Goal: Information Seeking & Learning: Learn about a topic

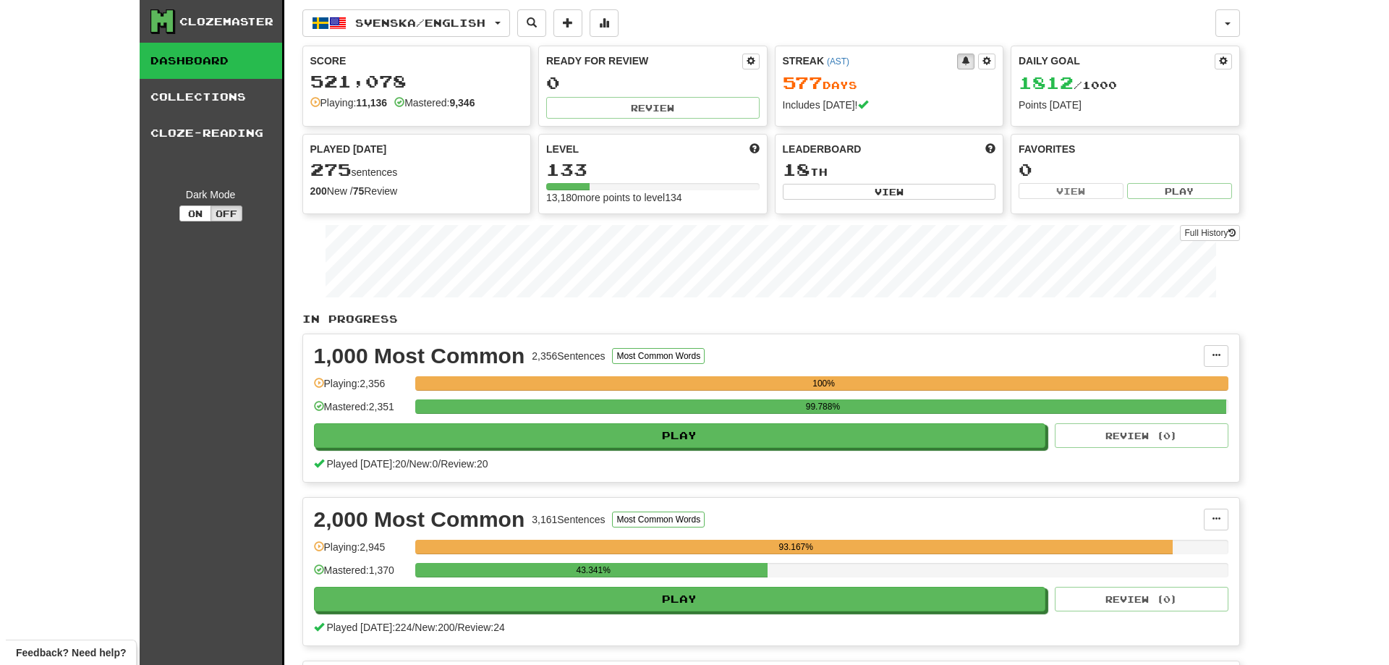
scroll to position [72, 0]
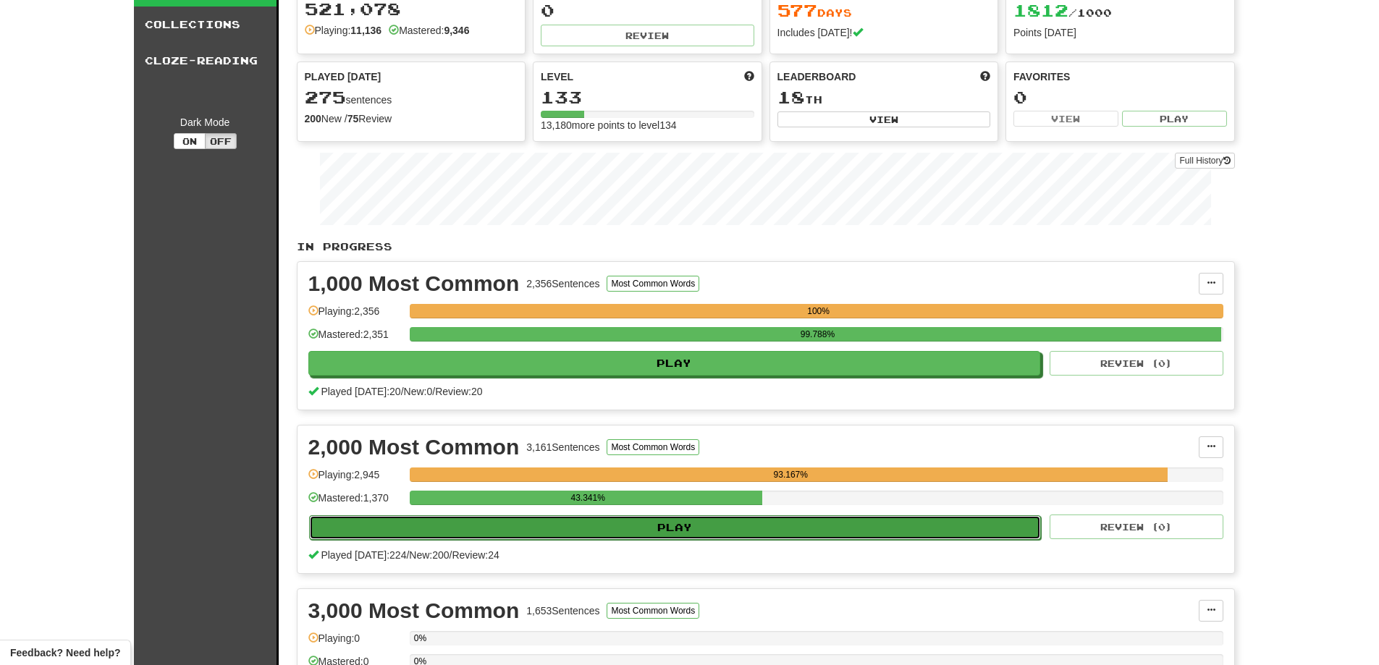
click at [744, 523] on button "Play" at bounding box center [675, 527] width 732 height 25
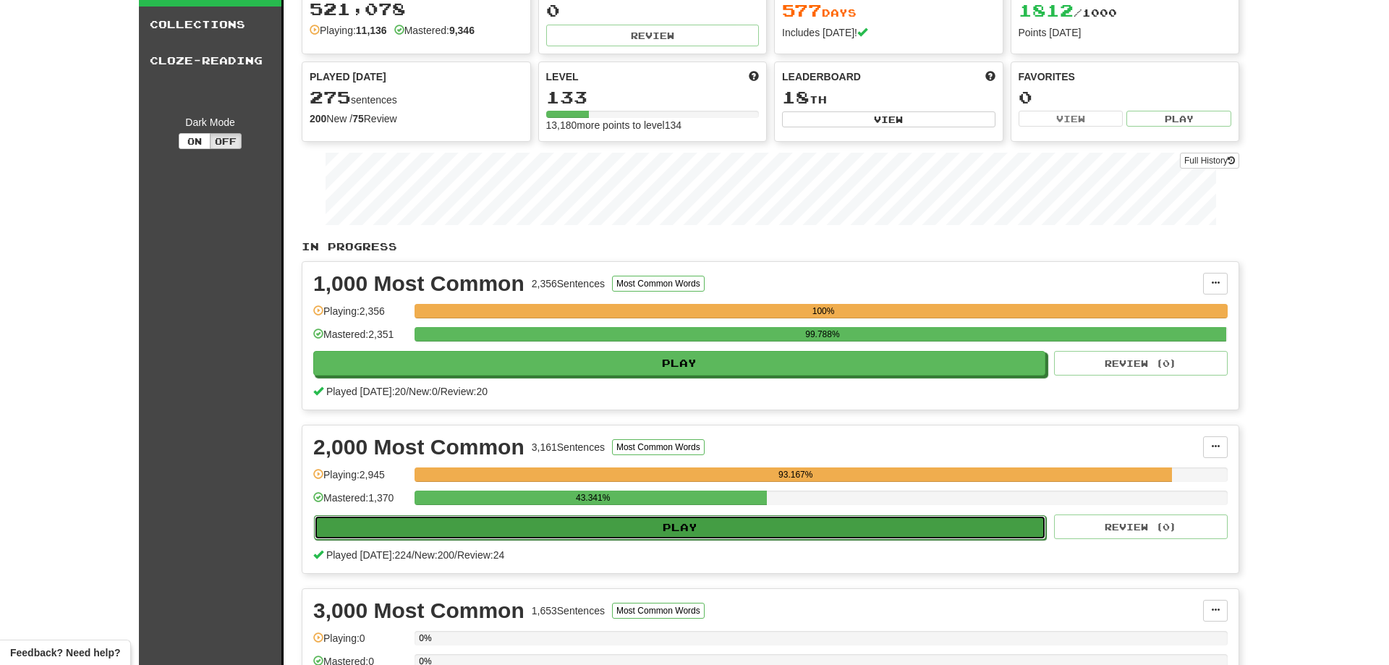
select select "**"
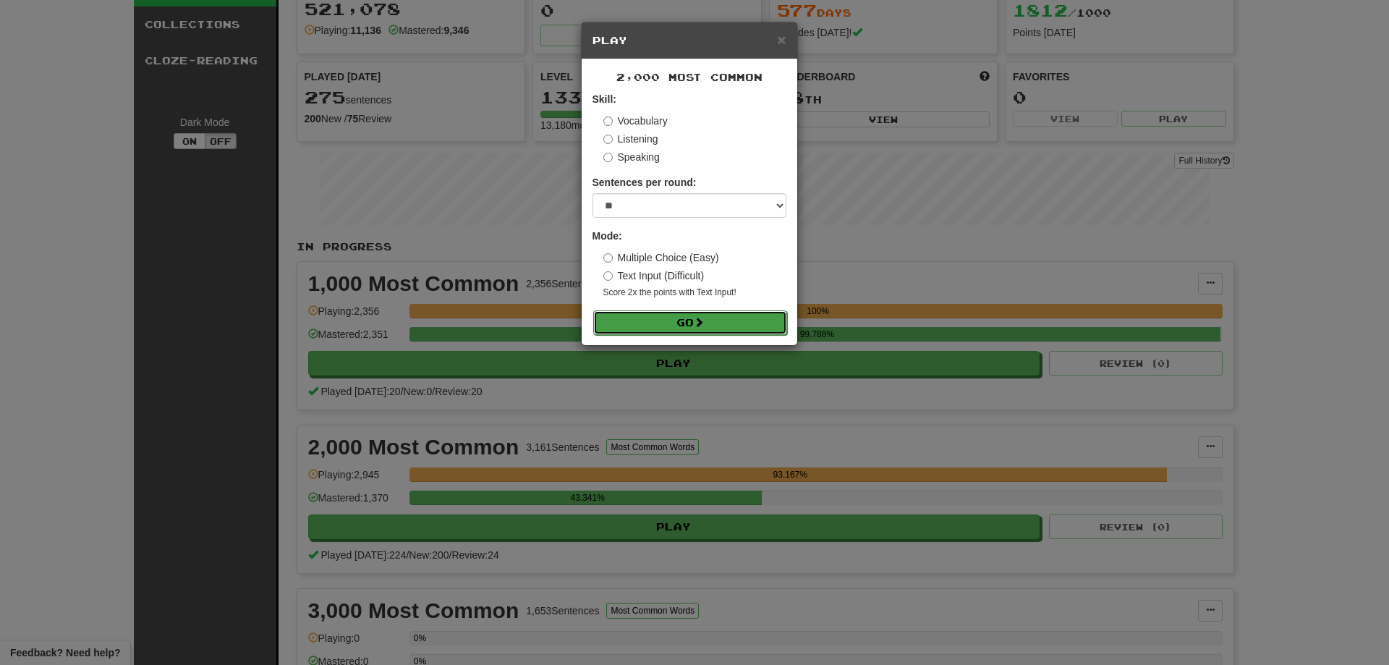
click at [706, 315] on button "Go" at bounding box center [690, 322] width 194 height 25
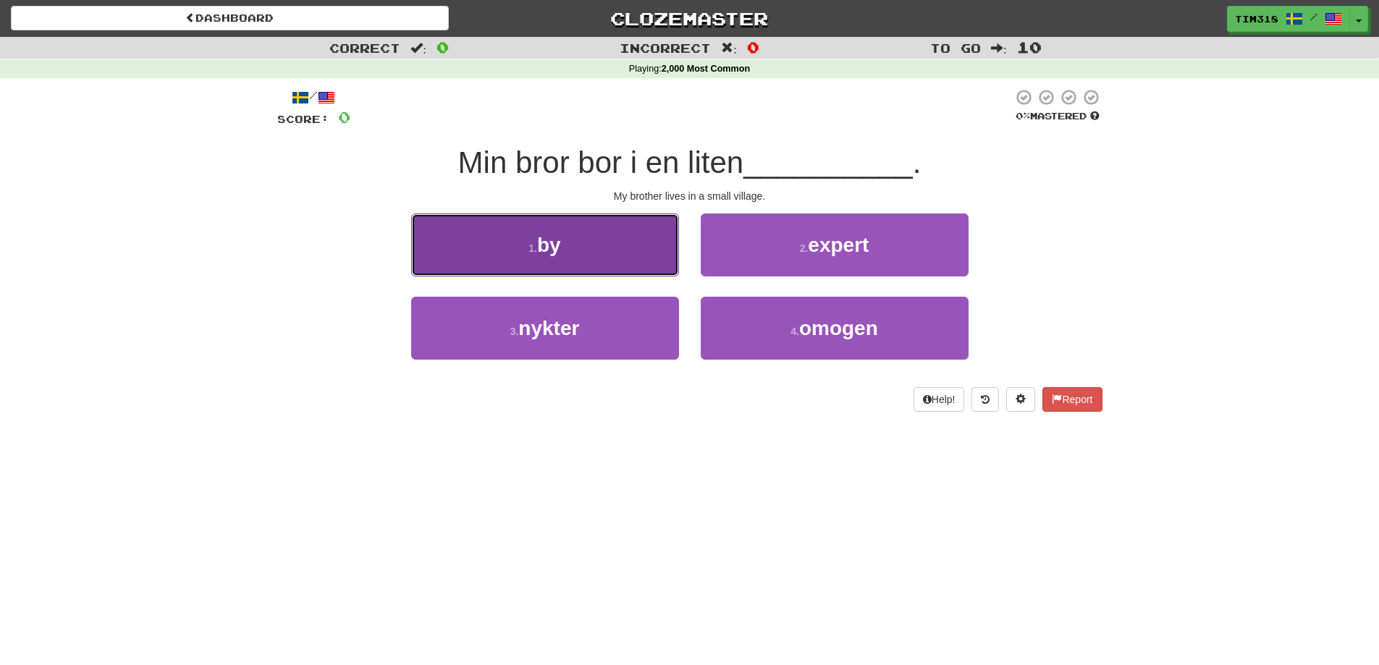
click at [570, 253] on button "1 . by" at bounding box center [545, 244] width 268 height 63
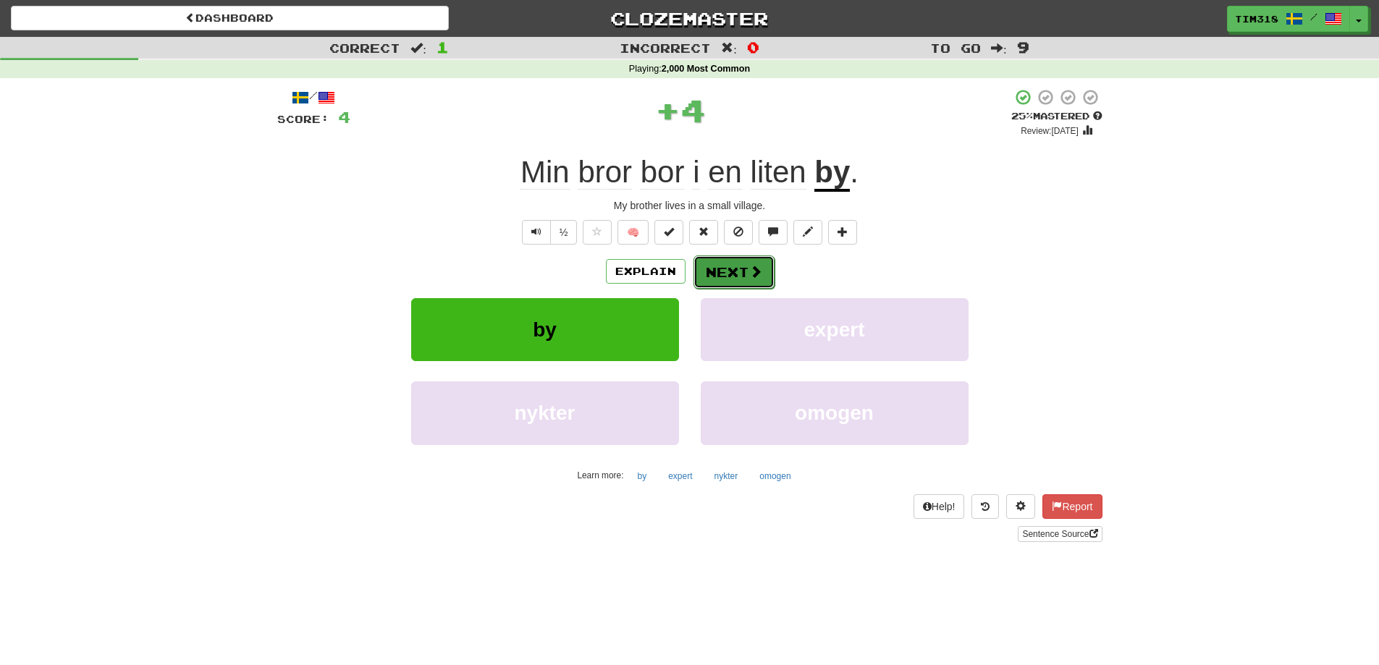
click at [758, 274] on span at bounding box center [755, 271] width 13 height 13
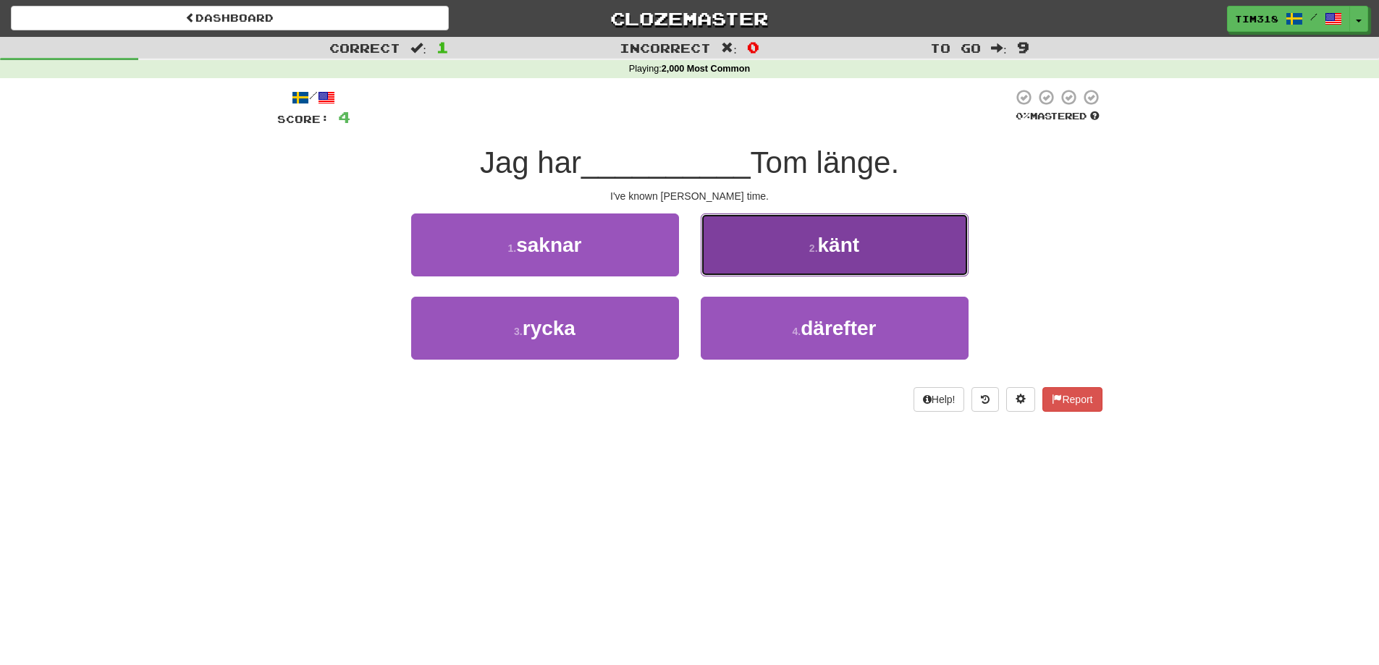
drag, startPoint x: 803, startPoint y: 229, endPoint x: 790, endPoint y: 239, distance: 16.1
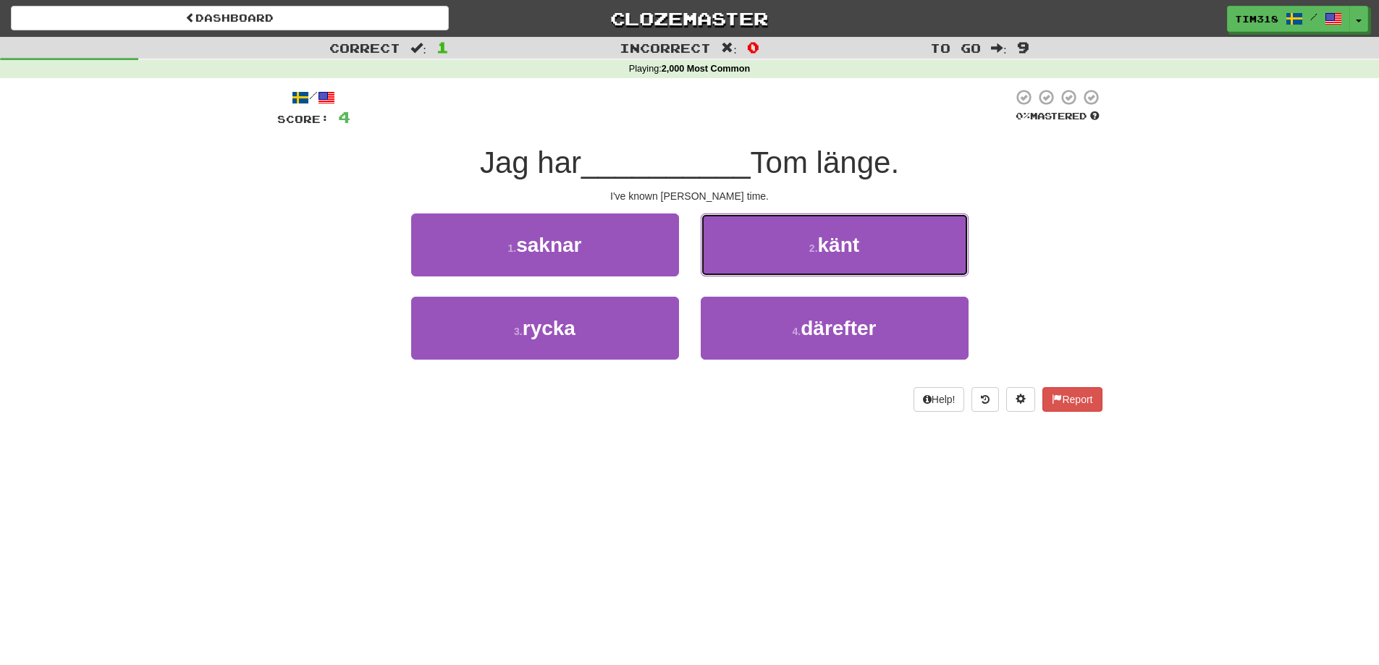
click at [803, 230] on button "2 . känt" at bounding box center [835, 244] width 268 height 63
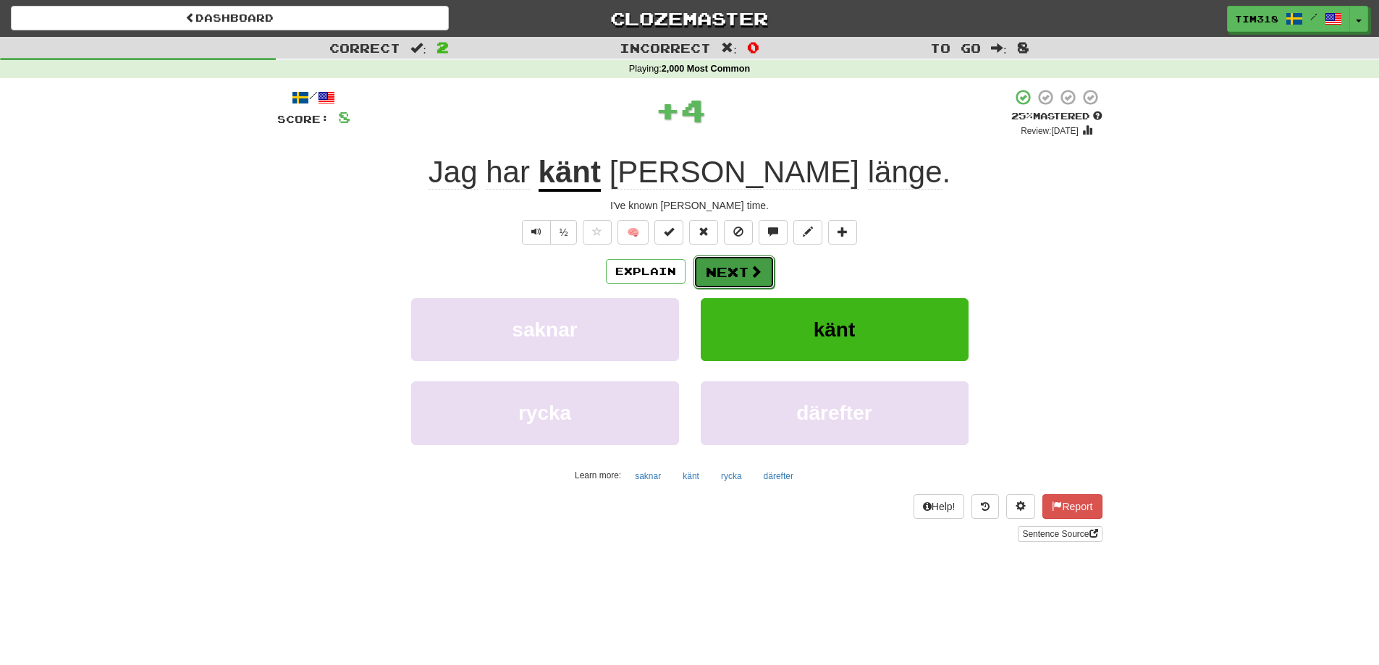
click at [719, 278] on button "Next" at bounding box center [733, 271] width 81 height 33
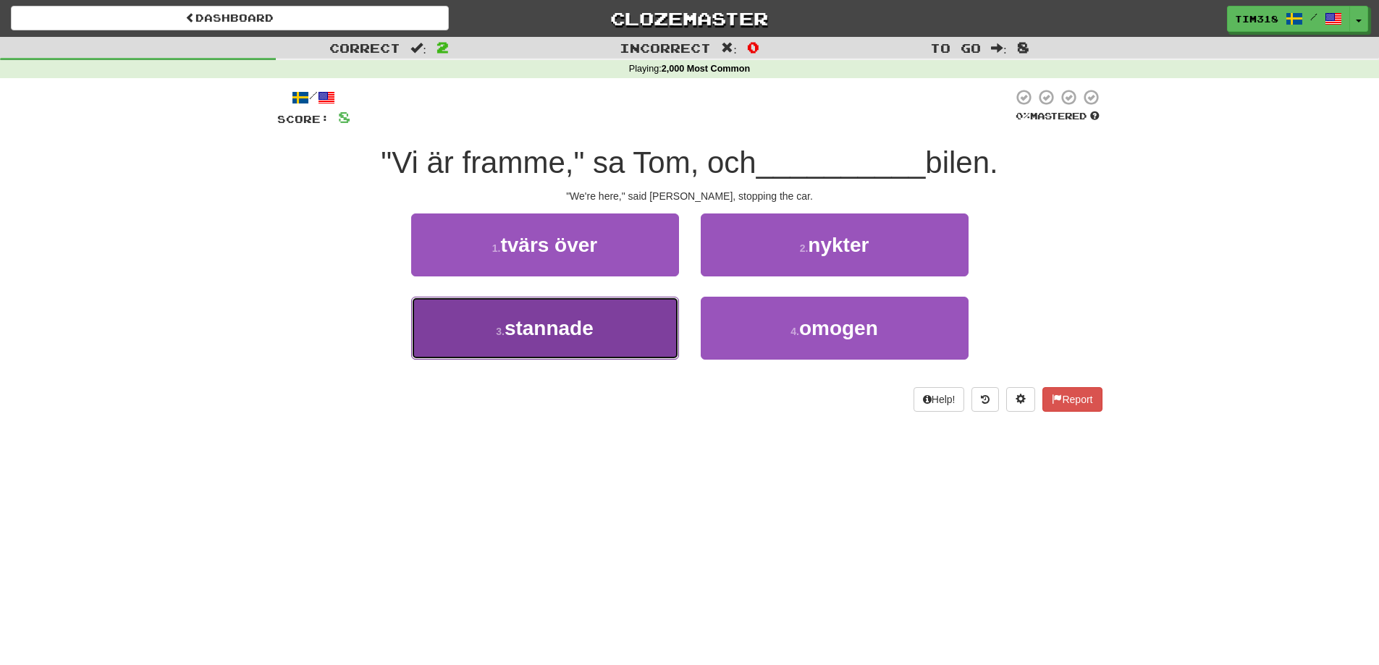
click at [609, 328] on button "3 . stannade" at bounding box center [545, 328] width 268 height 63
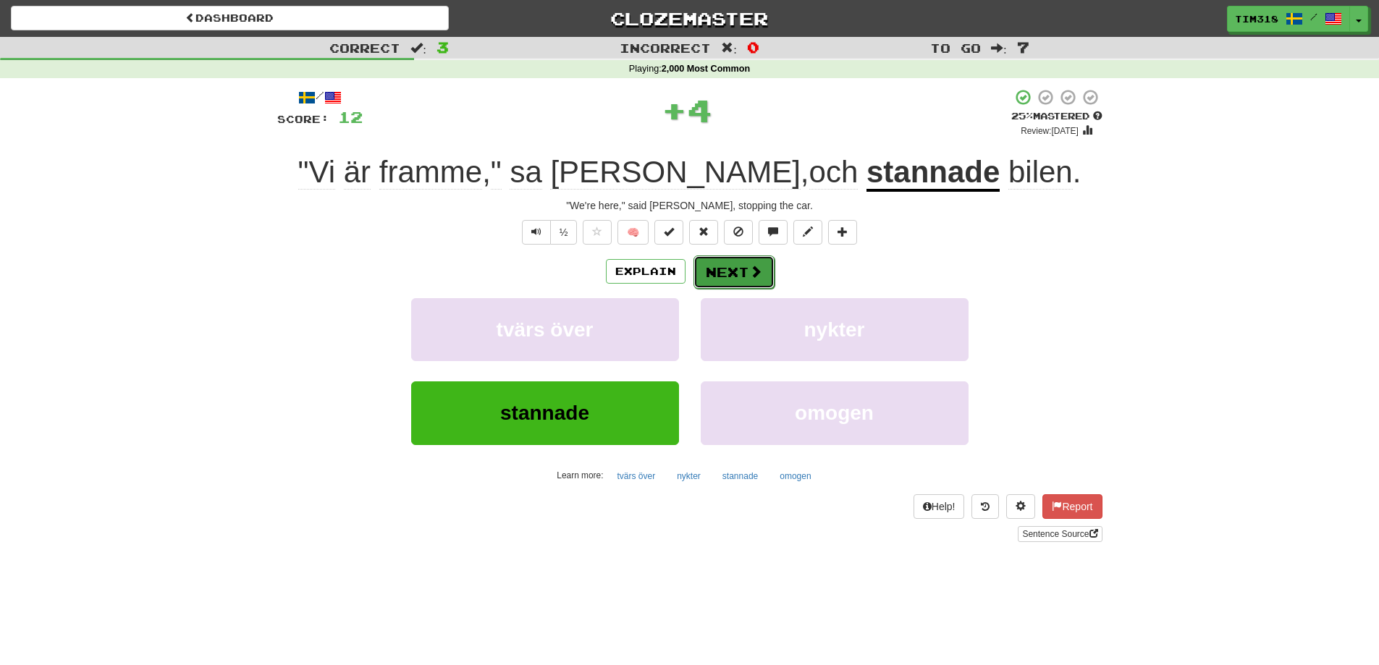
click at [720, 274] on button "Next" at bounding box center [733, 271] width 81 height 33
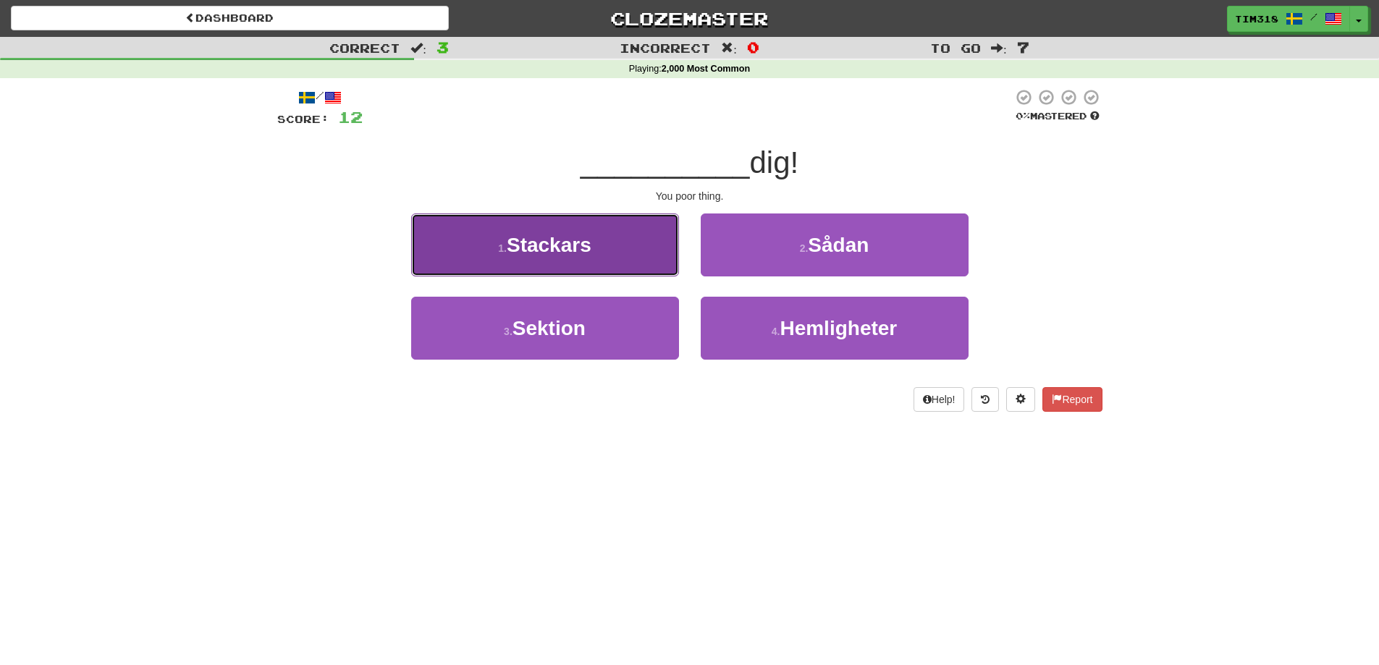
click at [609, 224] on button "1 . Stackars" at bounding box center [545, 244] width 268 height 63
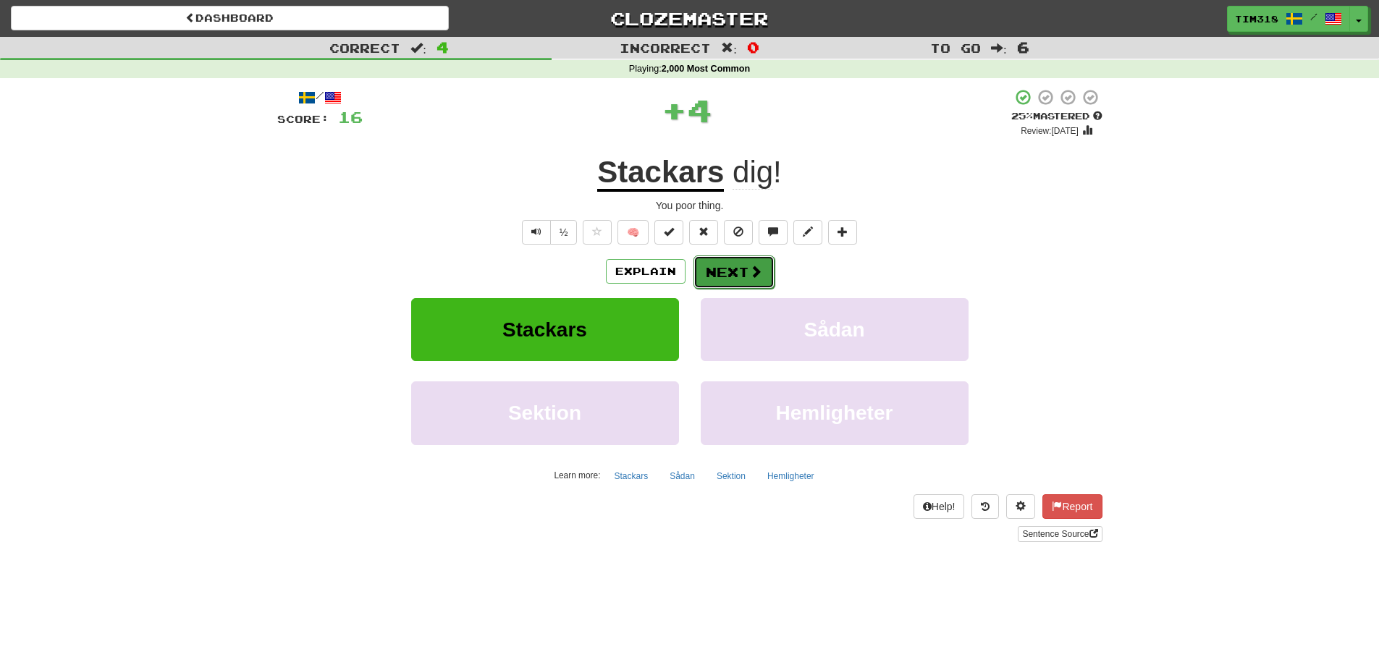
click at [765, 267] on button "Next" at bounding box center [733, 271] width 81 height 33
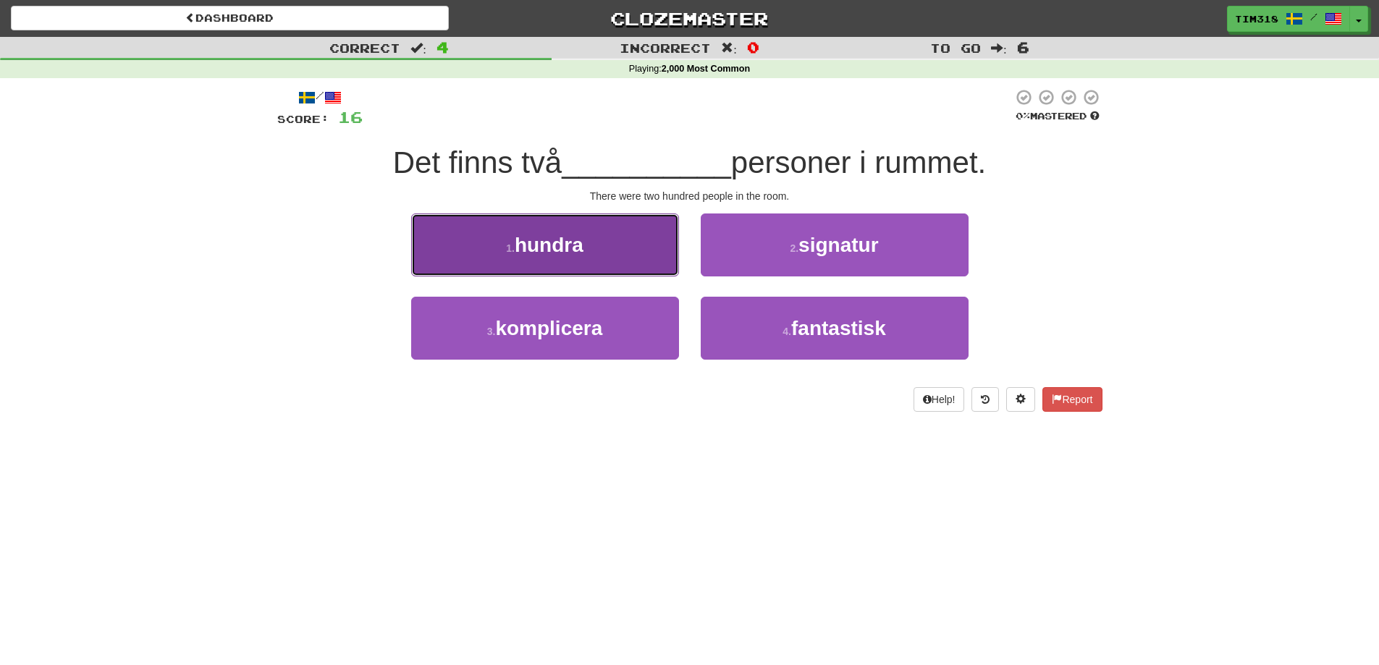
click at [611, 256] on button "1 . hundra" at bounding box center [545, 244] width 268 height 63
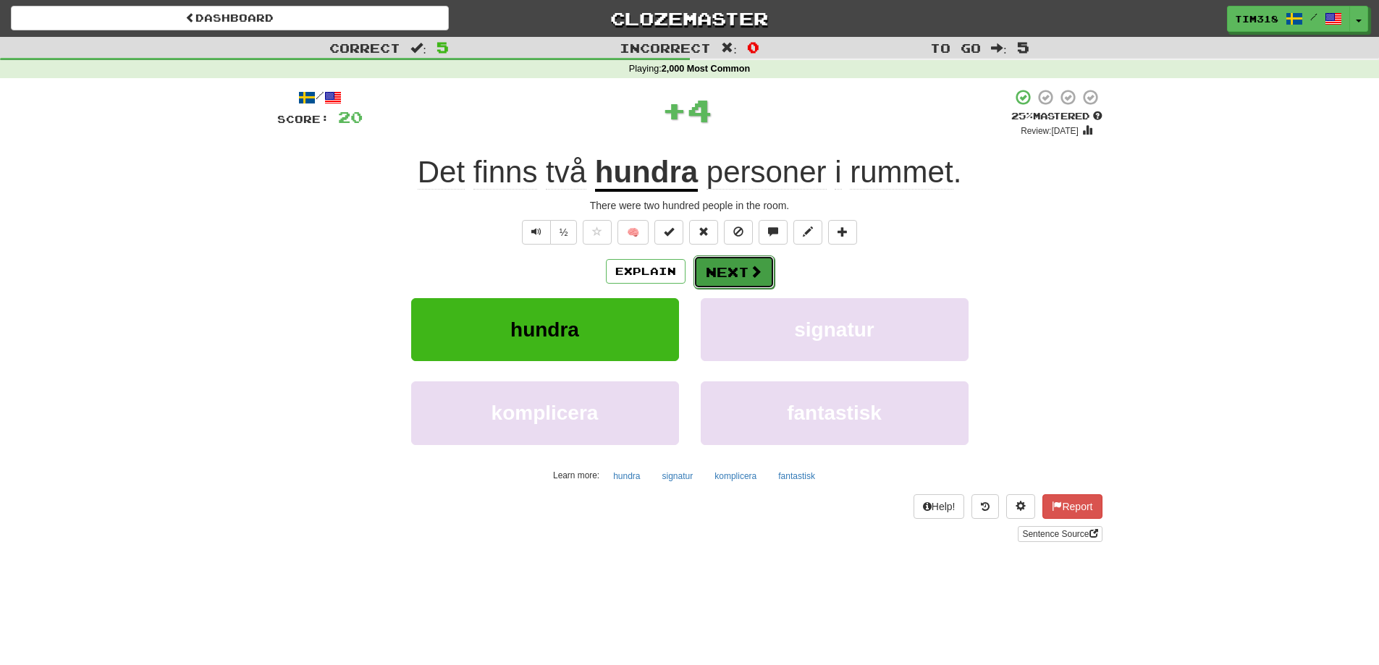
click at [754, 277] on span at bounding box center [755, 271] width 13 height 13
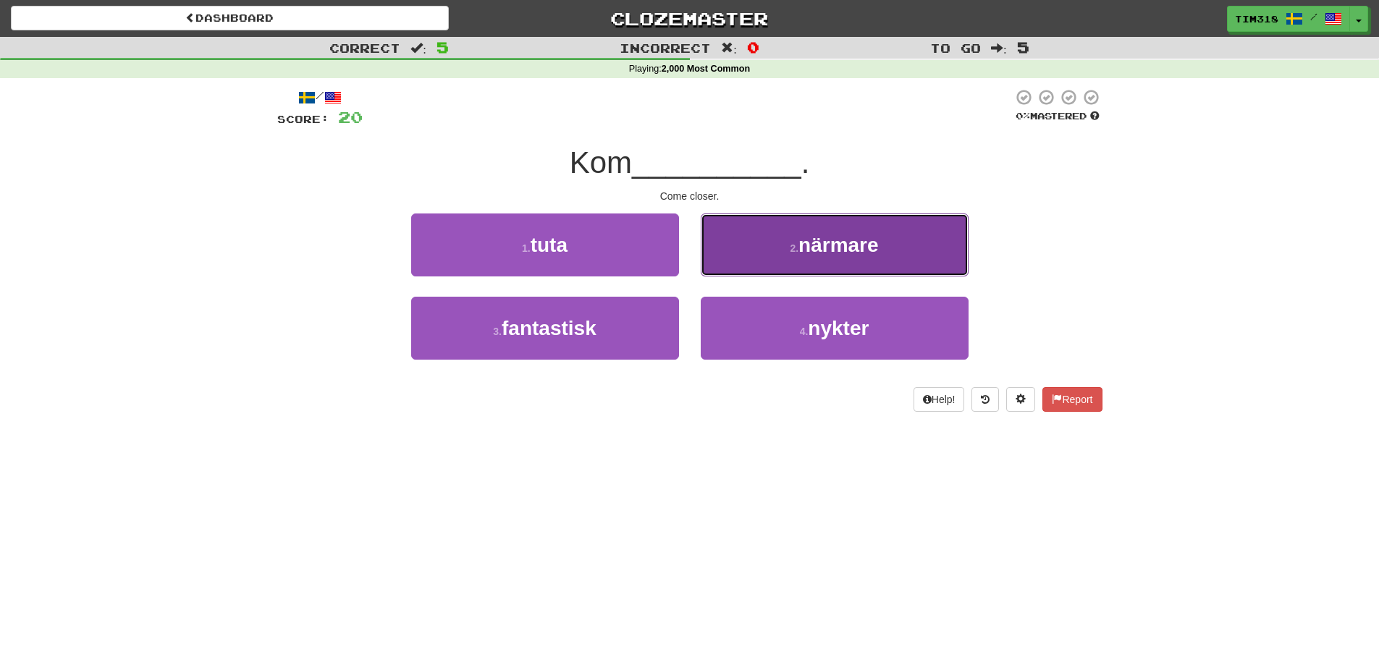
click at [786, 258] on button "2 . närmare" at bounding box center [835, 244] width 268 height 63
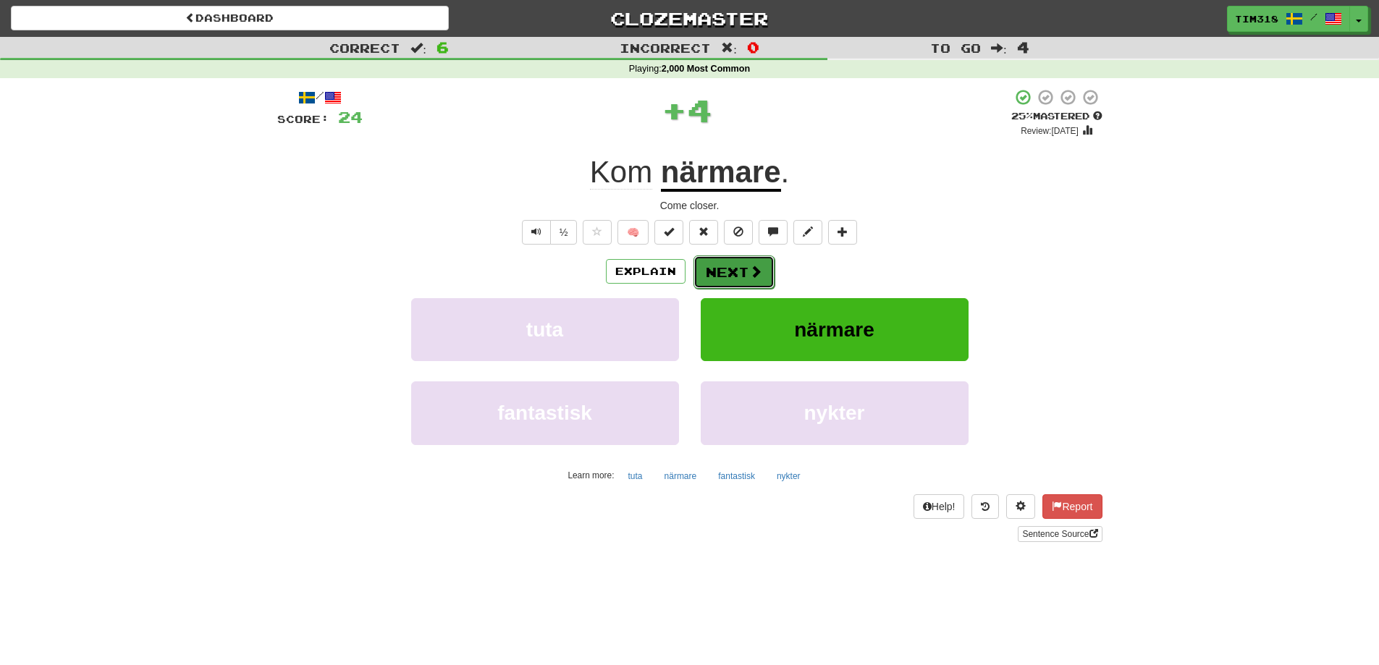
click at [727, 275] on button "Next" at bounding box center [733, 271] width 81 height 33
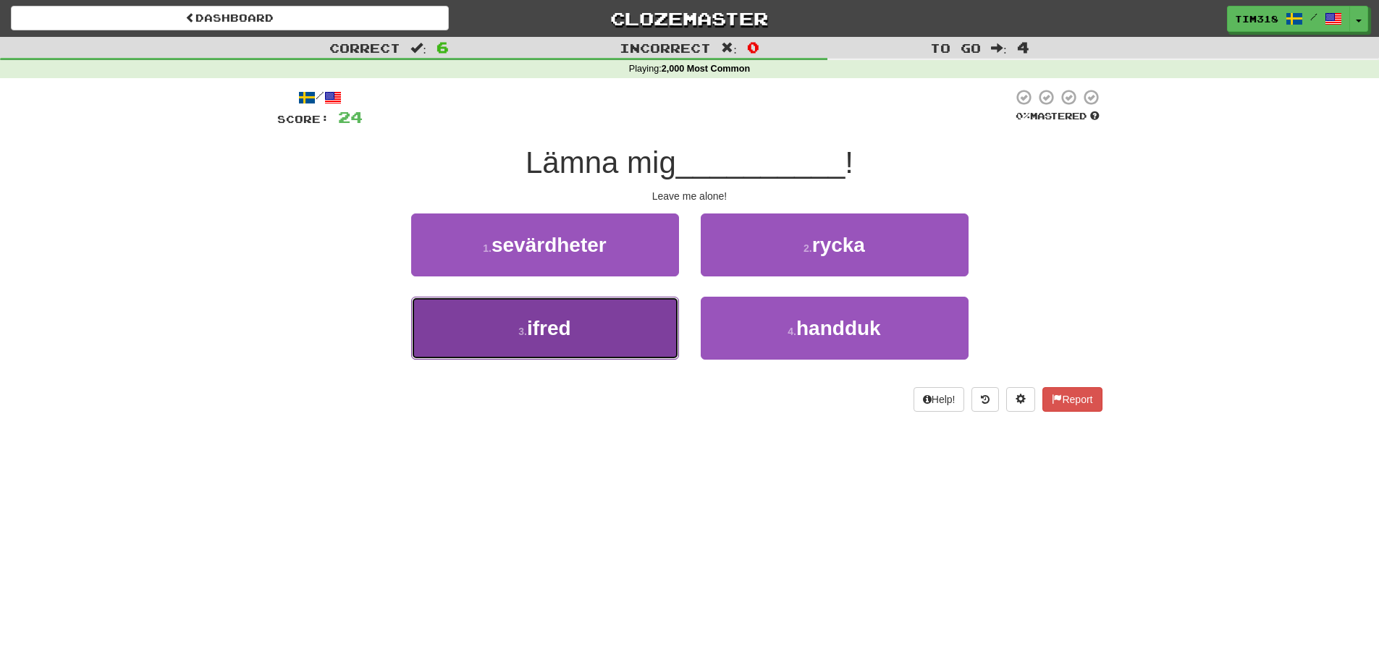
click at [645, 323] on button "3 . ifred" at bounding box center [545, 328] width 268 height 63
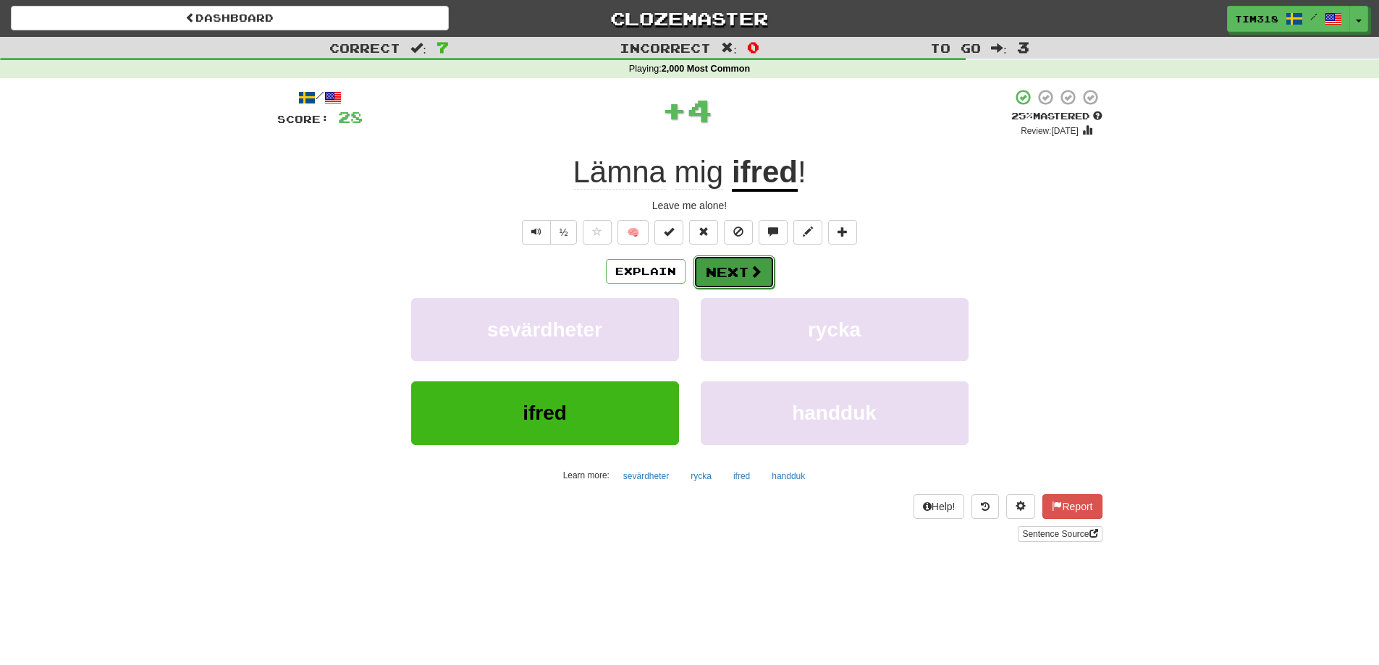
click at [745, 256] on button "Next" at bounding box center [733, 271] width 81 height 33
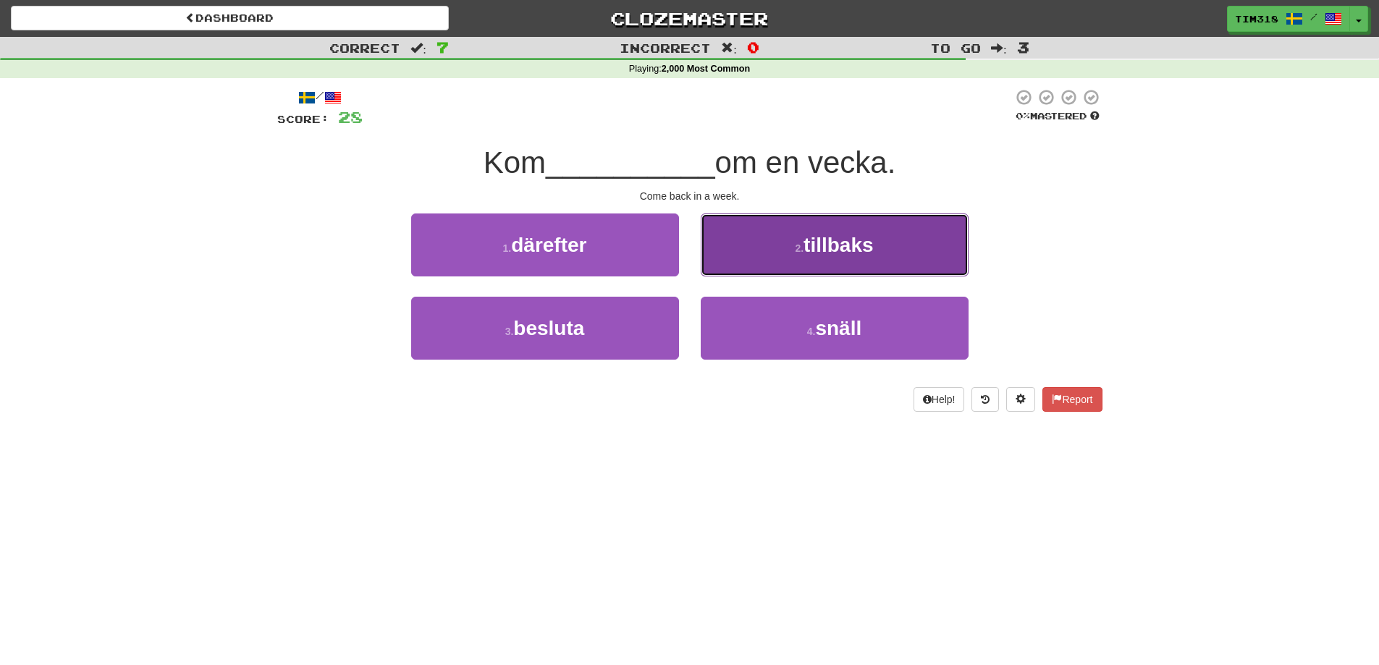
click at [778, 251] on button "2 . tillbaks" at bounding box center [835, 244] width 268 height 63
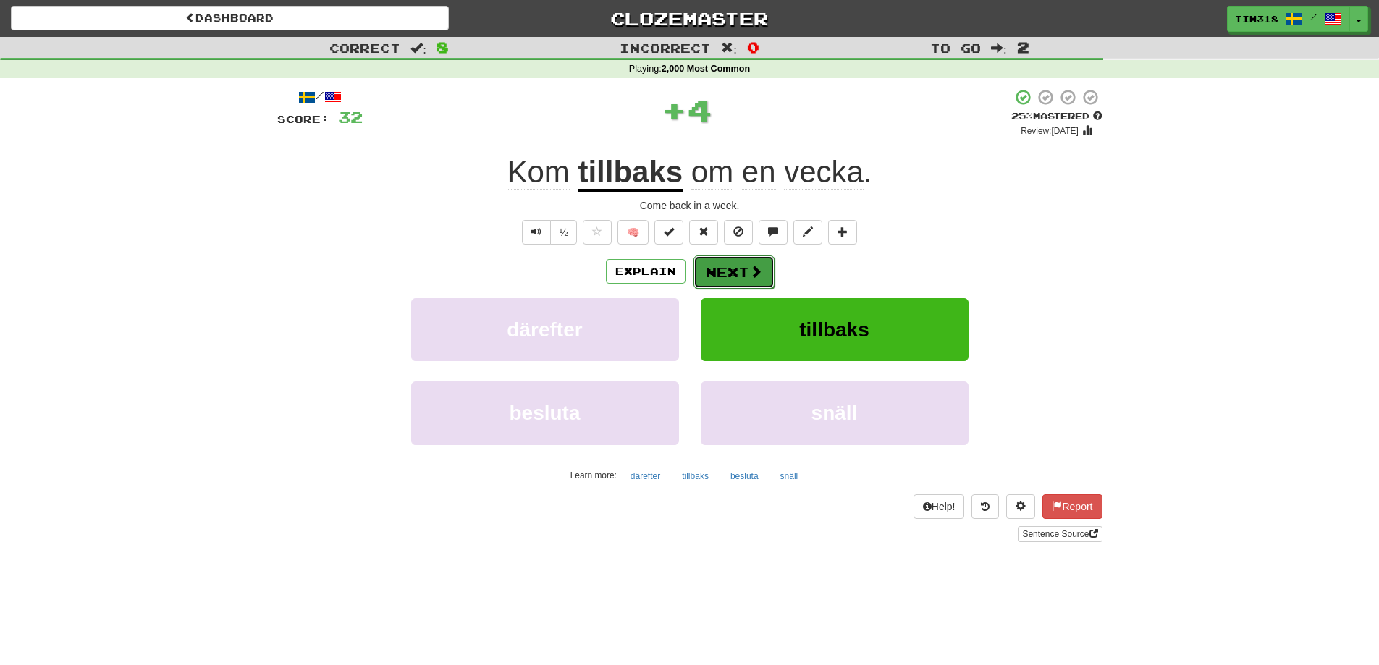
click at [725, 271] on button "Next" at bounding box center [733, 271] width 81 height 33
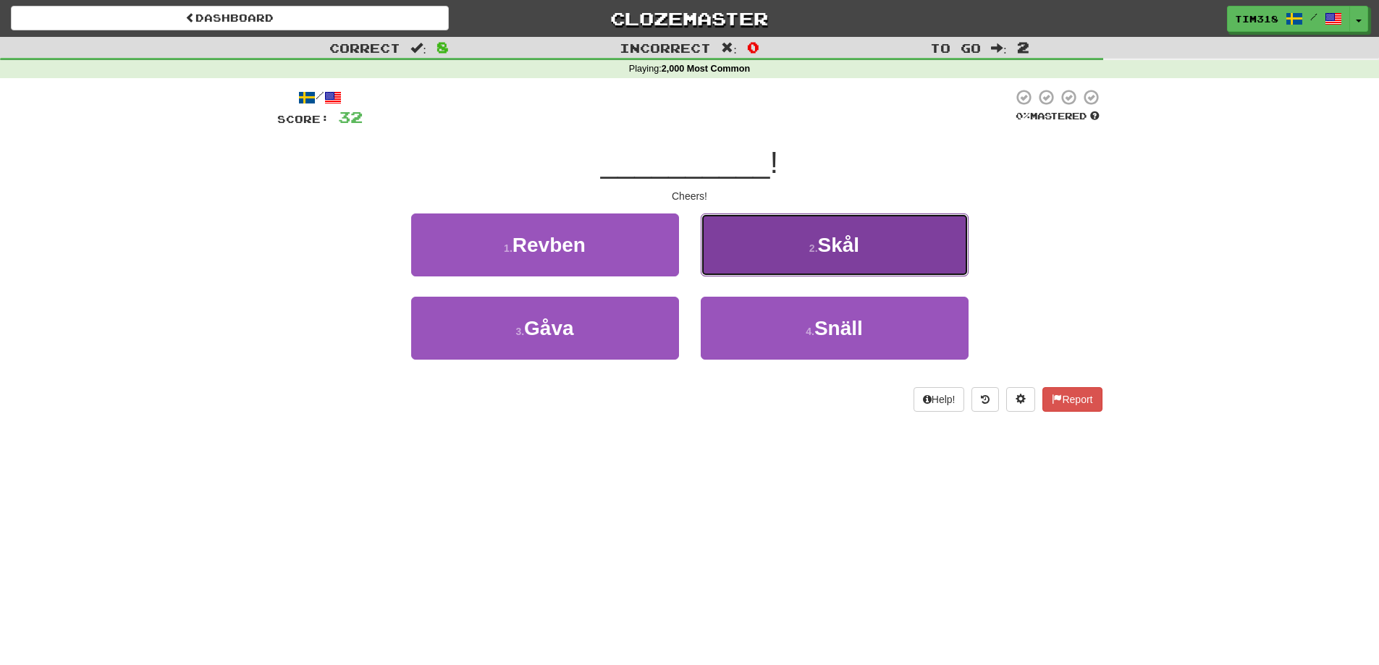
click at [809, 245] on small "2 ." at bounding box center [813, 248] width 9 height 12
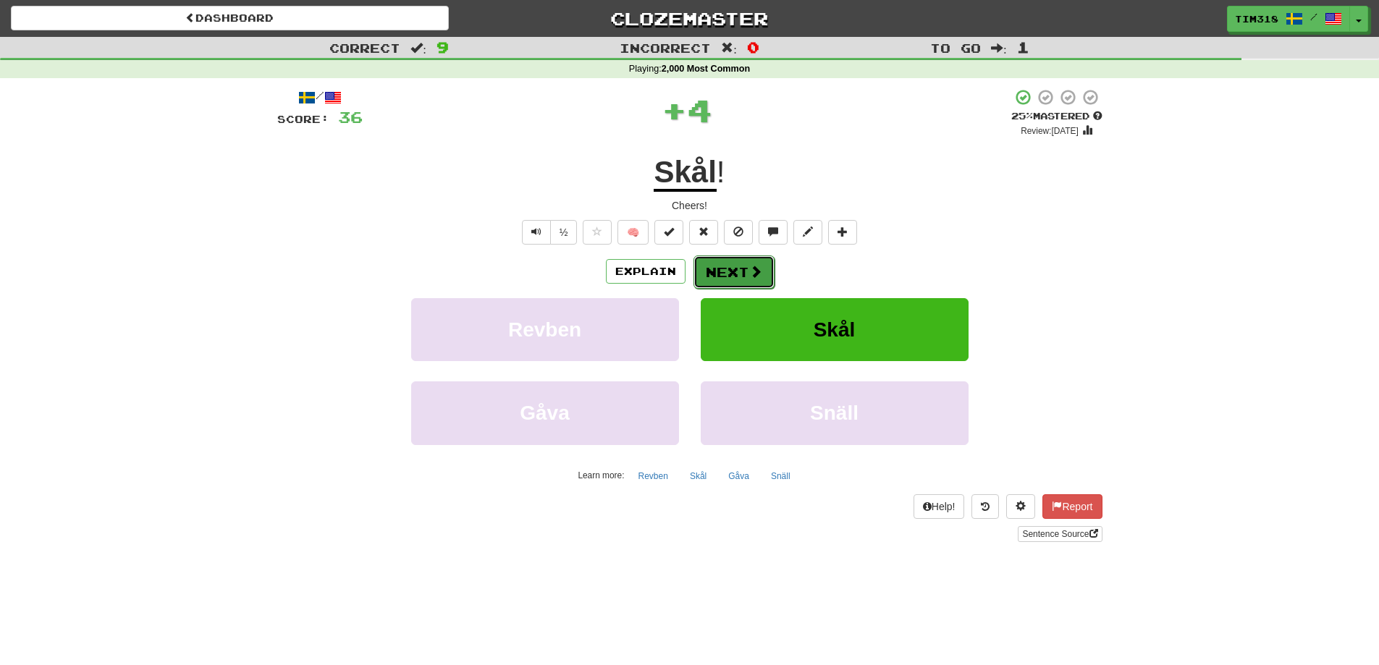
click at [729, 258] on button "Next" at bounding box center [733, 271] width 81 height 33
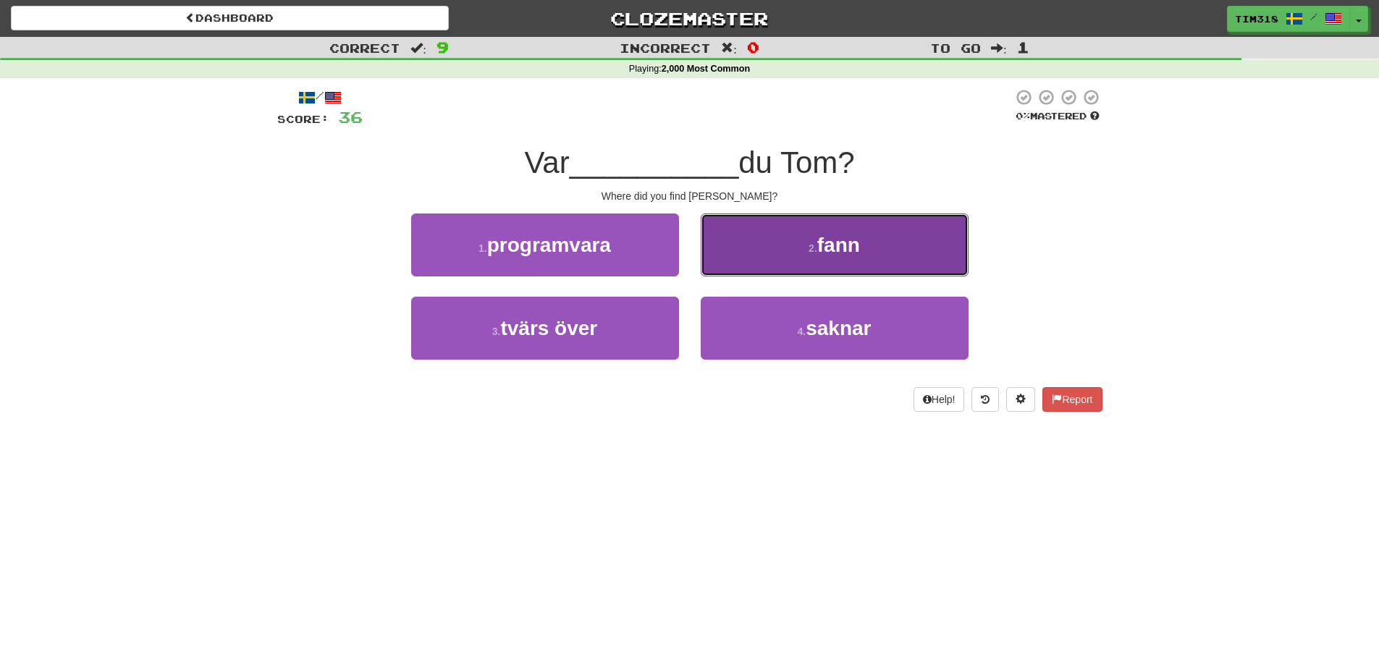
click at [831, 237] on span "fann" at bounding box center [838, 245] width 43 height 22
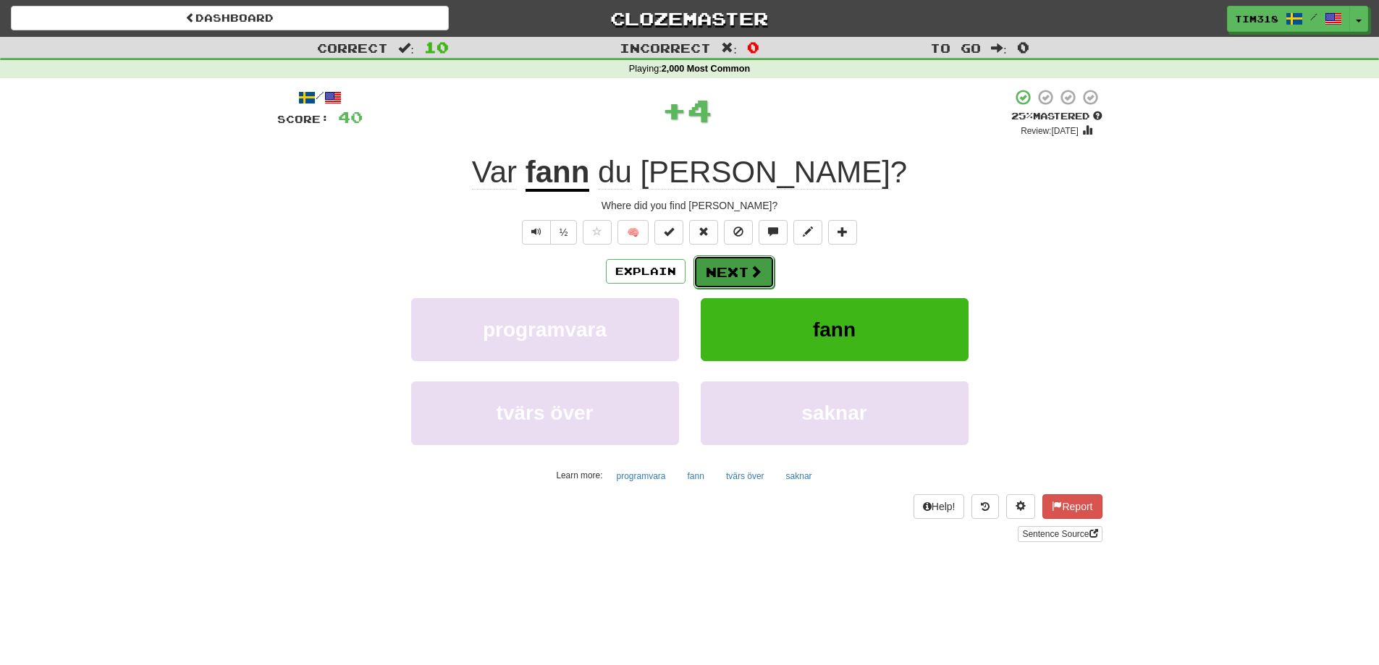
click at [712, 286] on button "Next" at bounding box center [733, 271] width 81 height 33
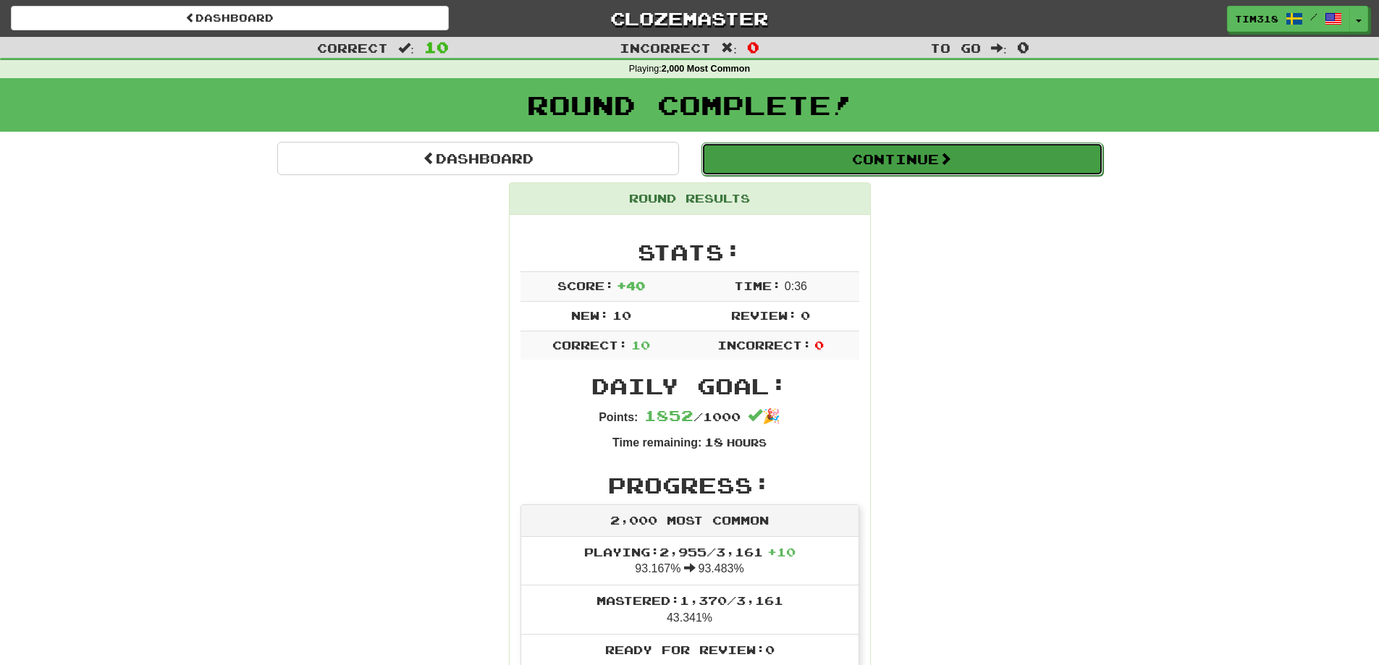
click at [924, 152] on button "Continue" at bounding box center [902, 159] width 402 height 33
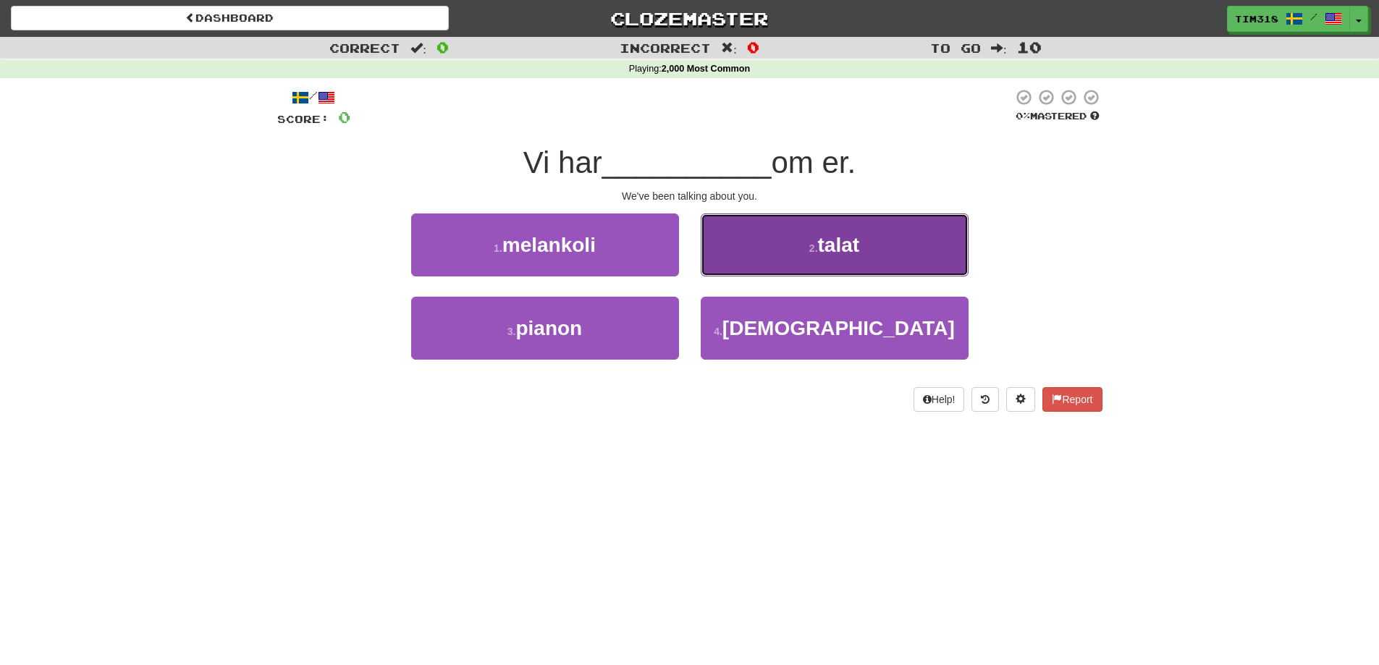
click at [800, 233] on button "2 . talat" at bounding box center [835, 244] width 268 height 63
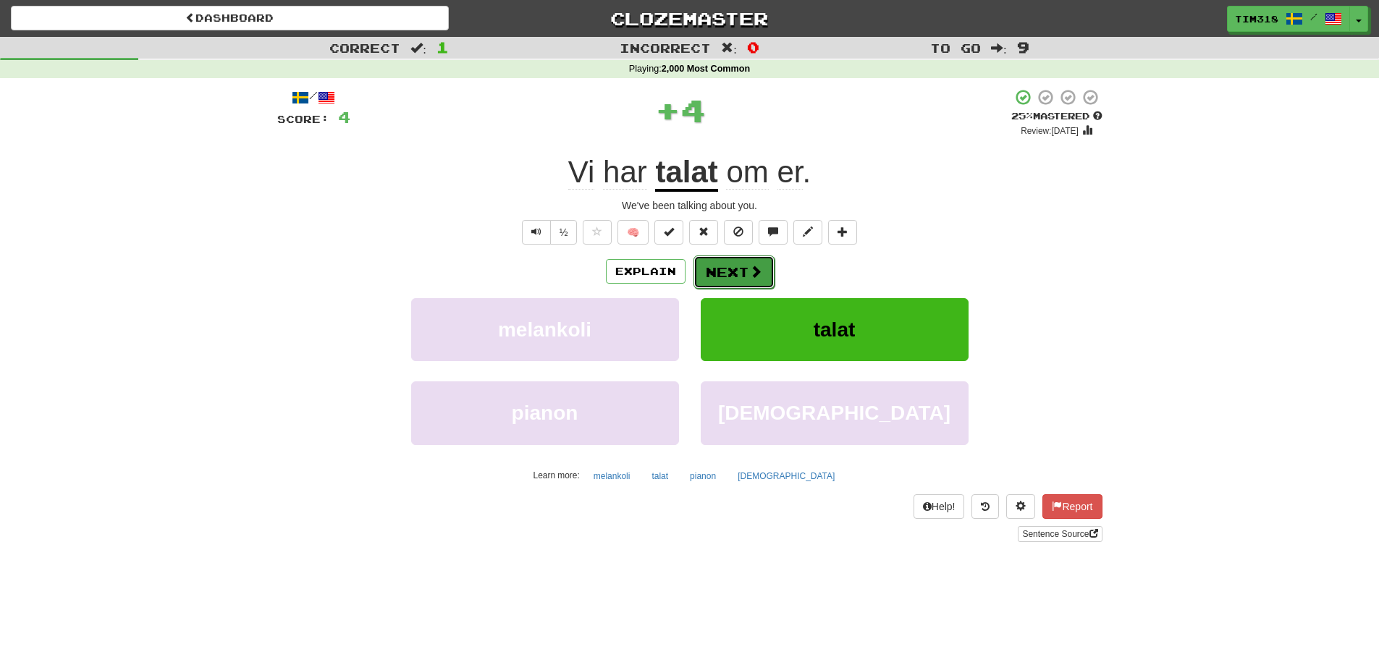
click at [740, 272] on button "Next" at bounding box center [733, 271] width 81 height 33
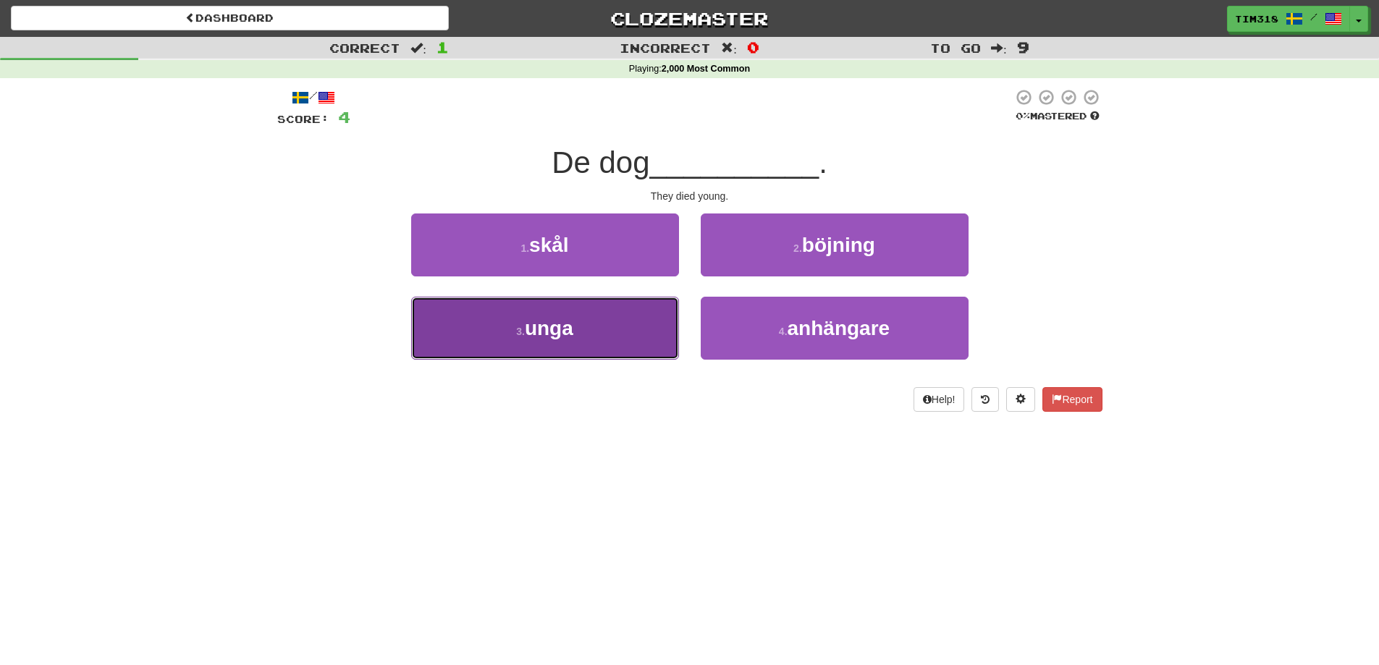
click at [589, 345] on button "3 . unga" at bounding box center [545, 328] width 268 height 63
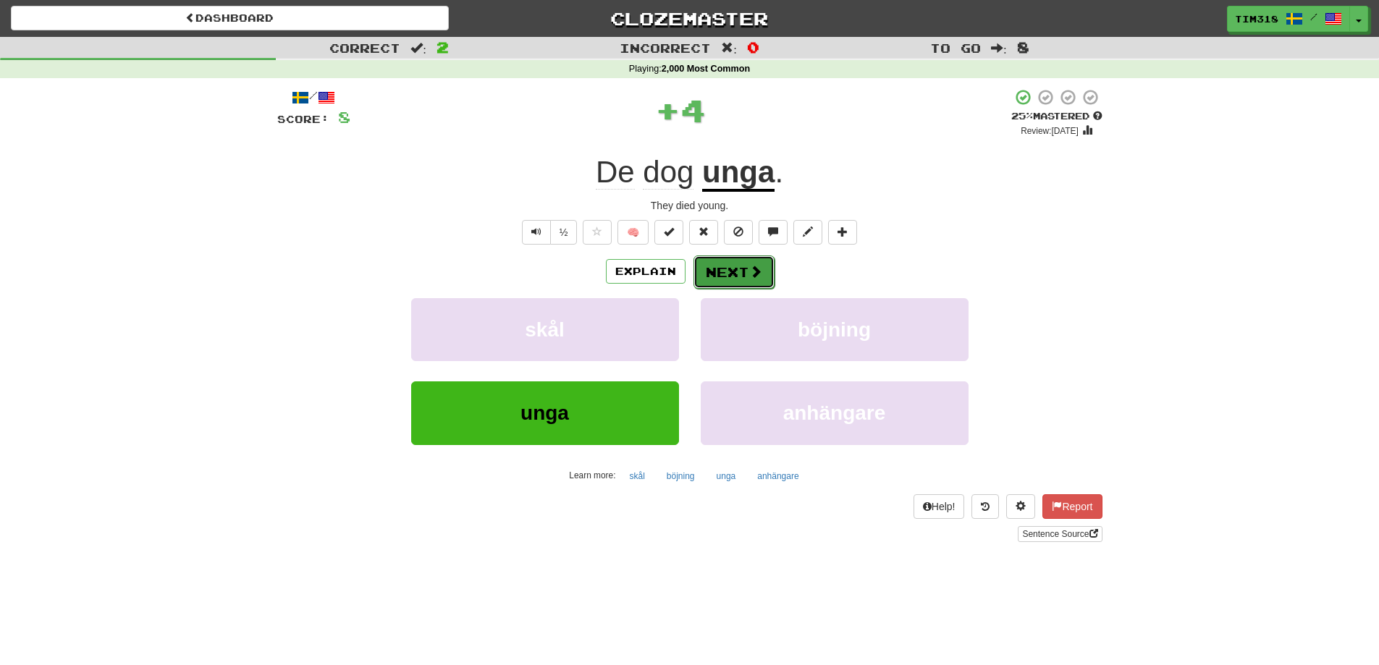
click at [751, 265] on span at bounding box center [755, 271] width 13 height 13
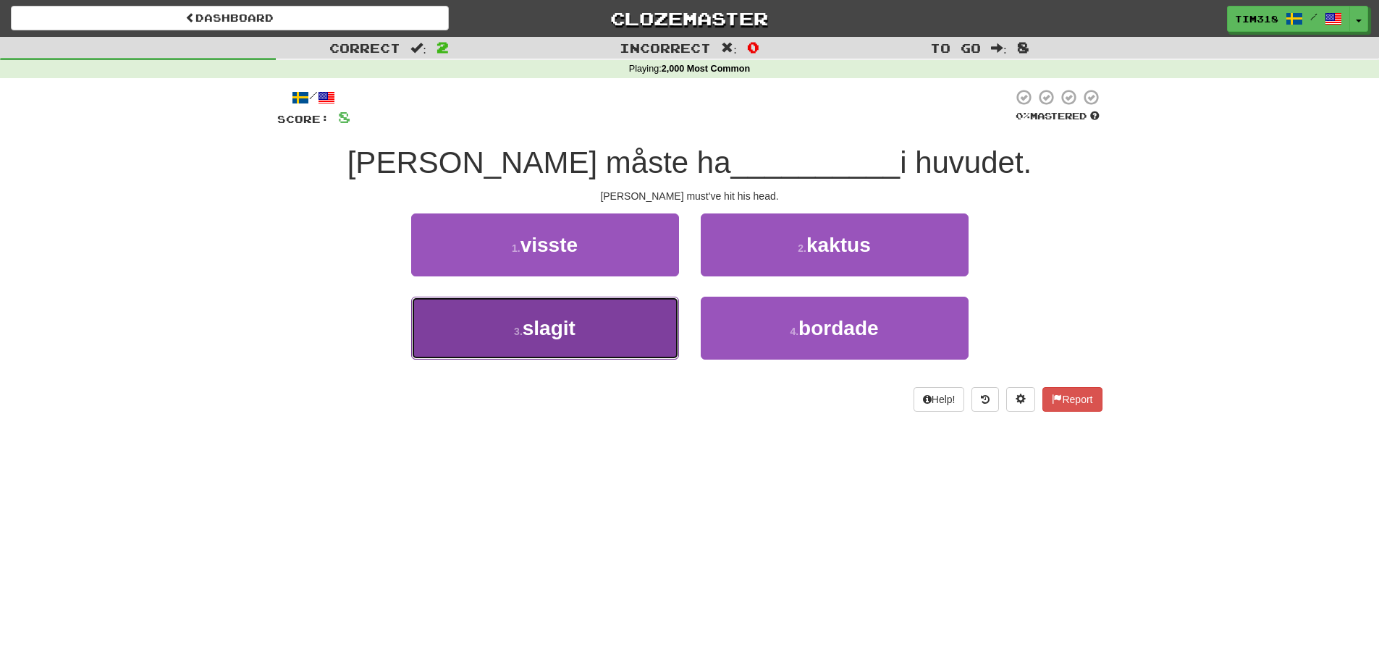
click at [620, 343] on button "3 . slagit" at bounding box center [545, 328] width 268 height 63
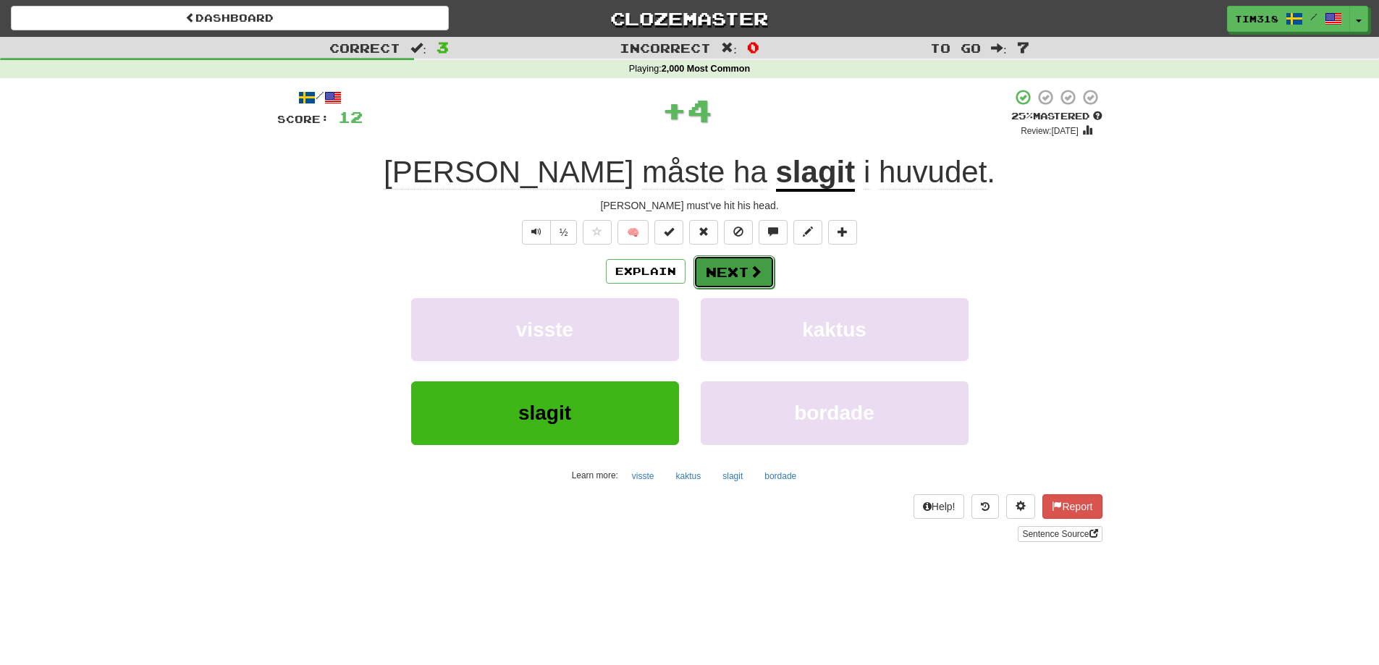
click at [715, 281] on button "Next" at bounding box center [733, 271] width 81 height 33
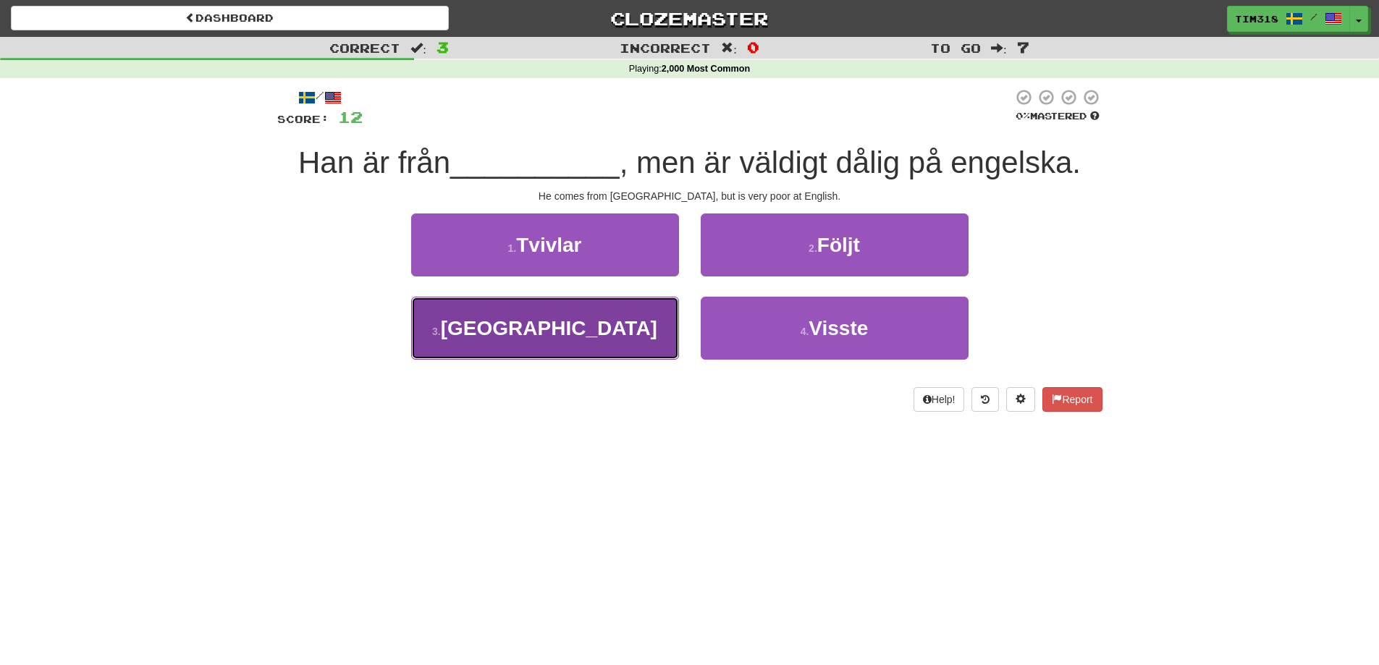
click at [617, 338] on button "3 . England" at bounding box center [545, 328] width 268 height 63
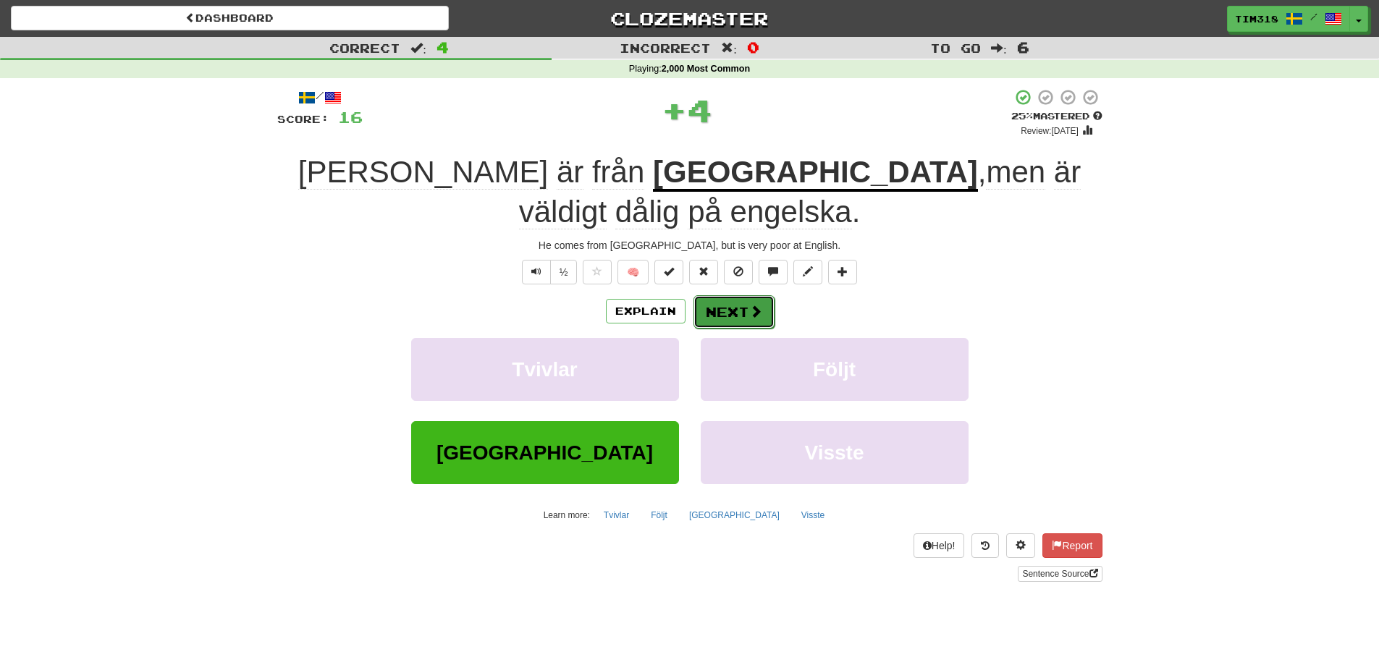
click at [730, 295] on button "Next" at bounding box center [733, 311] width 81 height 33
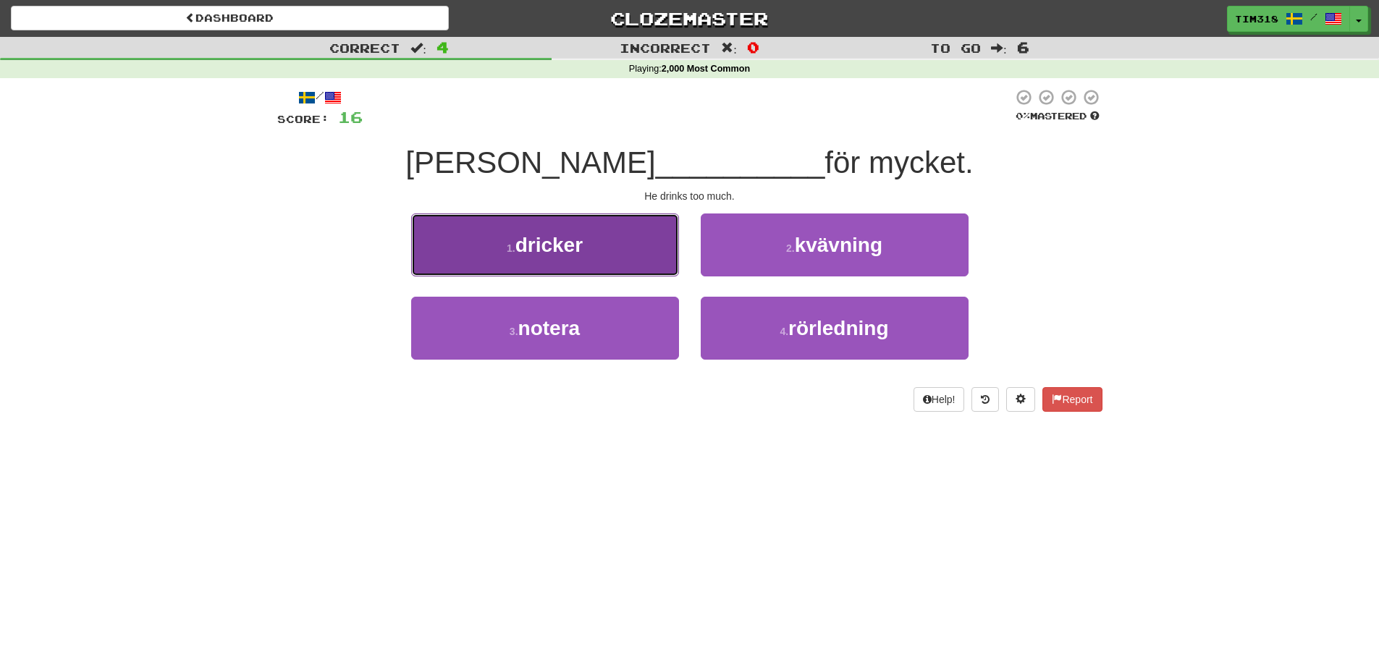
click at [601, 245] on button "1 . dricker" at bounding box center [545, 244] width 268 height 63
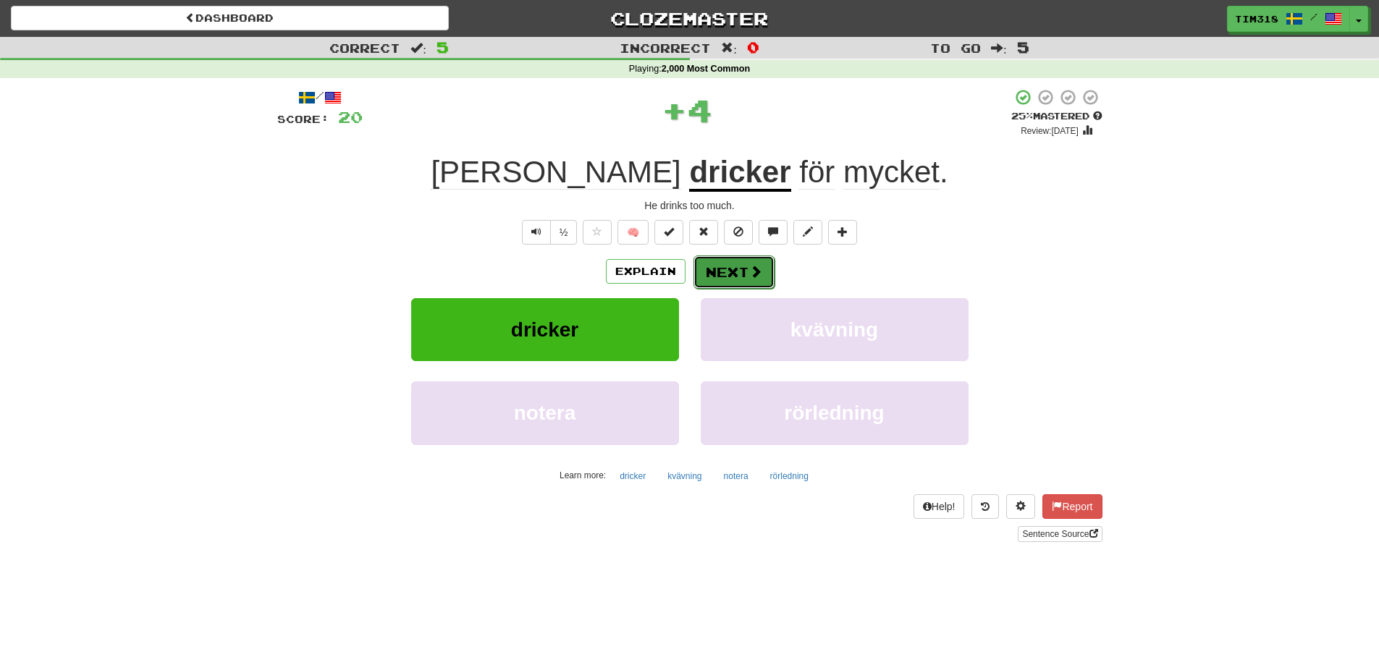
click at [770, 268] on button "Next" at bounding box center [733, 271] width 81 height 33
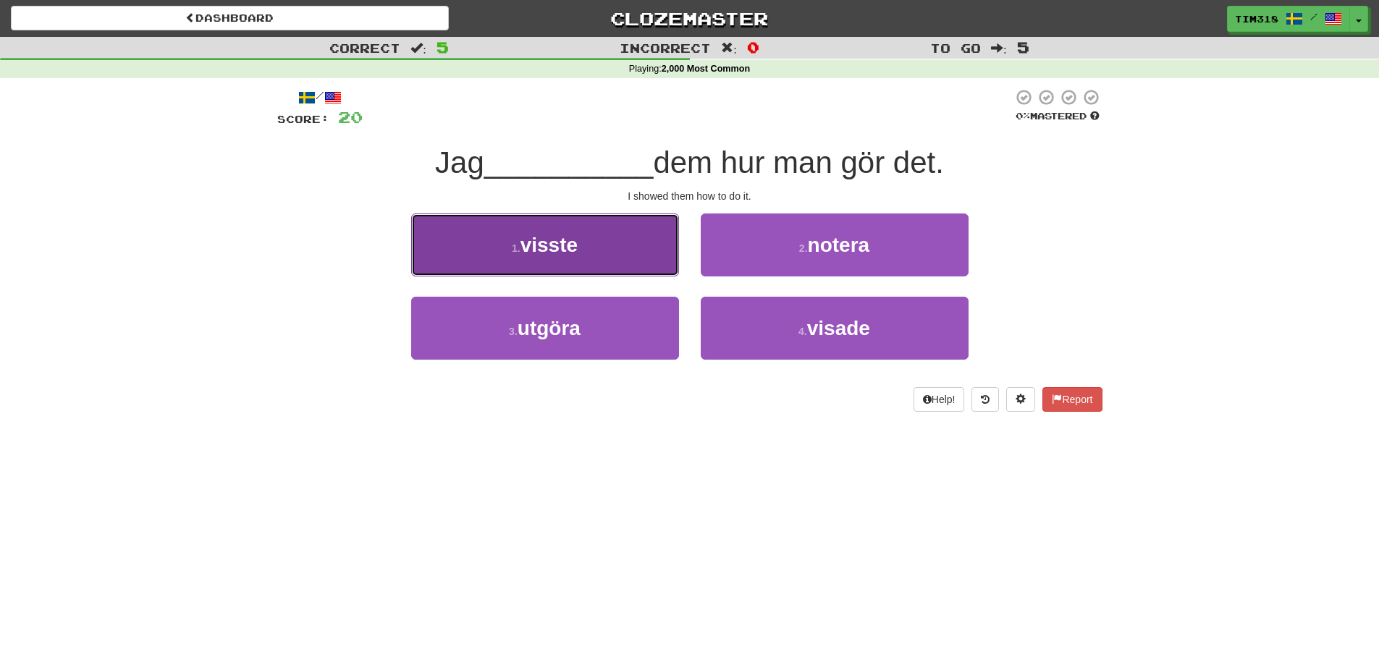
click at [583, 255] on button "1 . visste" at bounding box center [545, 244] width 268 height 63
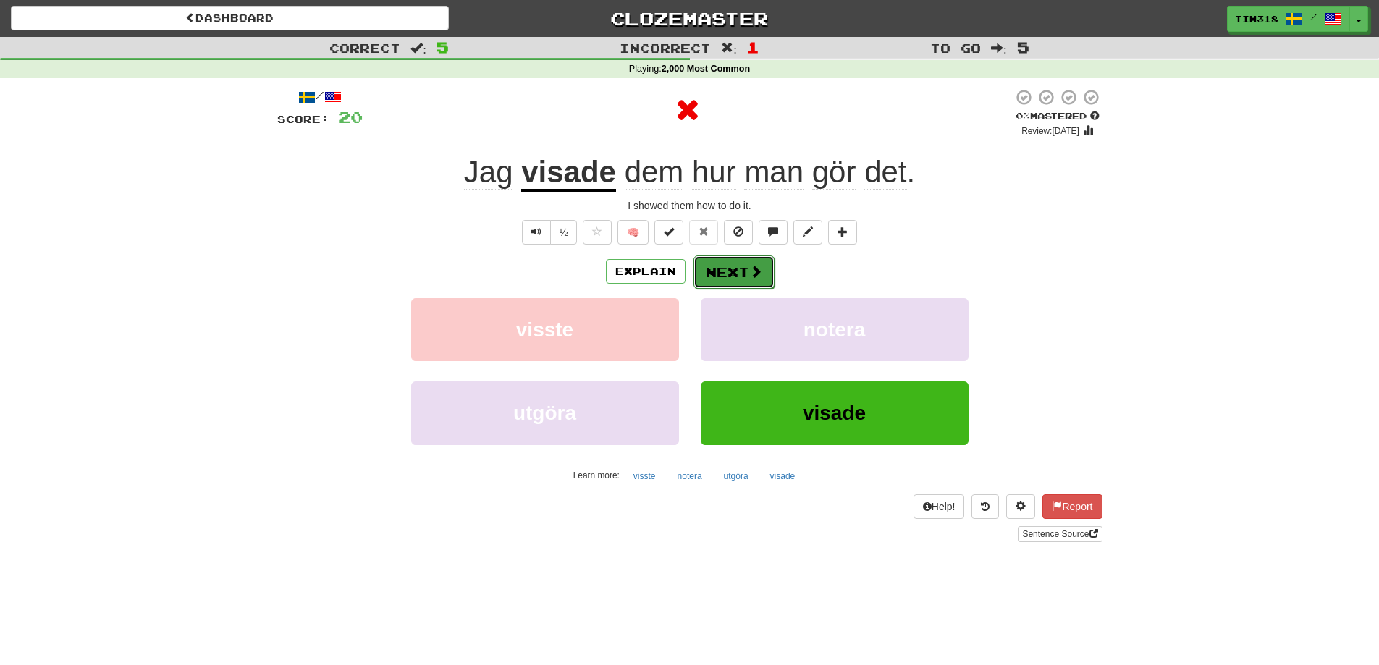
click at [765, 276] on button "Next" at bounding box center [733, 271] width 81 height 33
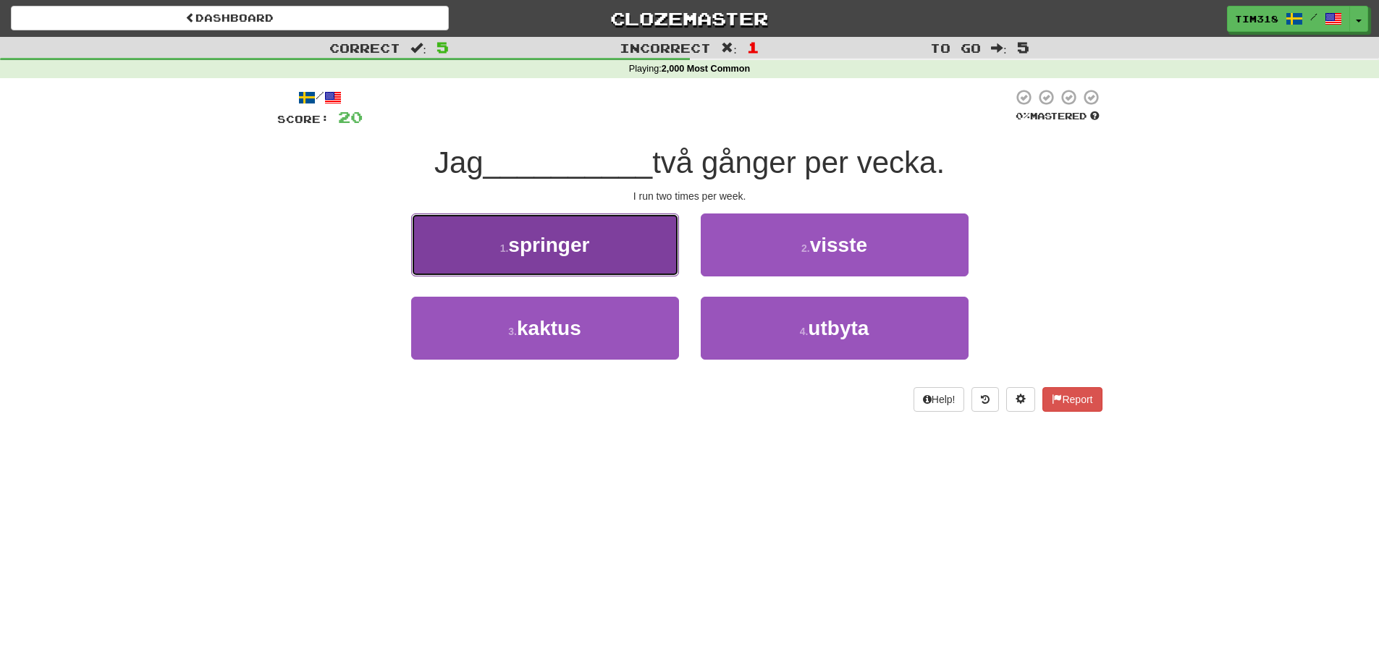
click at [603, 253] on button "1 . springer" at bounding box center [545, 244] width 268 height 63
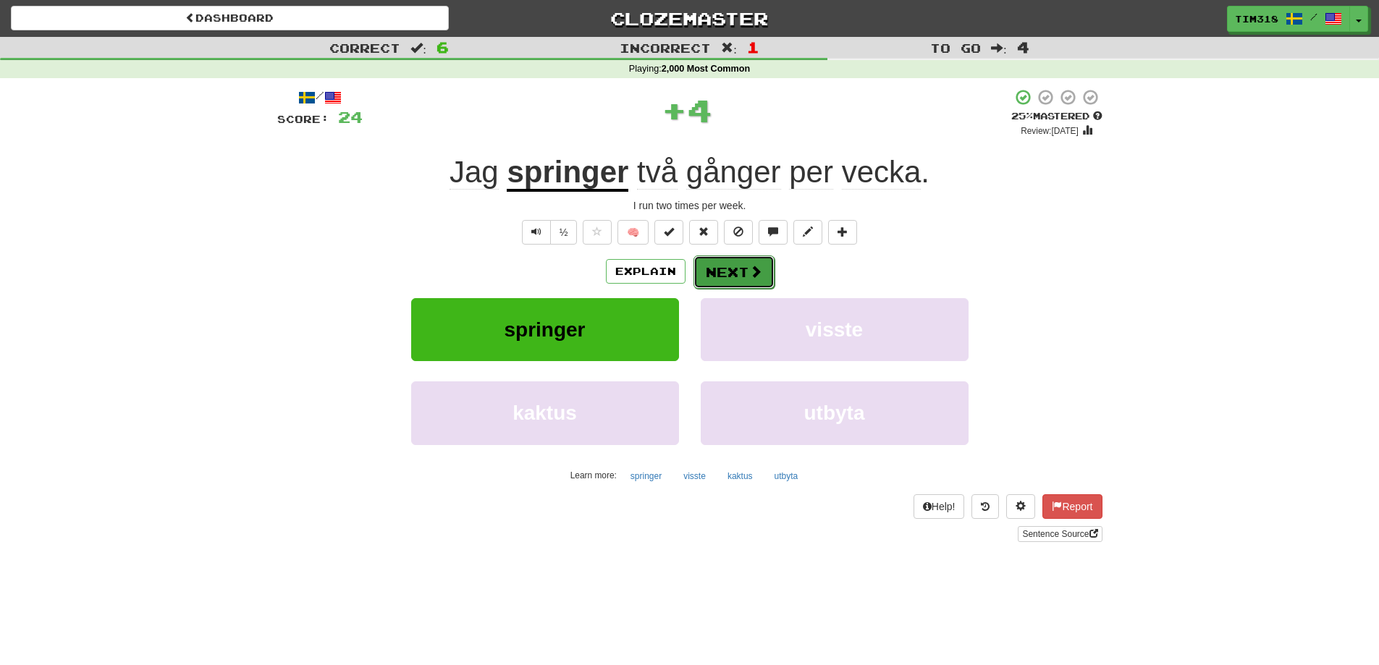
click at [718, 273] on button "Next" at bounding box center [733, 271] width 81 height 33
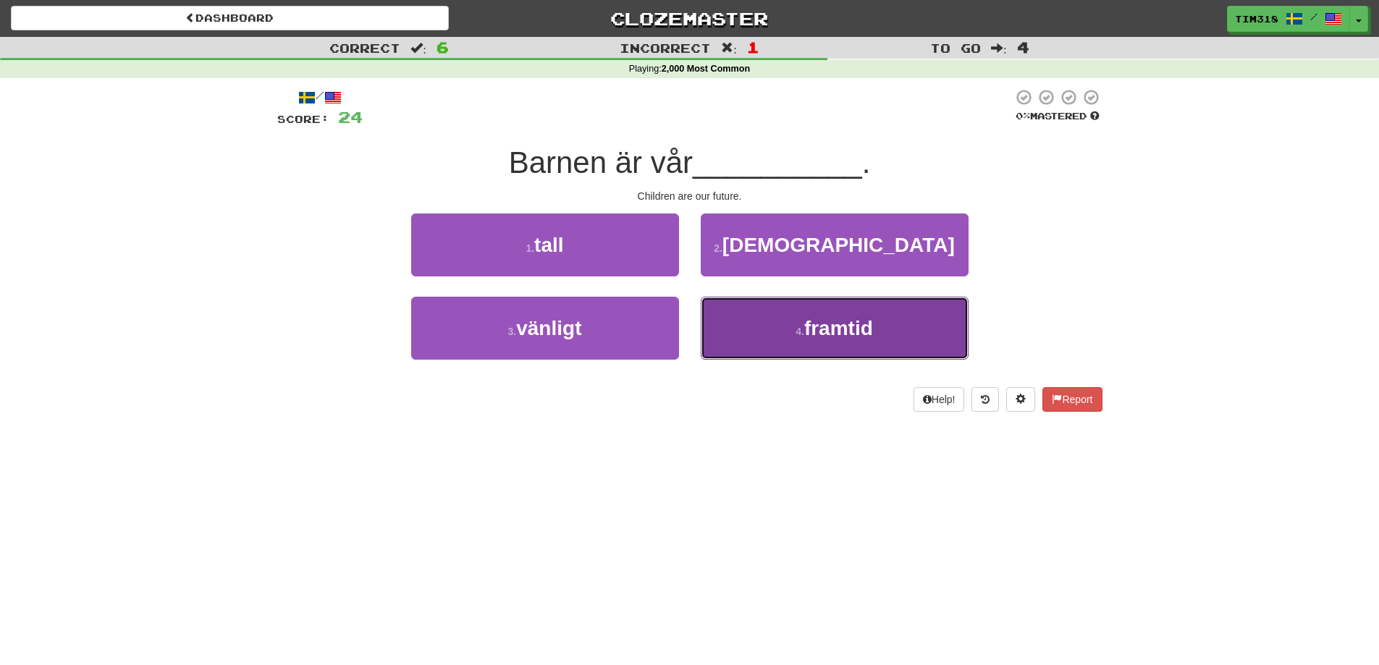
click at [801, 339] on button "4 . framtid" at bounding box center [835, 328] width 268 height 63
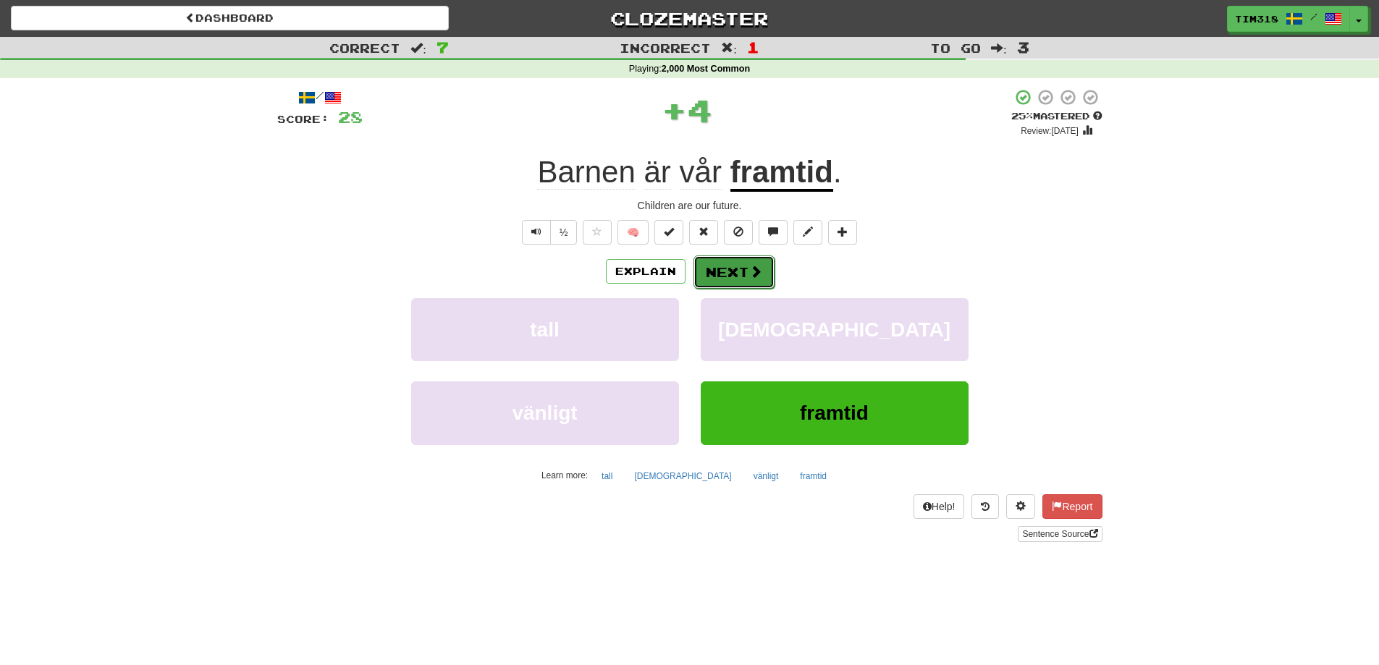
click at [715, 259] on button "Next" at bounding box center [733, 271] width 81 height 33
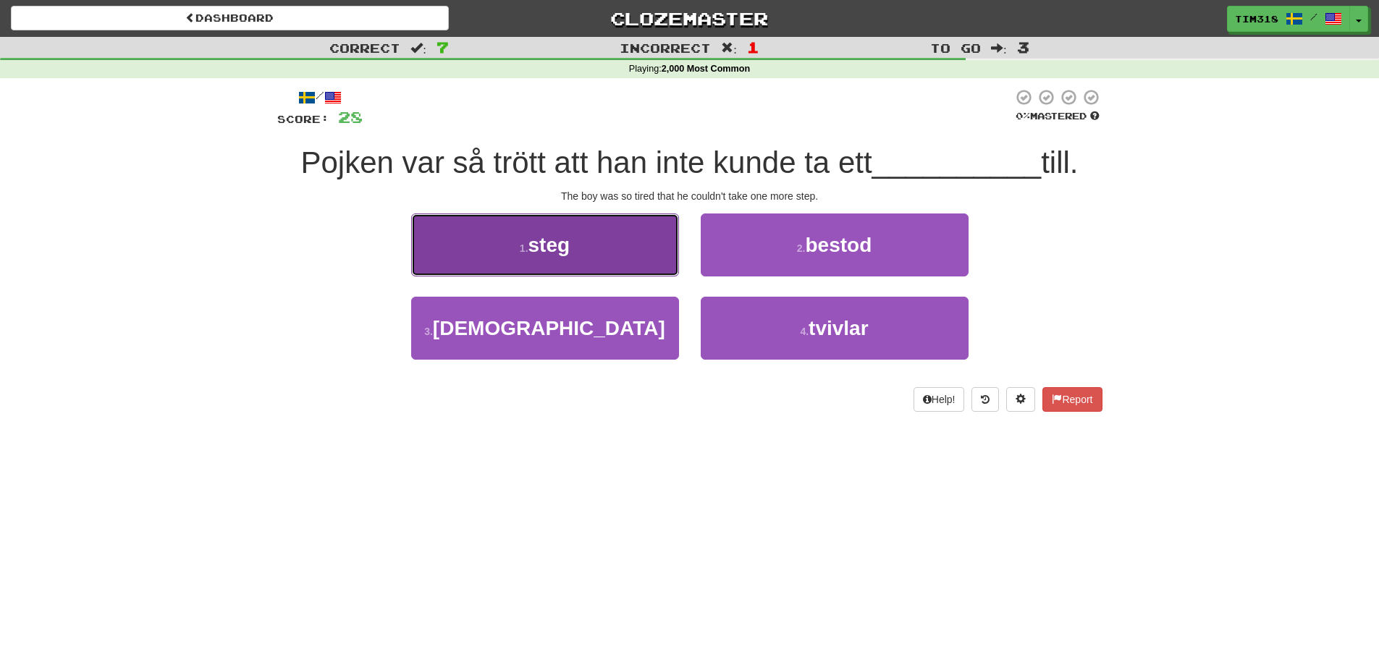
click at [615, 256] on button "1 . steg" at bounding box center [545, 244] width 268 height 63
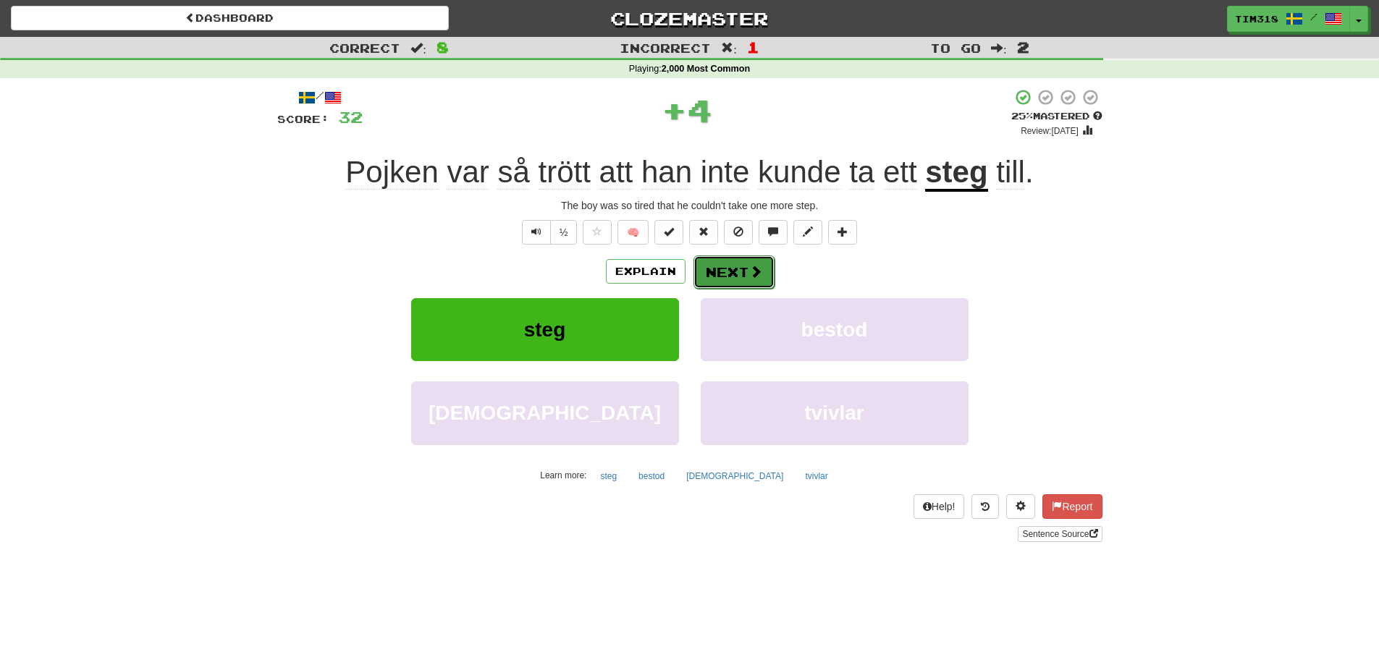
click at [745, 262] on button "Next" at bounding box center [733, 271] width 81 height 33
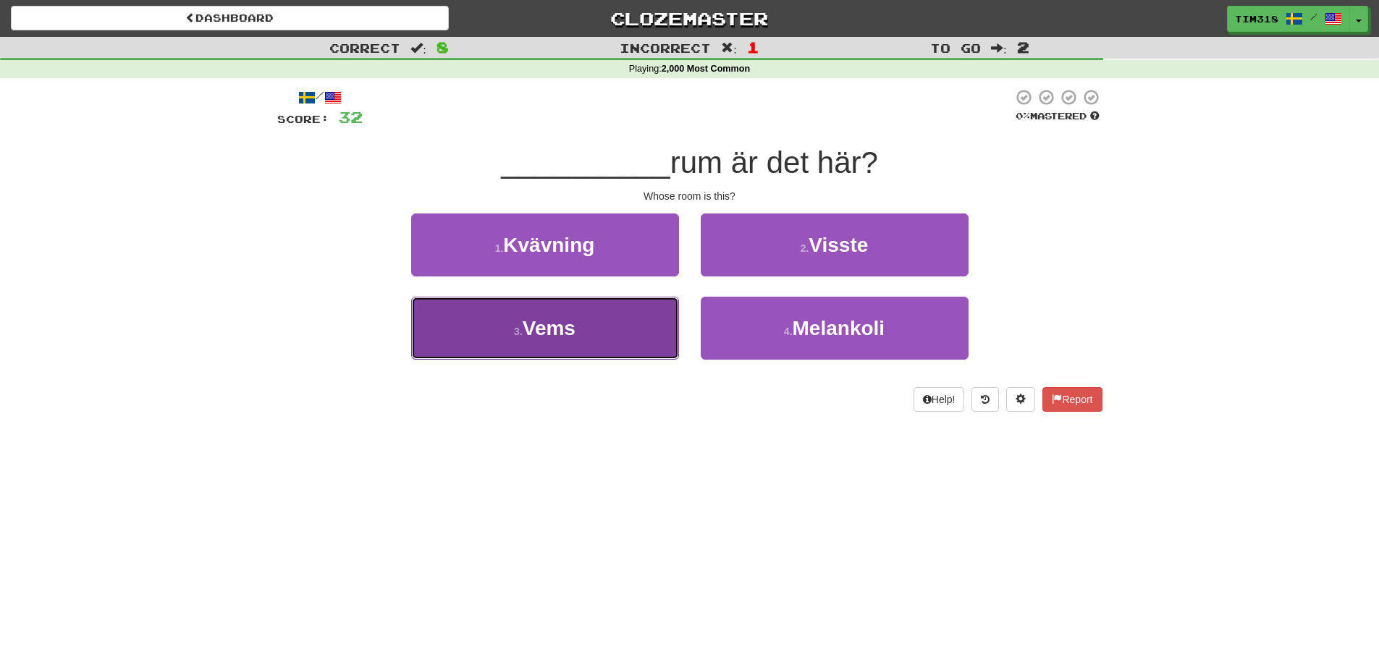
click at [634, 341] on button "3 . Vems" at bounding box center [545, 328] width 268 height 63
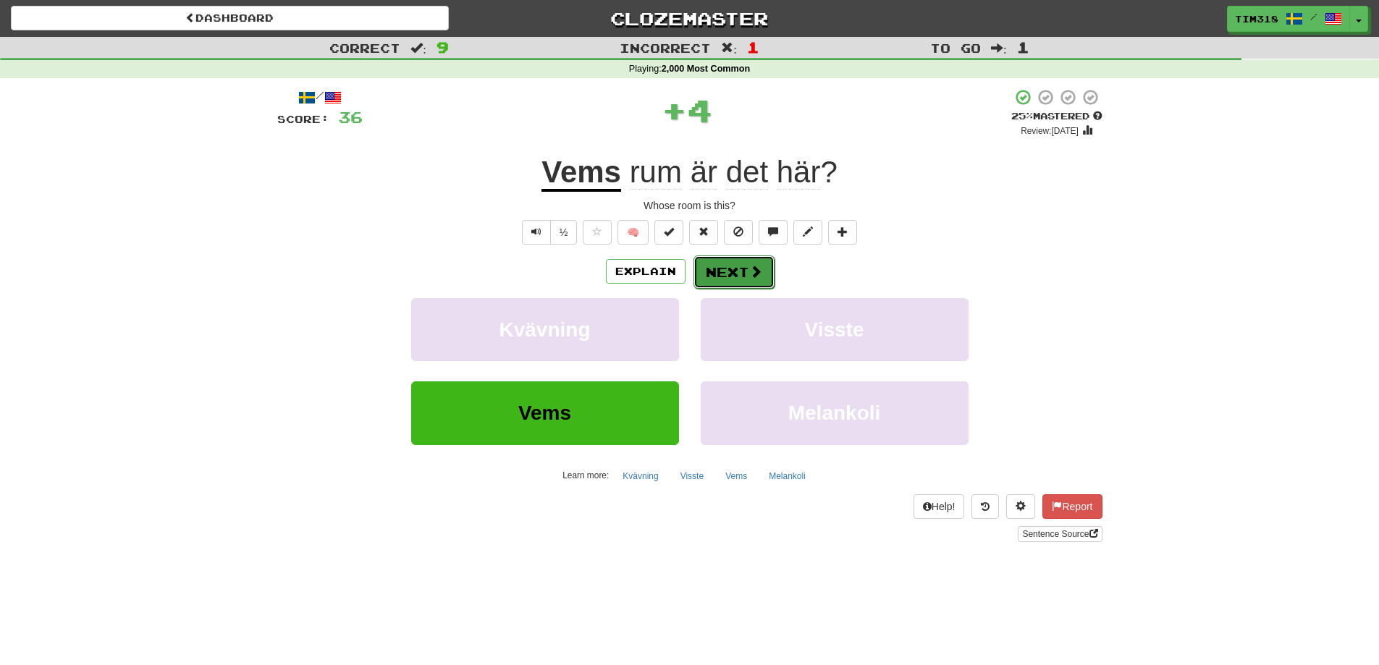
click at [745, 263] on button "Next" at bounding box center [733, 271] width 81 height 33
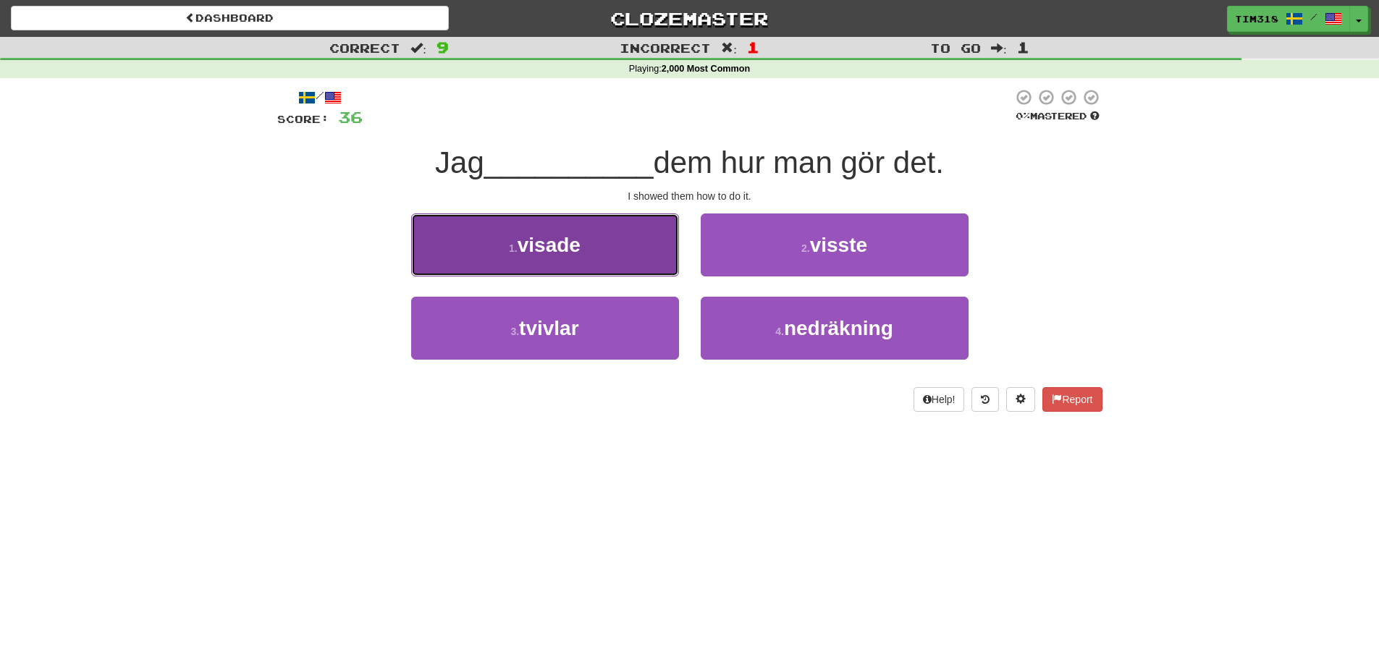
click at [609, 258] on button "1 . visade" at bounding box center [545, 244] width 268 height 63
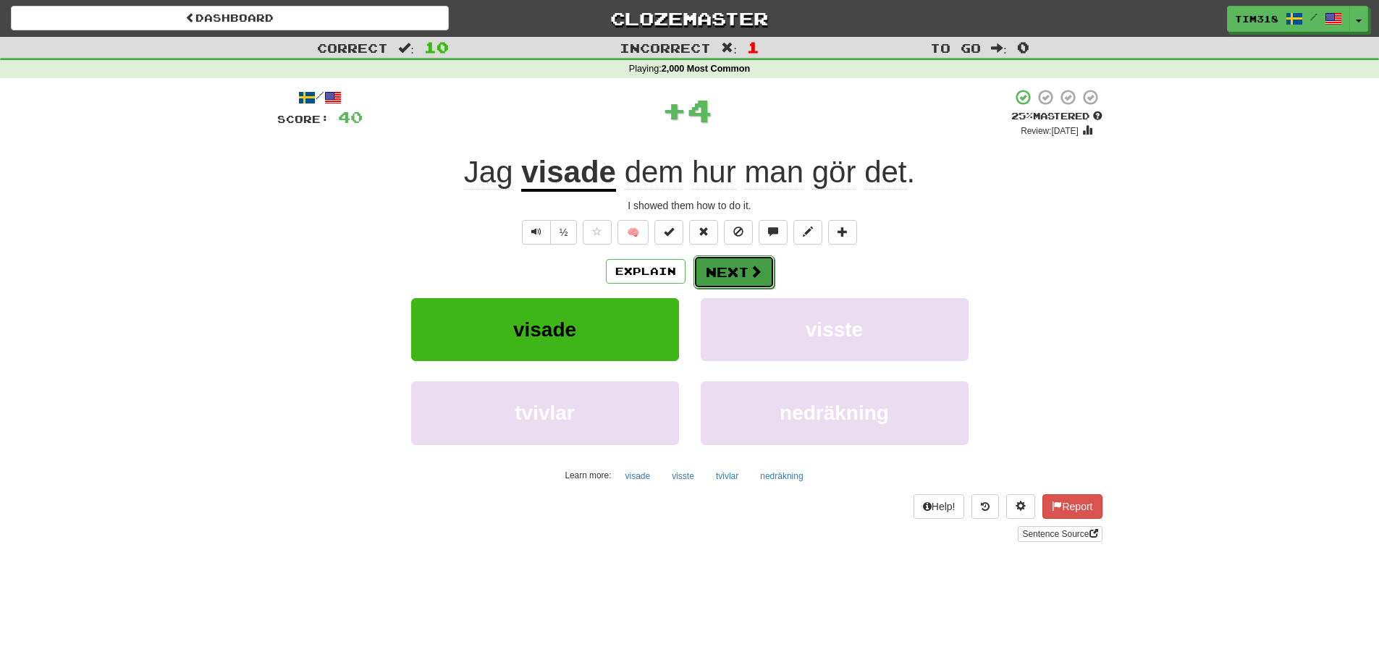
click at [754, 268] on span at bounding box center [755, 271] width 13 height 13
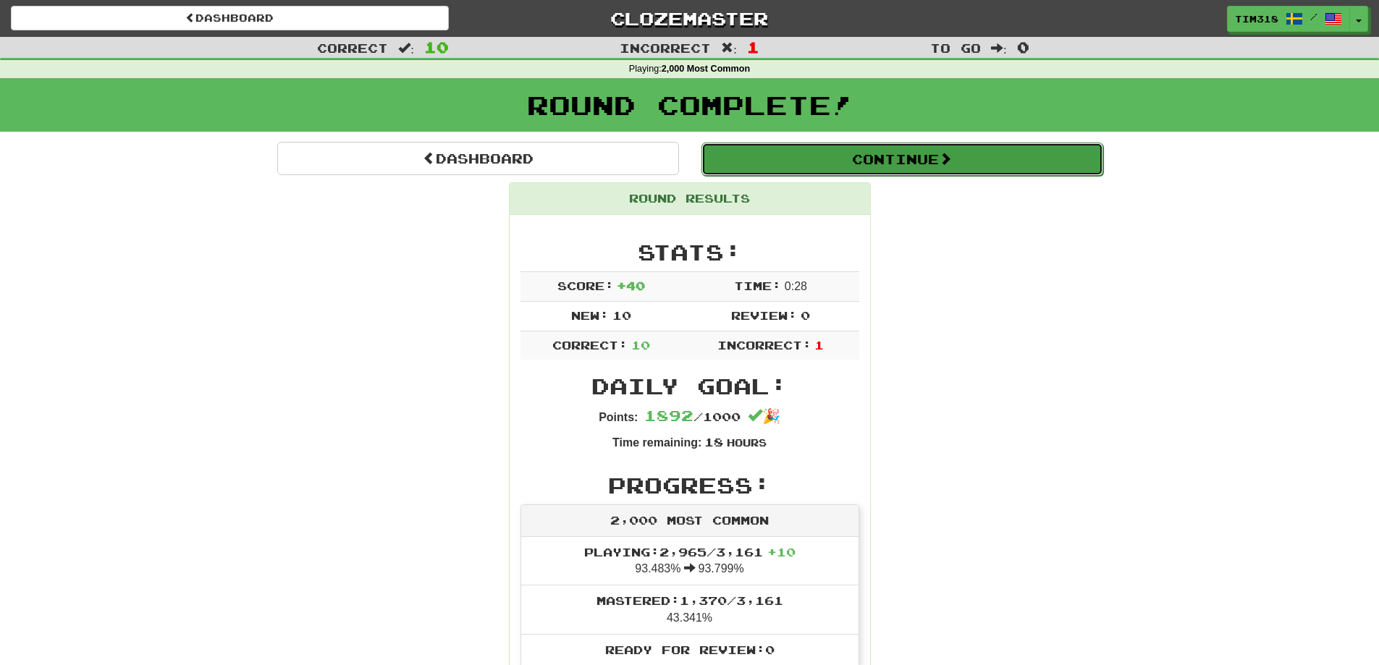
click at [931, 159] on button "Continue" at bounding box center [902, 159] width 402 height 33
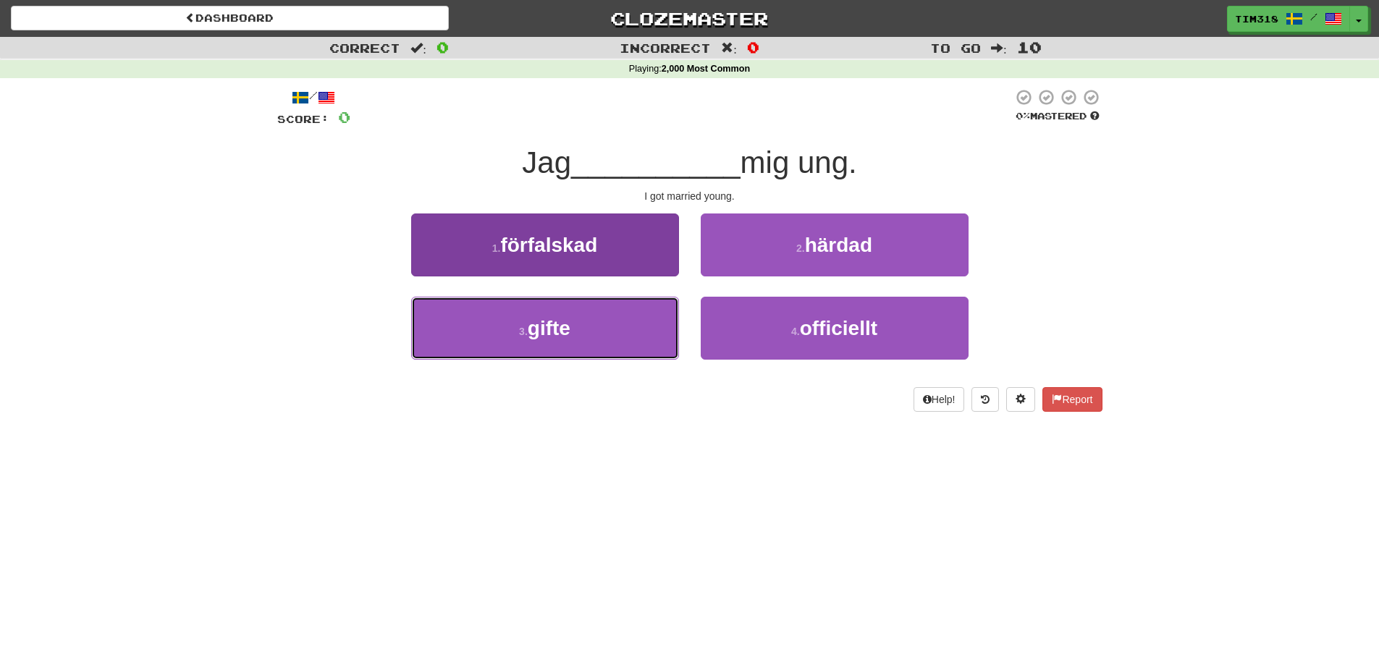
drag, startPoint x: 622, startPoint y: 336, endPoint x: 674, endPoint y: 318, distance: 54.2
click at [624, 334] on button "3 . gifte" at bounding box center [545, 328] width 268 height 63
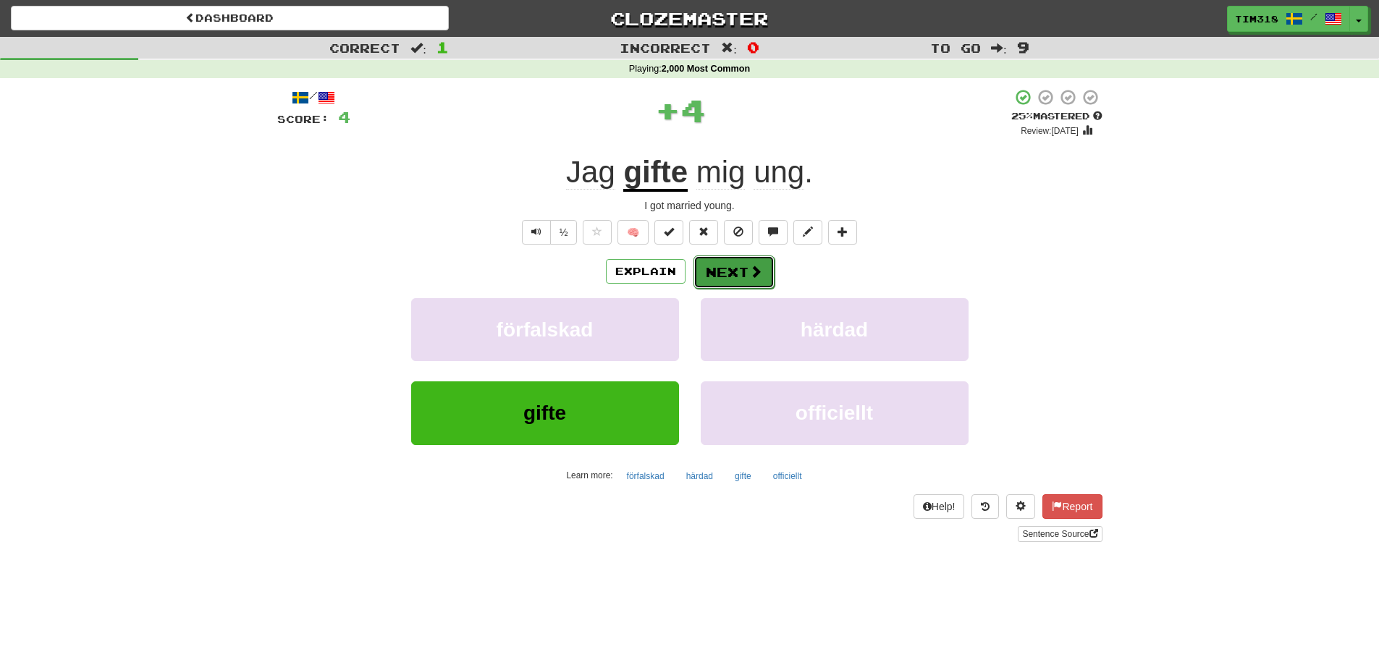
click at [745, 275] on button "Next" at bounding box center [733, 271] width 81 height 33
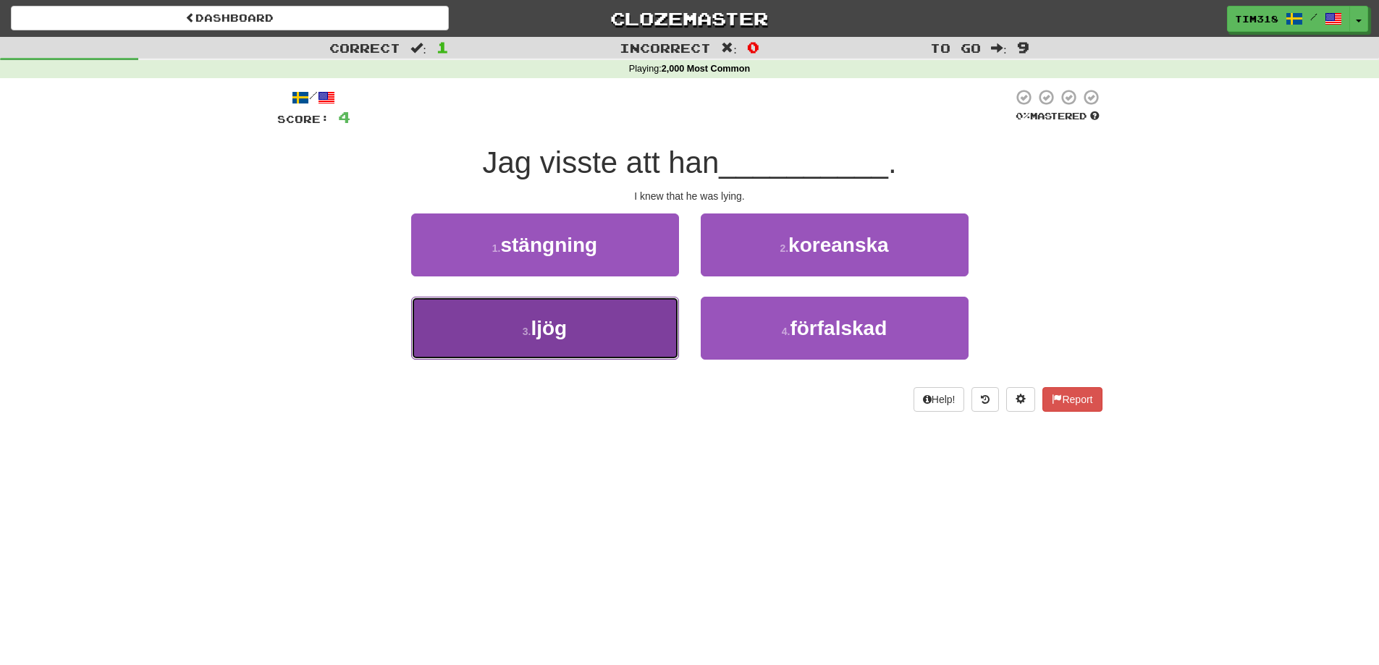
click at [458, 349] on button "3 . ljög" at bounding box center [545, 328] width 268 height 63
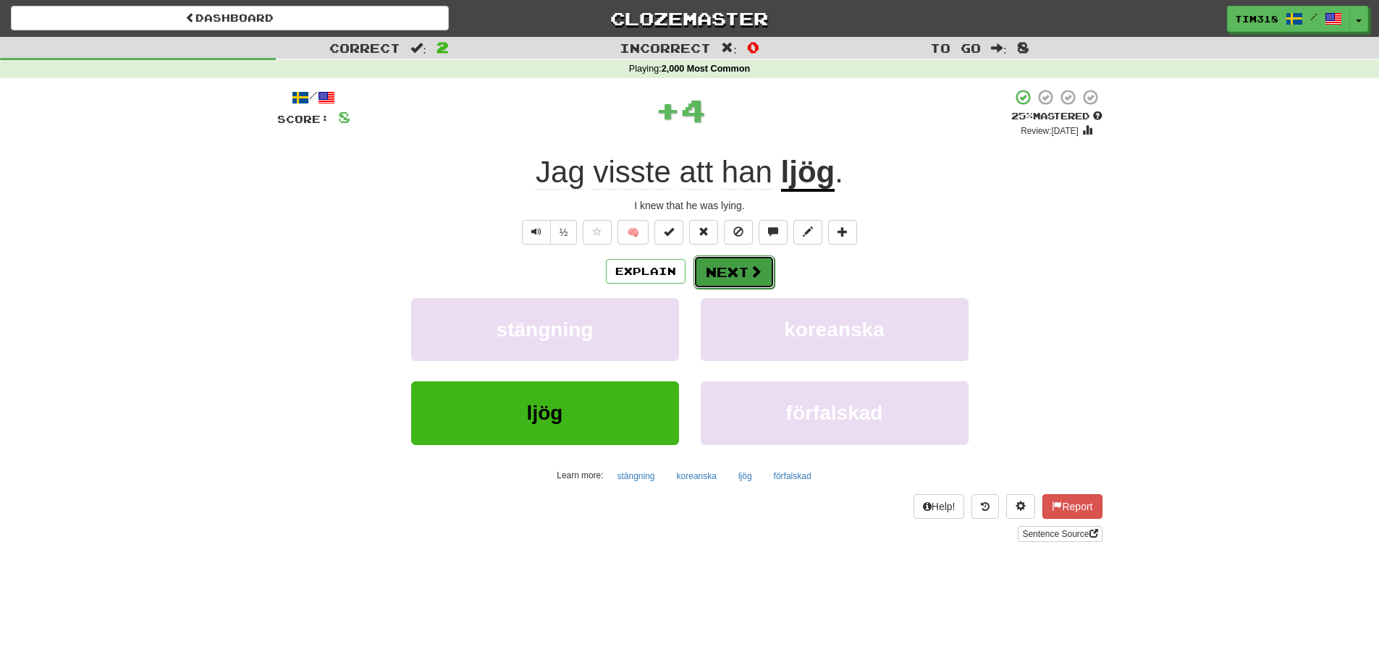
click at [698, 276] on button "Next" at bounding box center [733, 271] width 81 height 33
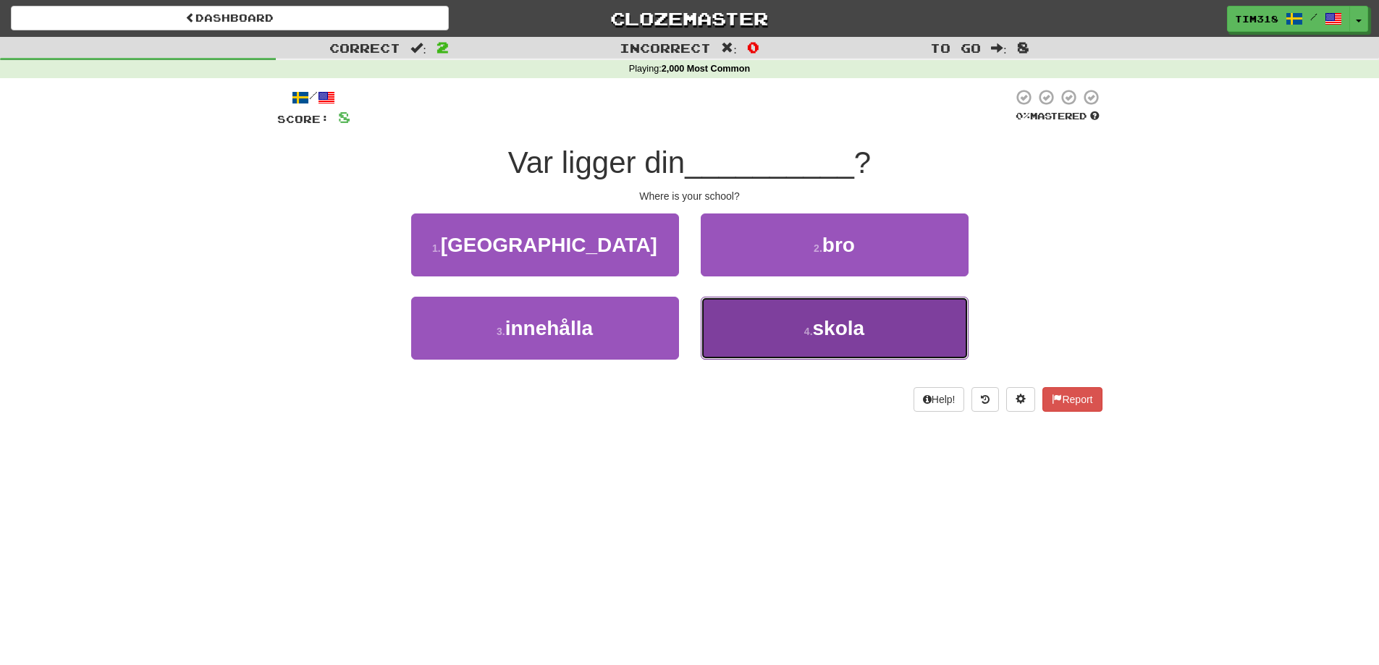
click at [811, 332] on small "4 ." at bounding box center [808, 332] width 9 height 12
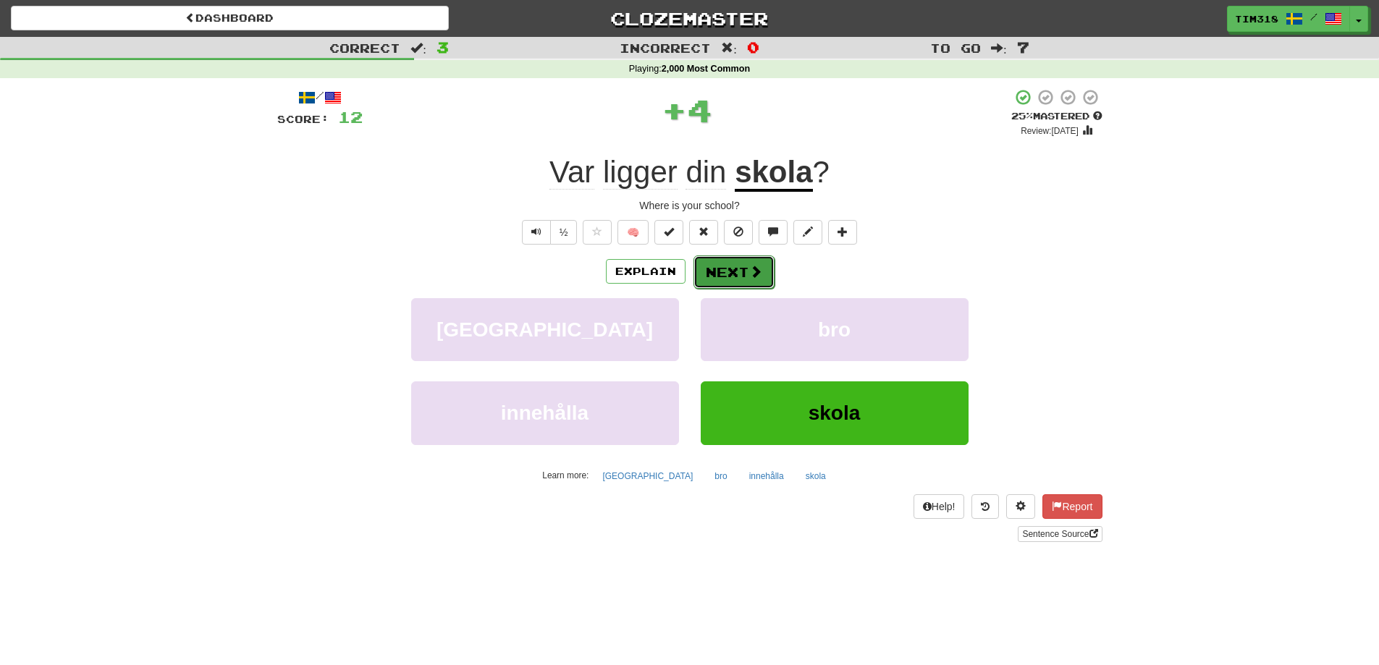
click at [716, 261] on button "Next" at bounding box center [733, 271] width 81 height 33
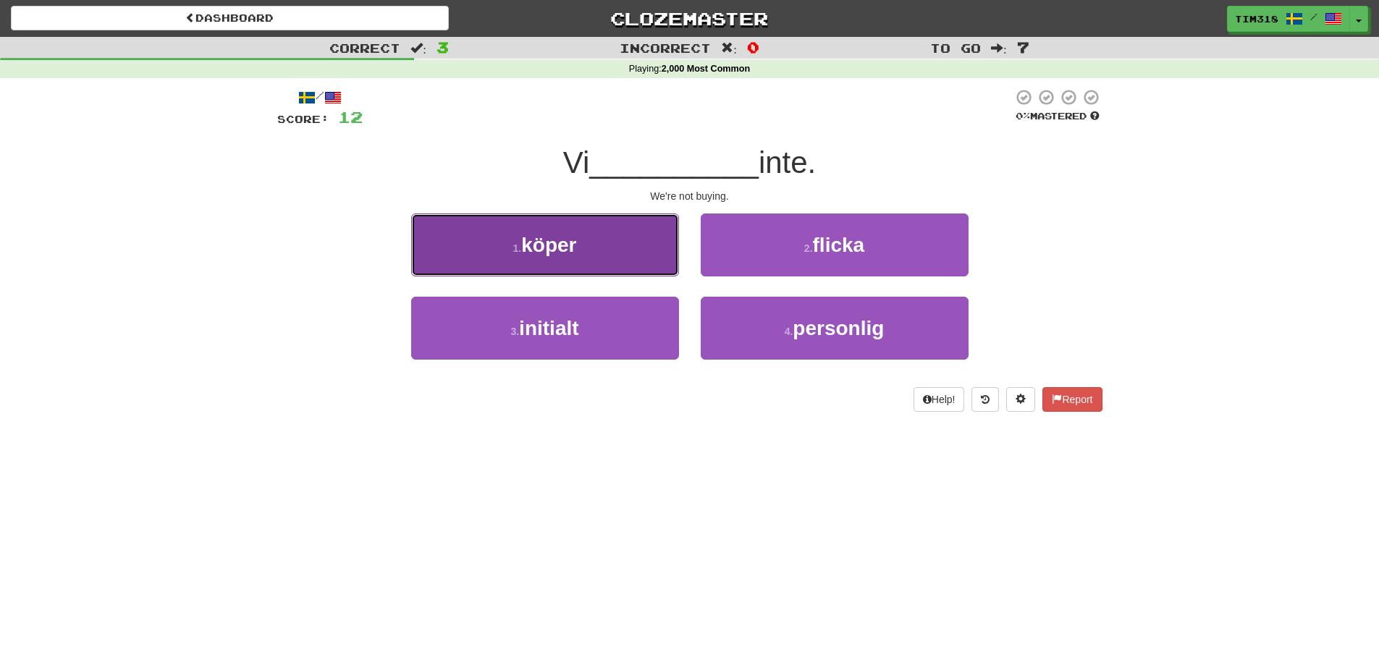
click at [604, 257] on button "1 . köper" at bounding box center [545, 244] width 268 height 63
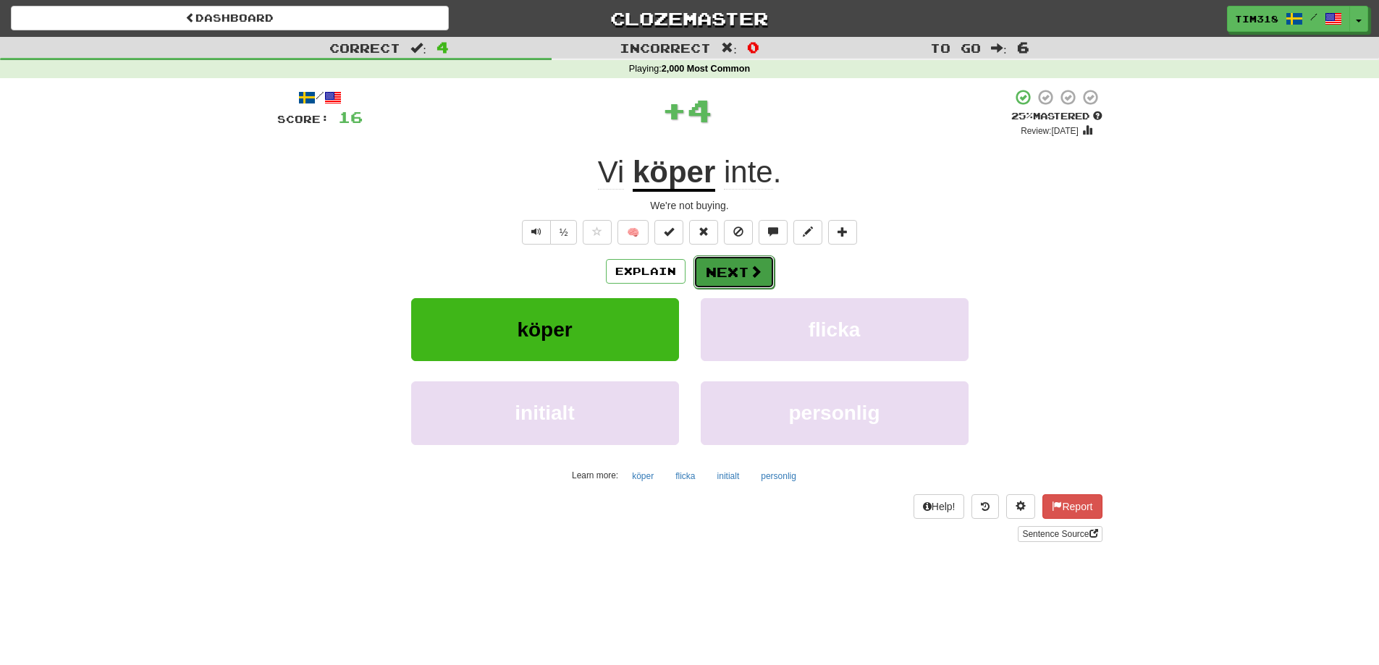
click at [737, 272] on button "Next" at bounding box center [733, 271] width 81 height 33
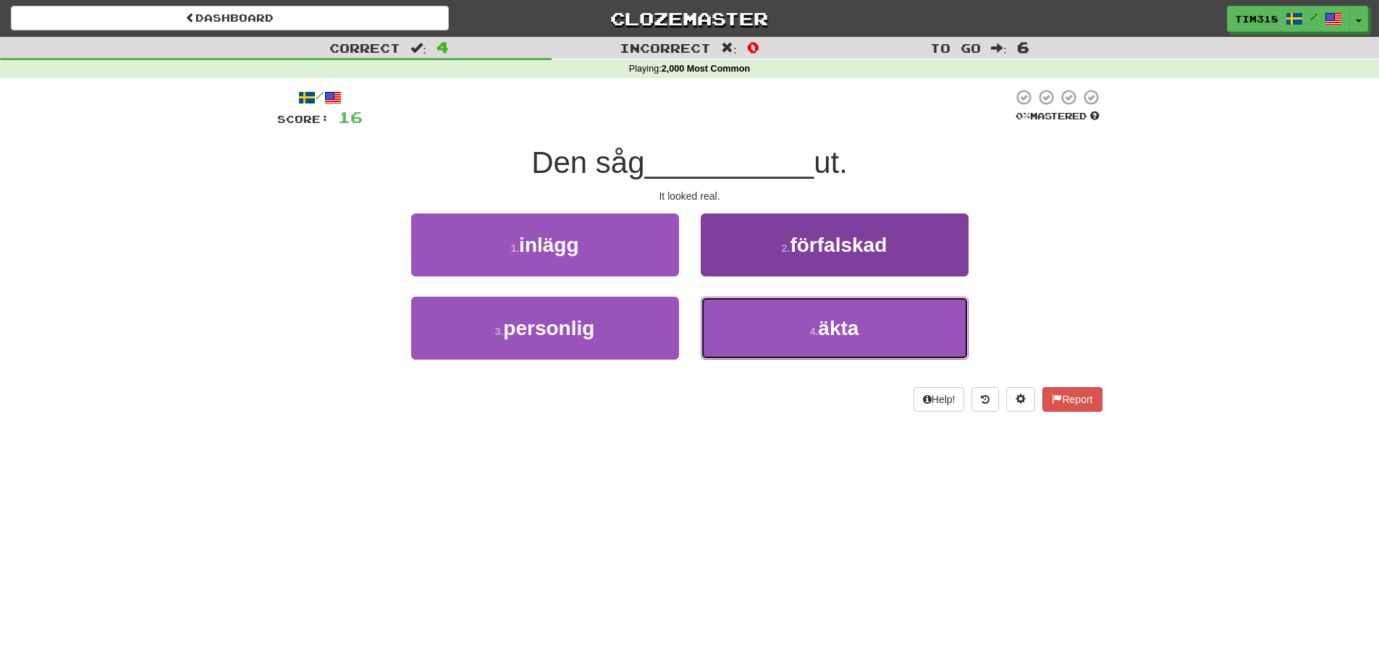
click at [774, 359] on button "4 . äkta" at bounding box center [835, 328] width 268 height 63
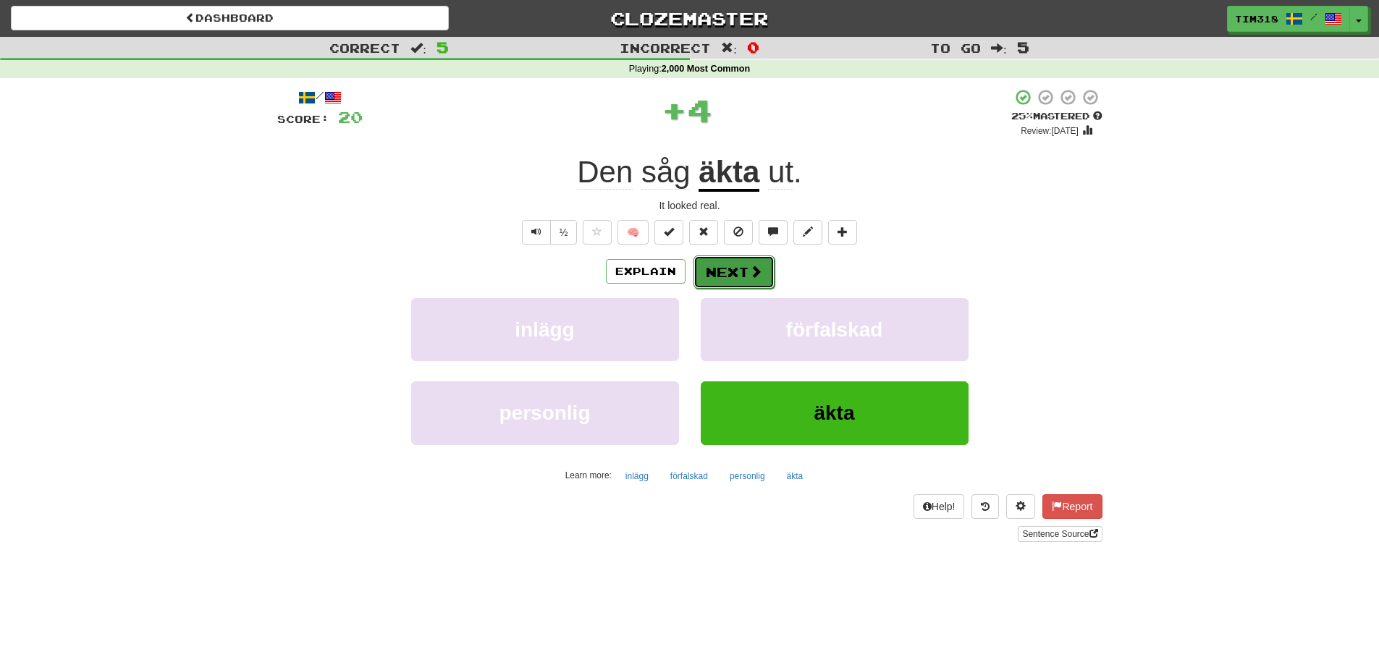
click at [744, 274] on button "Next" at bounding box center [733, 271] width 81 height 33
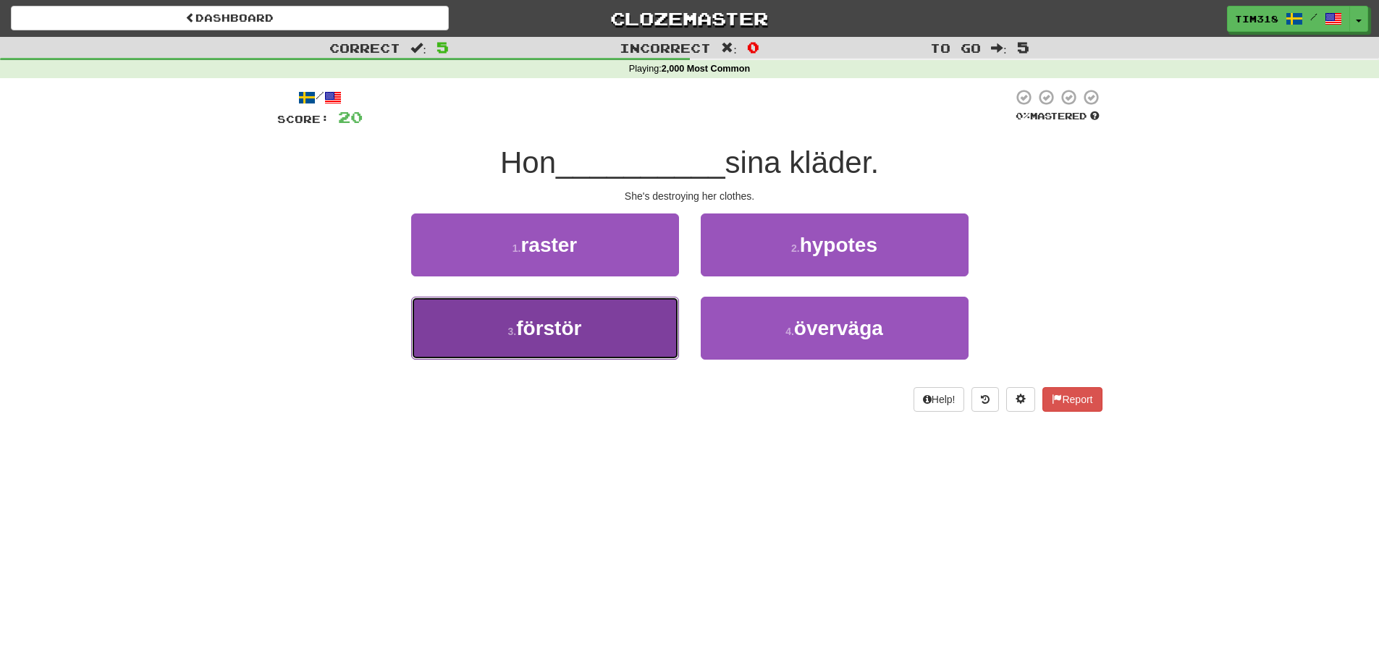
click at [594, 331] on button "3 . förstör" at bounding box center [545, 328] width 268 height 63
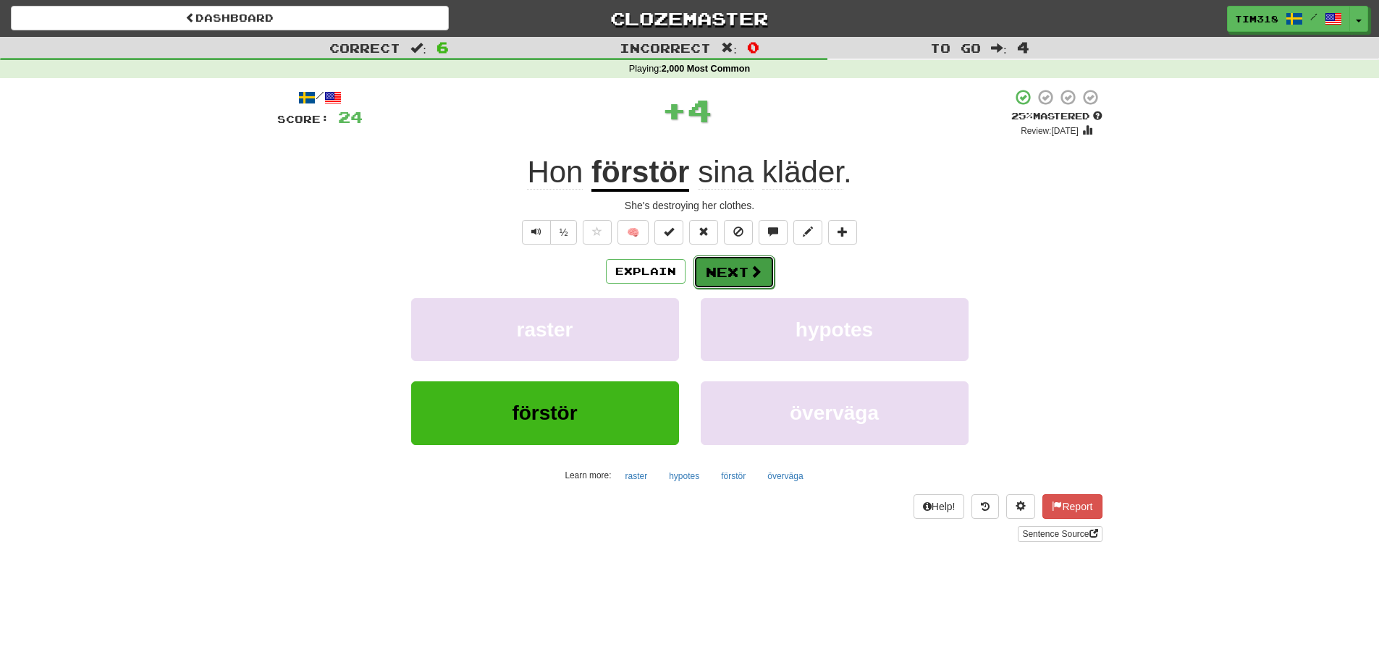
click at [737, 267] on button "Next" at bounding box center [733, 271] width 81 height 33
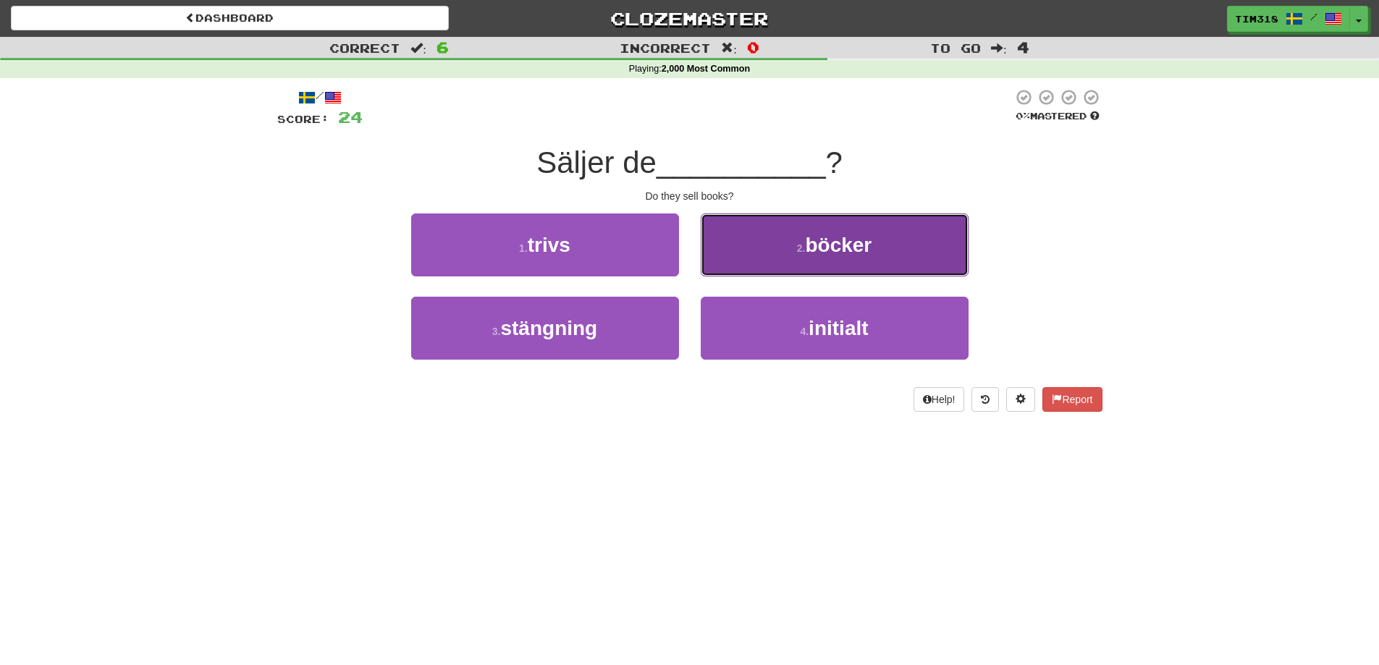
click at [783, 255] on button "2 . böcker" at bounding box center [835, 244] width 268 height 63
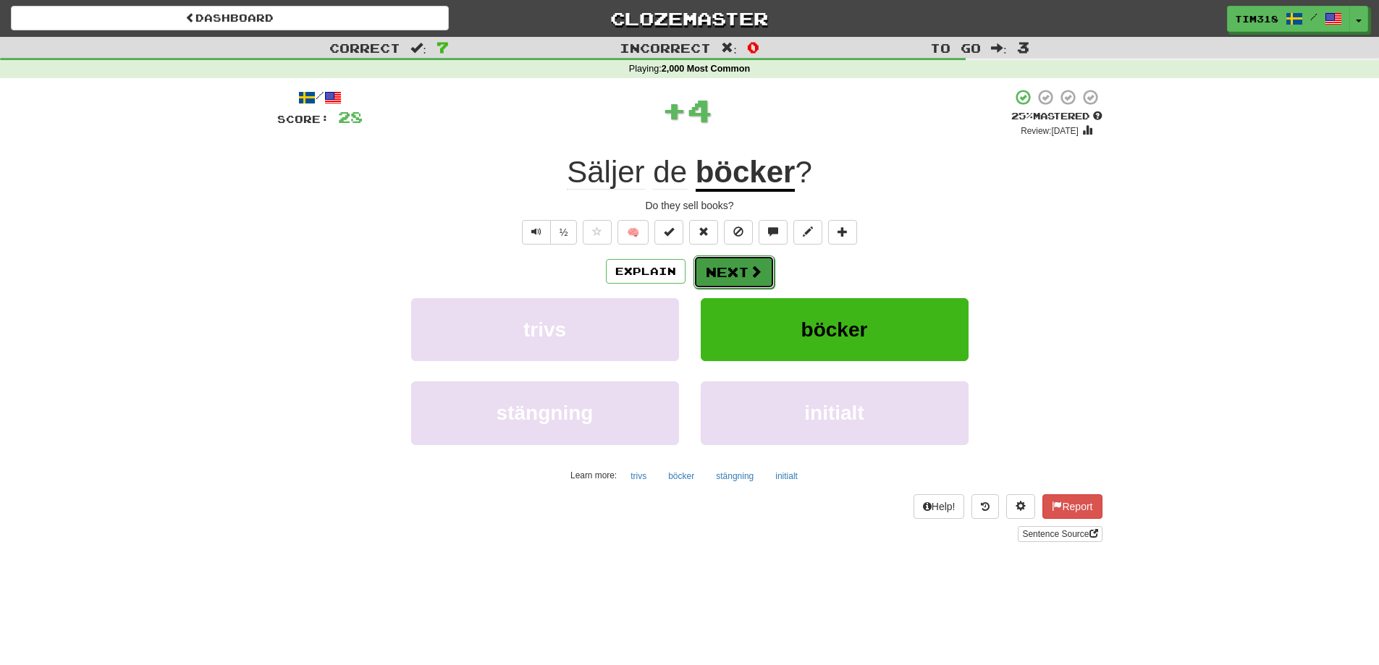
click at [738, 274] on button "Next" at bounding box center [733, 271] width 81 height 33
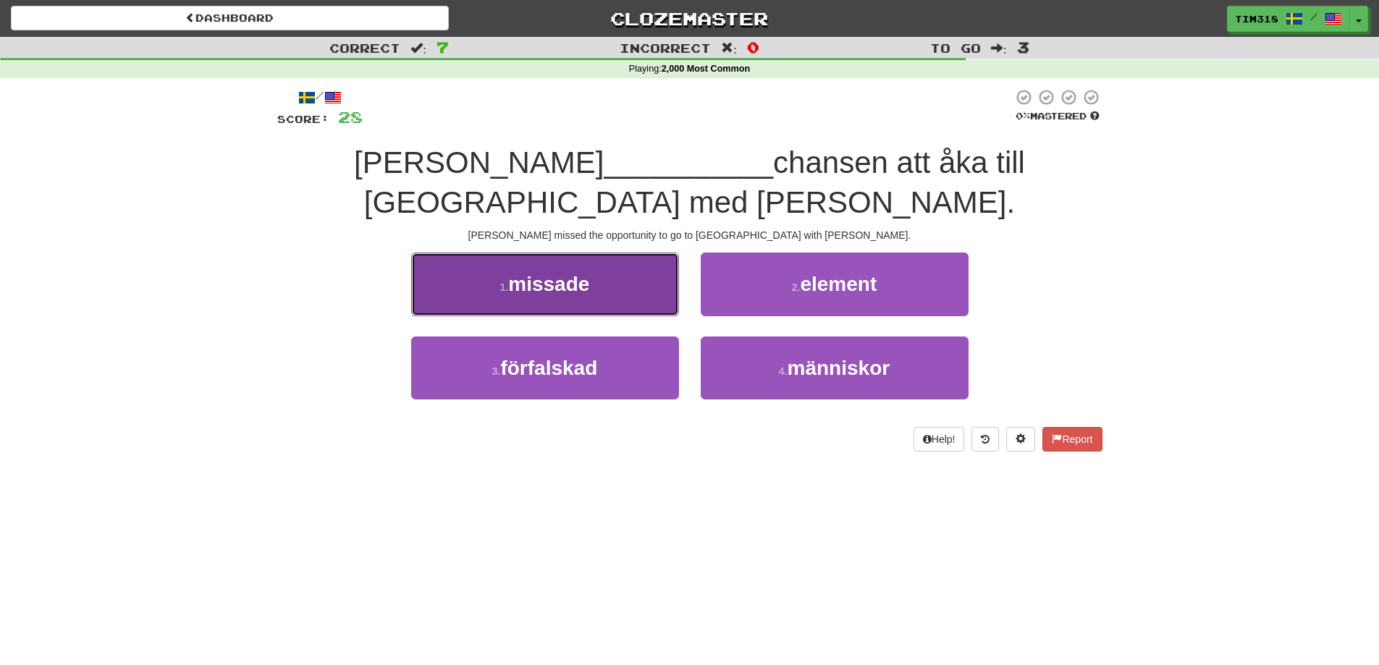
click at [617, 253] on button "1 . missade" at bounding box center [545, 284] width 268 height 63
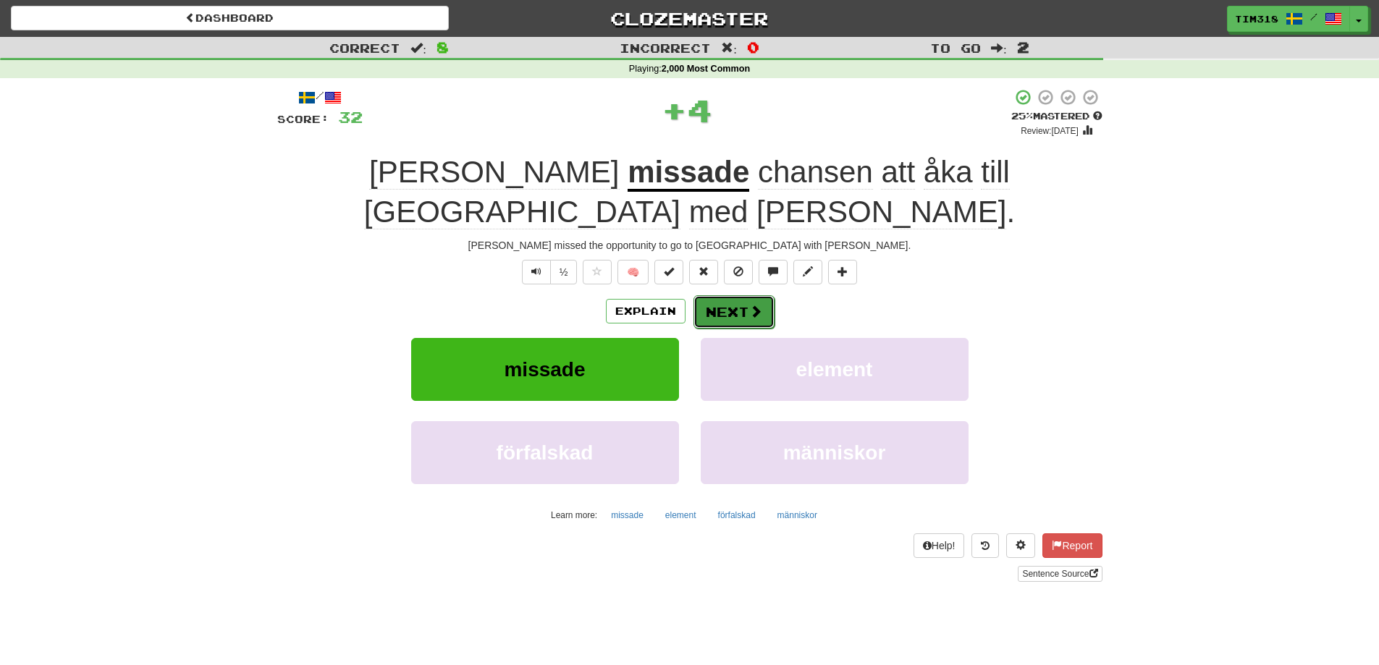
click at [749, 305] on span at bounding box center [755, 311] width 13 height 13
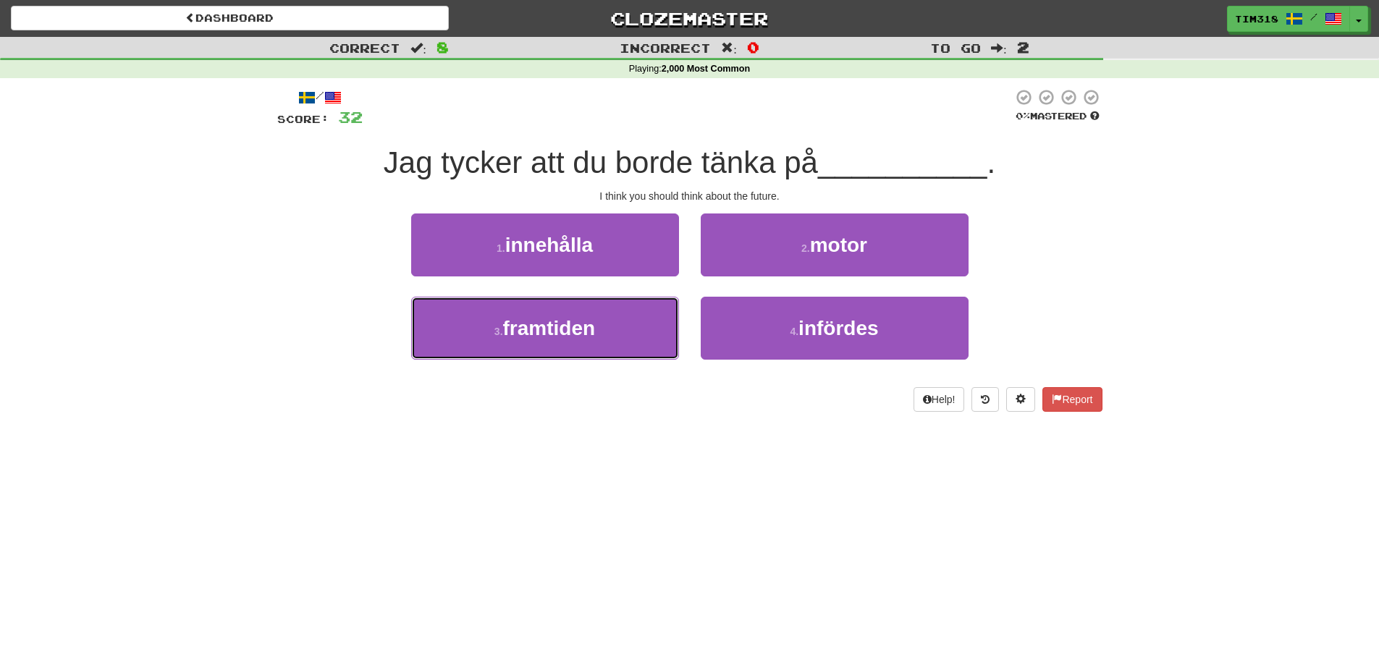
drag, startPoint x: 600, startPoint y: 336, endPoint x: 681, endPoint y: 292, distance: 92.3
click at [600, 335] on button "3 . framtiden" at bounding box center [545, 328] width 268 height 63
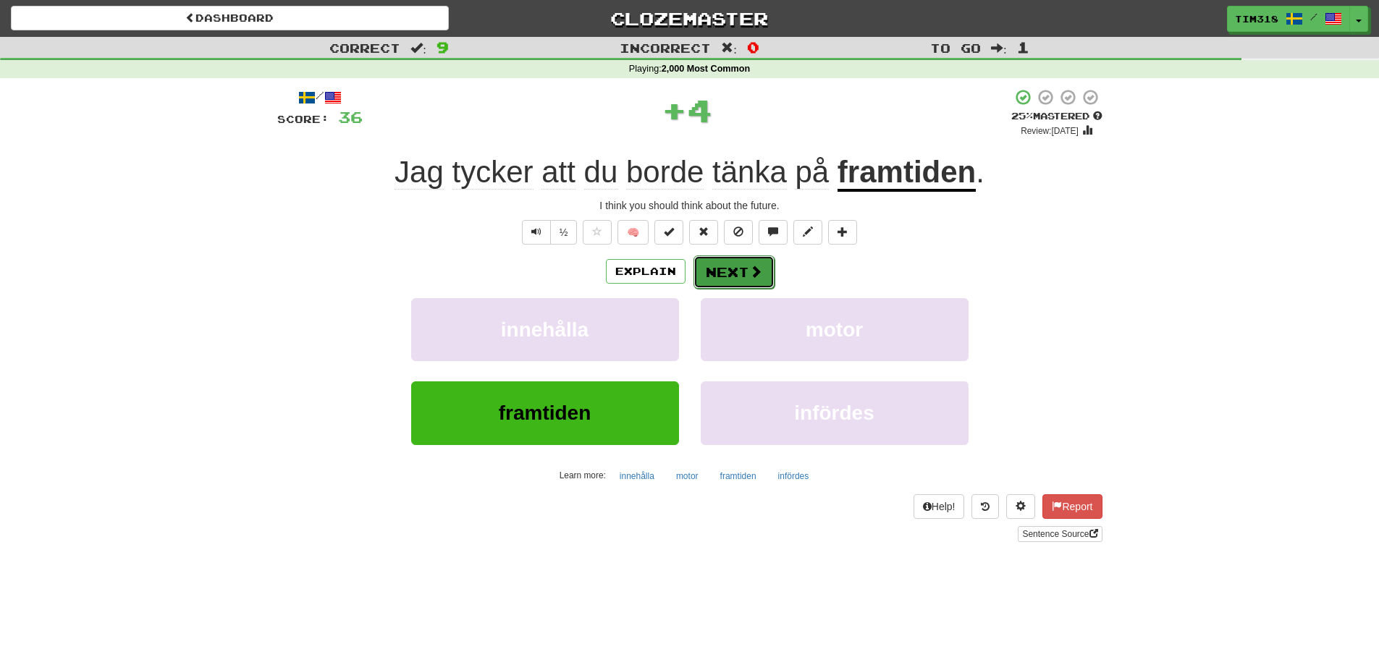
click at [722, 267] on button "Next" at bounding box center [733, 271] width 81 height 33
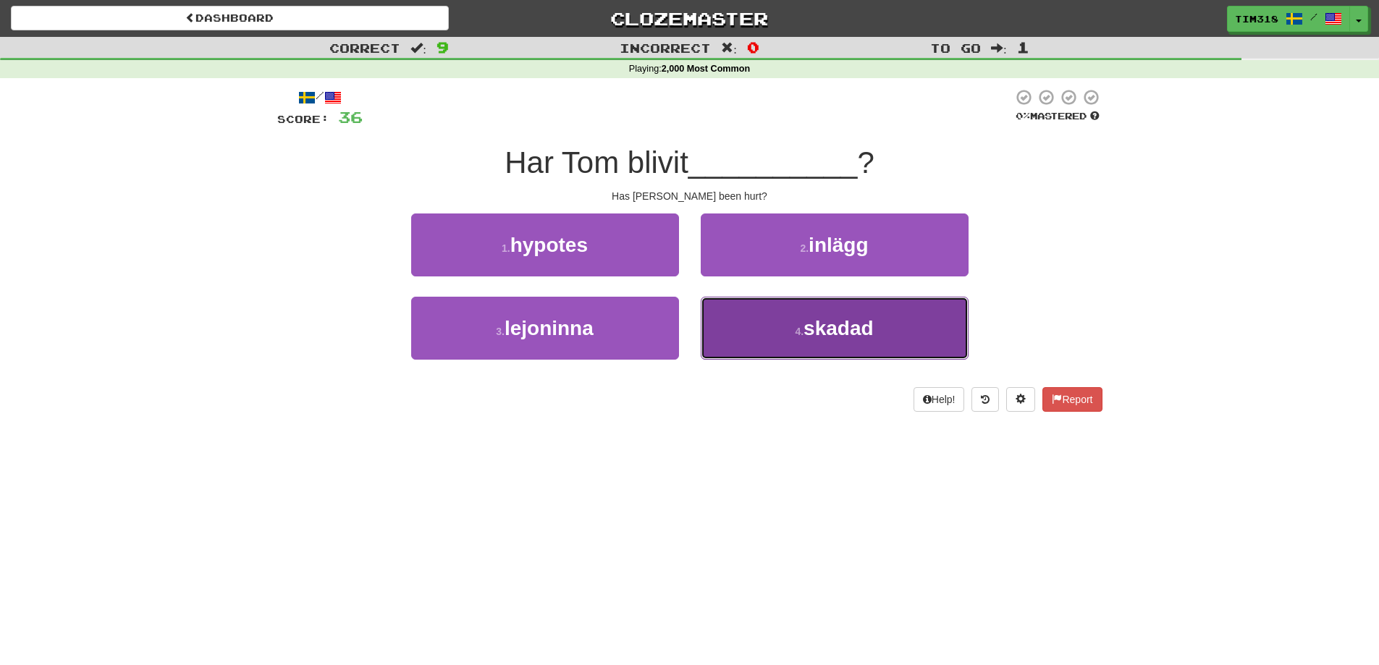
click at [811, 317] on span "skadad" at bounding box center [838, 328] width 70 height 22
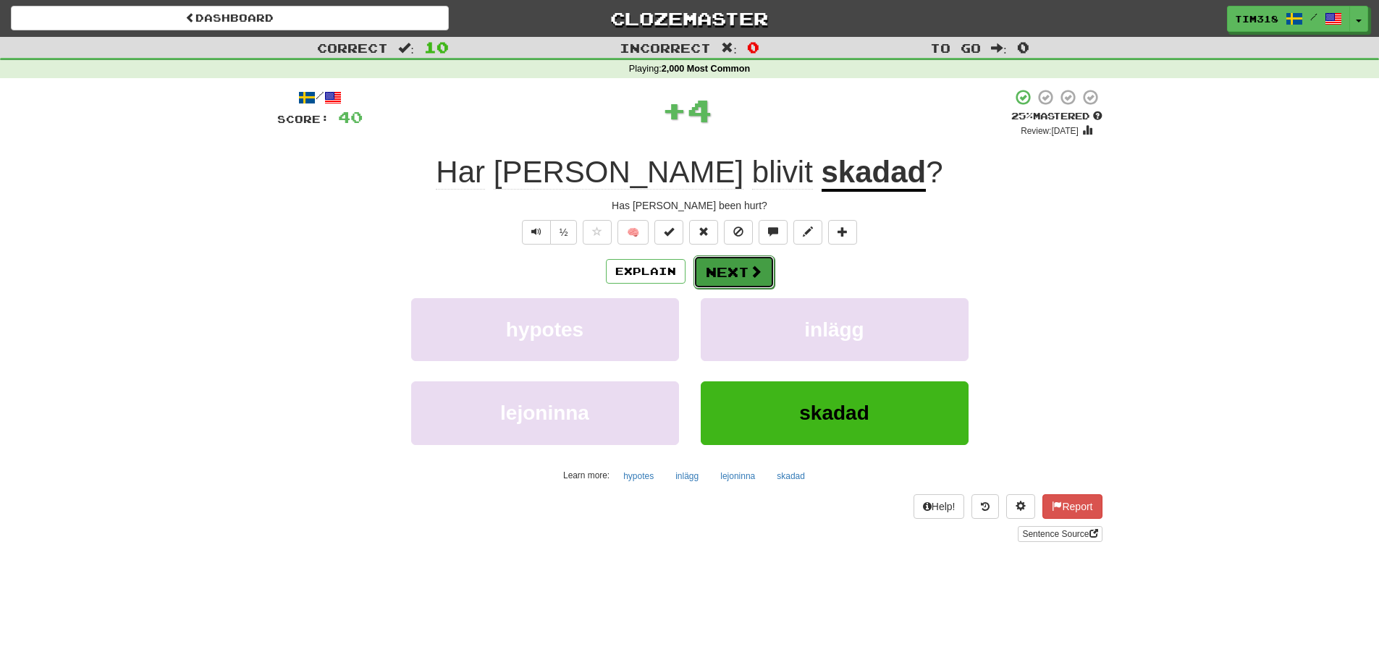
click at [742, 274] on button "Next" at bounding box center [733, 271] width 81 height 33
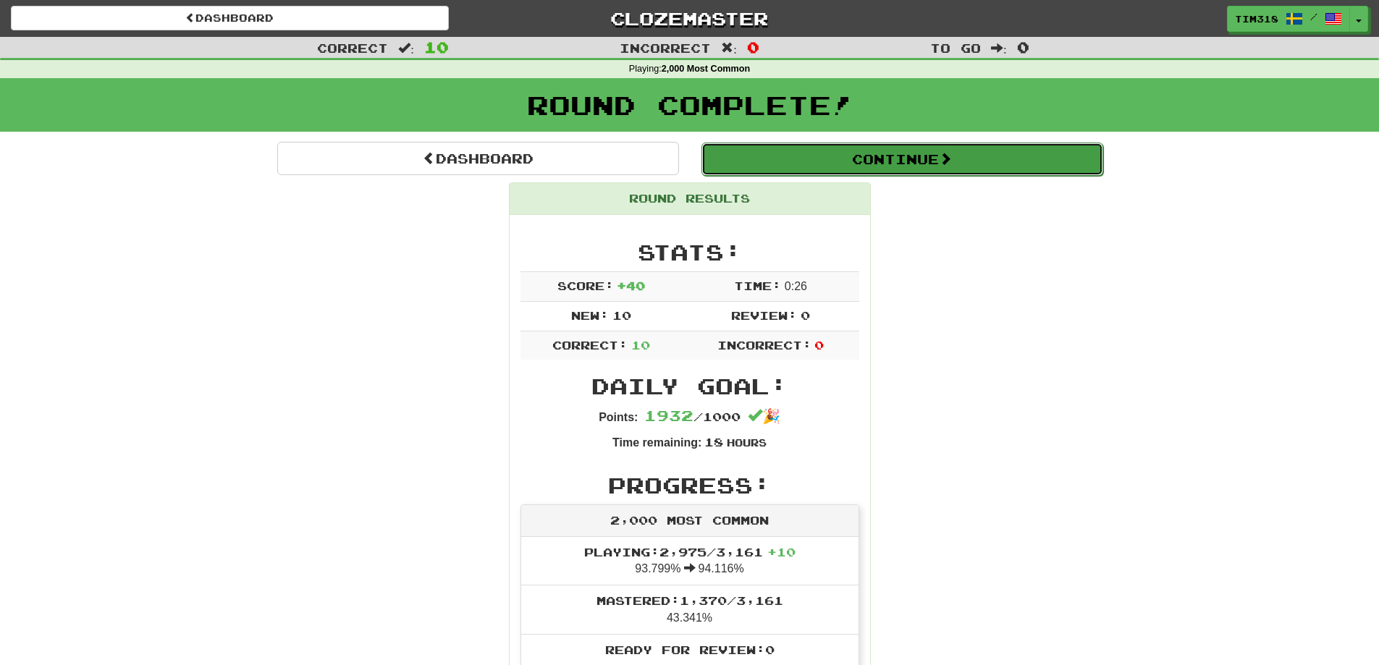
click at [884, 165] on button "Continue" at bounding box center [902, 159] width 402 height 33
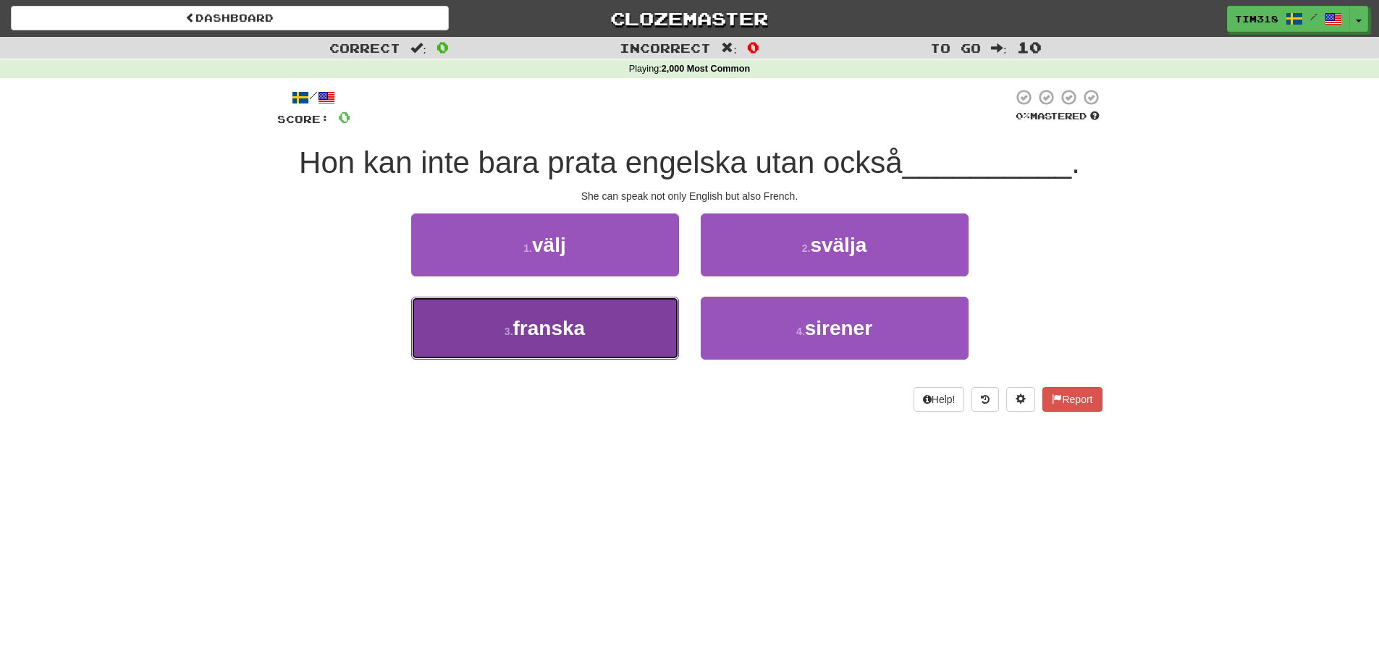
click at [605, 334] on button "3 . franska" at bounding box center [545, 328] width 268 height 63
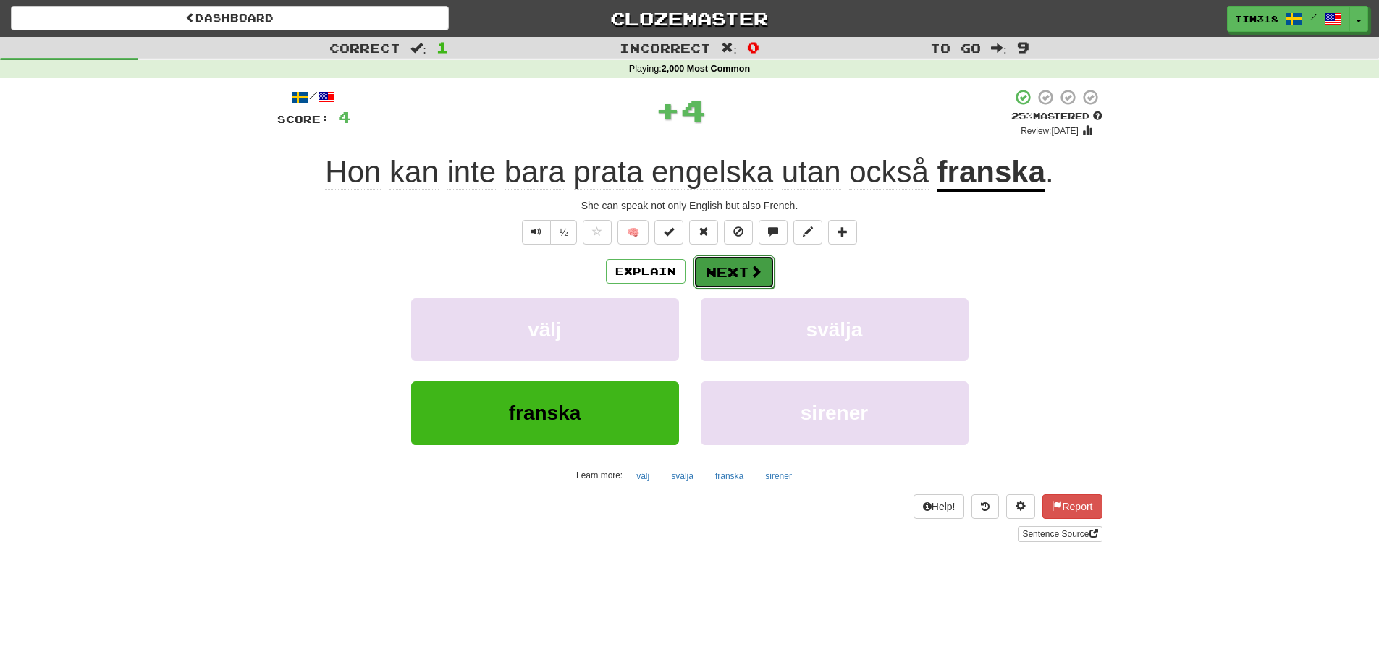
click at [729, 282] on button "Next" at bounding box center [733, 271] width 81 height 33
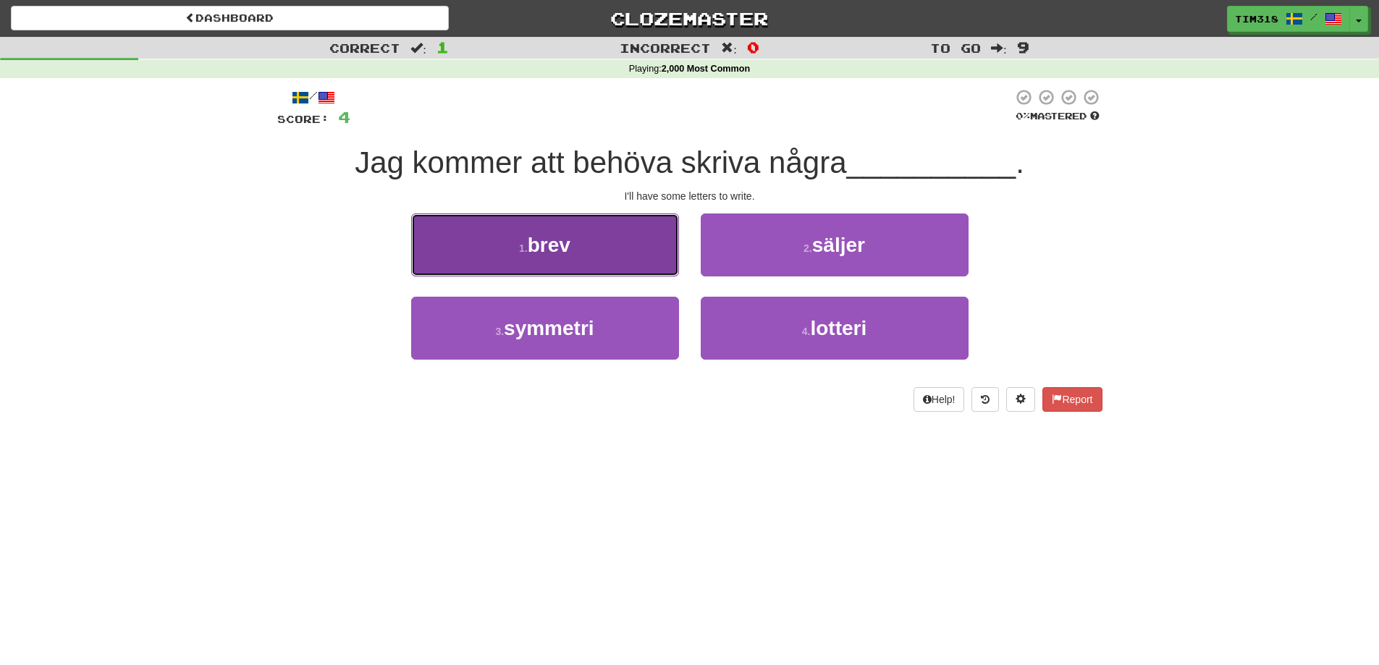
click at [584, 255] on button "1 . brev" at bounding box center [545, 244] width 268 height 63
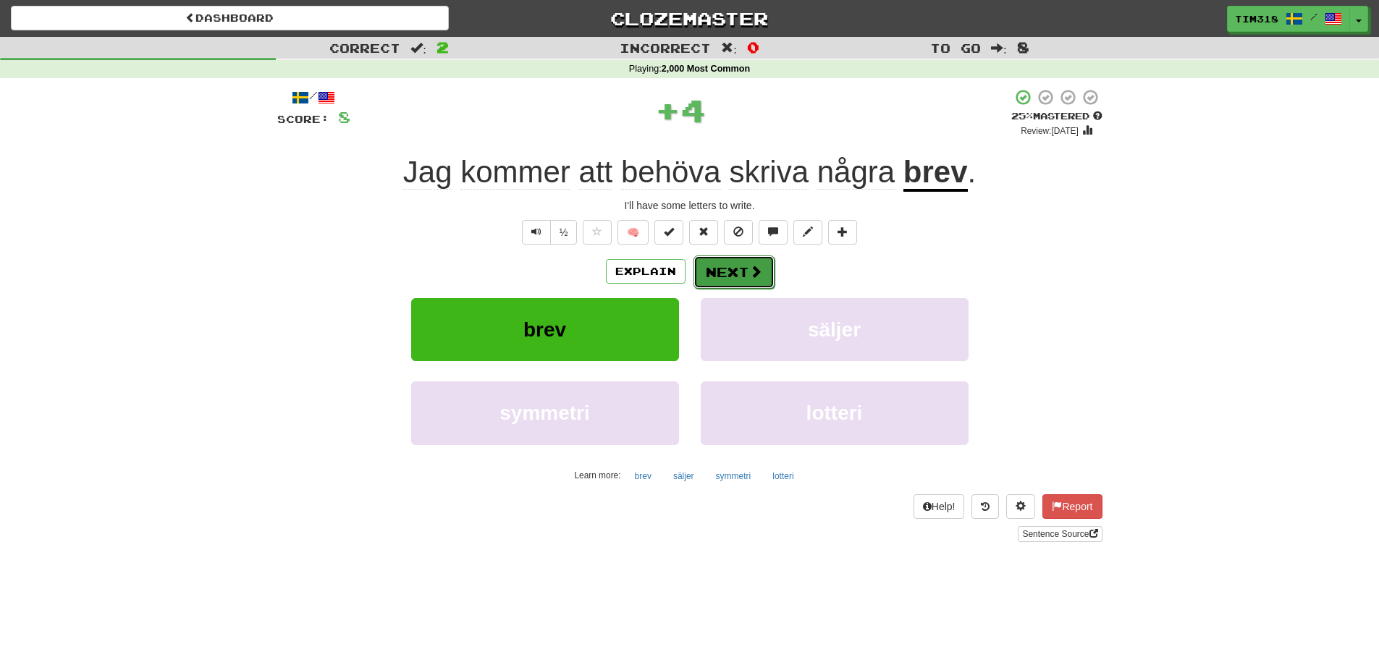
click at [749, 265] on button "Next" at bounding box center [733, 271] width 81 height 33
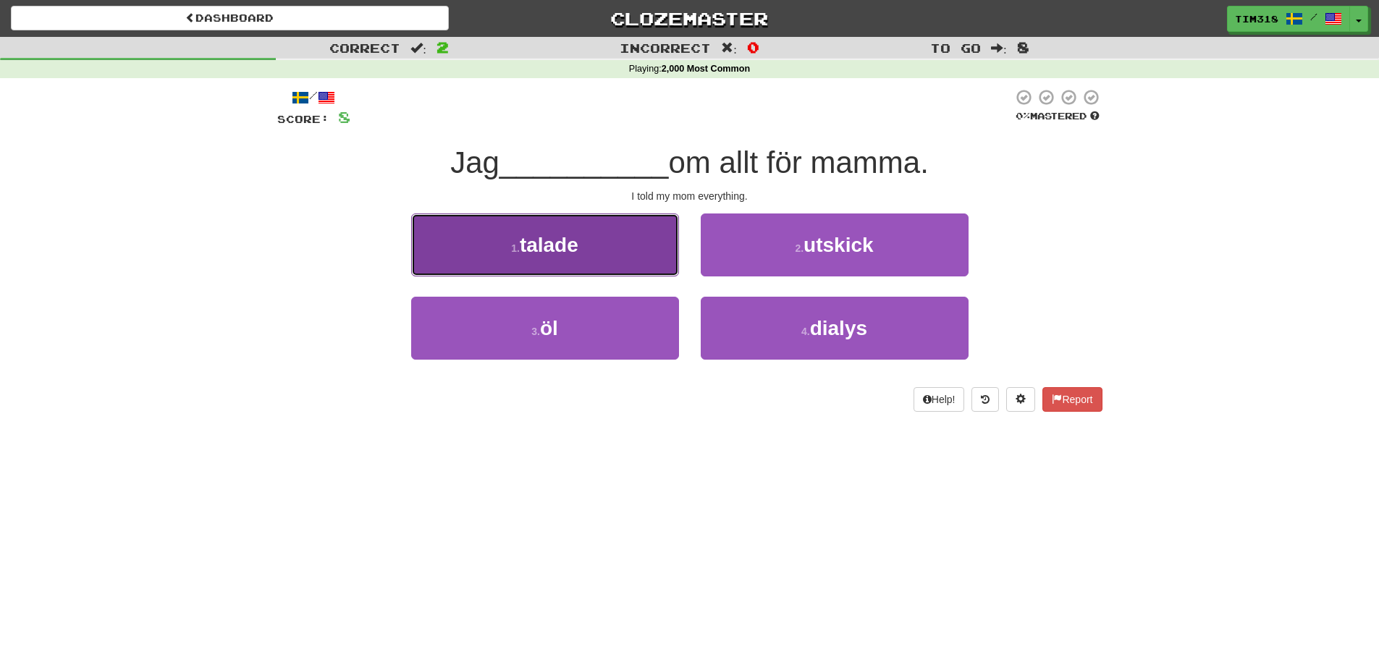
click at [570, 253] on span "talade" at bounding box center [549, 245] width 59 height 22
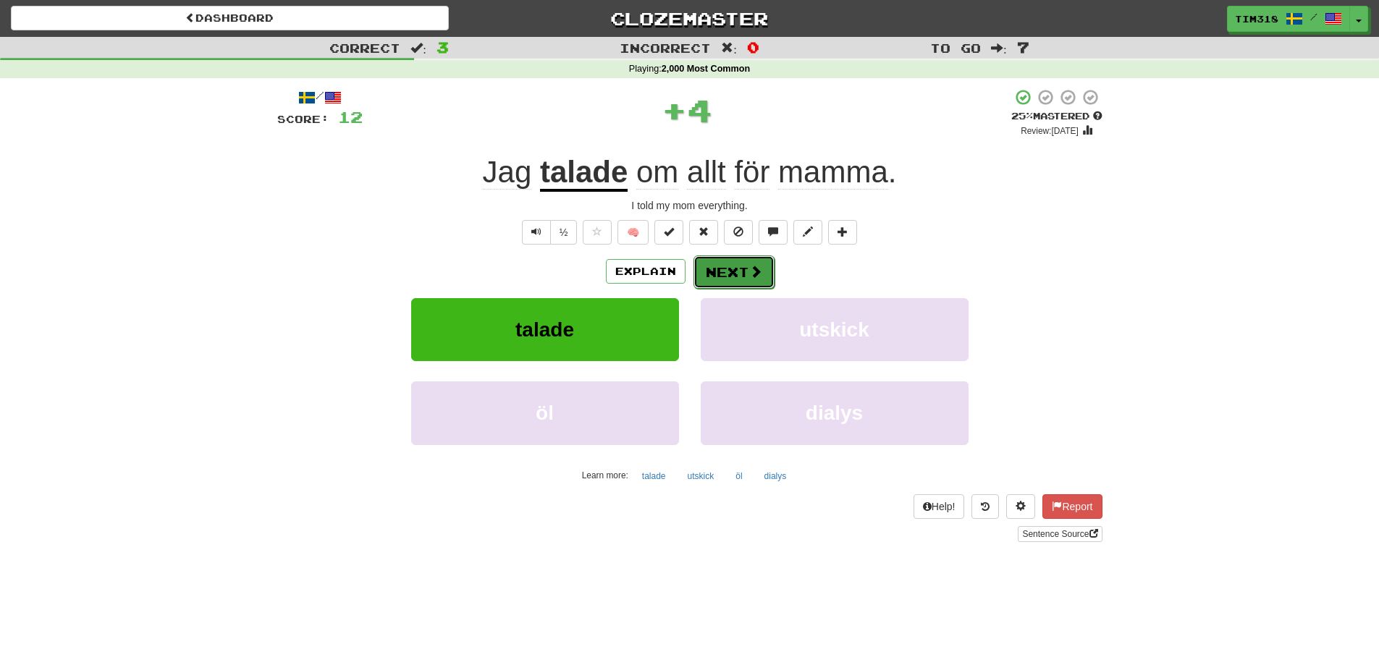
click at [756, 277] on span at bounding box center [755, 271] width 13 height 13
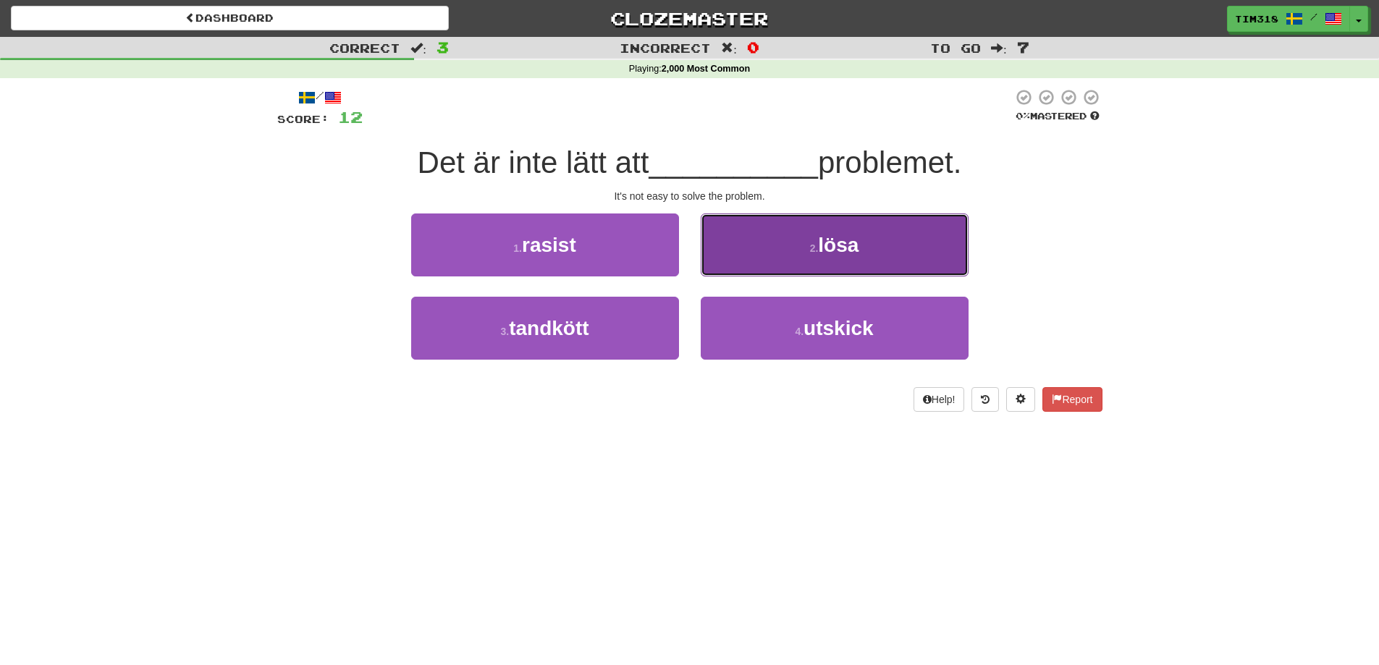
click at [791, 265] on button "2 . lösa" at bounding box center [835, 244] width 268 height 63
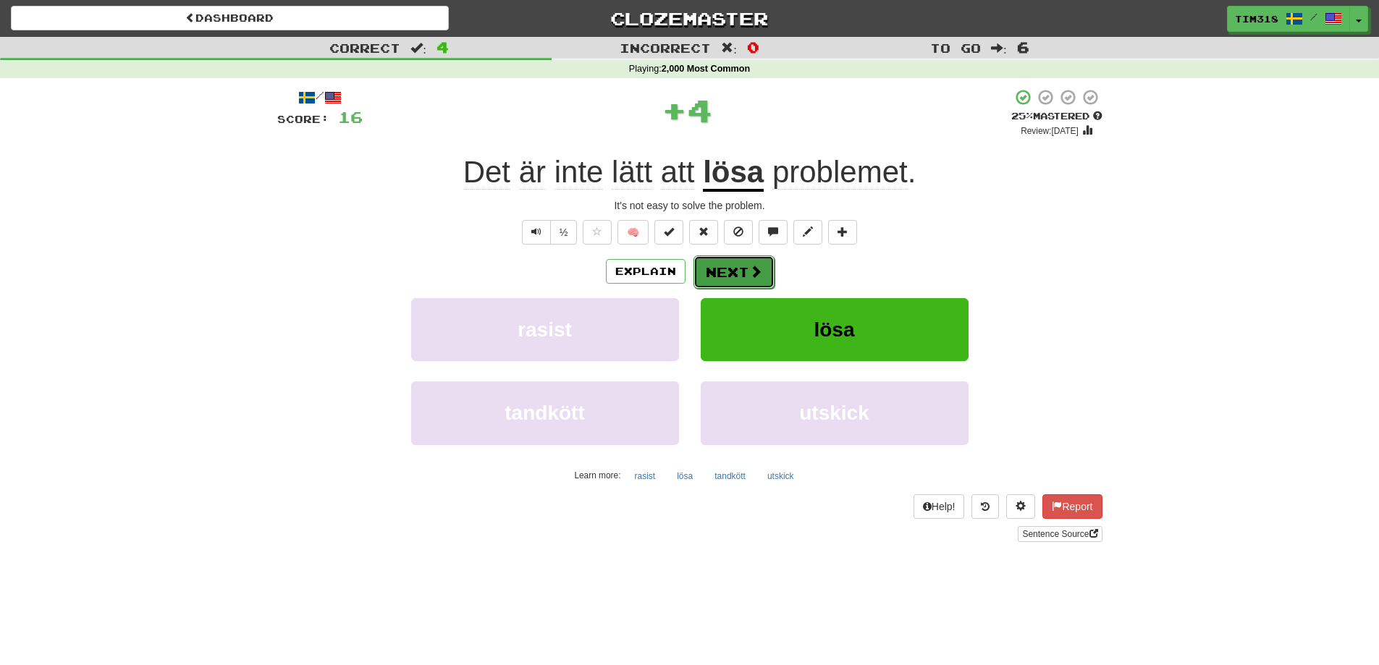
click at [745, 276] on button "Next" at bounding box center [733, 271] width 81 height 33
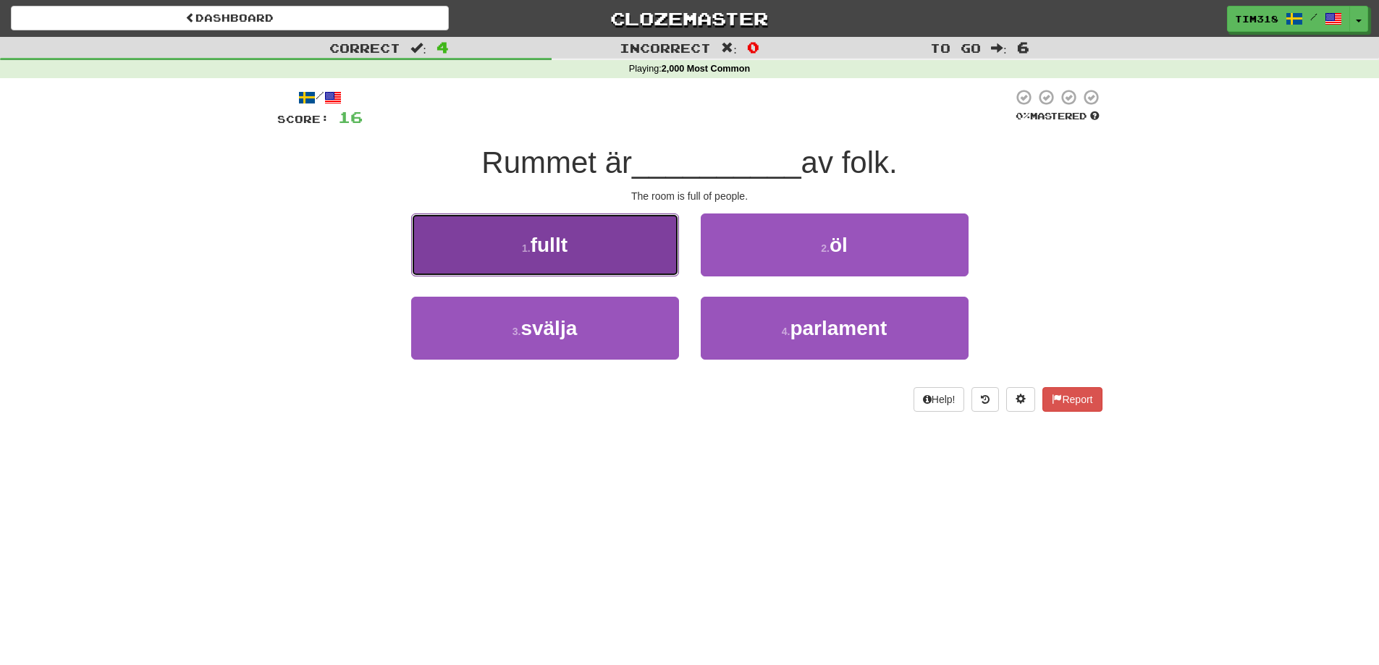
click at [596, 265] on button "1 . fullt" at bounding box center [545, 244] width 268 height 63
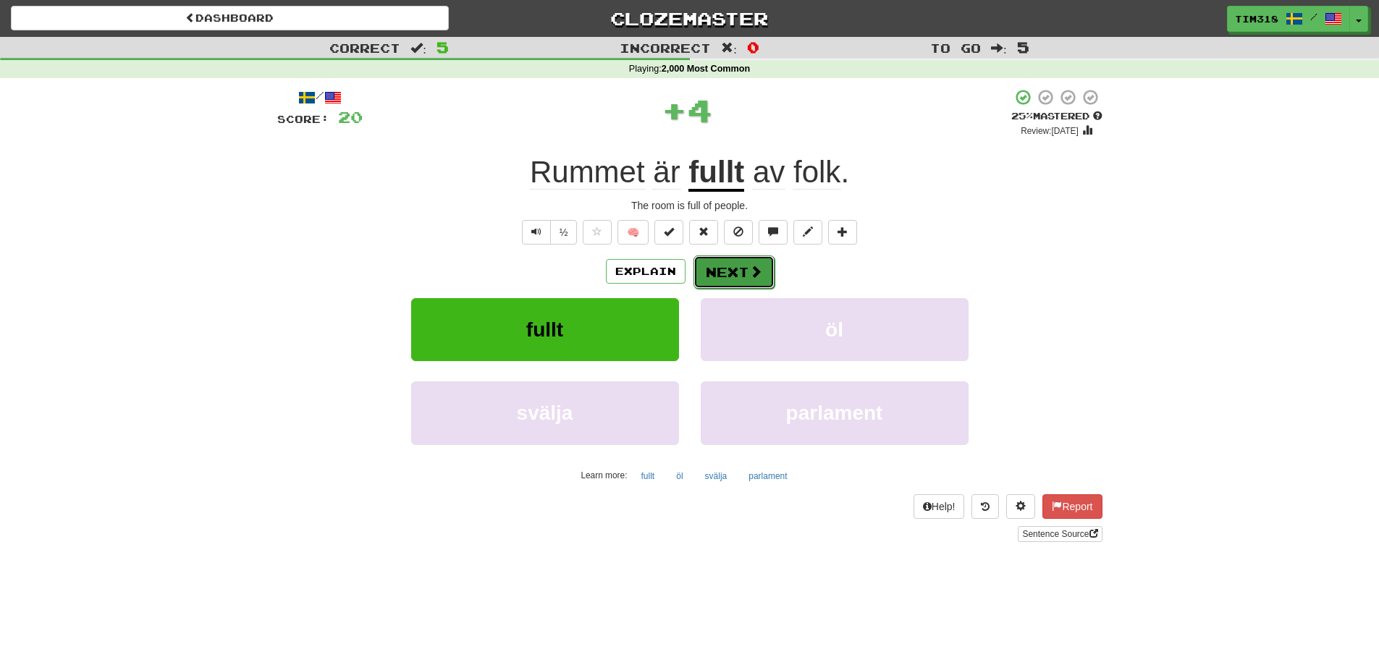
click at [752, 270] on span at bounding box center [755, 271] width 13 height 13
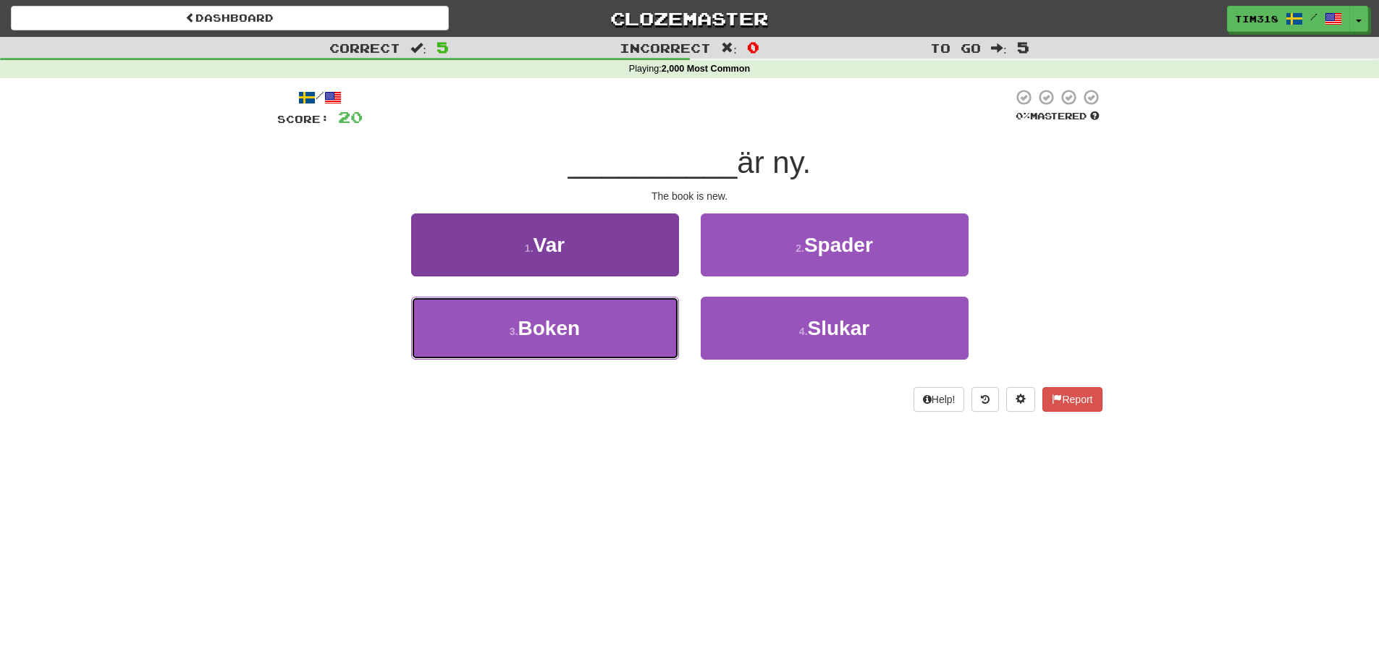
click at [600, 338] on button "3 . Boken" at bounding box center [545, 328] width 268 height 63
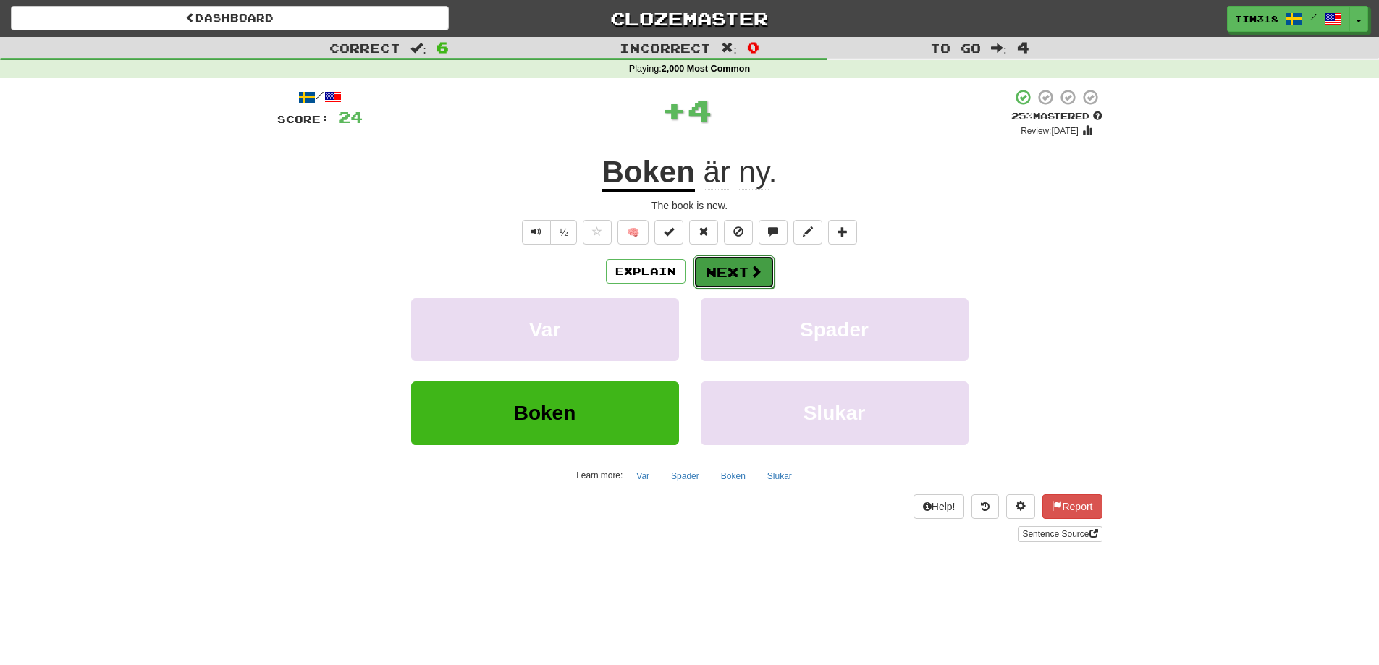
click at [719, 272] on button "Next" at bounding box center [733, 271] width 81 height 33
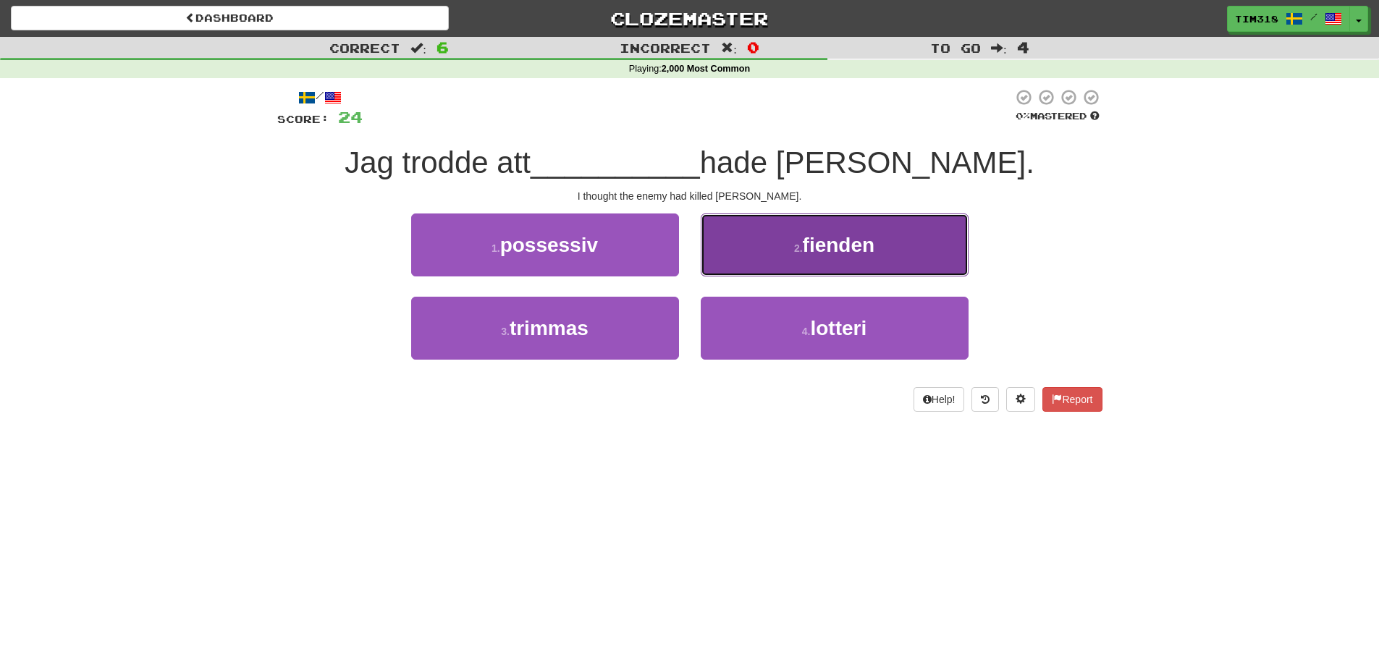
click at [792, 234] on button "2 . fienden" at bounding box center [835, 244] width 268 height 63
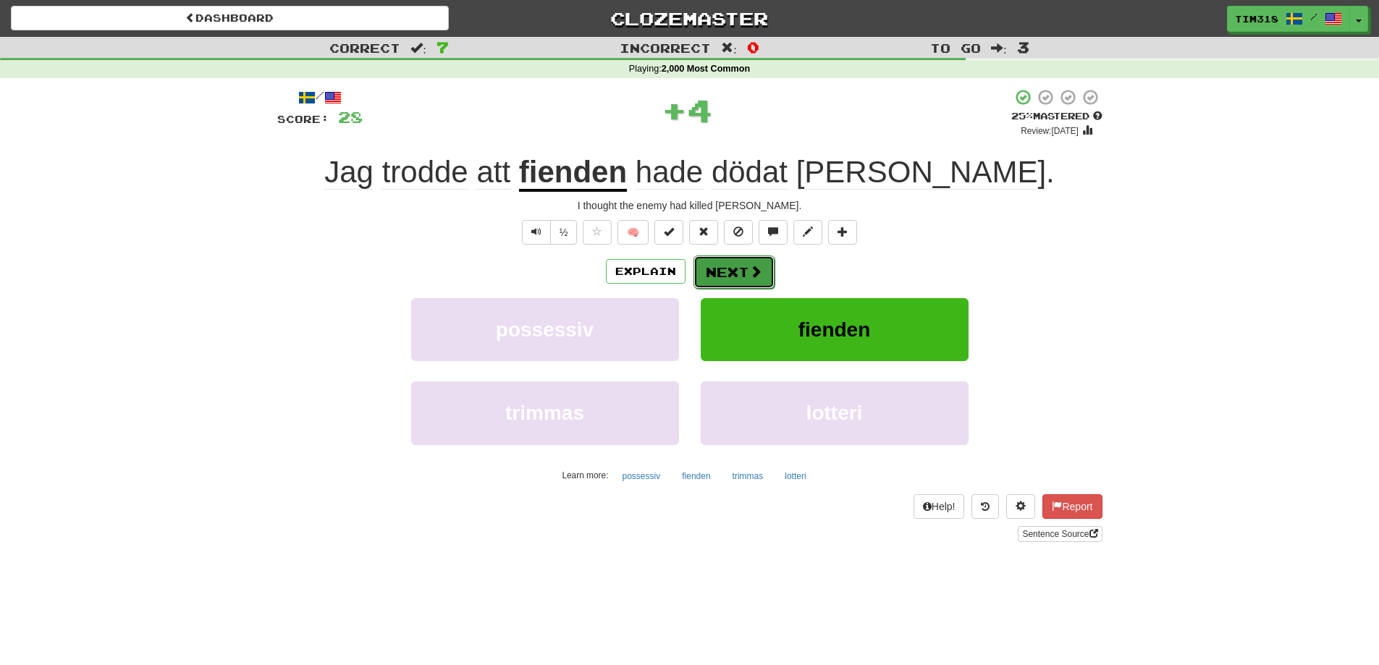
click at [736, 258] on button "Next" at bounding box center [733, 271] width 81 height 33
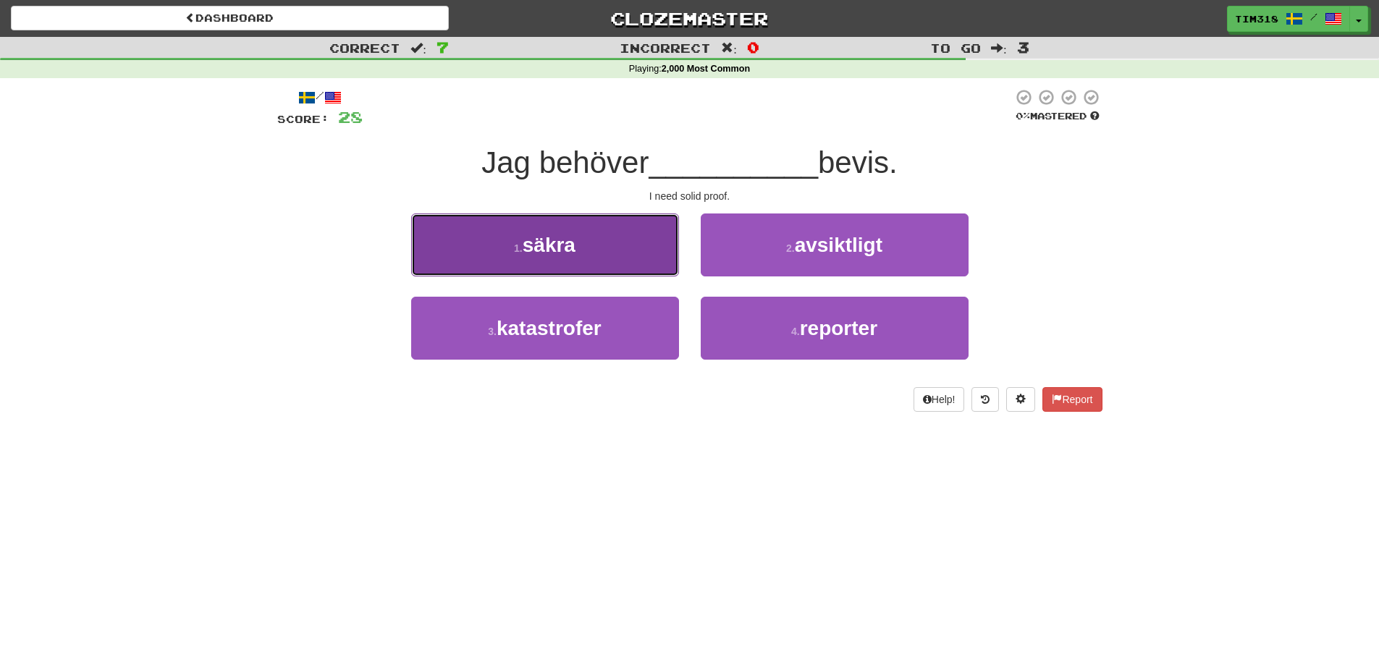
click at [619, 258] on button "1 . säkra" at bounding box center [545, 244] width 268 height 63
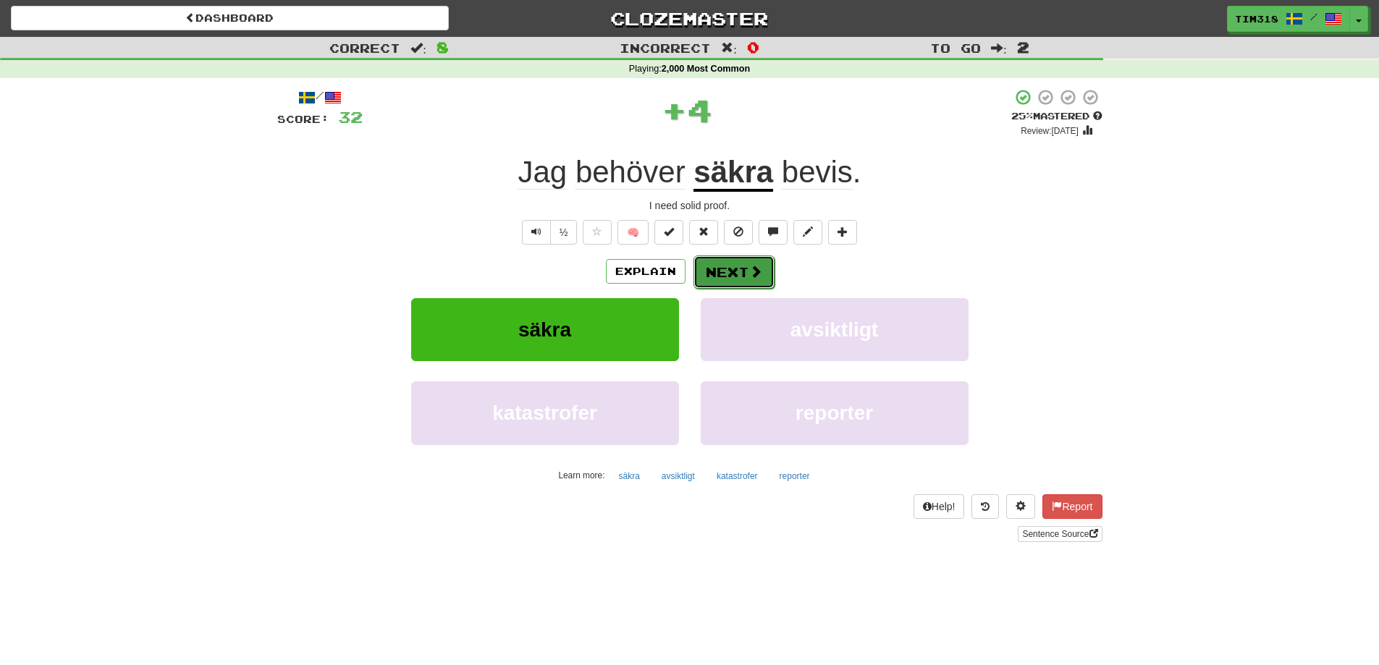
click at [740, 268] on button "Next" at bounding box center [733, 271] width 81 height 33
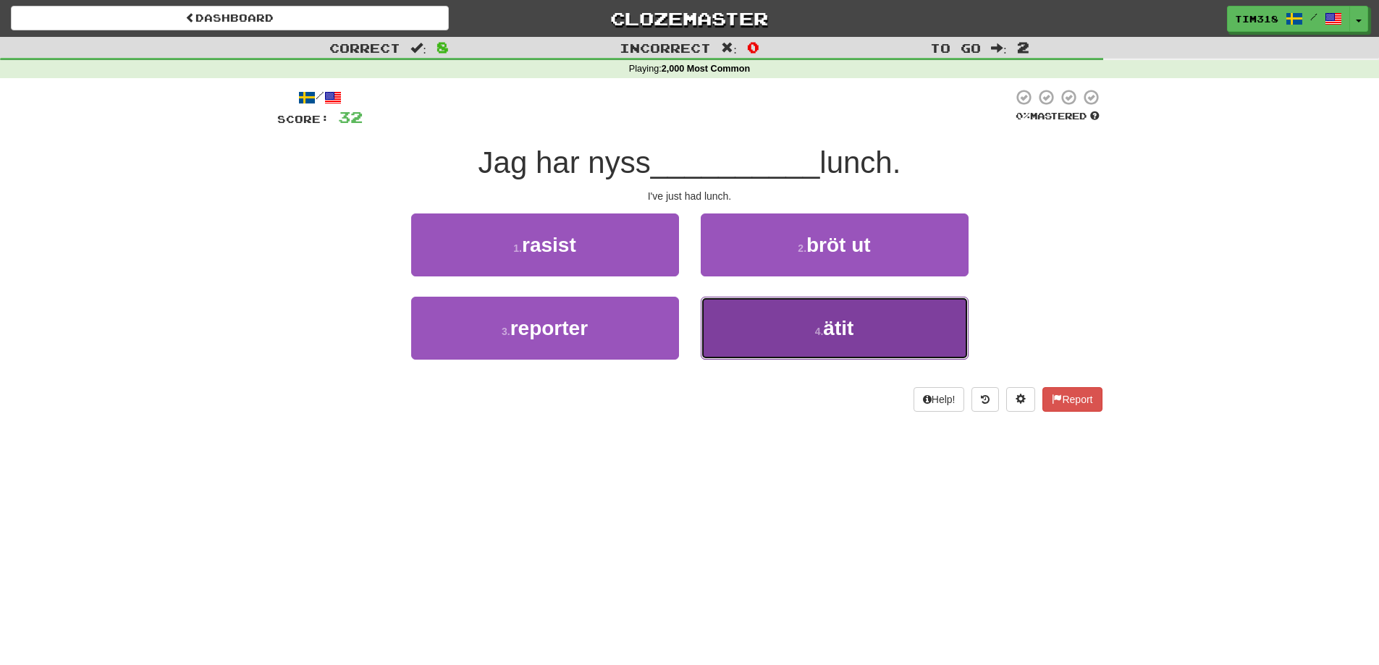
click at [809, 343] on button "4 . ätit" at bounding box center [835, 328] width 268 height 63
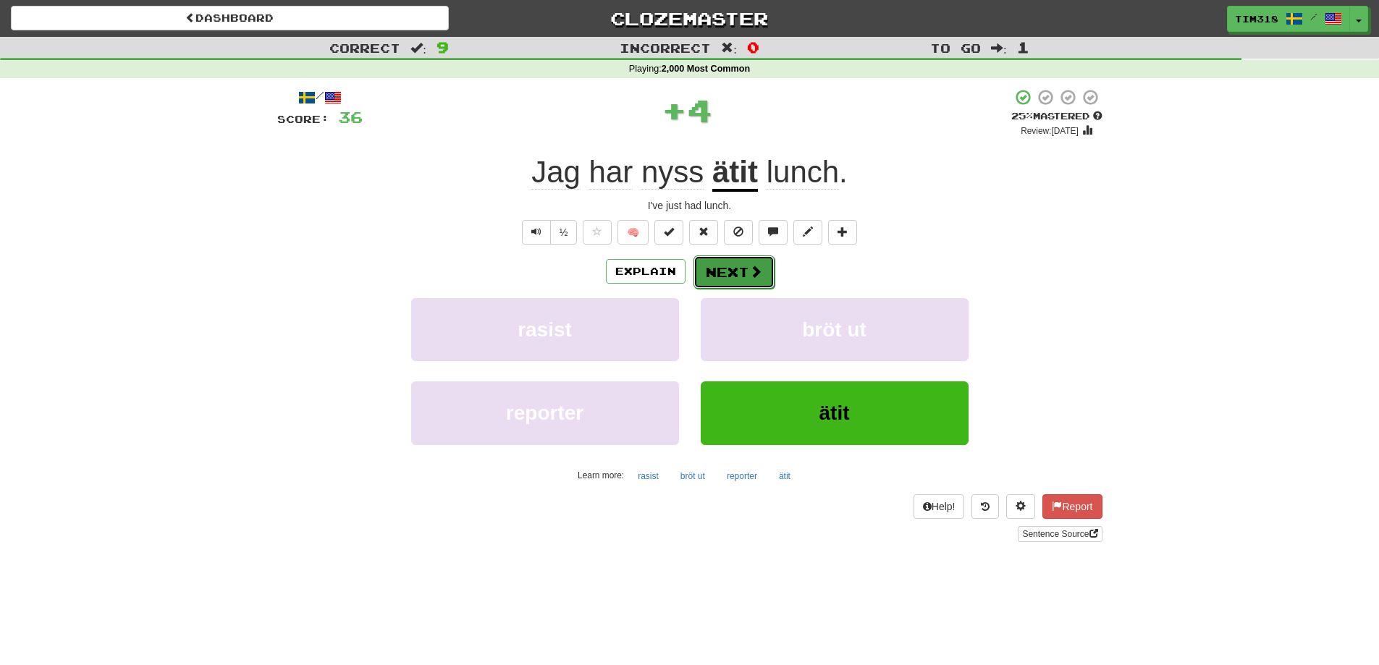
click at [695, 256] on button "Next" at bounding box center [733, 271] width 81 height 33
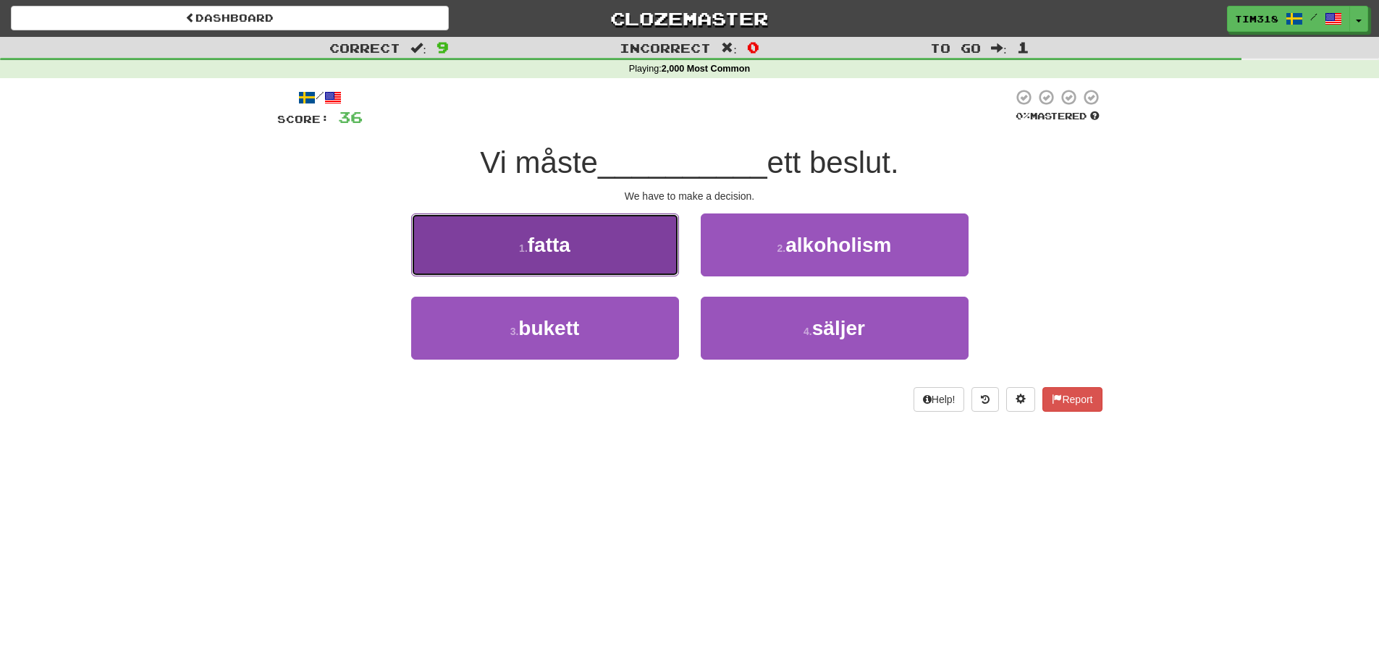
click at [650, 273] on button "1 . fatta" at bounding box center [545, 244] width 268 height 63
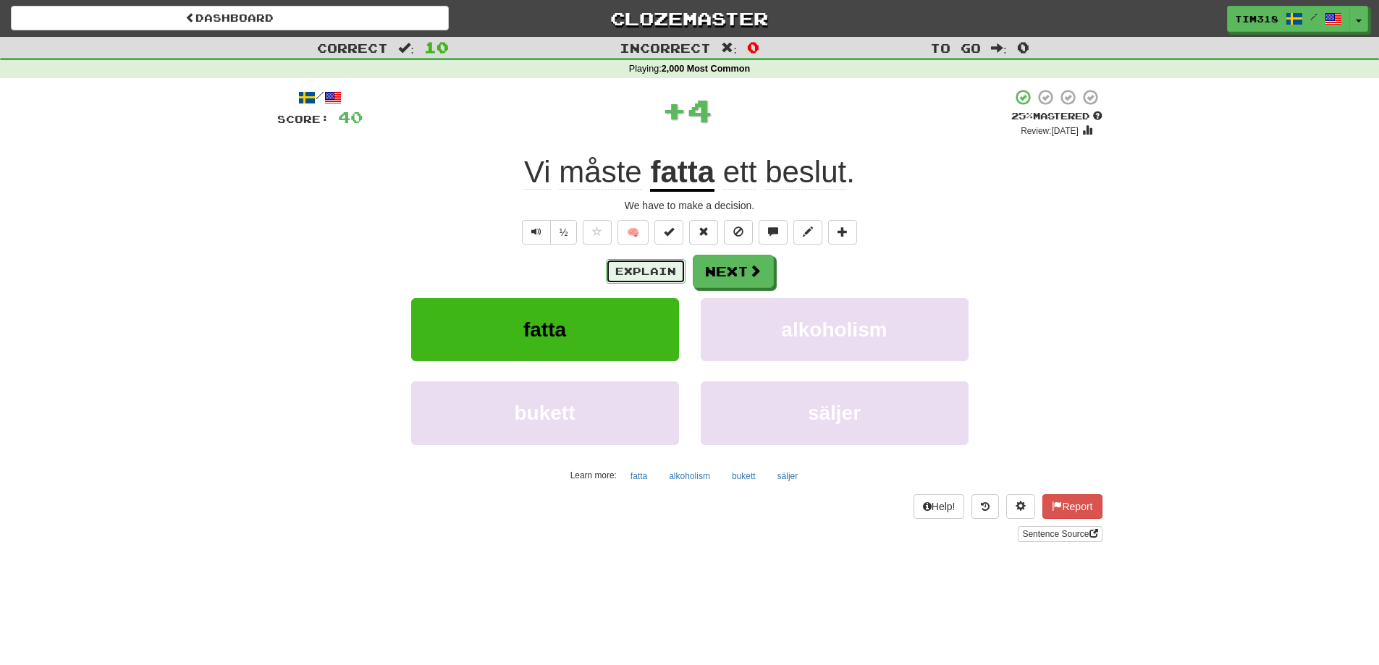
click at [650, 273] on button "Explain" at bounding box center [646, 271] width 80 height 25
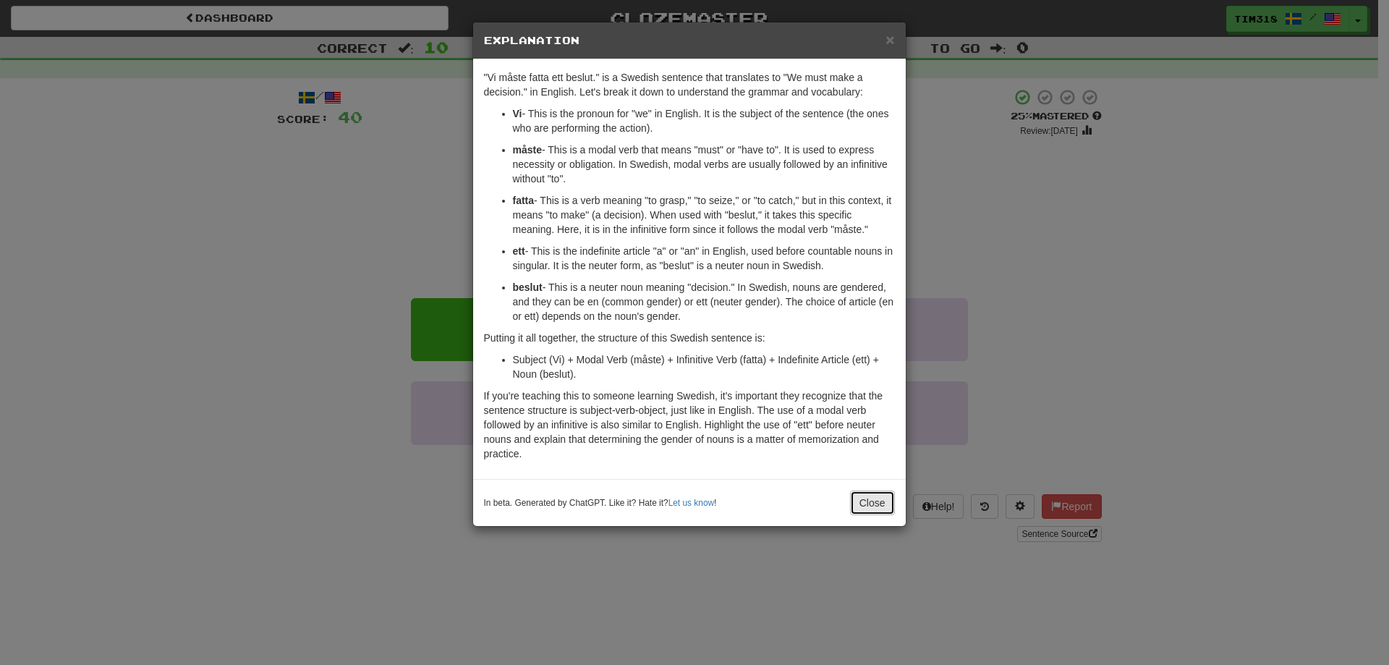
click at [877, 498] on button "Close" at bounding box center [872, 503] width 45 height 25
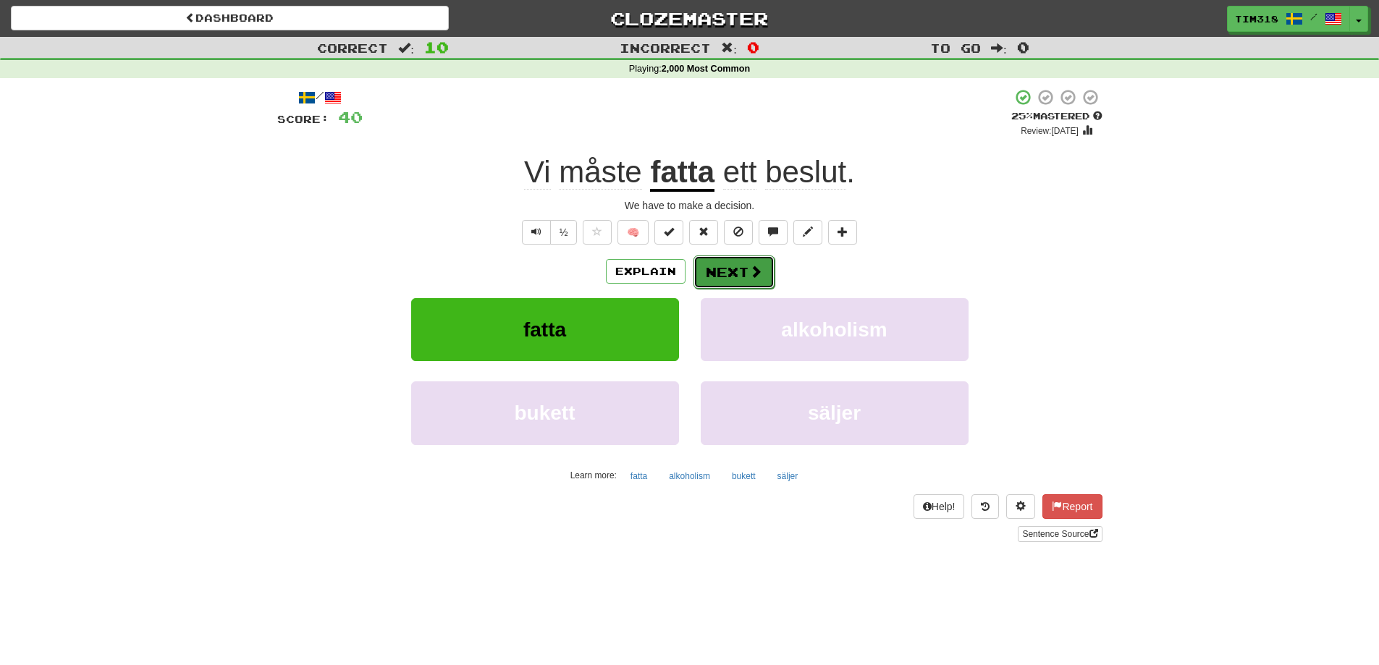
click at [725, 271] on button "Next" at bounding box center [733, 271] width 81 height 33
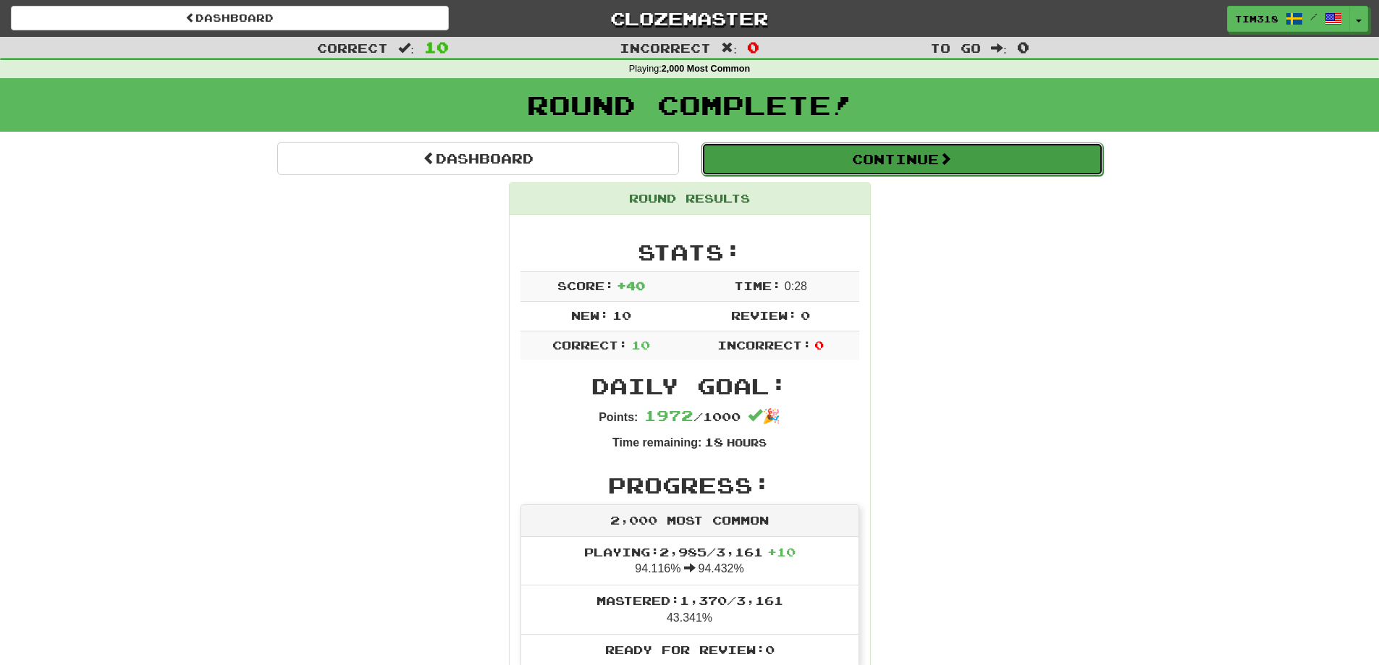
click at [904, 161] on button "Continue" at bounding box center [902, 159] width 402 height 33
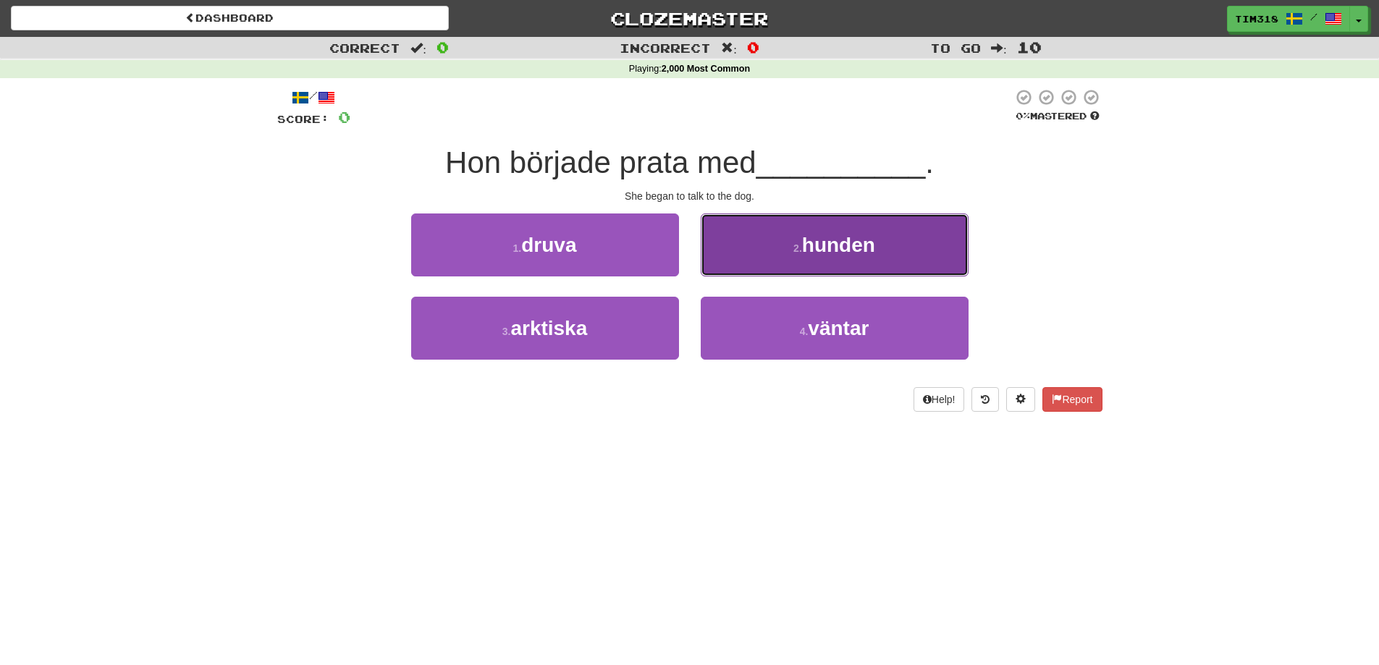
click at [766, 247] on button "2 . hunden" at bounding box center [835, 244] width 268 height 63
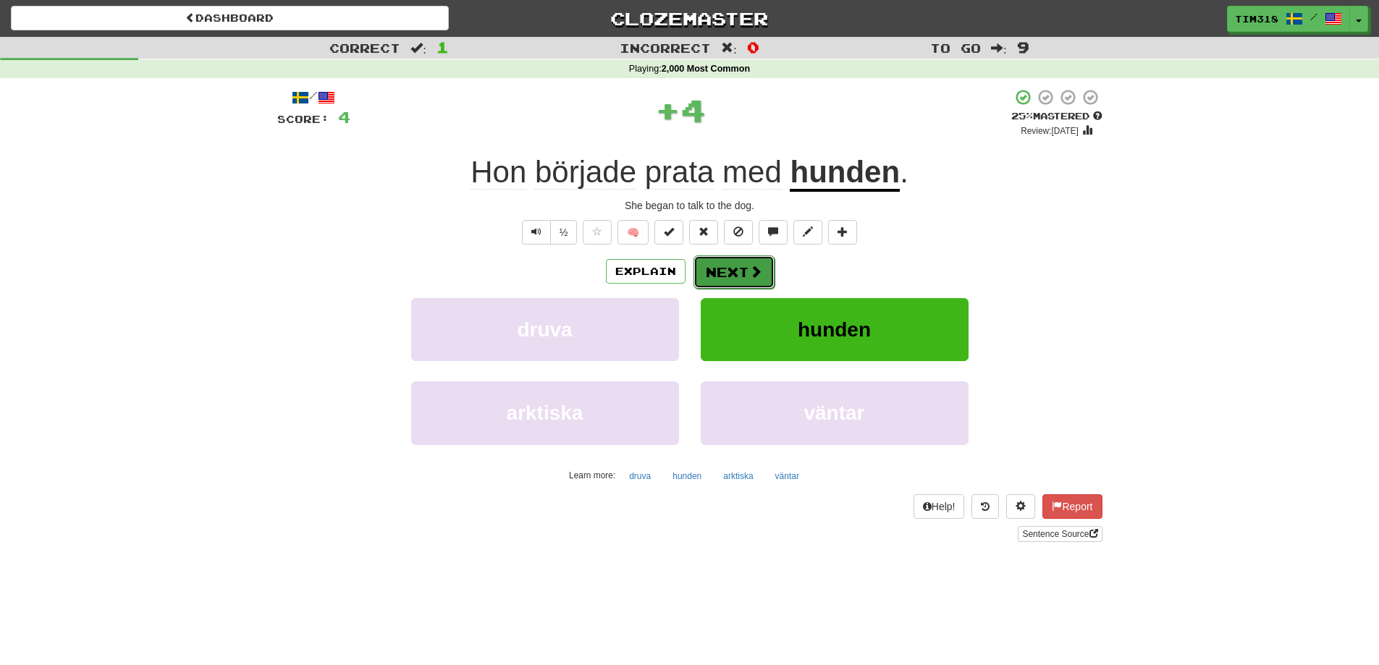
click at [732, 271] on button "Next" at bounding box center [733, 271] width 81 height 33
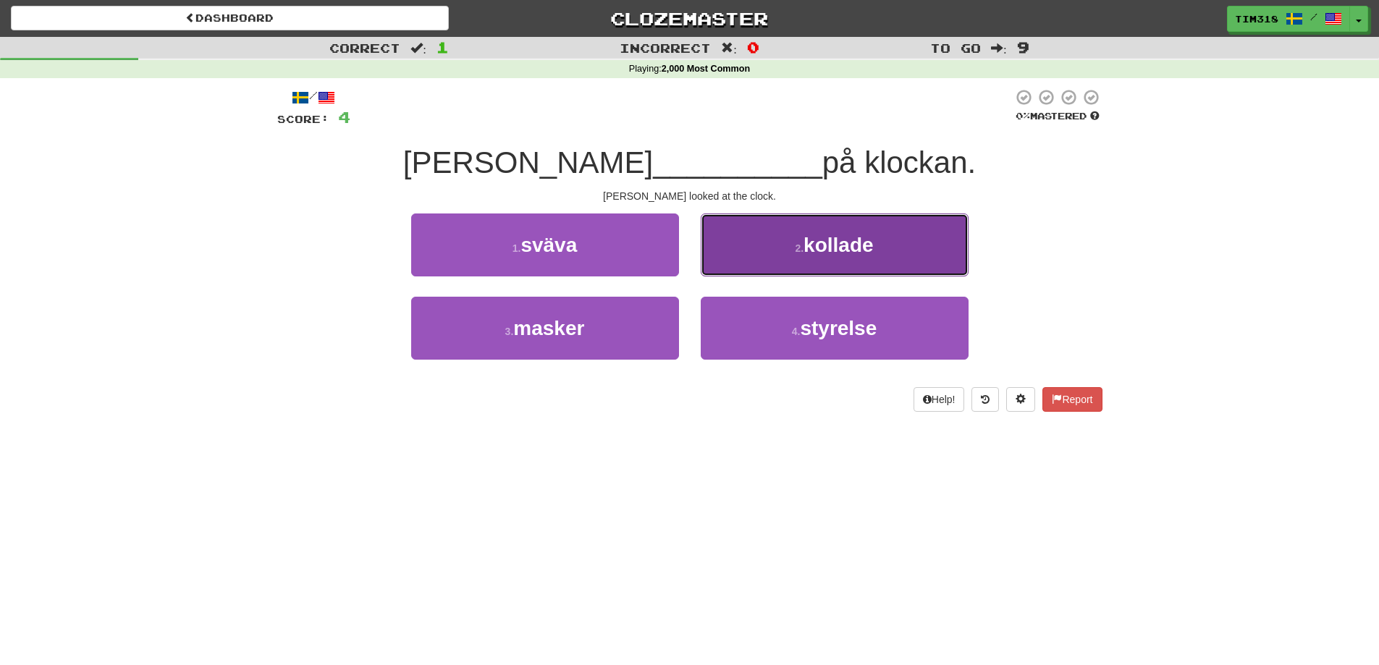
click at [785, 241] on button "2 . kollade" at bounding box center [835, 244] width 268 height 63
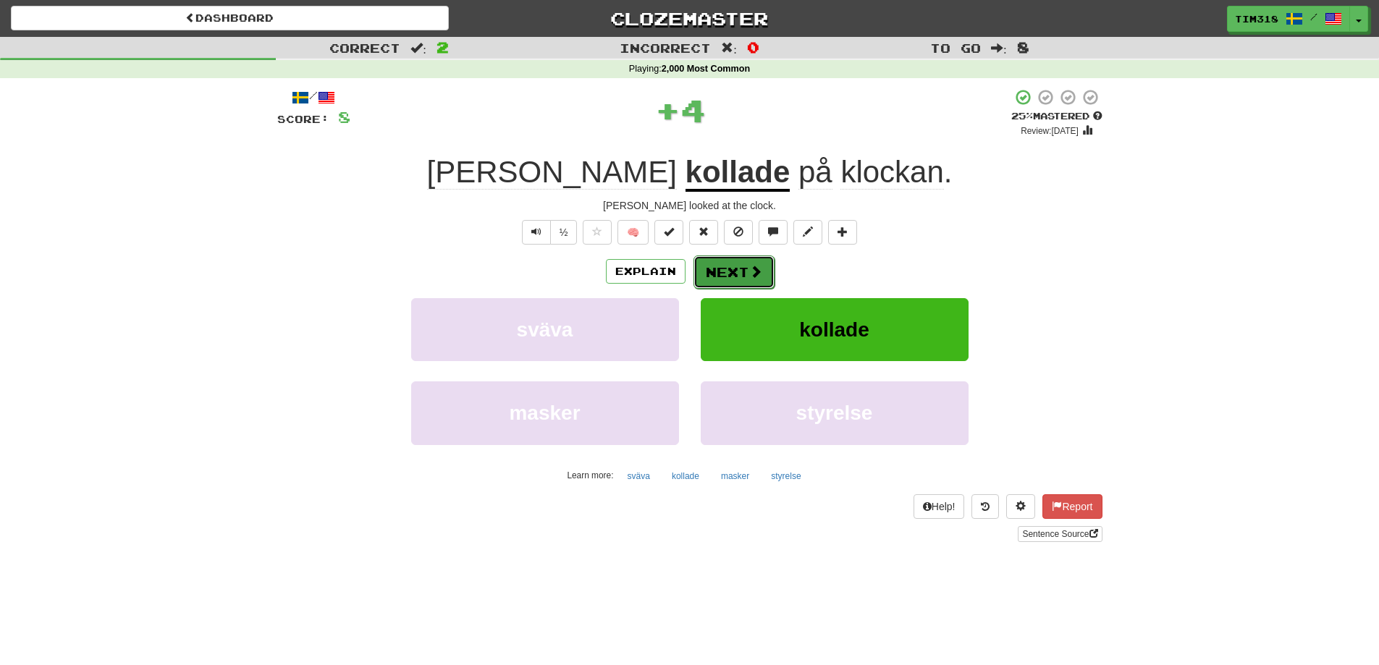
click at [748, 261] on button "Next" at bounding box center [733, 271] width 81 height 33
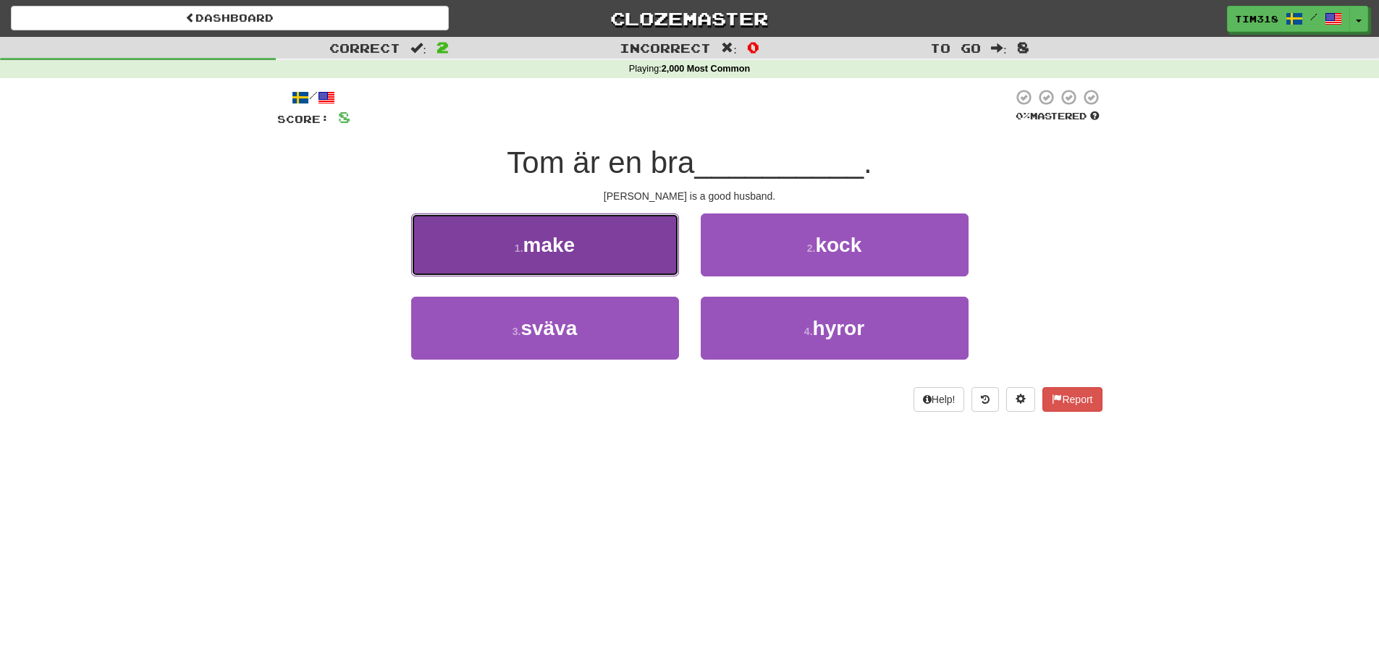
click at [609, 255] on button "1 . make" at bounding box center [545, 244] width 268 height 63
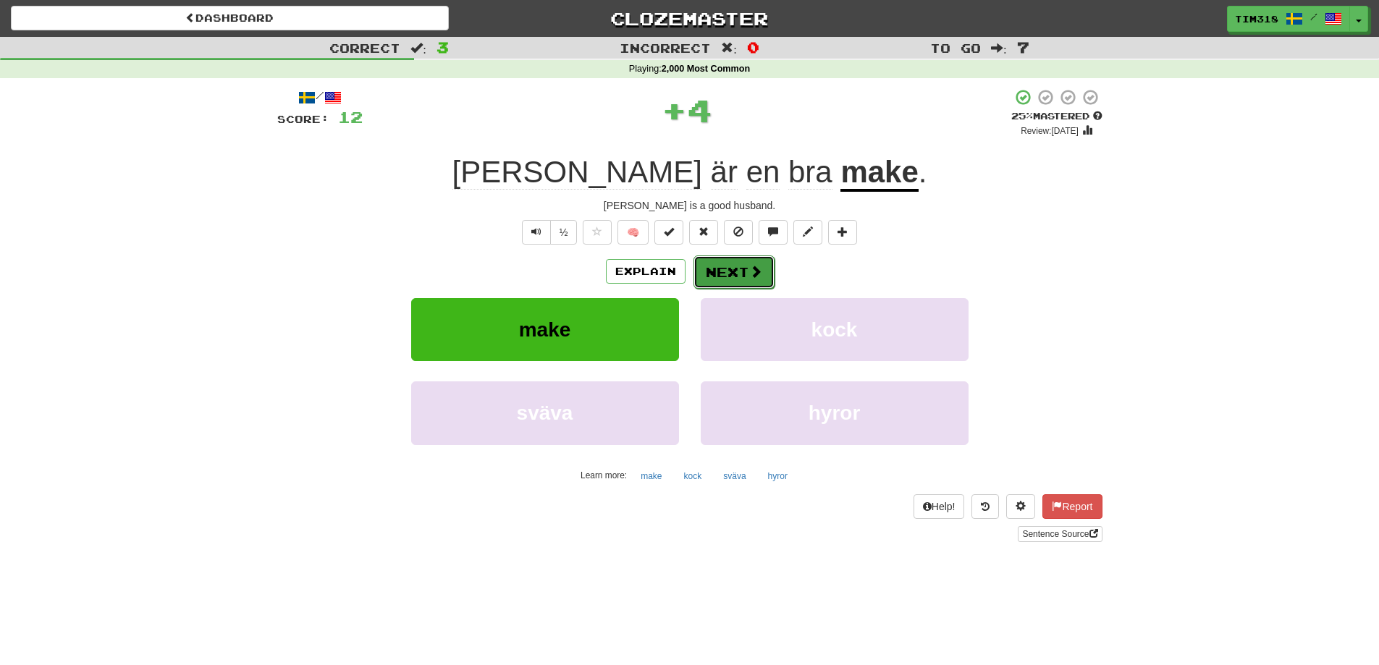
click at [747, 278] on button "Next" at bounding box center [733, 271] width 81 height 33
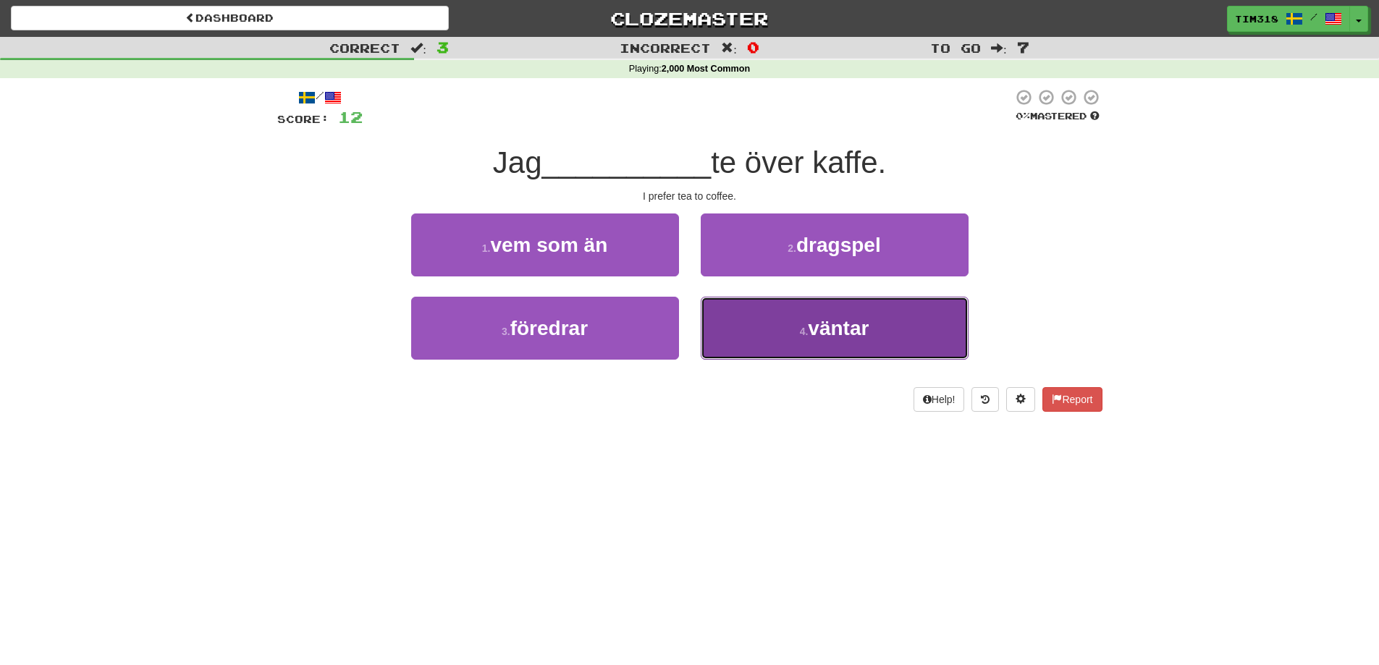
click at [785, 338] on button "4 . väntar" at bounding box center [835, 328] width 268 height 63
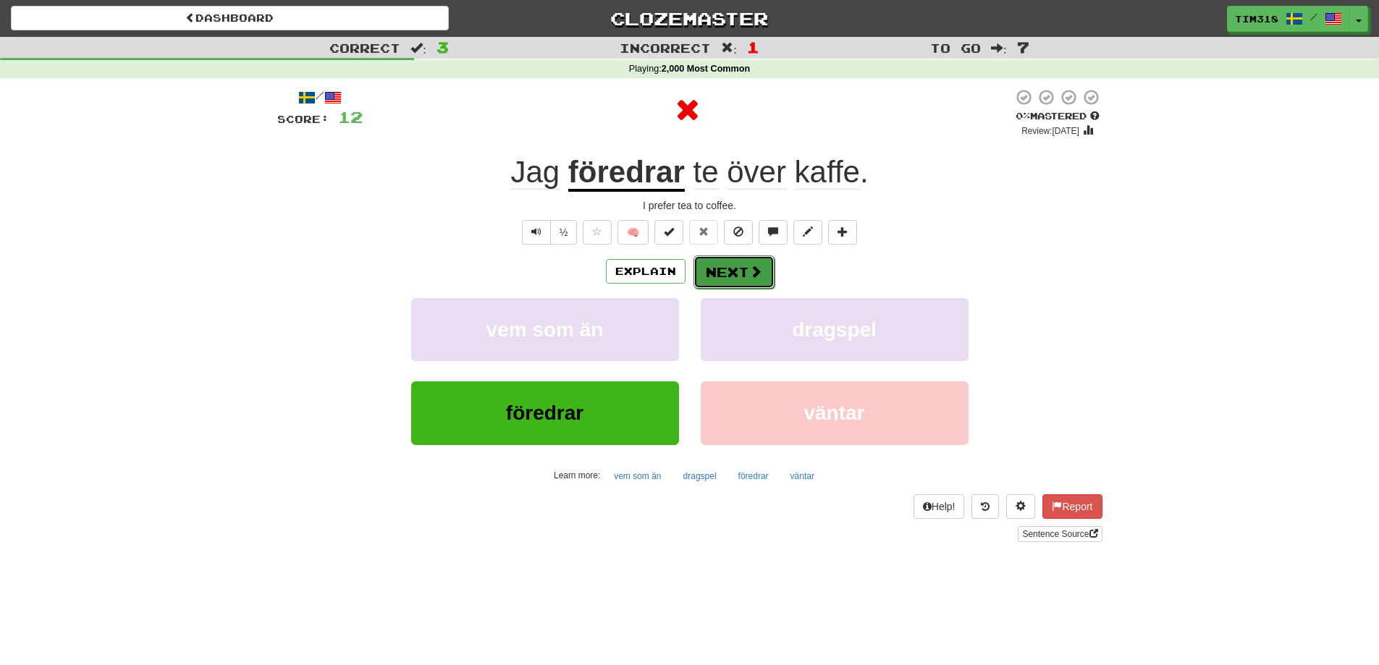
click at [715, 274] on button "Next" at bounding box center [733, 271] width 81 height 33
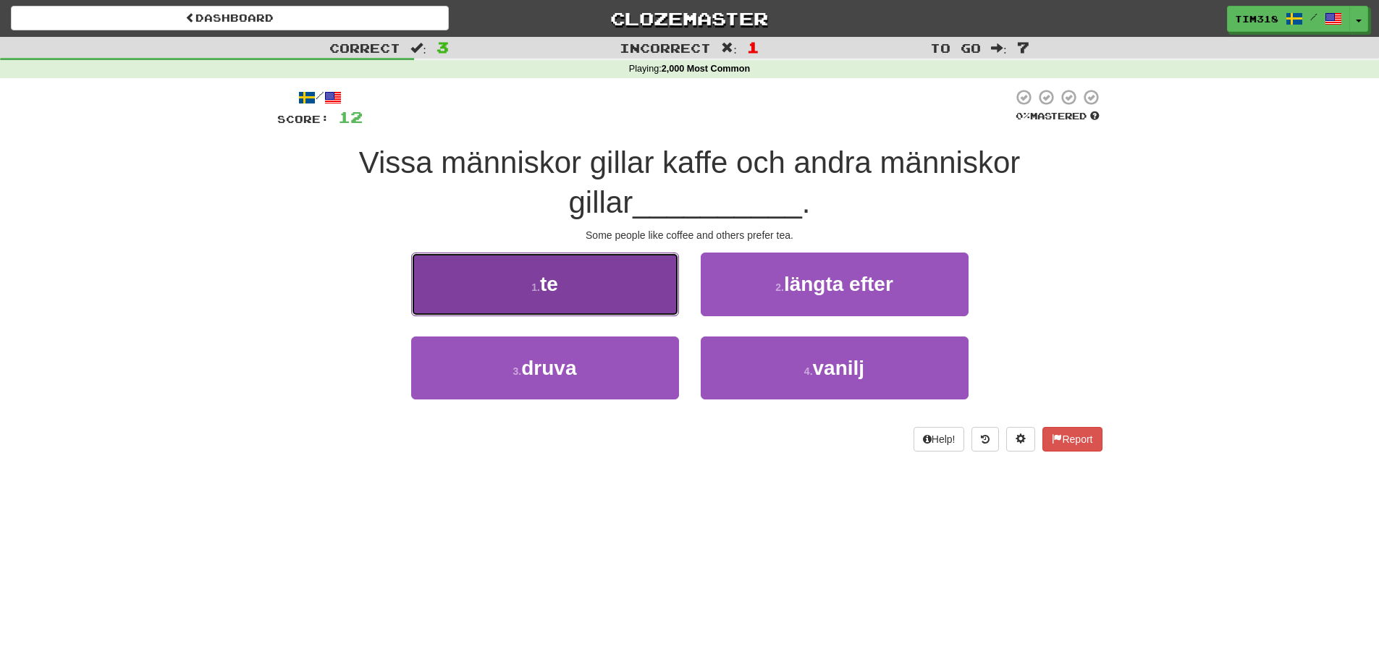
click at [589, 290] on button "1 . te" at bounding box center [545, 284] width 268 height 63
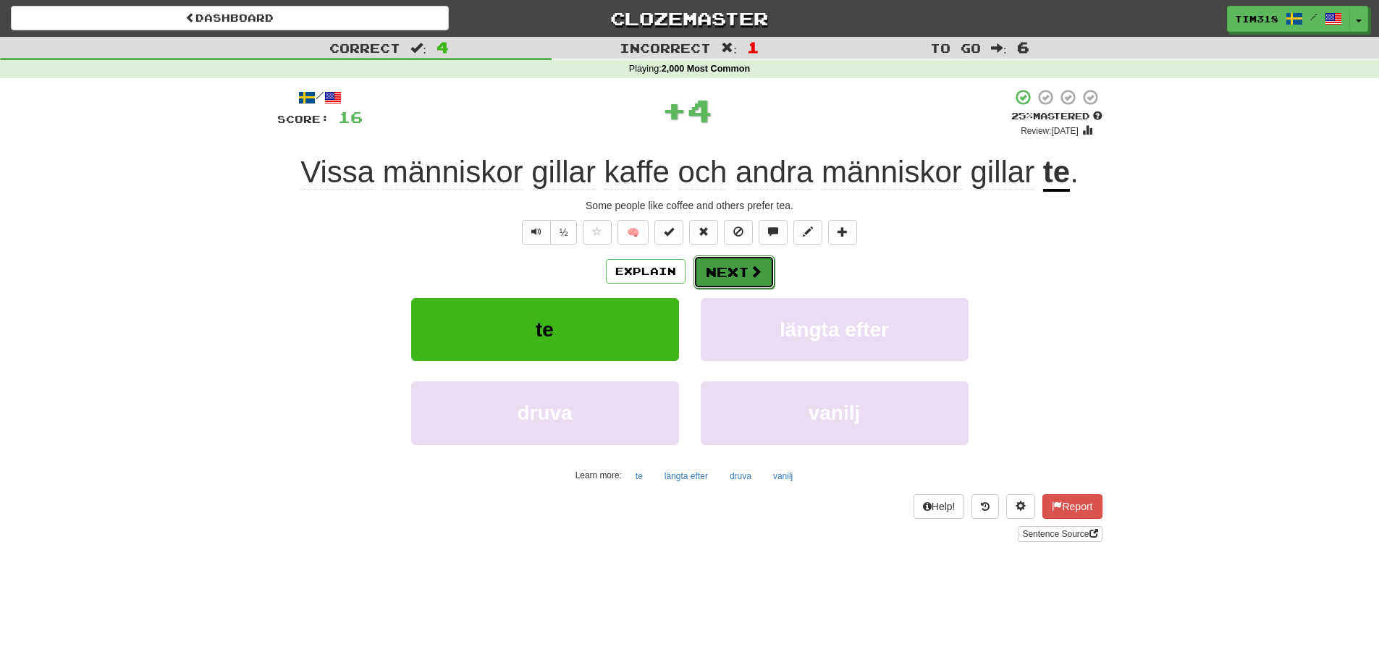
click at [727, 283] on button "Next" at bounding box center [733, 271] width 81 height 33
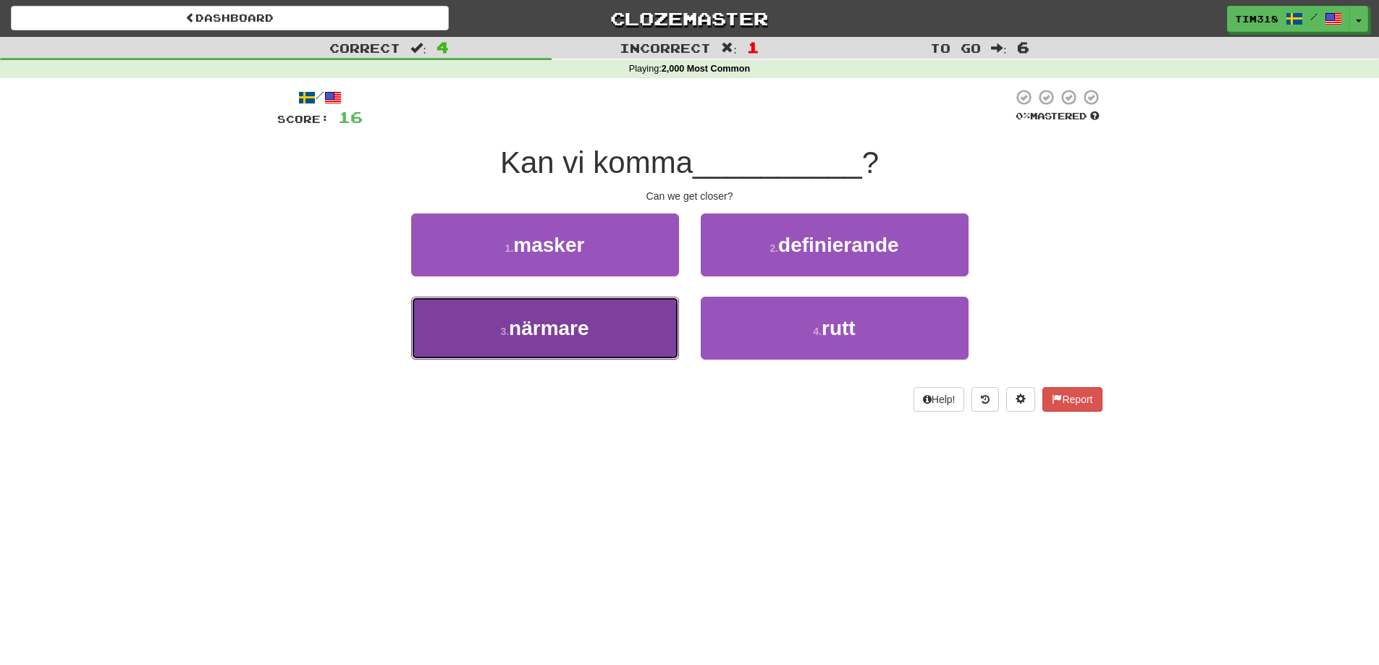
click at [604, 324] on button "3 . närmare" at bounding box center [545, 328] width 268 height 63
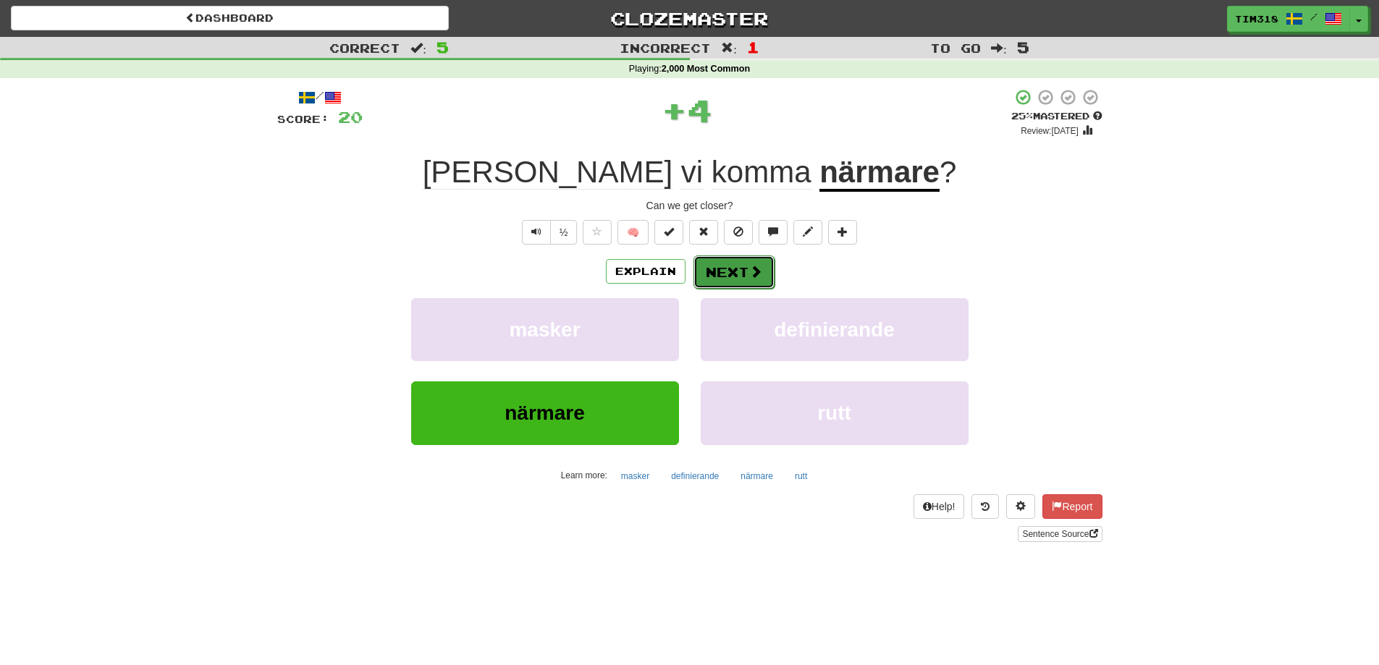
click at [732, 272] on button "Next" at bounding box center [733, 271] width 81 height 33
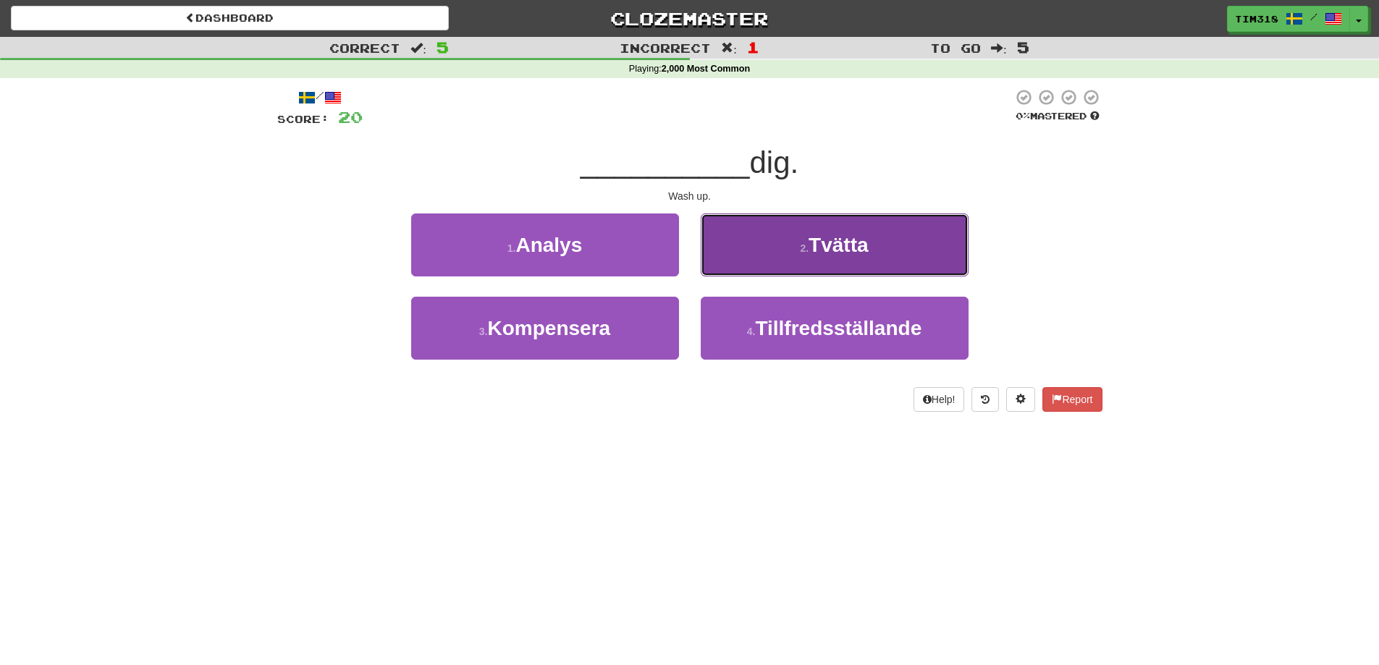
click at [788, 250] on button "2 . Tvätta" at bounding box center [835, 244] width 268 height 63
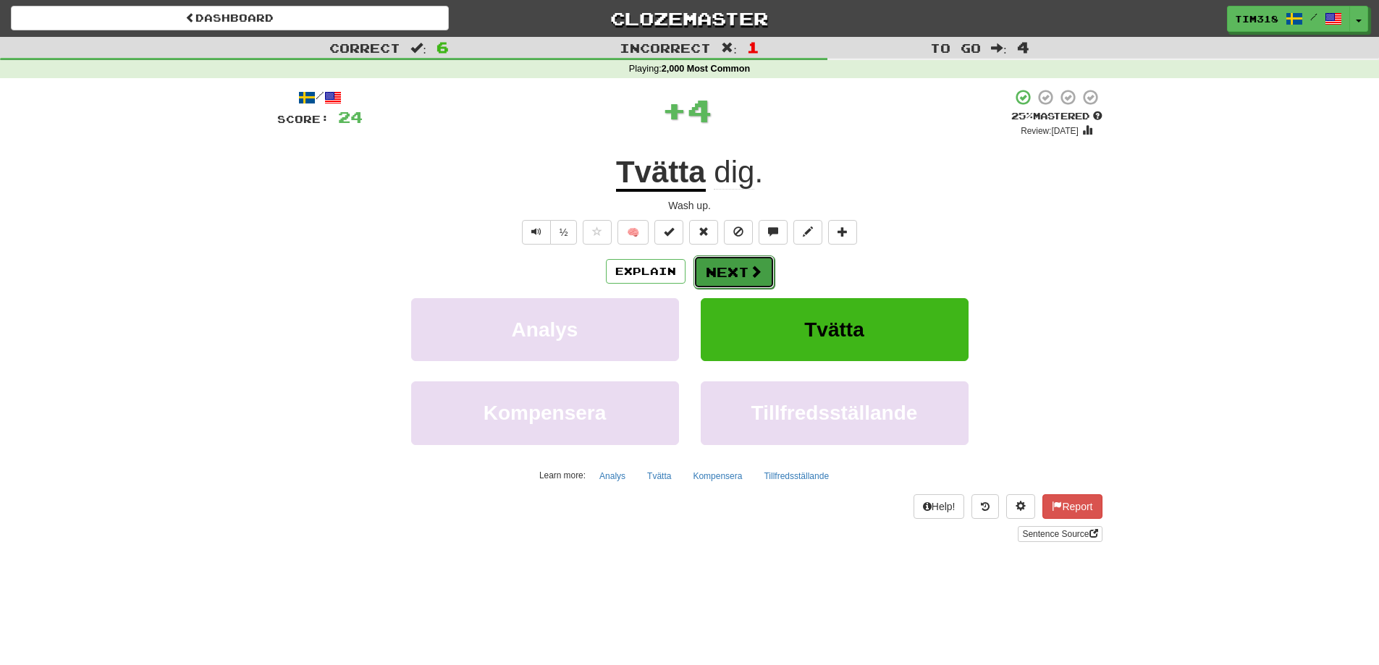
click at [738, 266] on button "Next" at bounding box center [733, 271] width 81 height 33
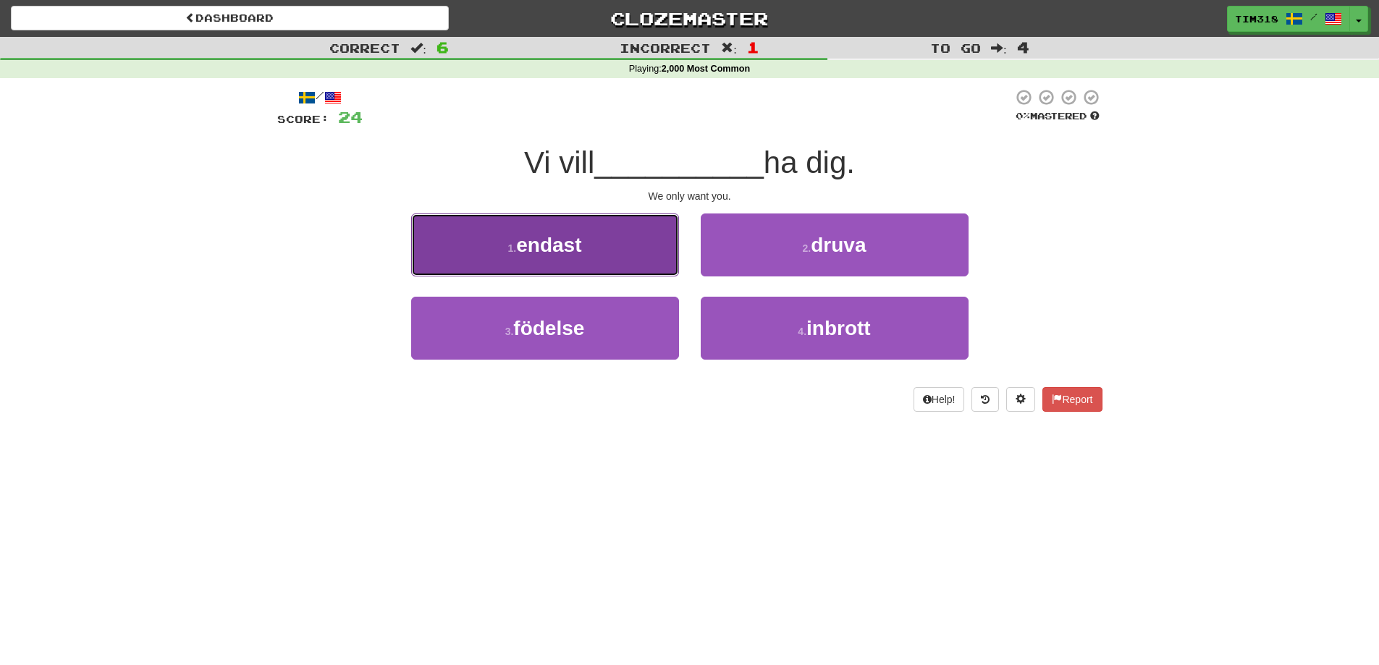
click at [610, 258] on button "1 . endast" at bounding box center [545, 244] width 268 height 63
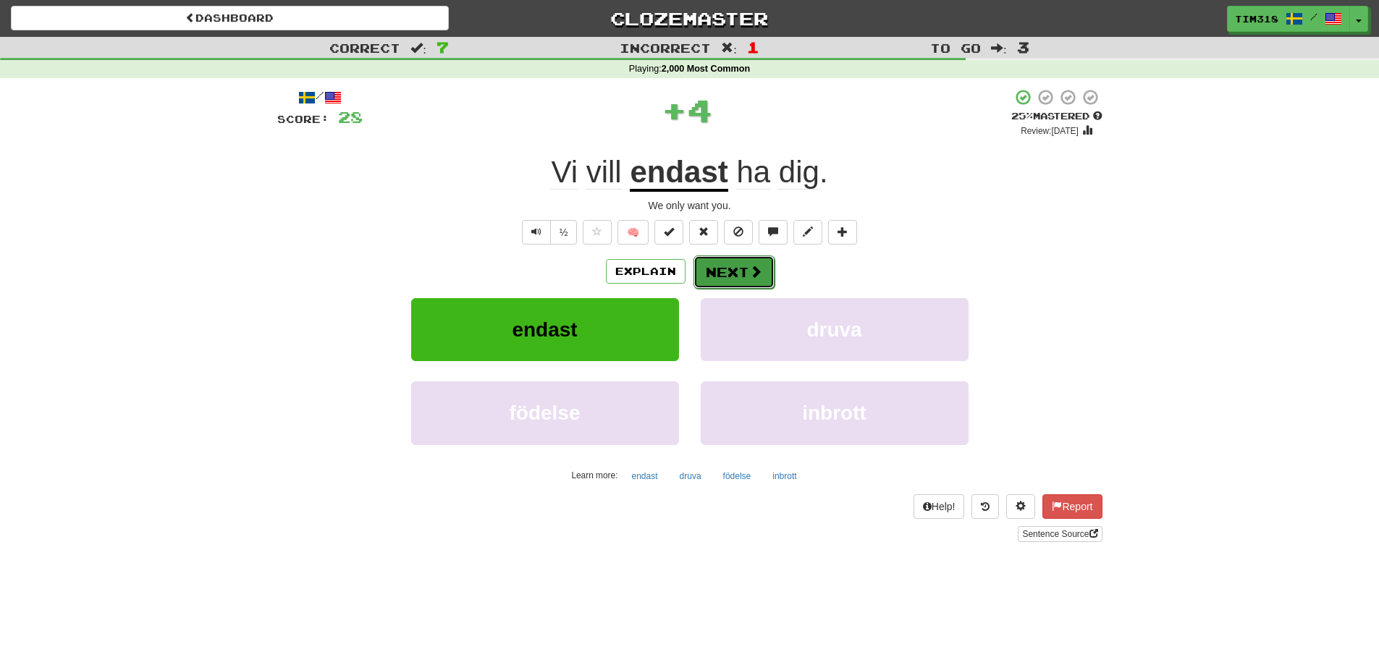
click at [707, 269] on button "Next" at bounding box center [733, 271] width 81 height 33
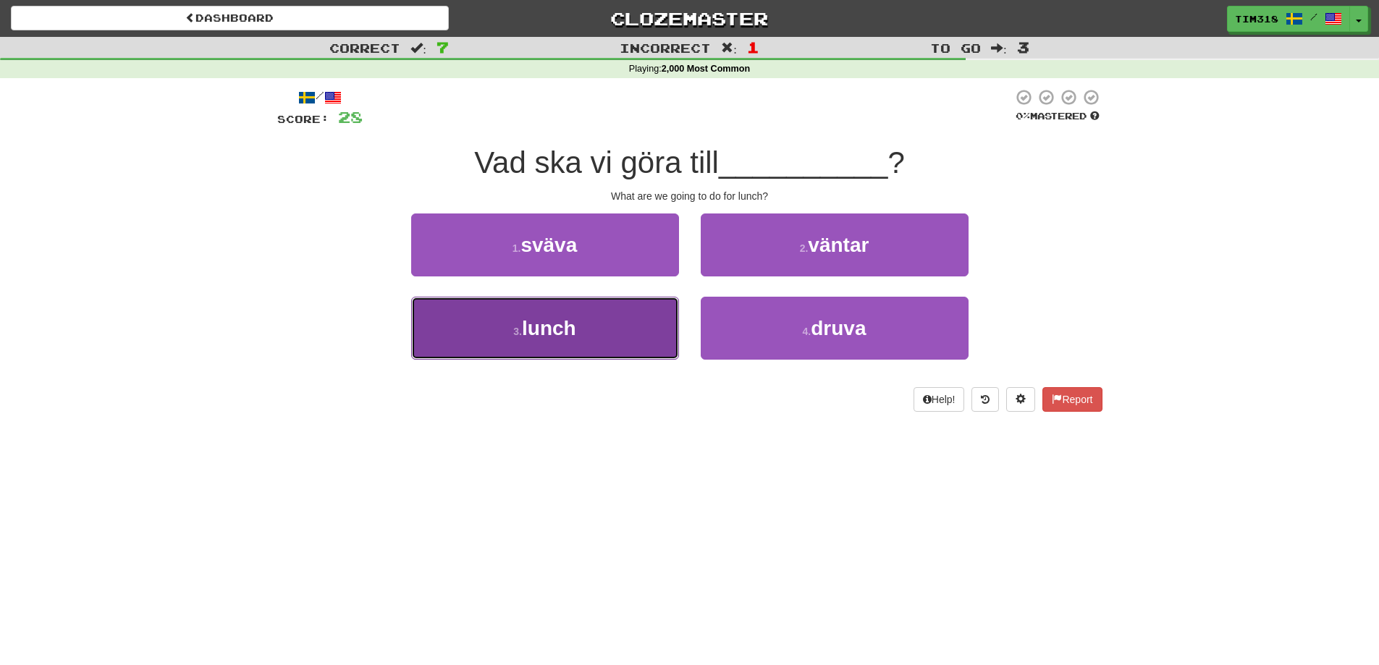
click at [632, 337] on button "3 . lunch" at bounding box center [545, 328] width 268 height 63
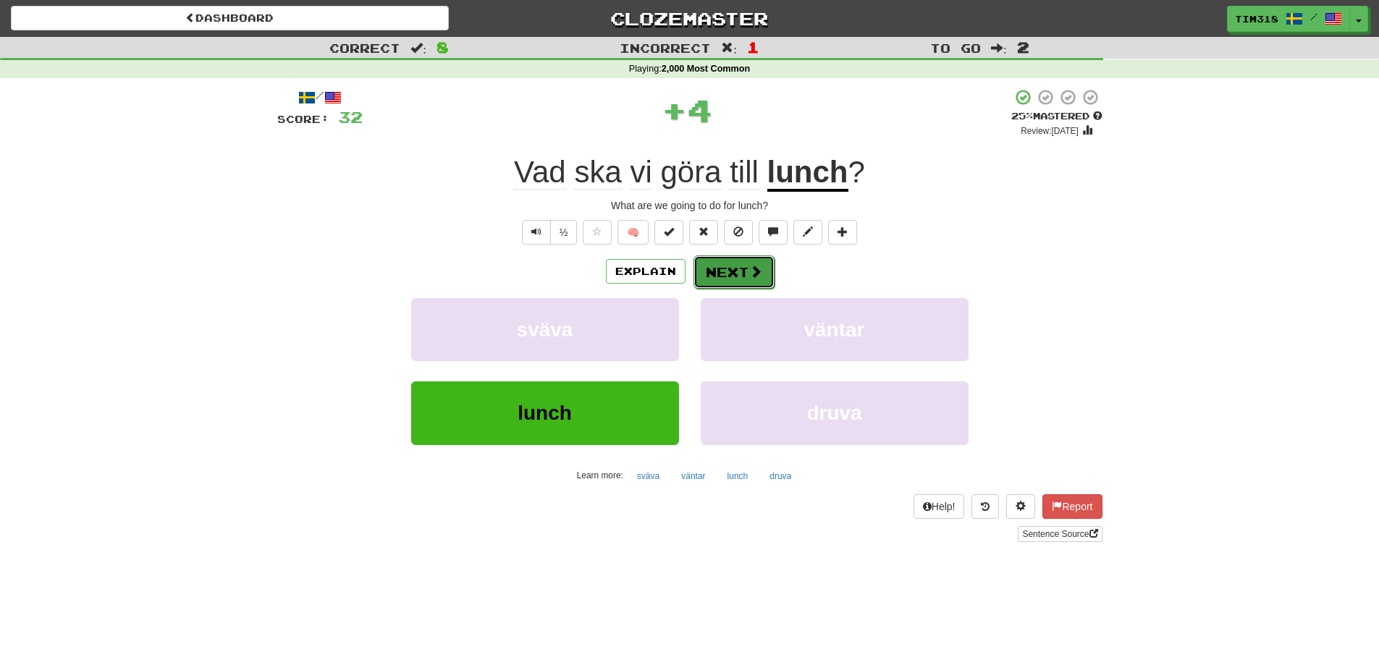
click at [731, 267] on button "Next" at bounding box center [733, 271] width 81 height 33
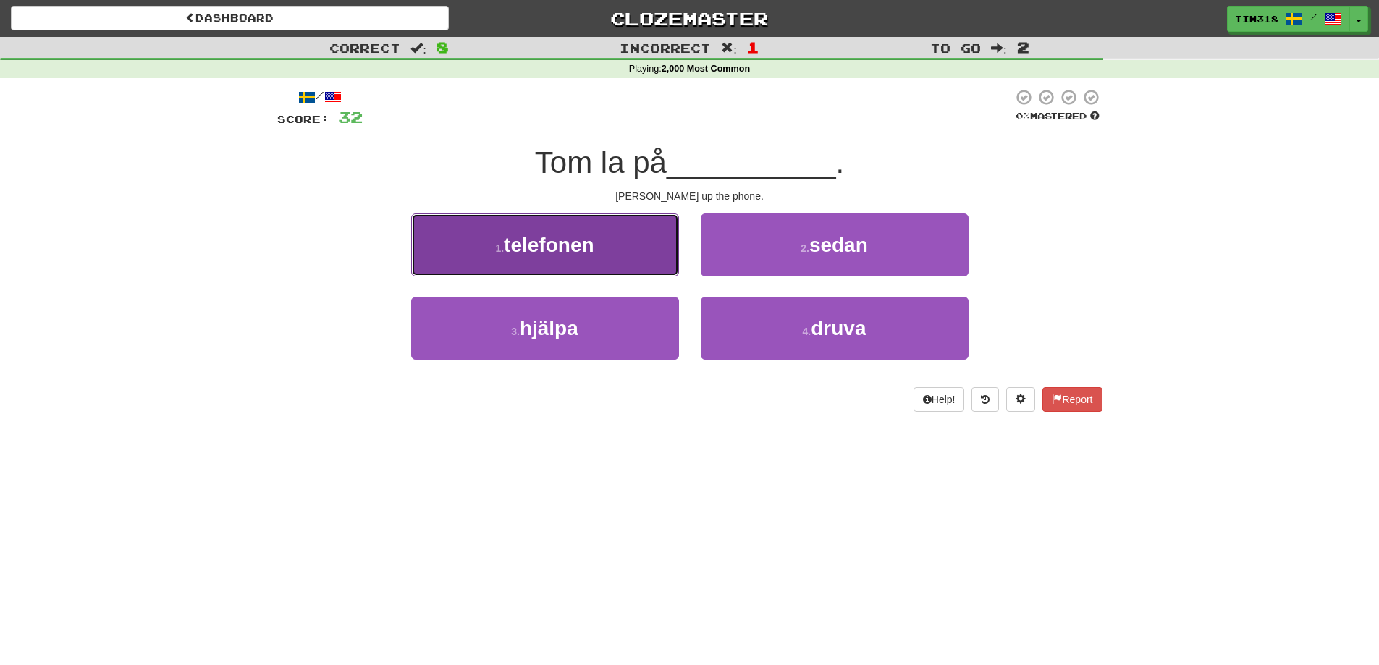
click at [613, 254] on button "1 . telefonen" at bounding box center [545, 244] width 268 height 63
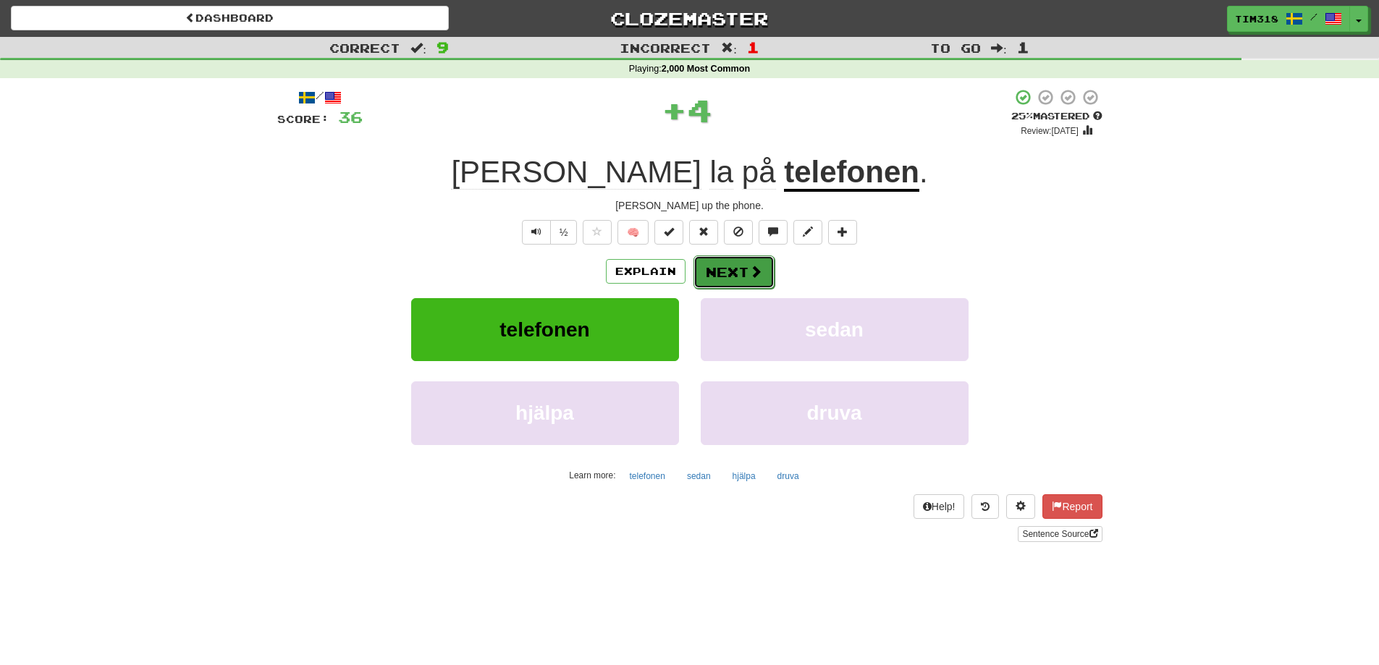
click at [729, 276] on button "Next" at bounding box center [733, 271] width 81 height 33
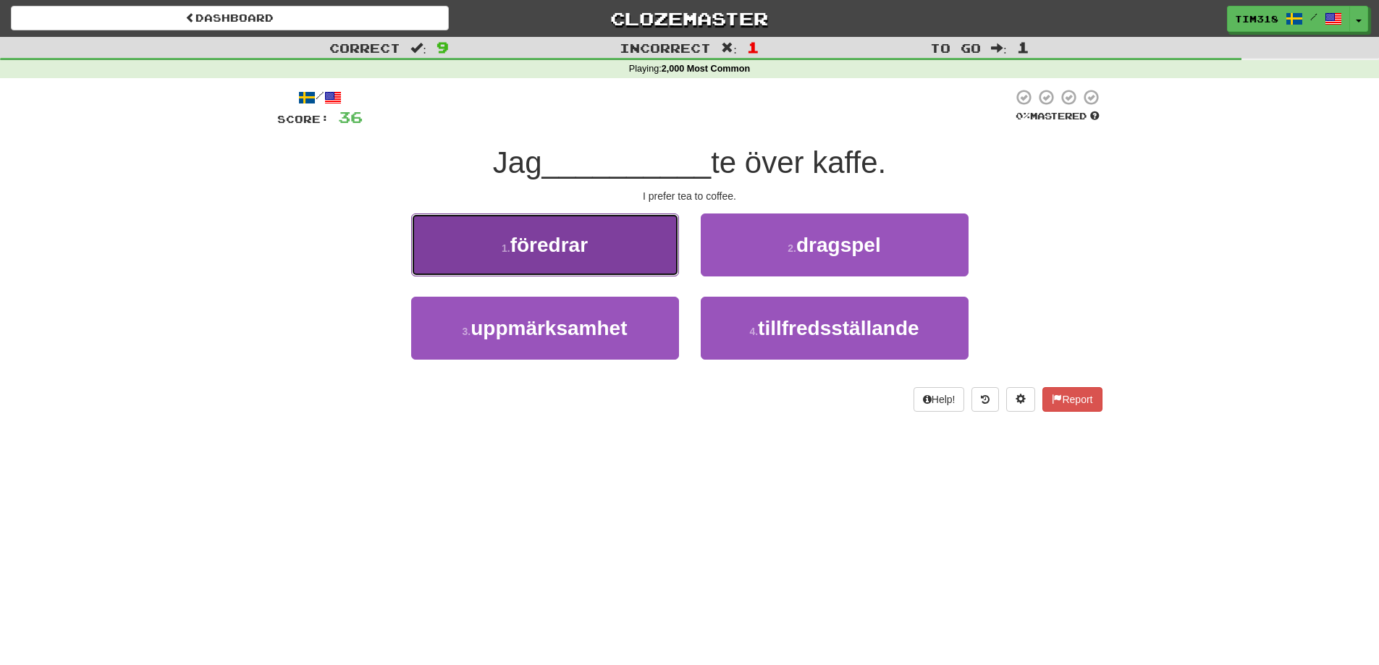
click at [566, 253] on span "föredrar" at bounding box center [548, 245] width 77 height 22
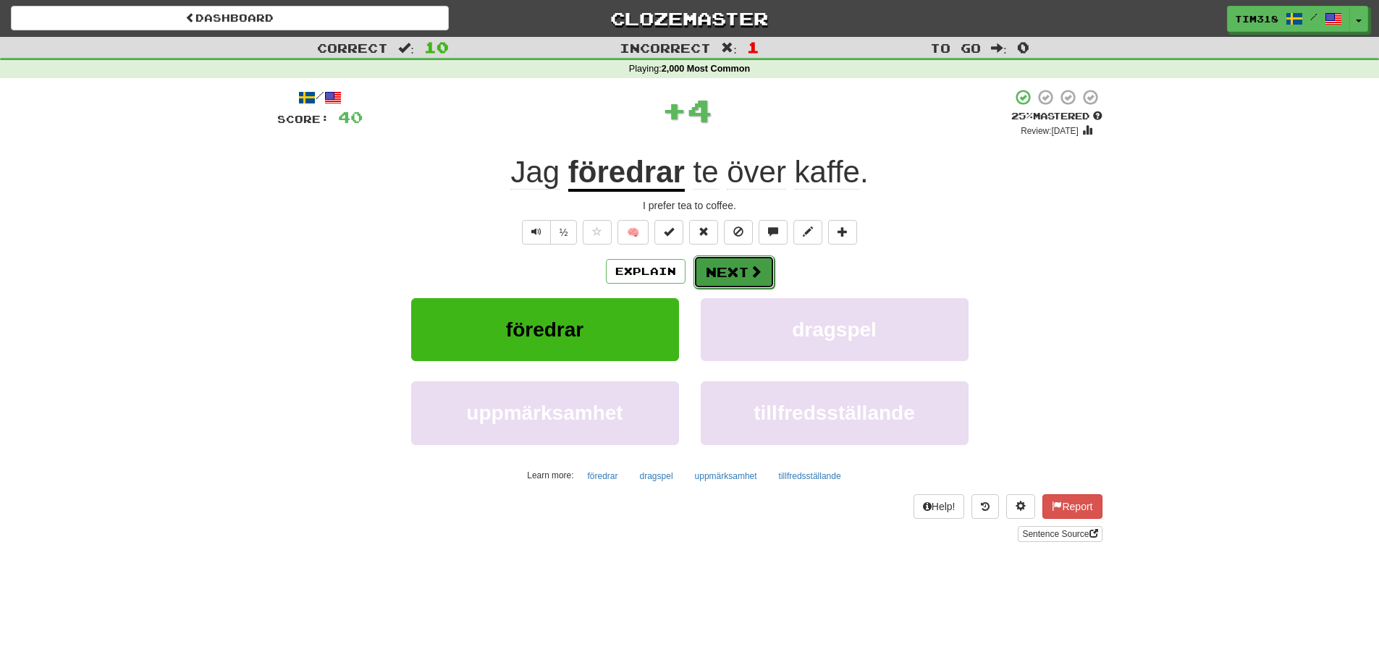
click at [732, 268] on button "Next" at bounding box center [733, 271] width 81 height 33
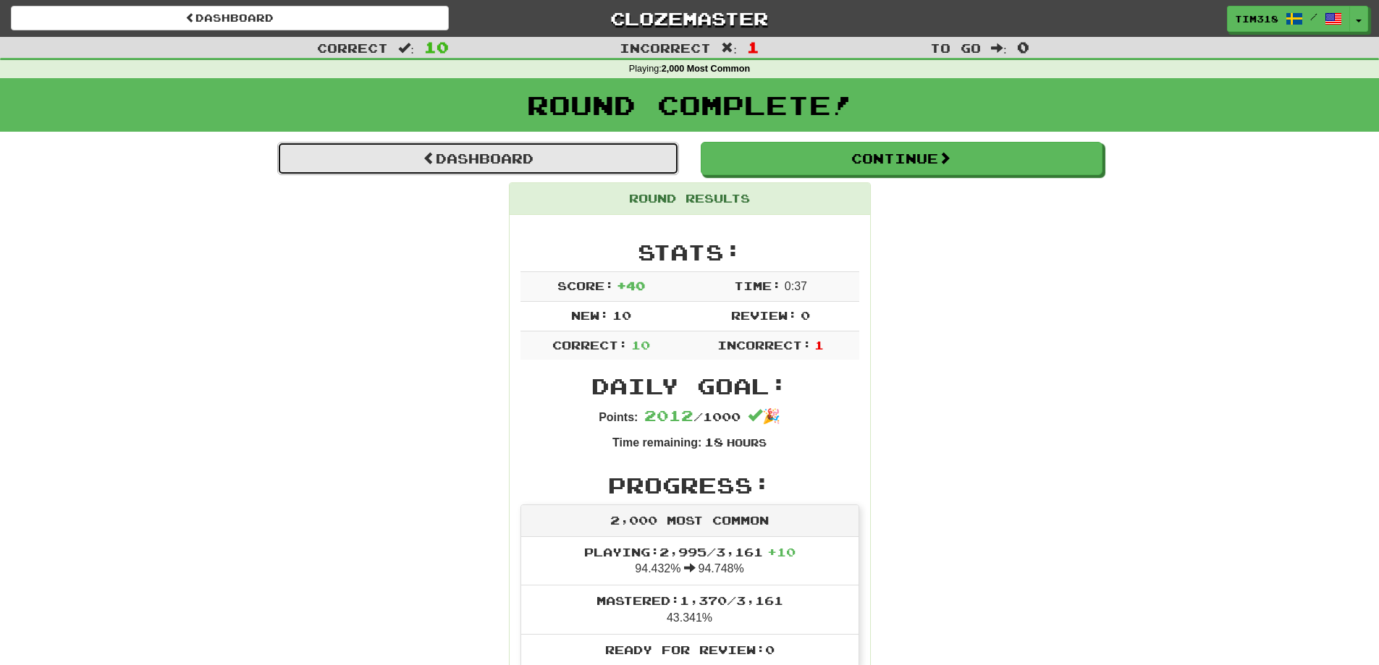
click at [615, 151] on link "Dashboard" at bounding box center [478, 158] width 402 height 33
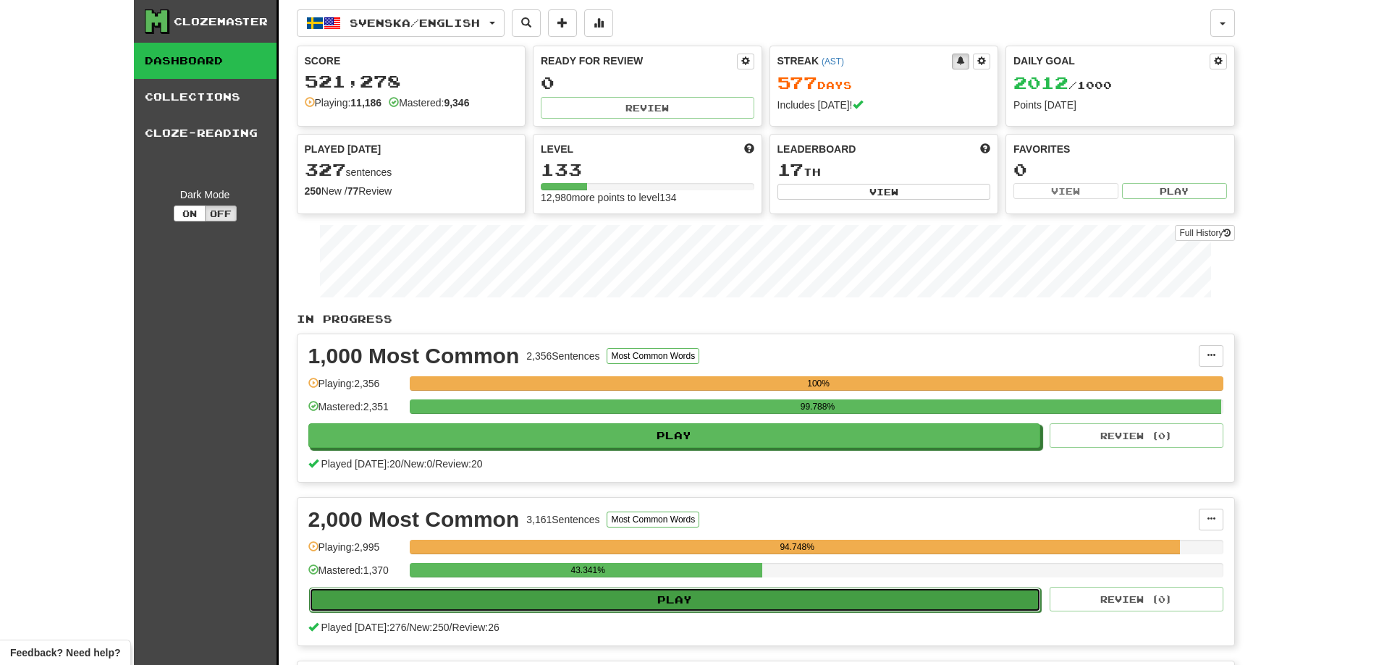
click at [758, 594] on button "Play" at bounding box center [675, 600] width 732 height 25
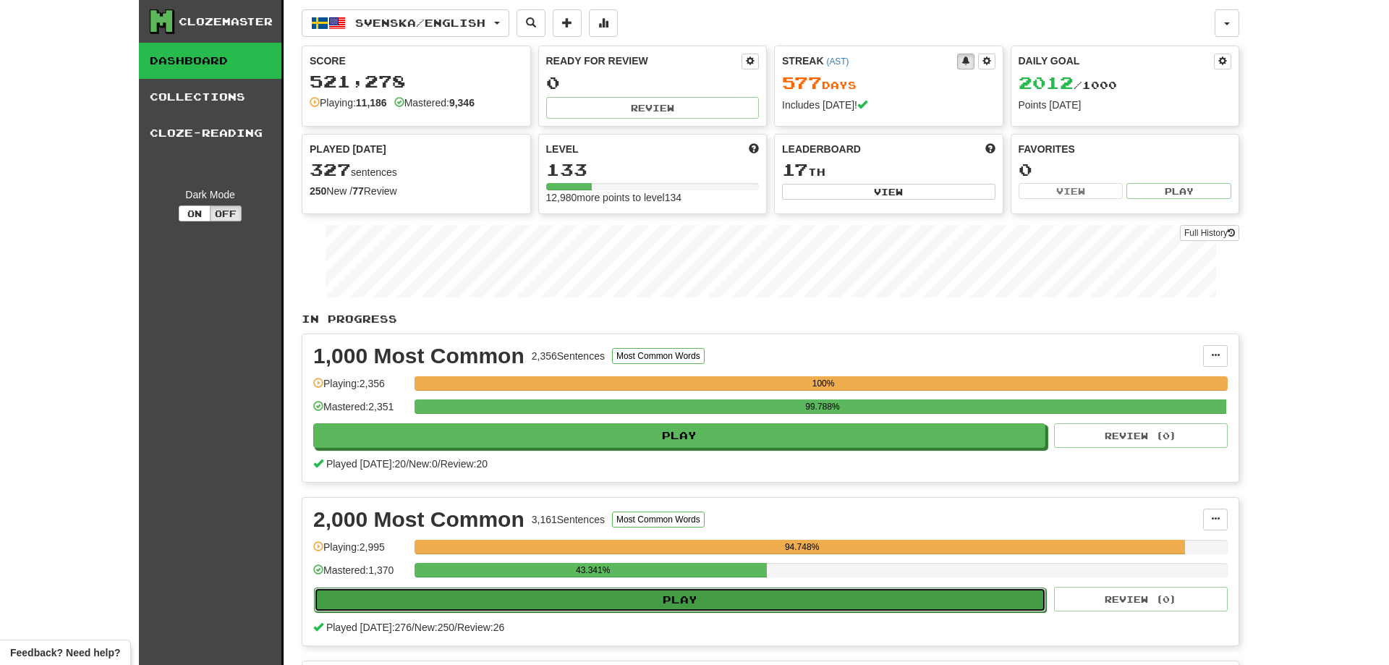
select select "**"
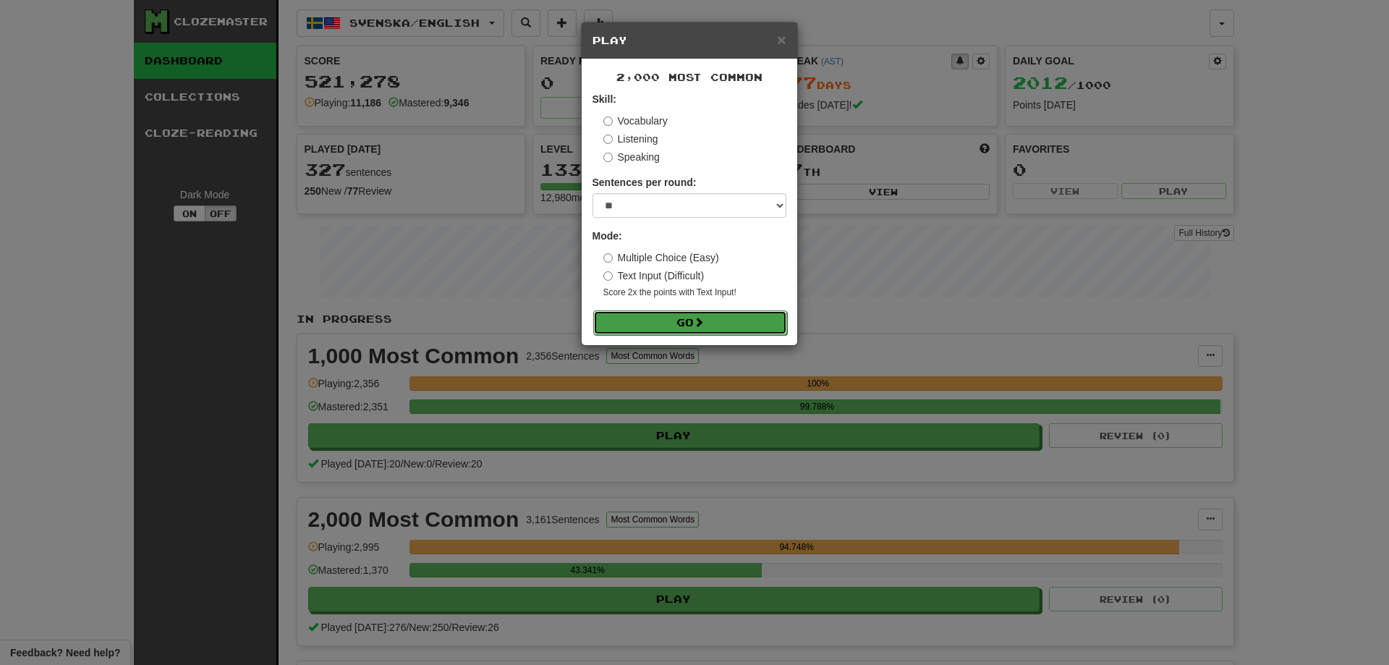
click at [748, 321] on button "Go" at bounding box center [690, 322] width 194 height 25
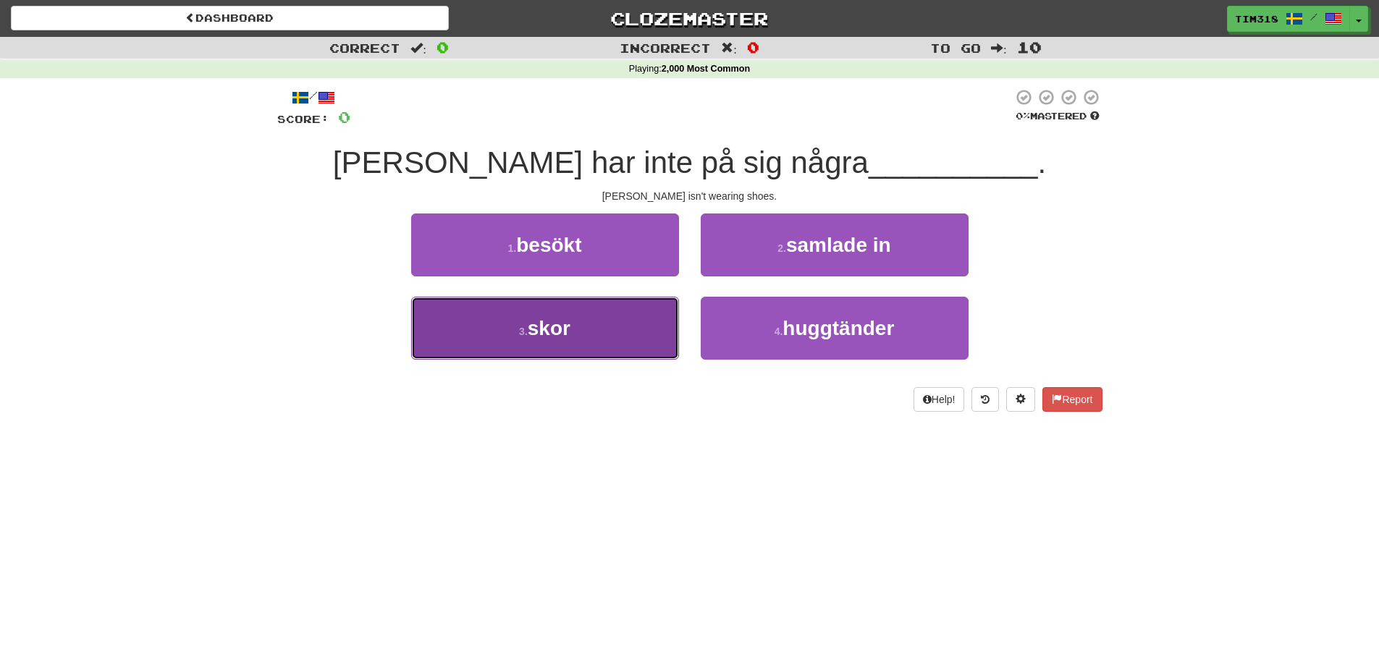
click at [597, 317] on button "3 . skor" at bounding box center [545, 328] width 268 height 63
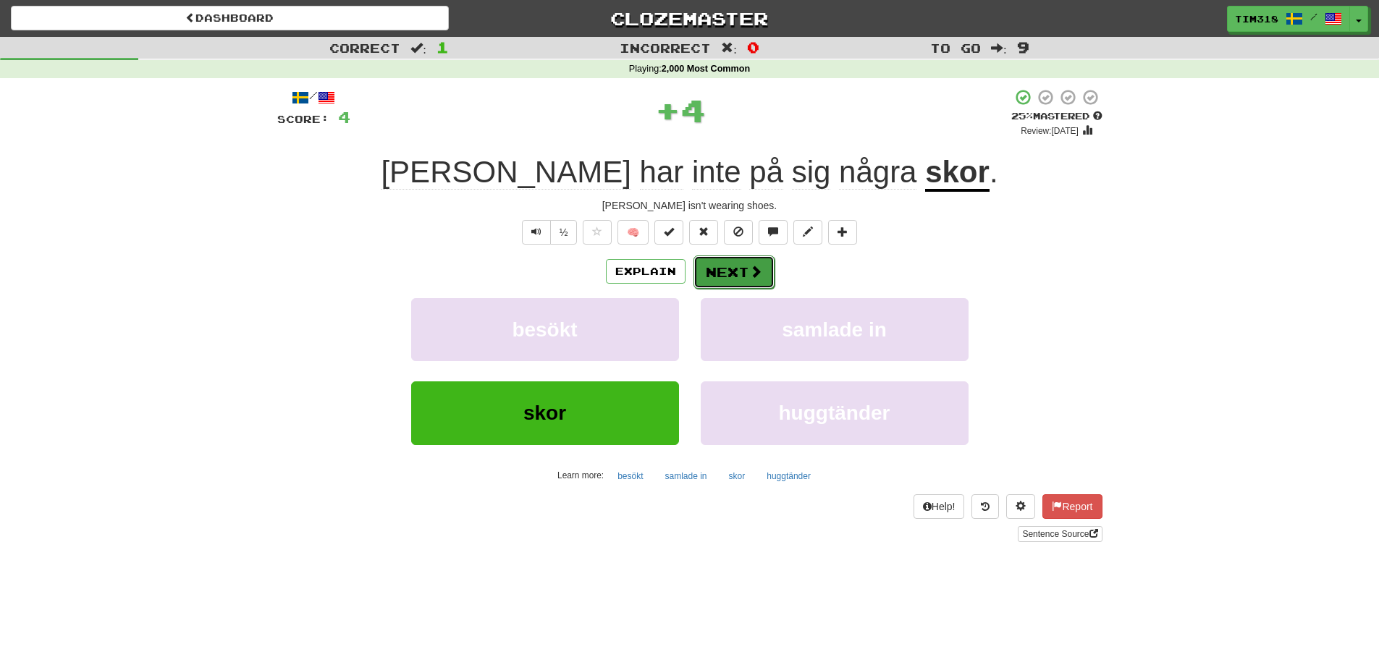
click at [750, 271] on span at bounding box center [755, 271] width 13 height 13
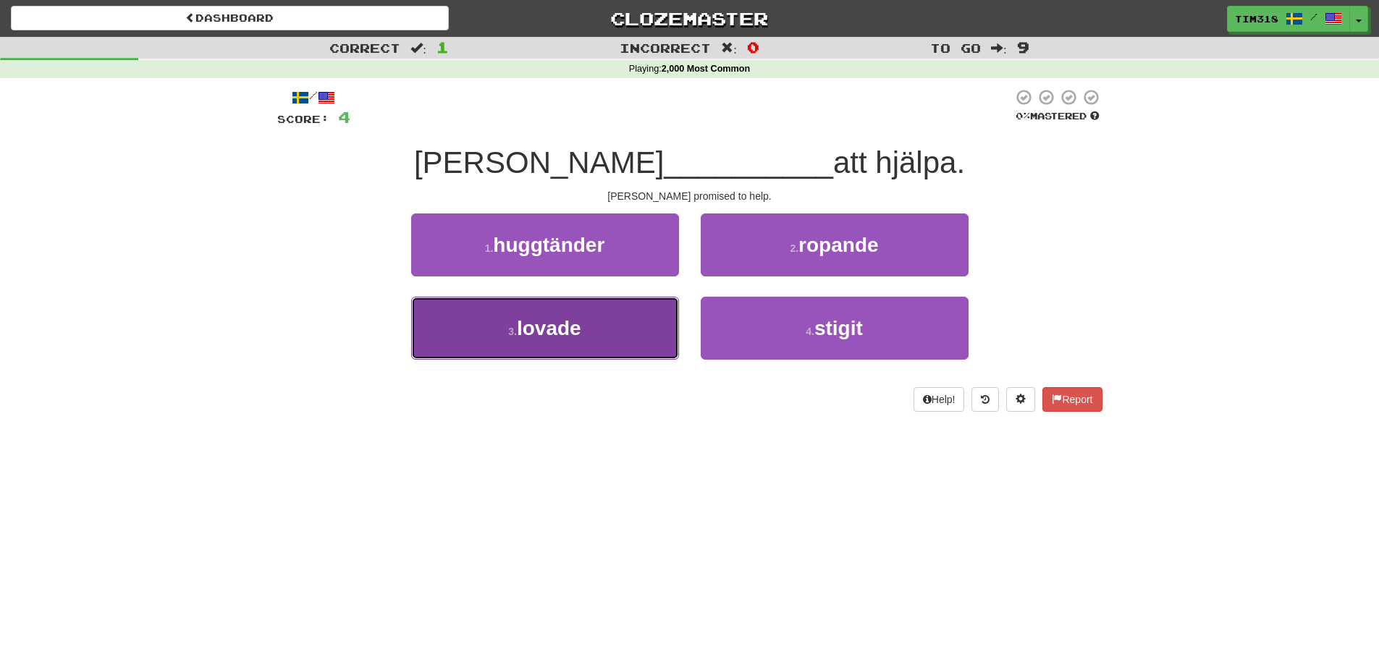
click at [612, 338] on button "3 . lovade" at bounding box center [545, 328] width 268 height 63
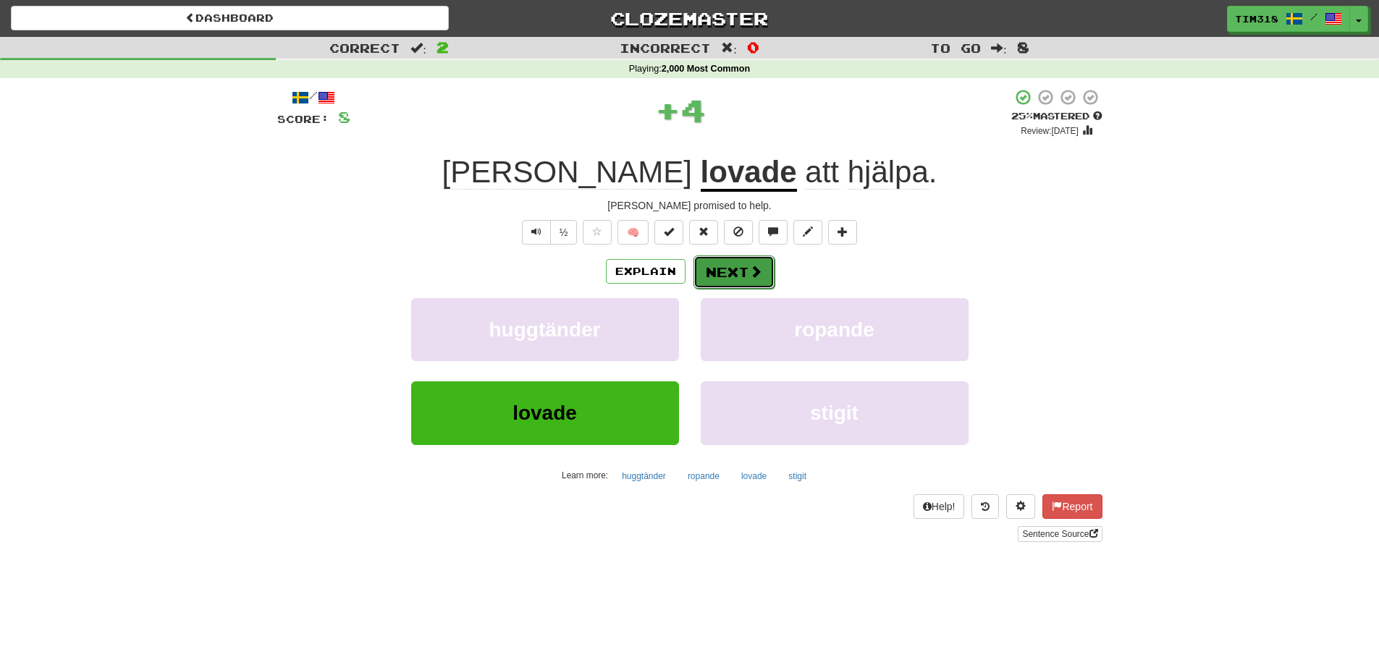
click at [753, 268] on span at bounding box center [755, 271] width 13 height 13
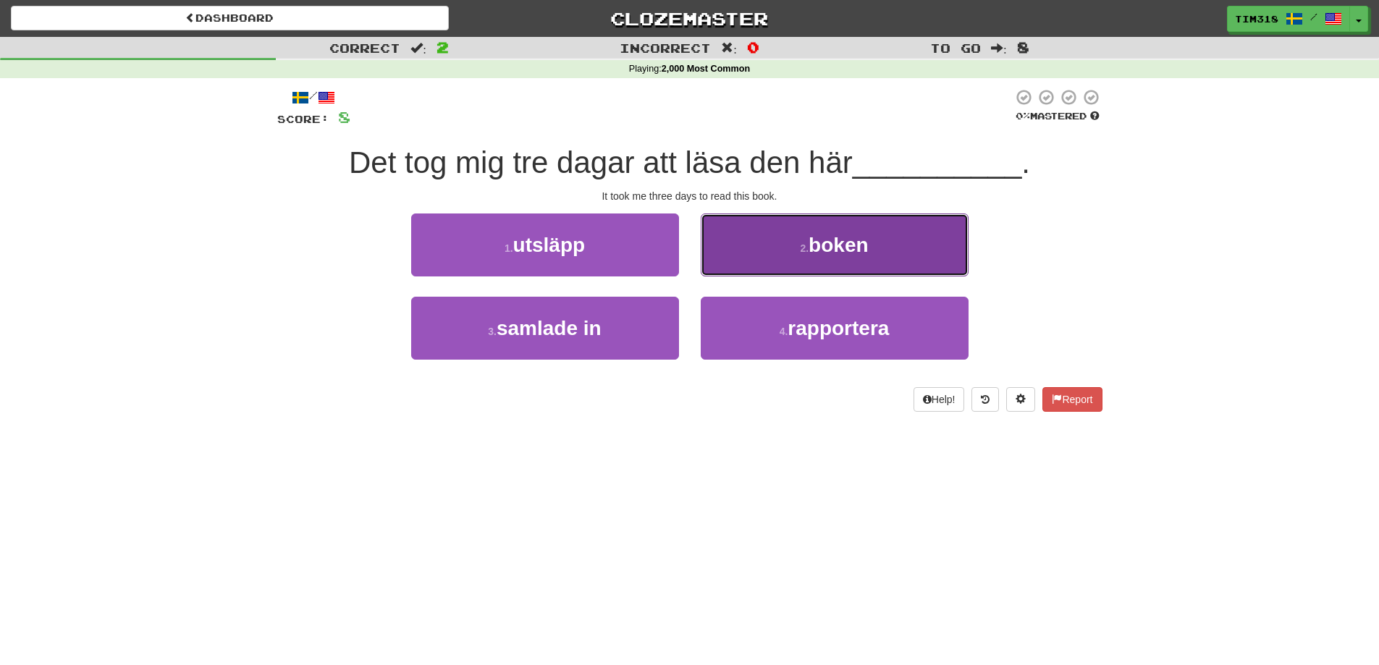
click at [788, 245] on button "2 . boken" at bounding box center [835, 244] width 268 height 63
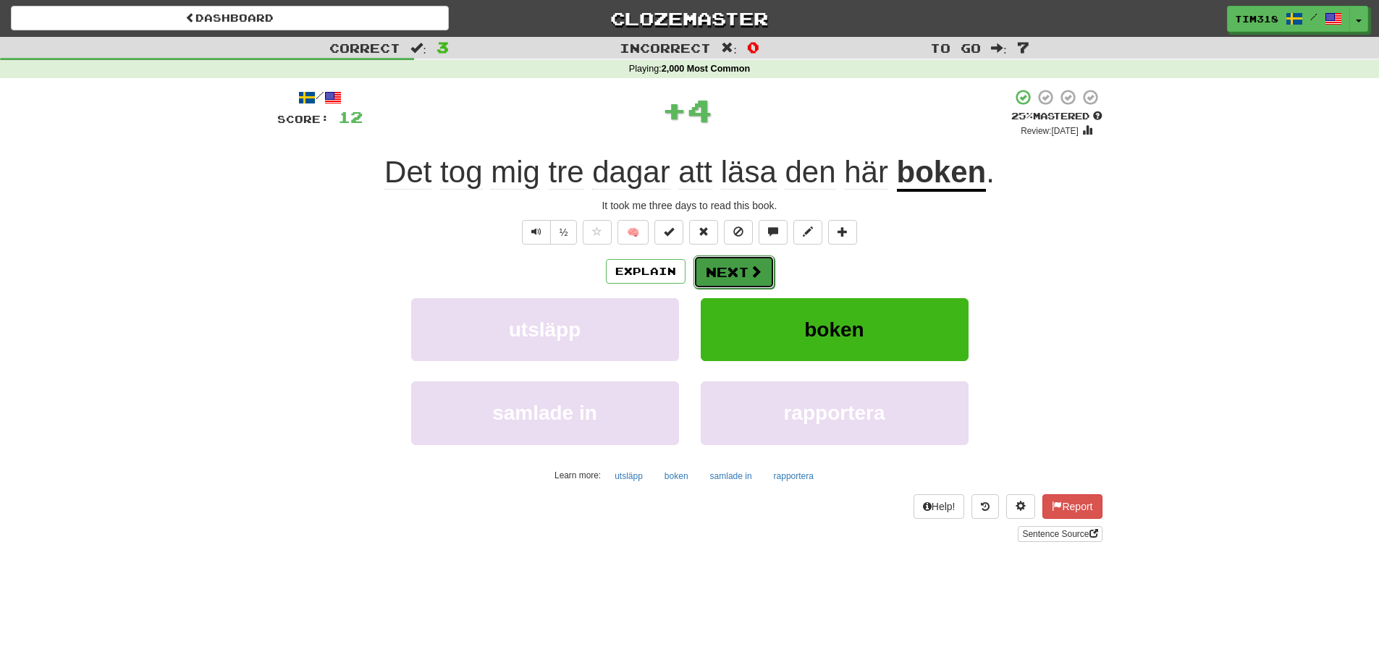
click at [724, 276] on button "Next" at bounding box center [733, 271] width 81 height 33
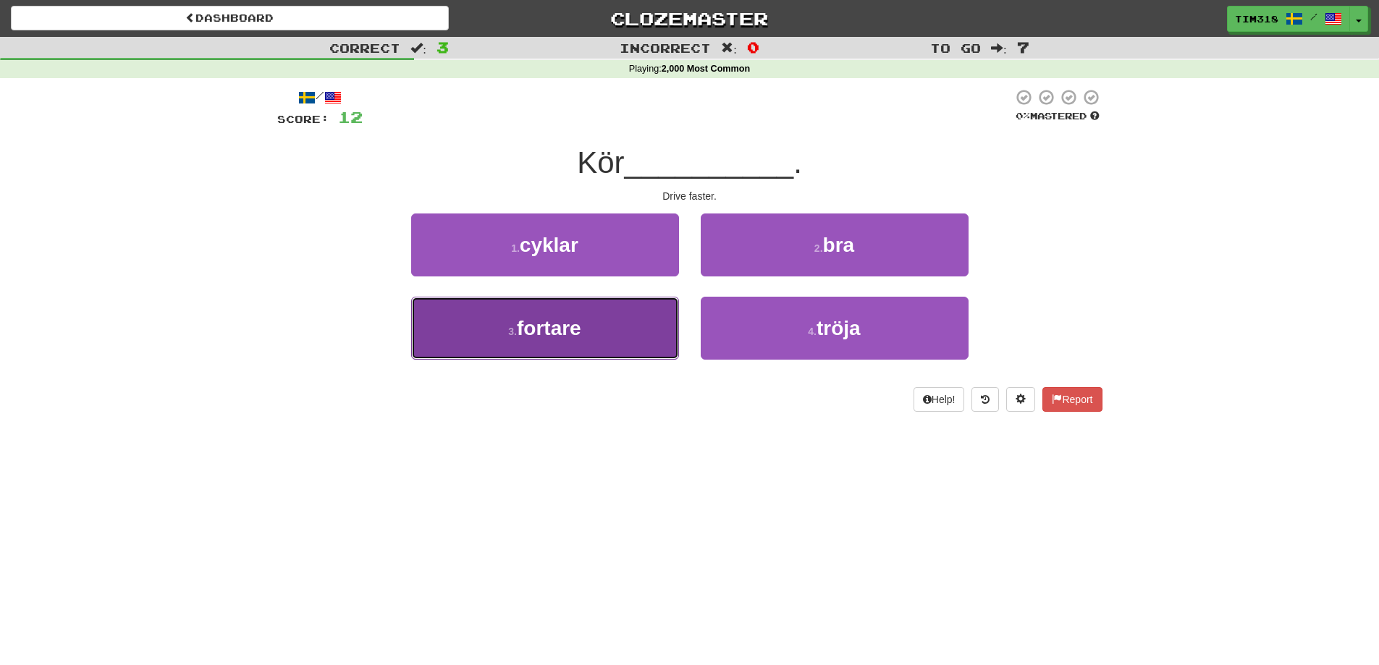
click at [611, 331] on button "3 . fortare" at bounding box center [545, 328] width 268 height 63
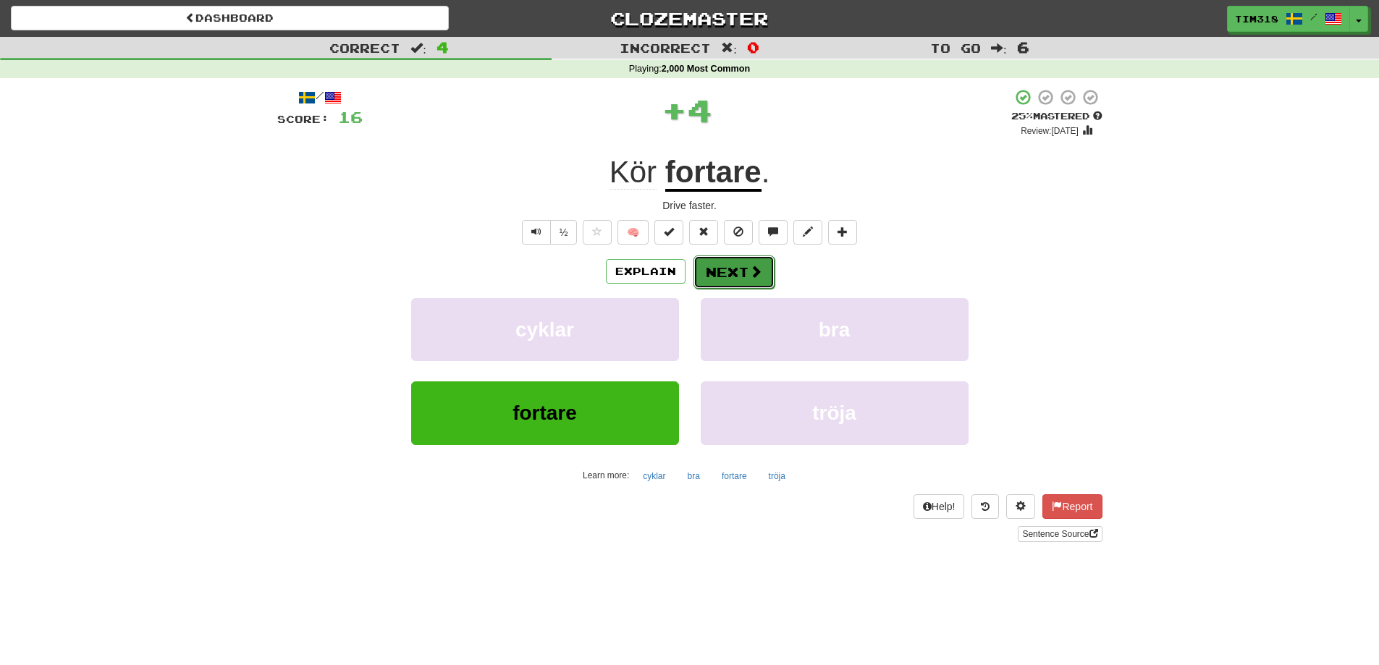
click at [708, 281] on button "Next" at bounding box center [733, 271] width 81 height 33
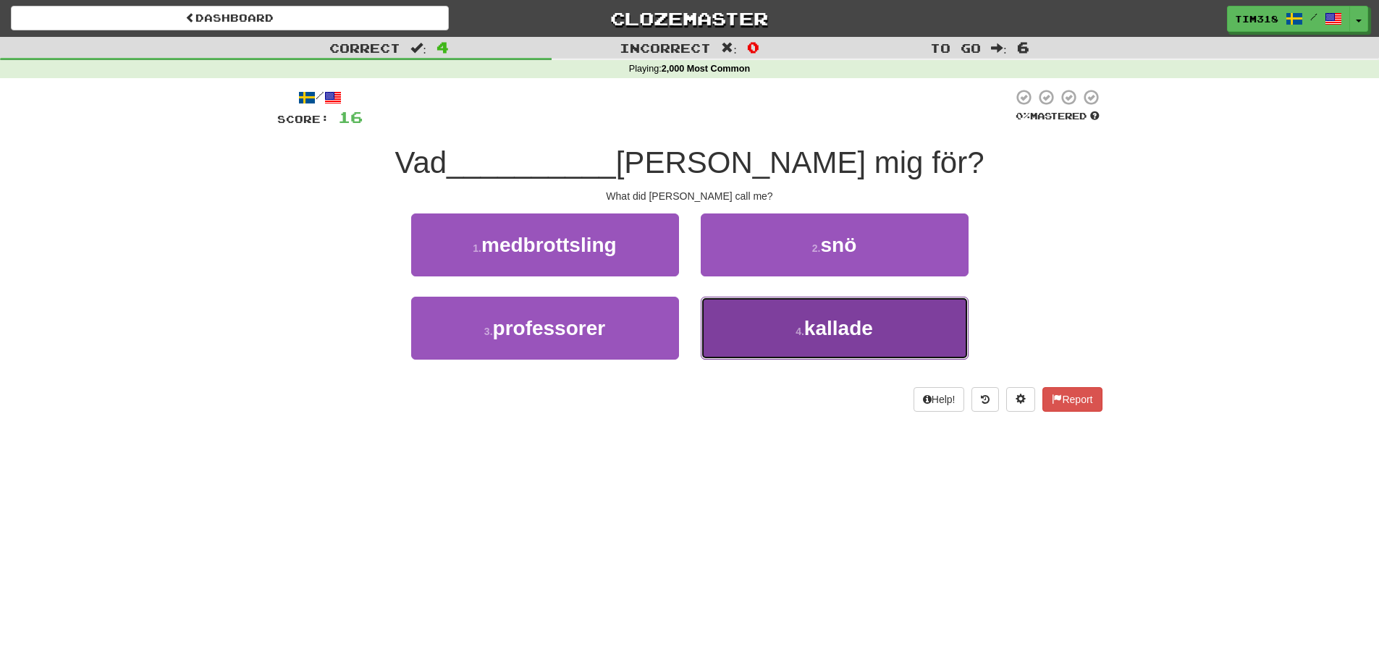
drag, startPoint x: 844, startPoint y: 353, endPoint x: 820, endPoint y: 323, distance: 38.1
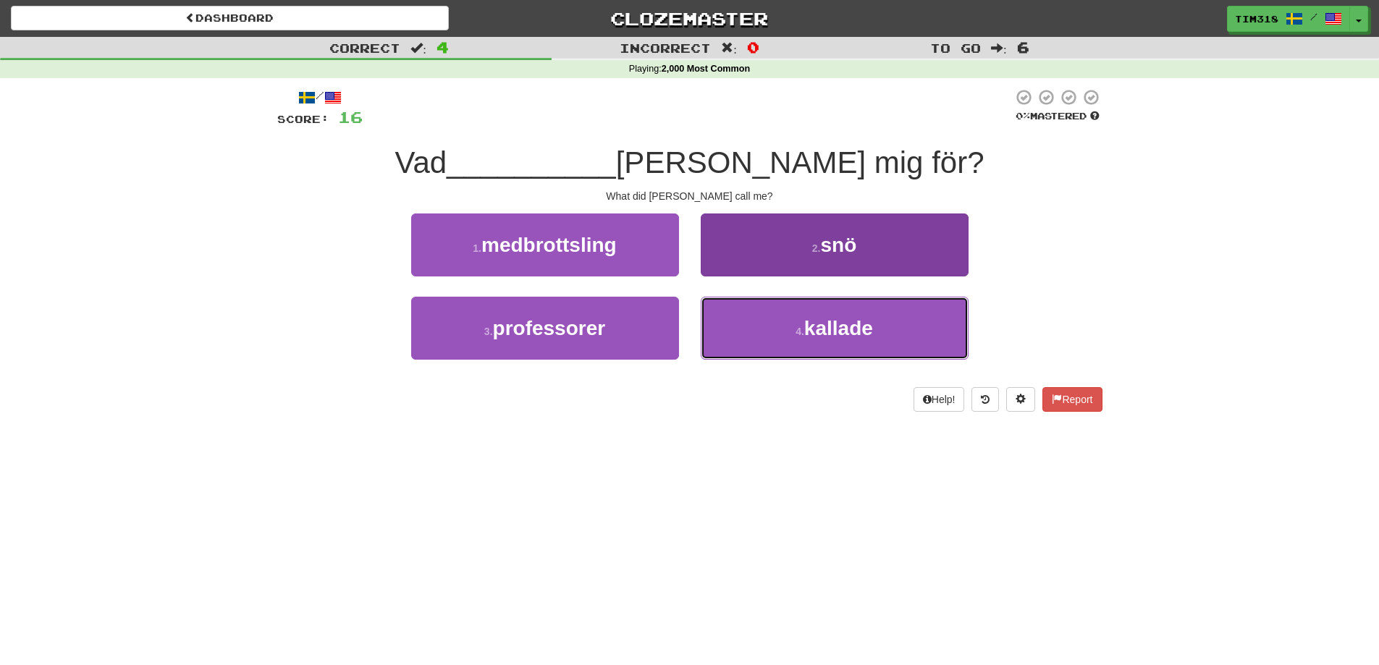
click at [844, 352] on button "4 . kallade" at bounding box center [835, 328] width 268 height 63
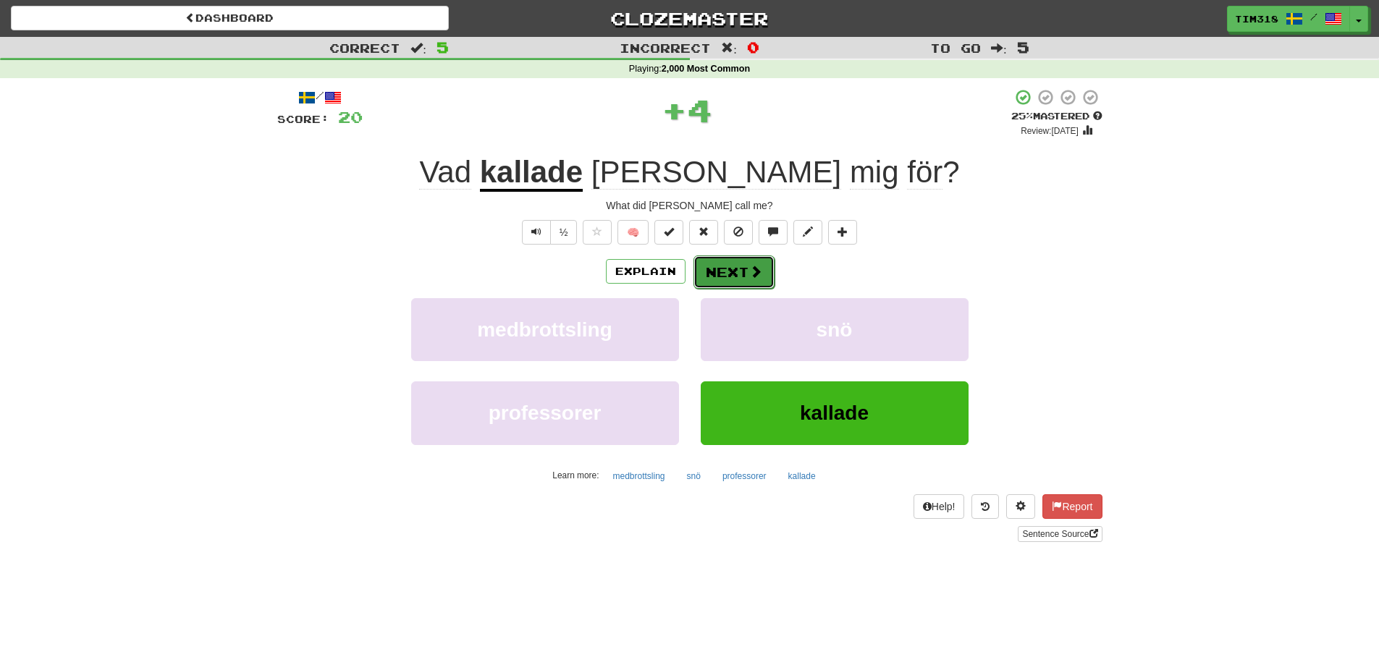
click at [742, 272] on button "Next" at bounding box center [733, 271] width 81 height 33
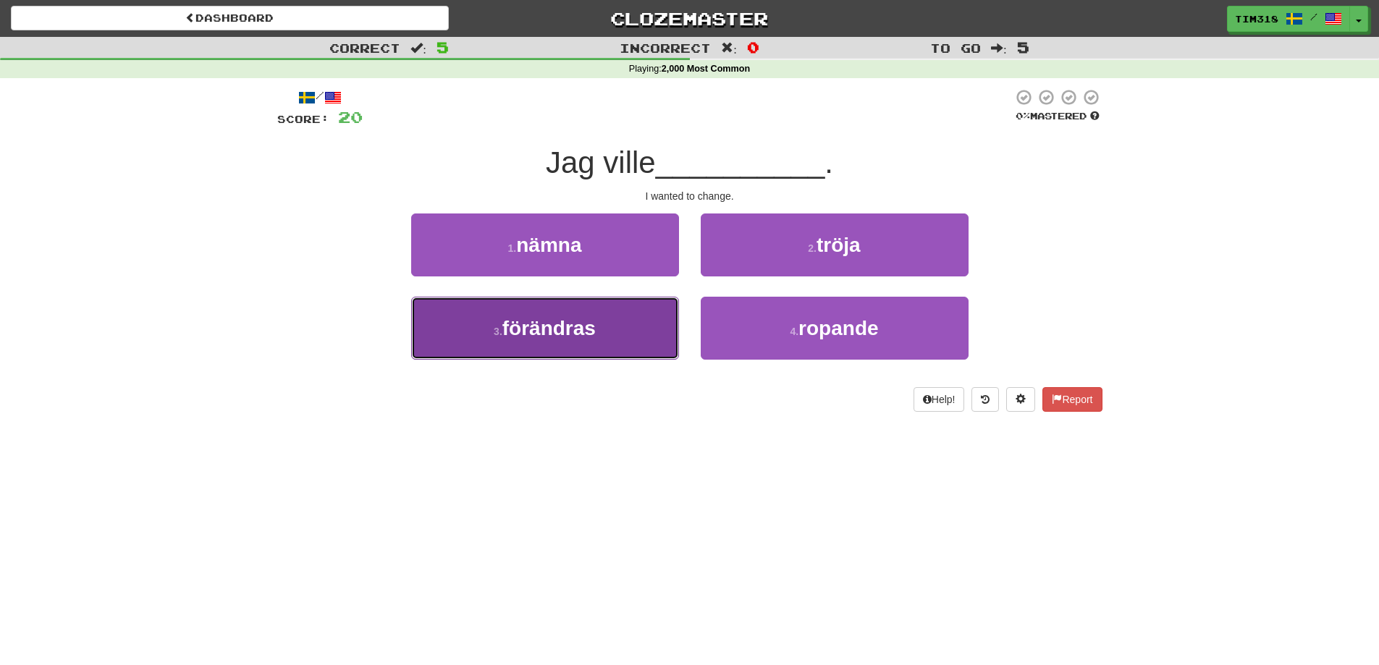
click at [650, 323] on button "3 . förändras" at bounding box center [545, 328] width 268 height 63
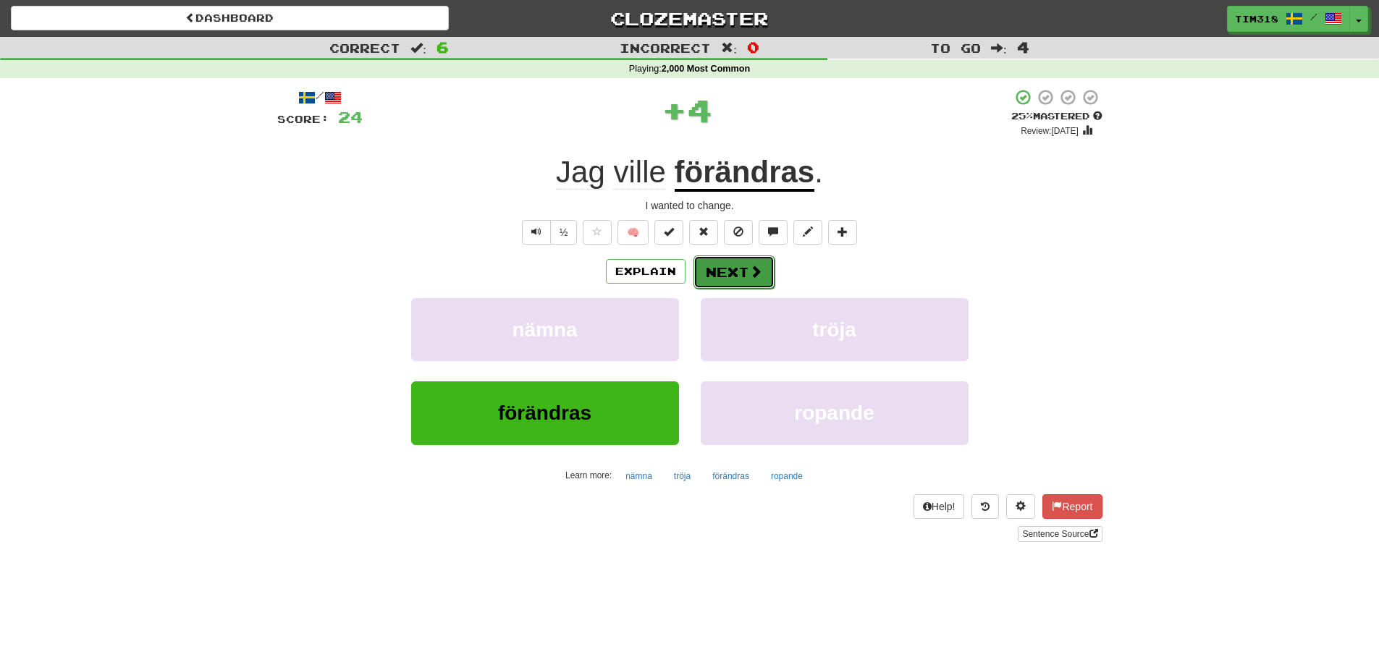
click at [758, 278] on span at bounding box center [755, 271] width 13 height 13
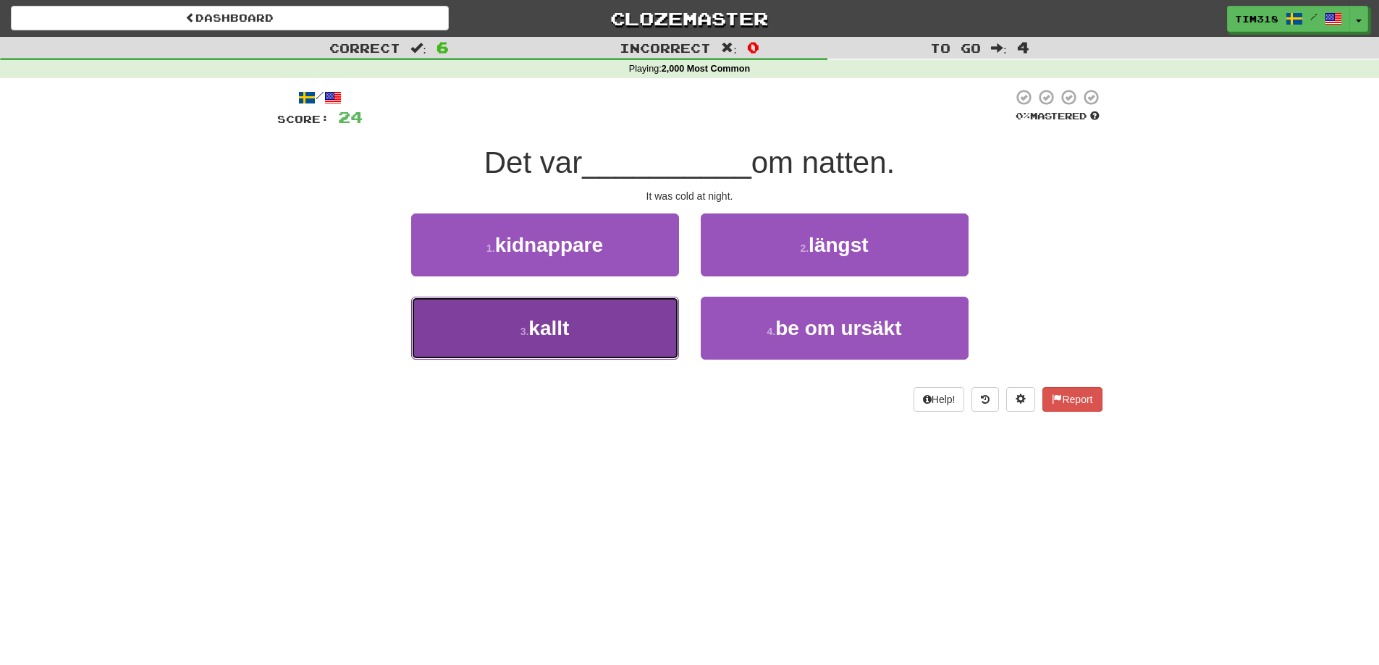
click at [539, 332] on span "kallt" at bounding box center [548, 328] width 41 height 22
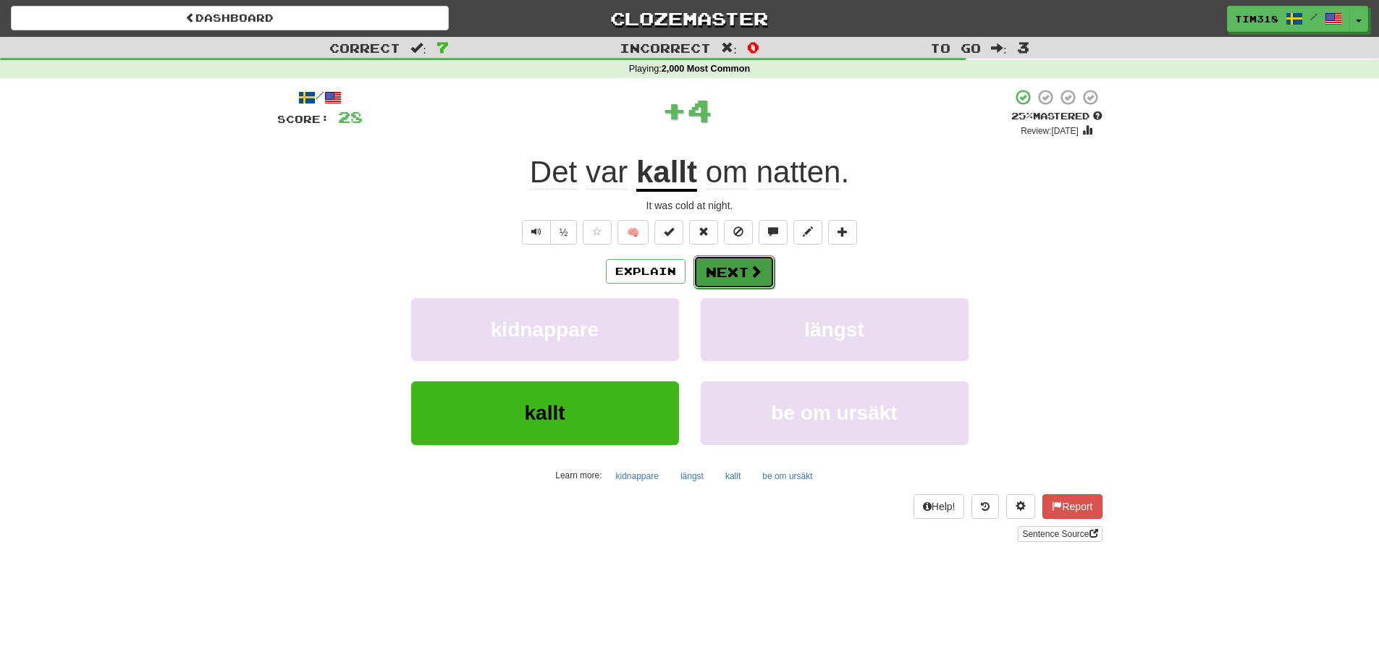
click at [754, 284] on button "Next" at bounding box center [733, 271] width 81 height 33
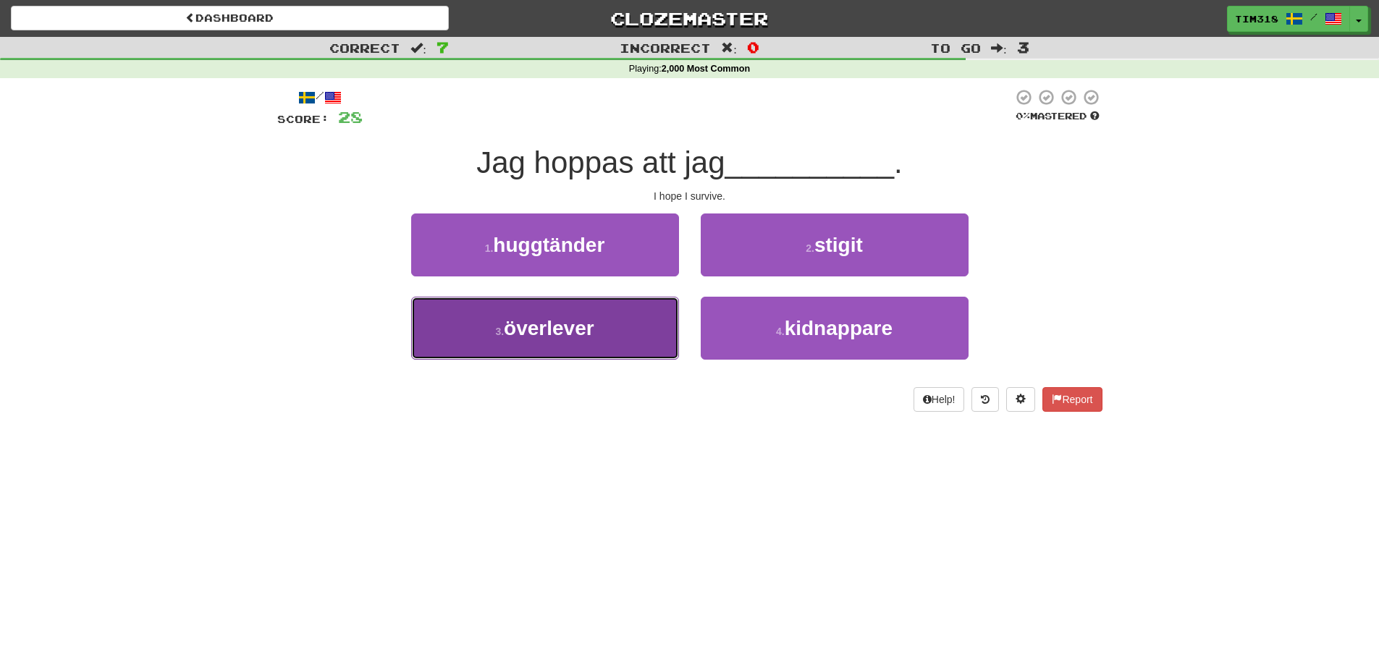
click at [587, 324] on span "överlever" at bounding box center [549, 328] width 90 height 22
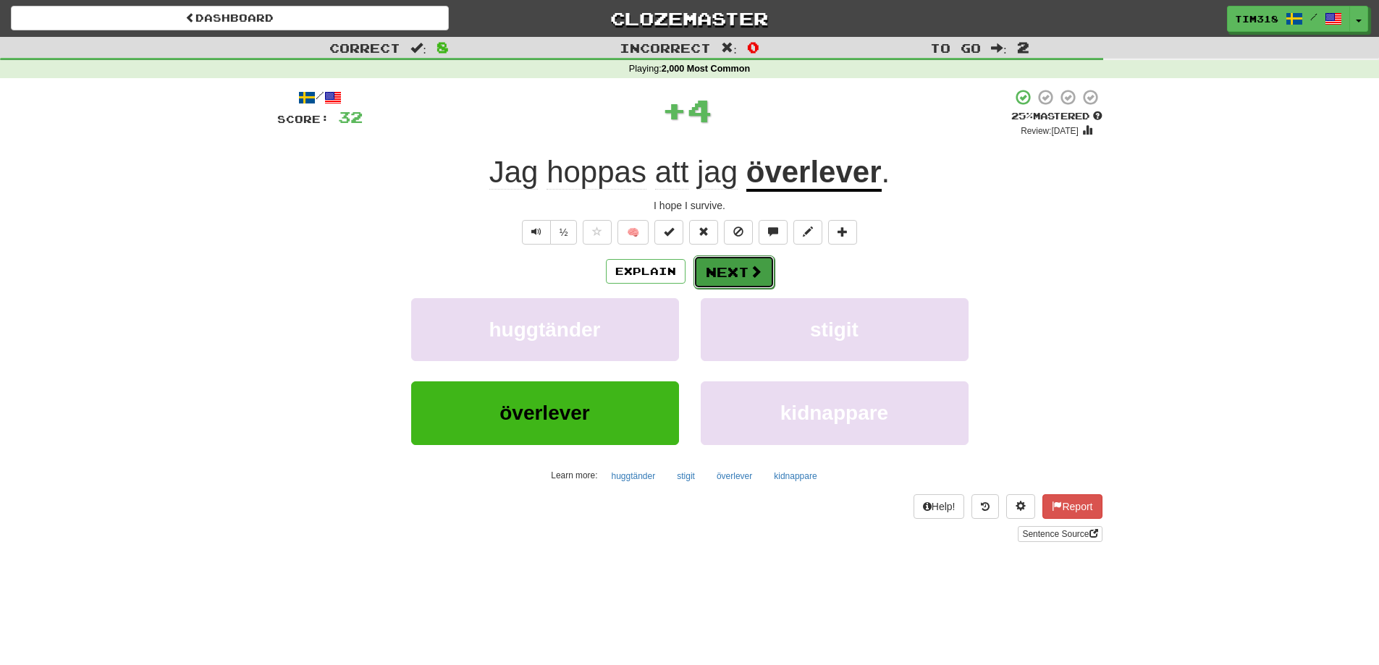
click at [753, 265] on span at bounding box center [755, 271] width 13 height 13
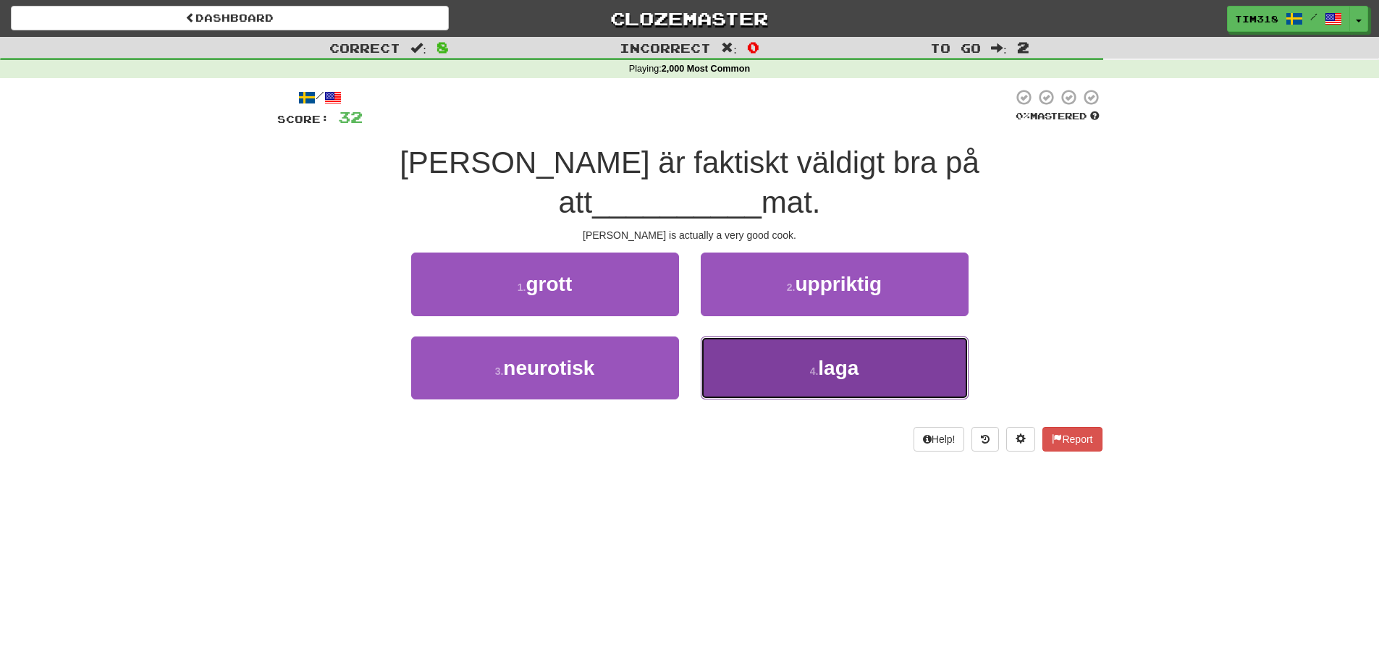
click at [765, 338] on button "4 . laga" at bounding box center [835, 368] width 268 height 63
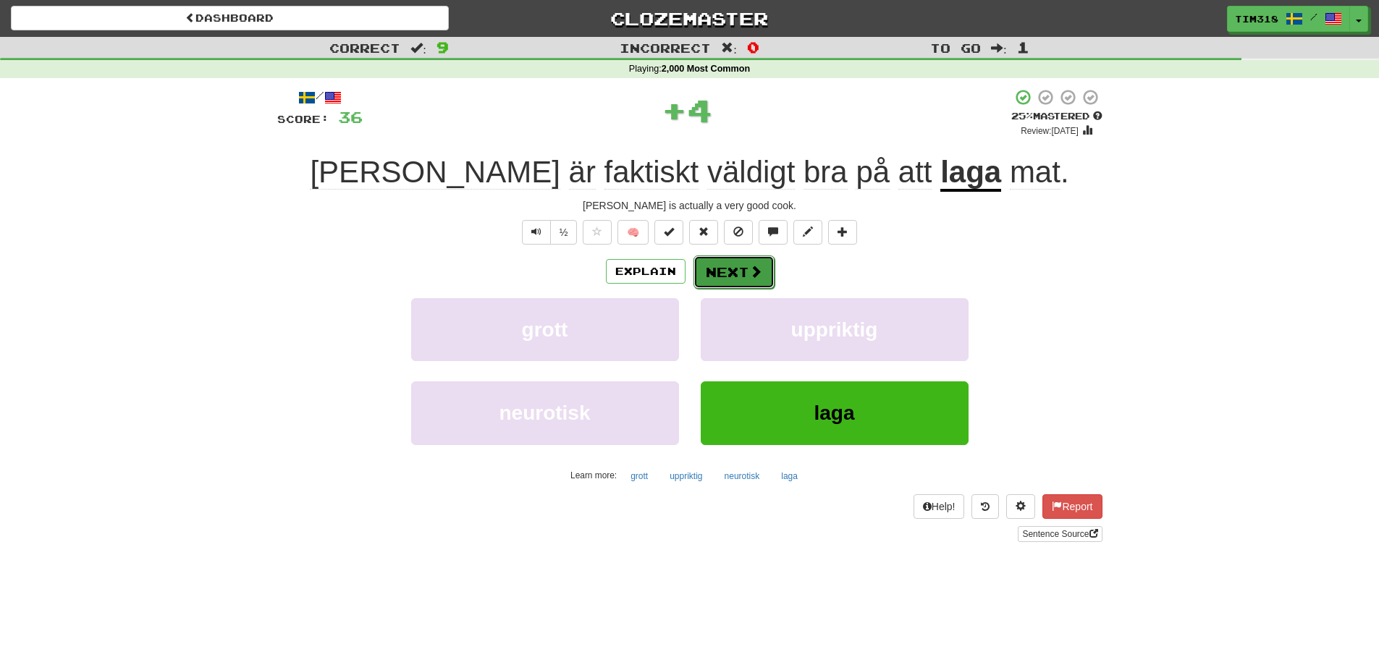
click at [735, 280] on button "Next" at bounding box center [733, 271] width 81 height 33
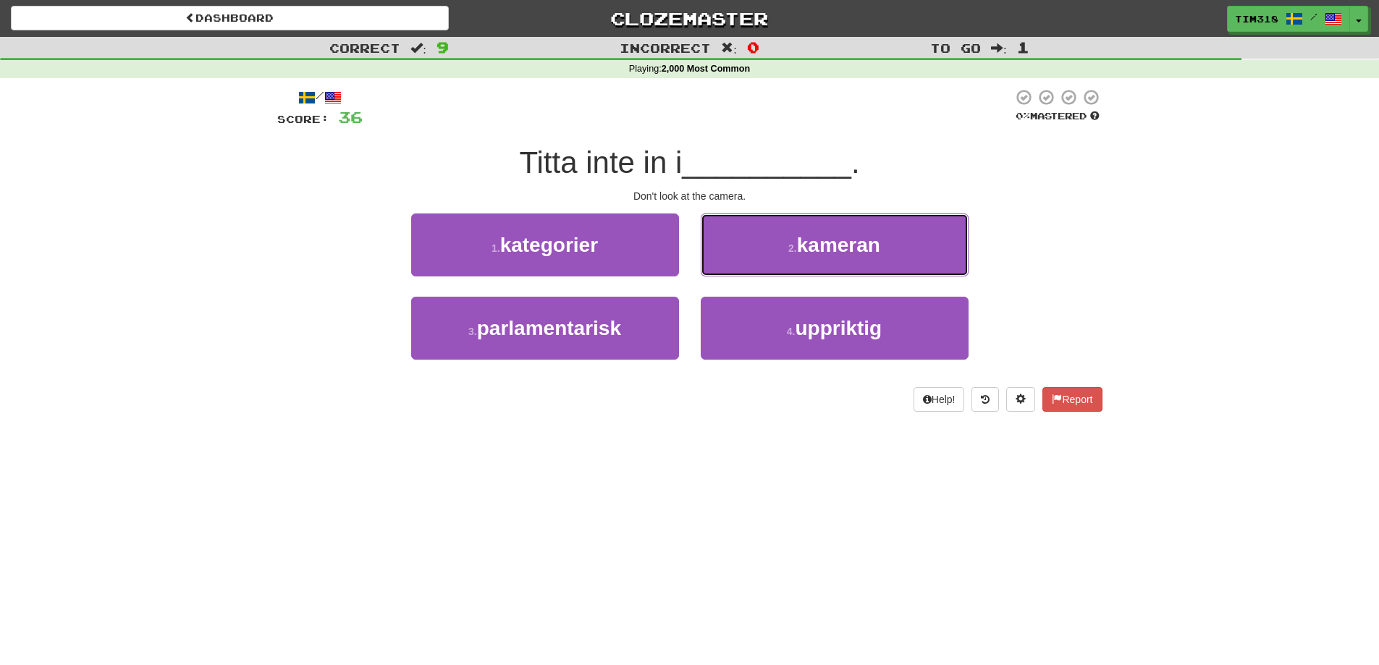
drag, startPoint x: 780, startPoint y: 246, endPoint x: 769, endPoint y: 251, distance: 12.0
click at [780, 247] on button "2 . kameran" at bounding box center [835, 244] width 268 height 63
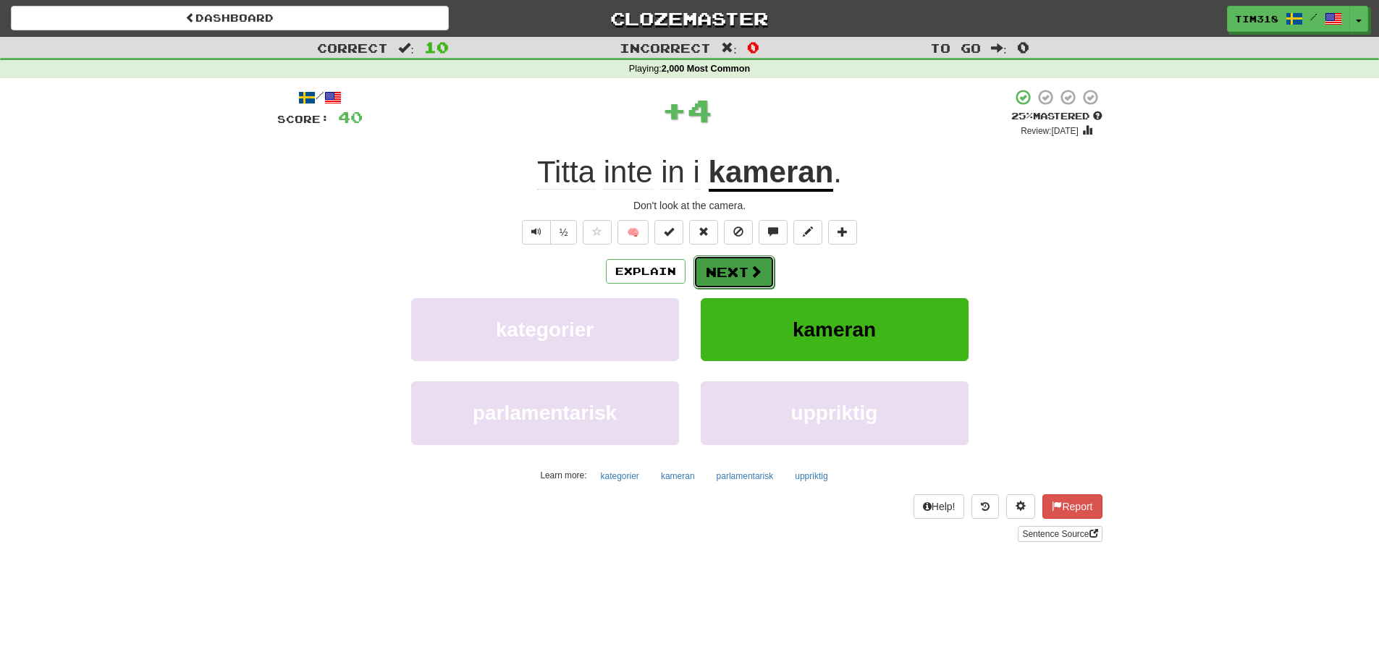
click at [744, 268] on button "Next" at bounding box center [733, 271] width 81 height 33
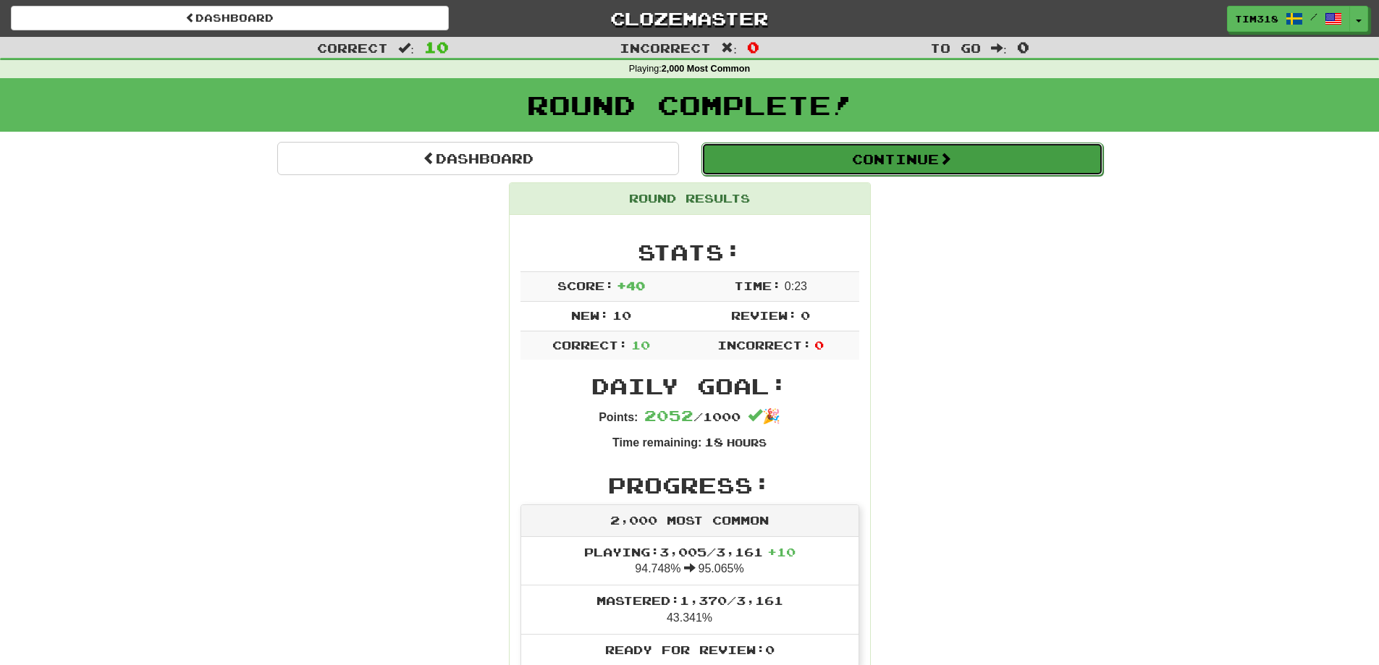
click at [858, 166] on button "Continue" at bounding box center [902, 159] width 402 height 33
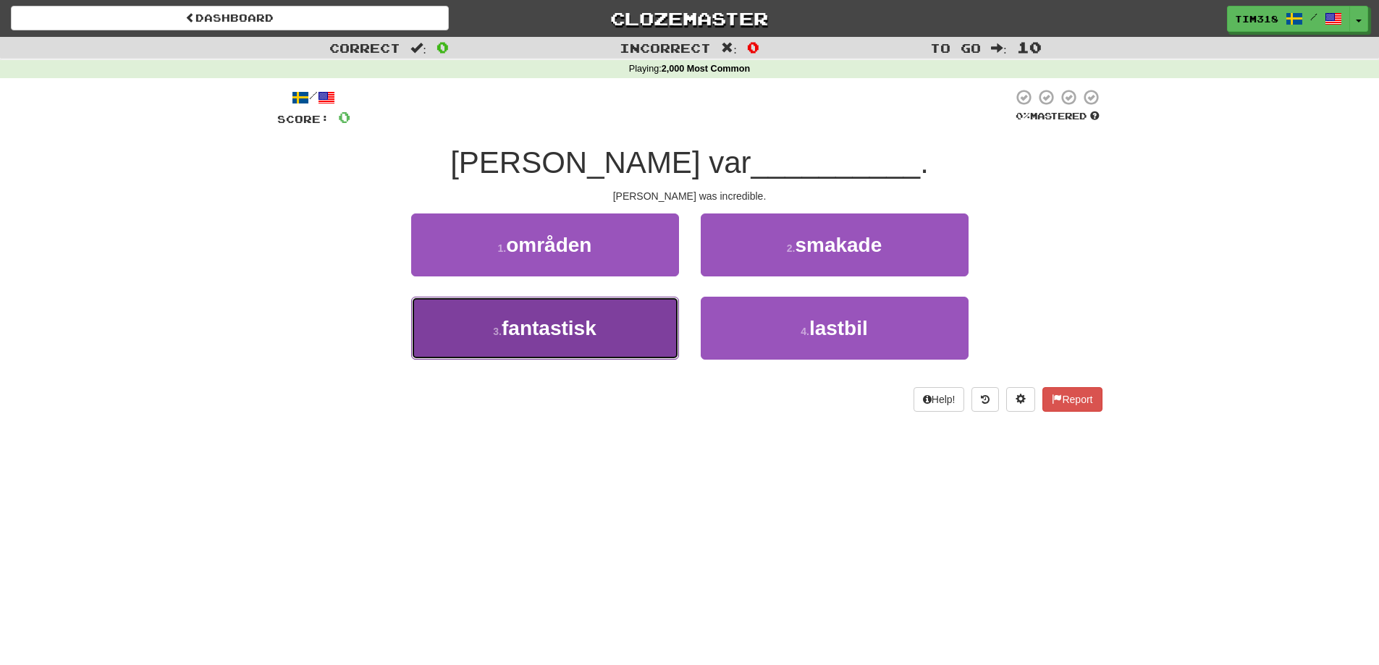
click at [613, 343] on button "3 . fantastisk" at bounding box center [545, 328] width 268 height 63
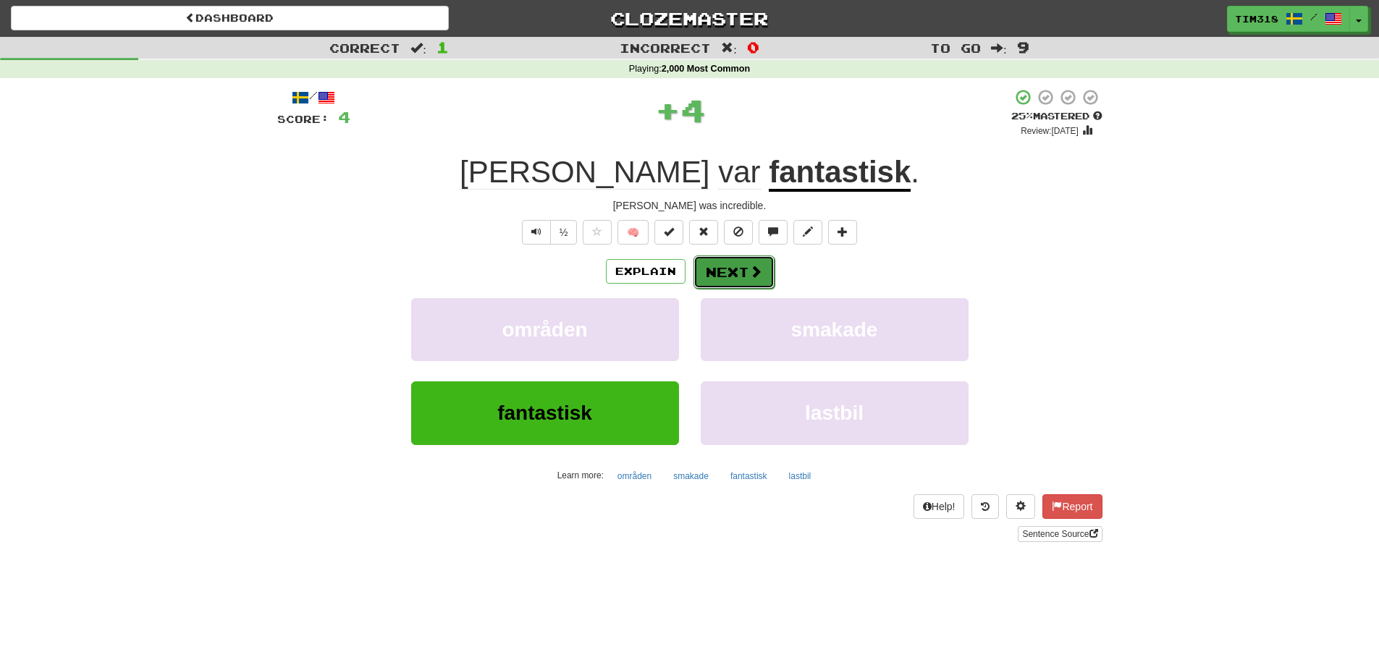
click at [749, 274] on span at bounding box center [755, 271] width 13 height 13
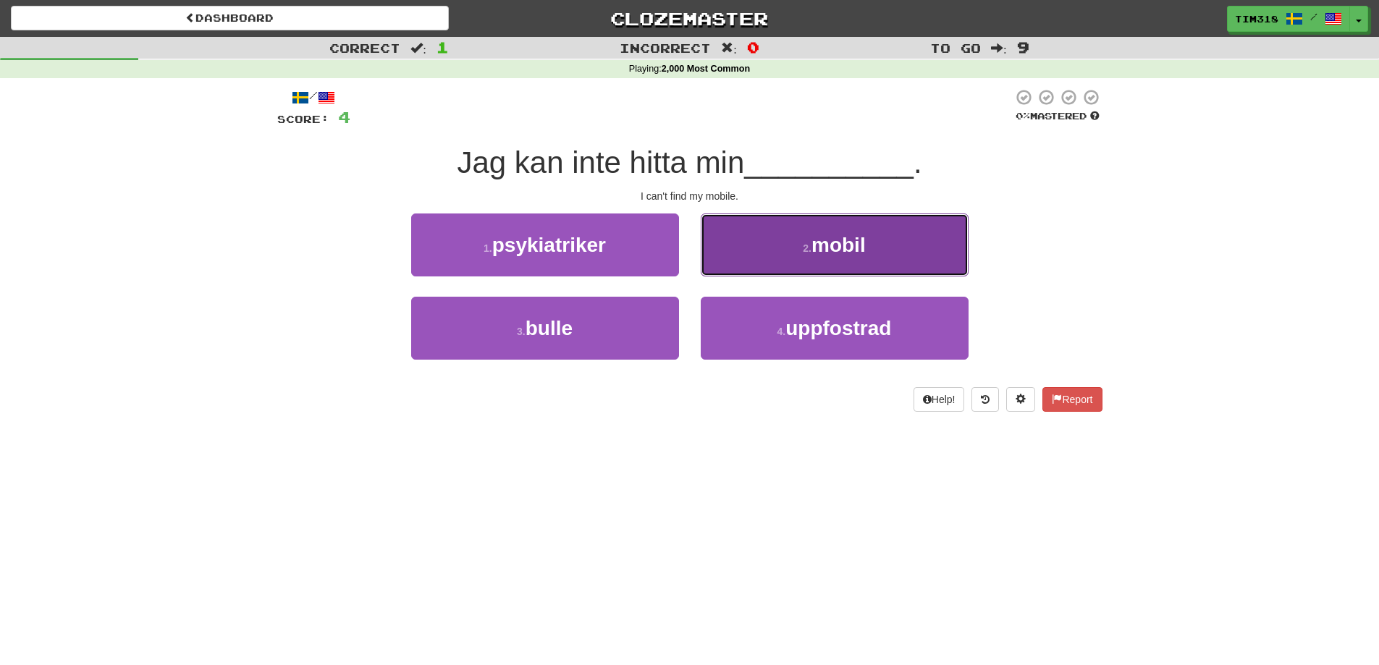
click at [763, 262] on button "2 . mobil" at bounding box center [835, 244] width 268 height 63
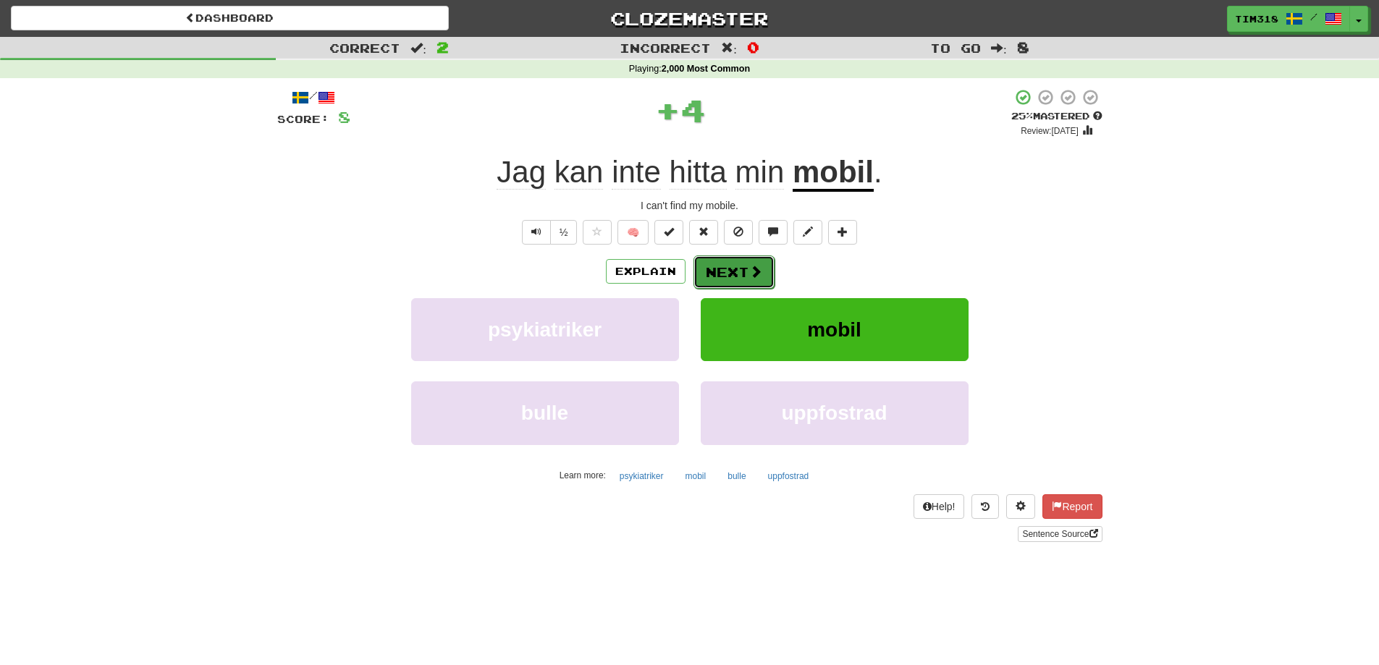
click at [740, 276] on button "Next" at bounding box center [733, 271] width 81 height 33
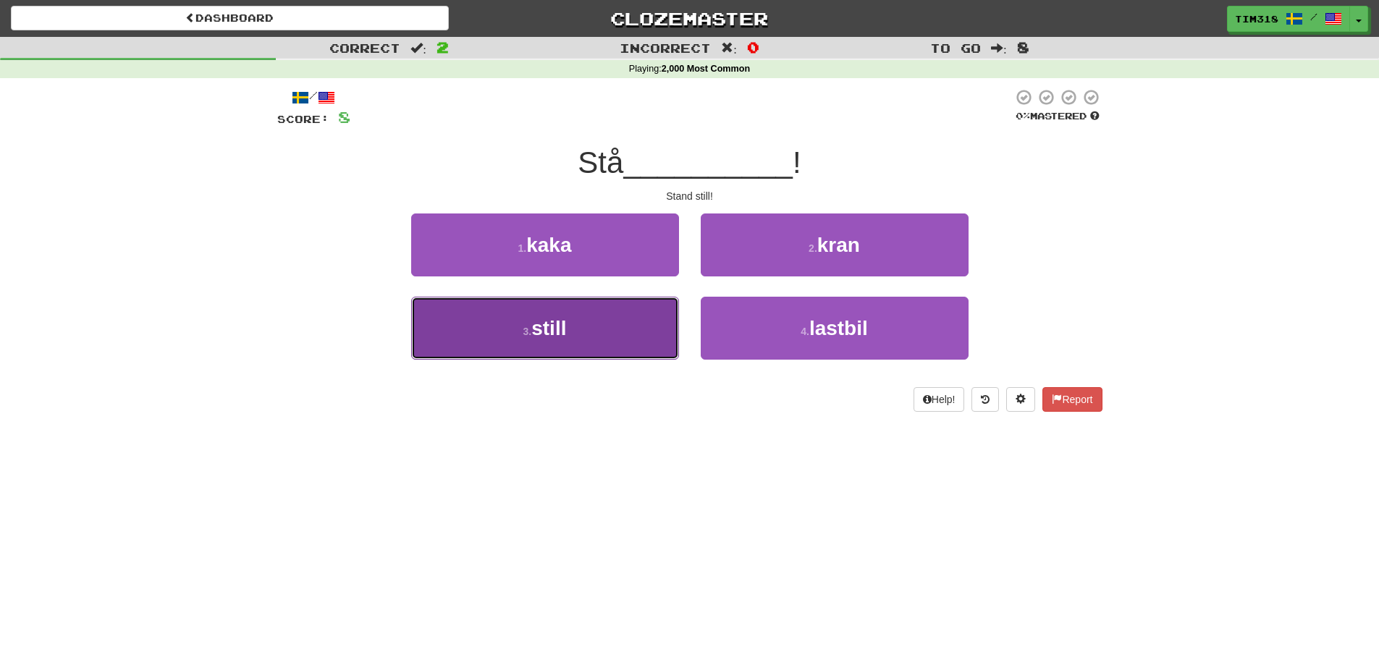
click at [634, 334] on button "3 . still" at bounding box center [545, 328] width 268 height 63
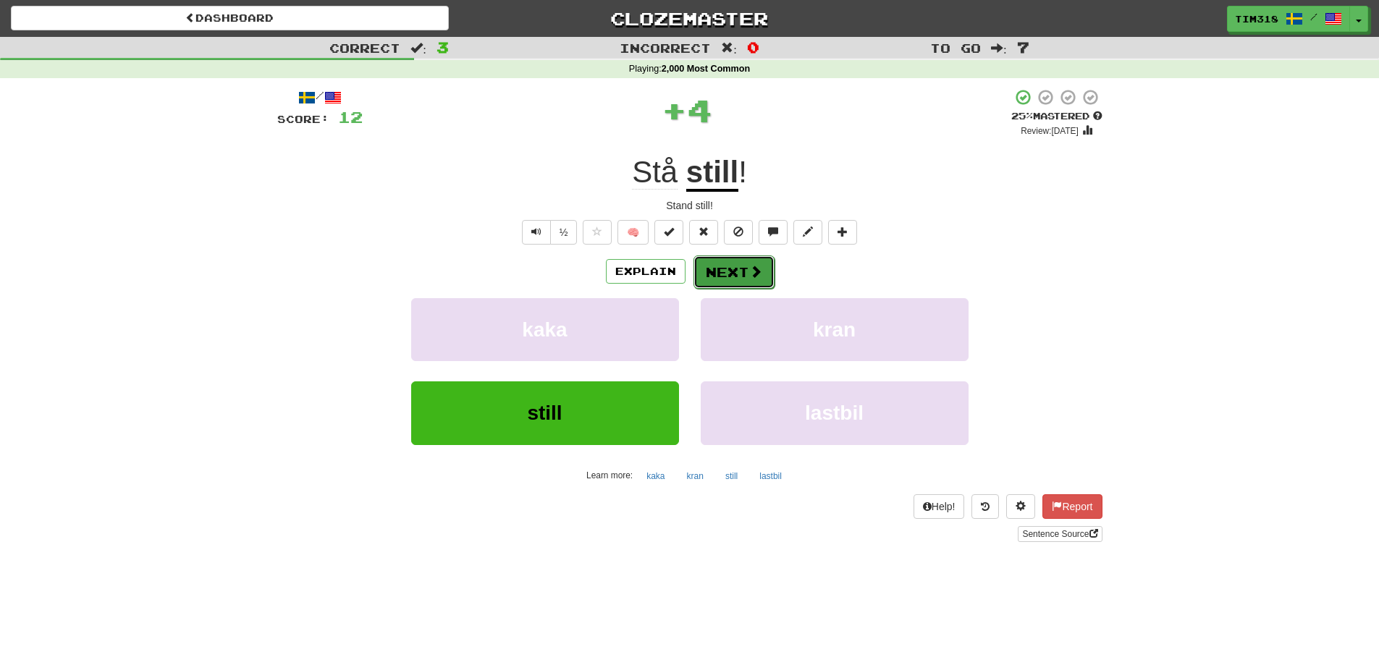
click at [756, 277] on span at bounding box center [755, 271] width 13 height 13
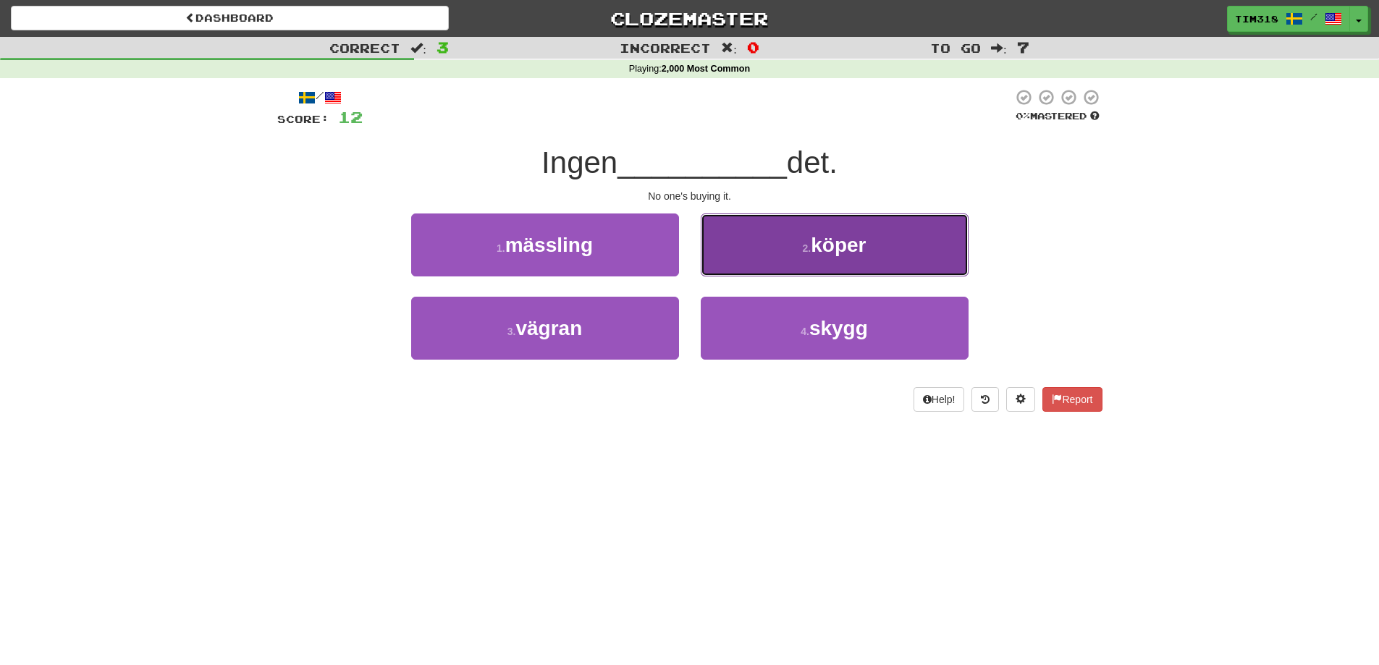
click at [781, 259] on button "2 . köper" at bounding box center [835, 244] width 268 height 63
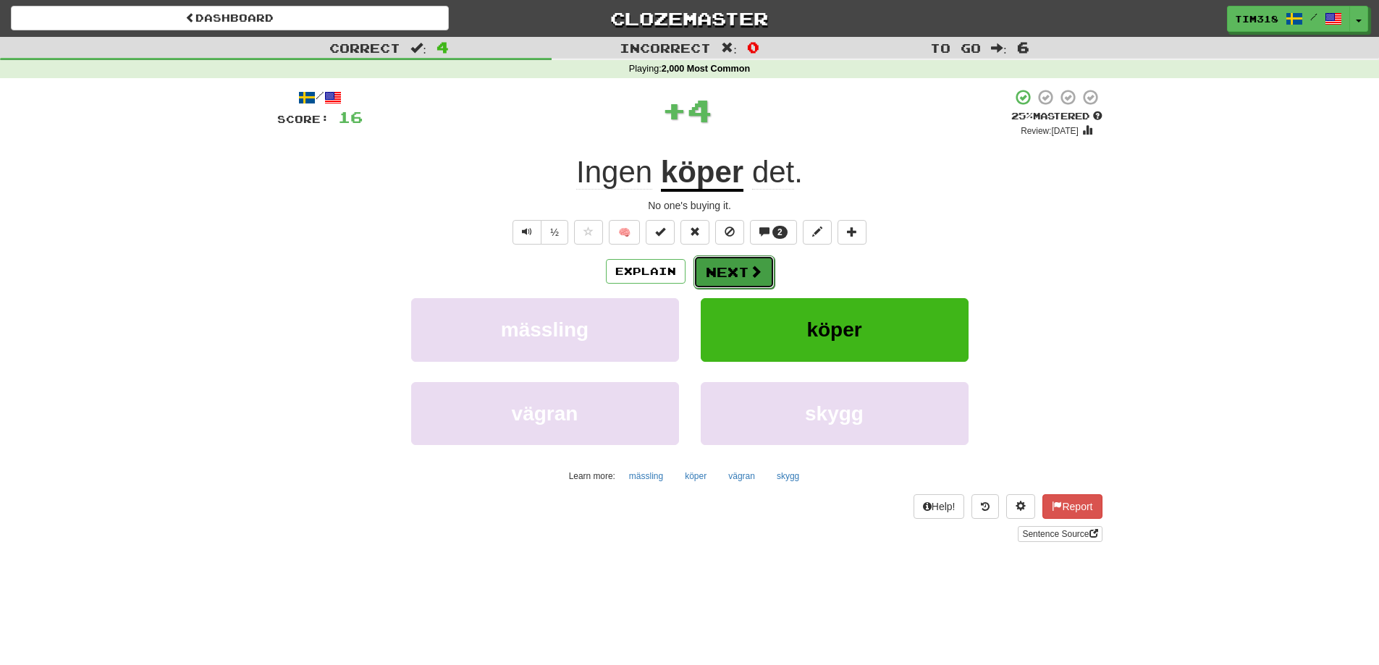
click at [745, 276] on button "Next" at bounding box center [733, 271] width 81 height 33
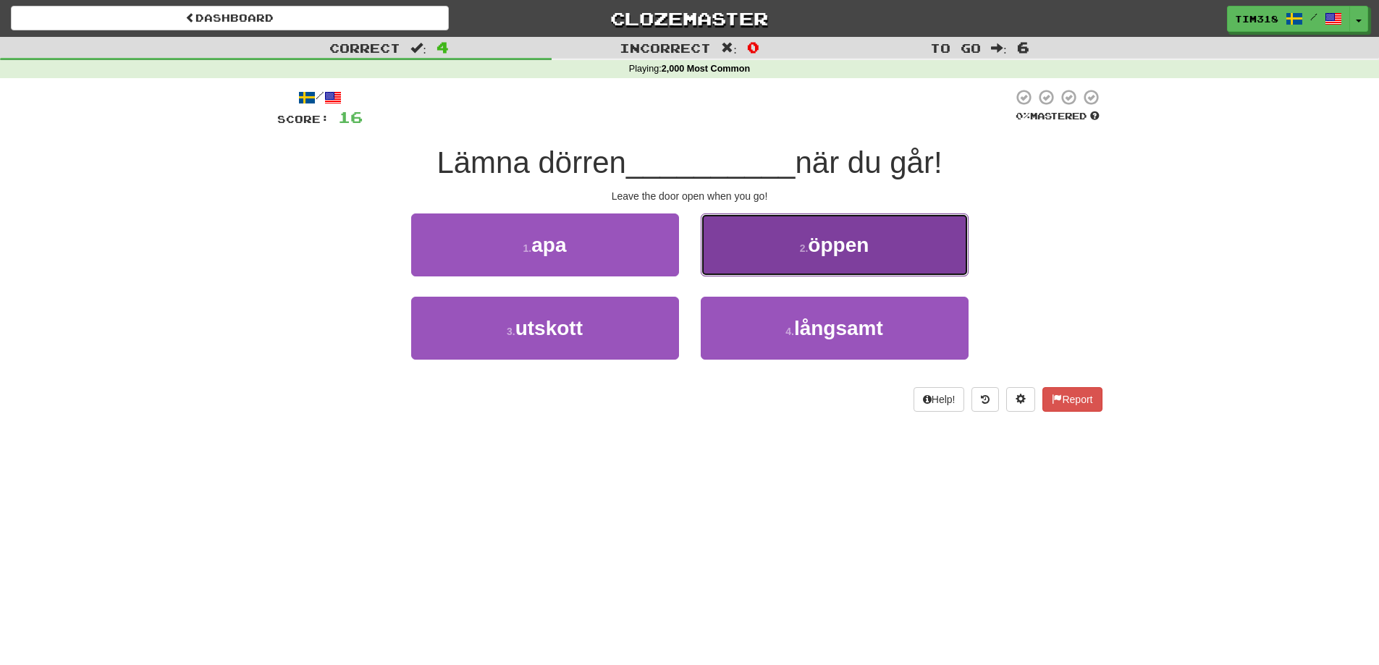
click at [775, 255] on button "2 . öppen" at bounding box center [835, 244] width 268 height 63
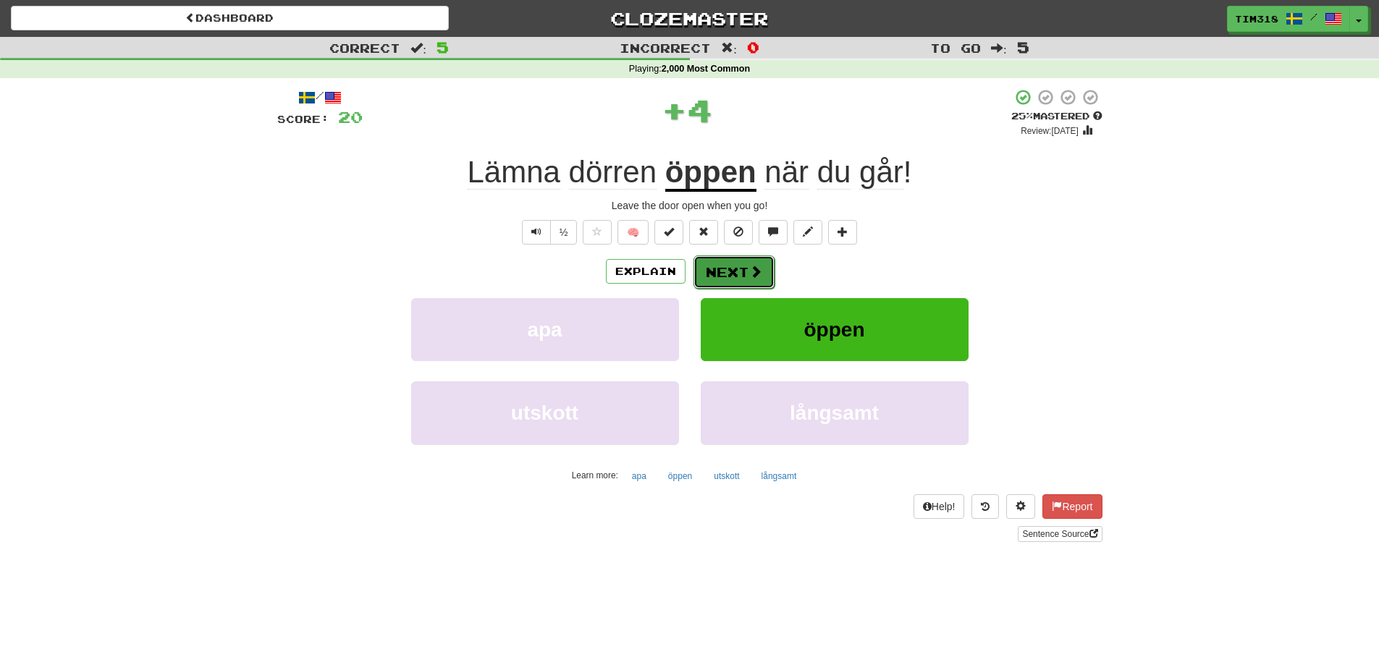
click at [743, 266] on button "Next" at bounding box center [733, 271] width 81 height 33
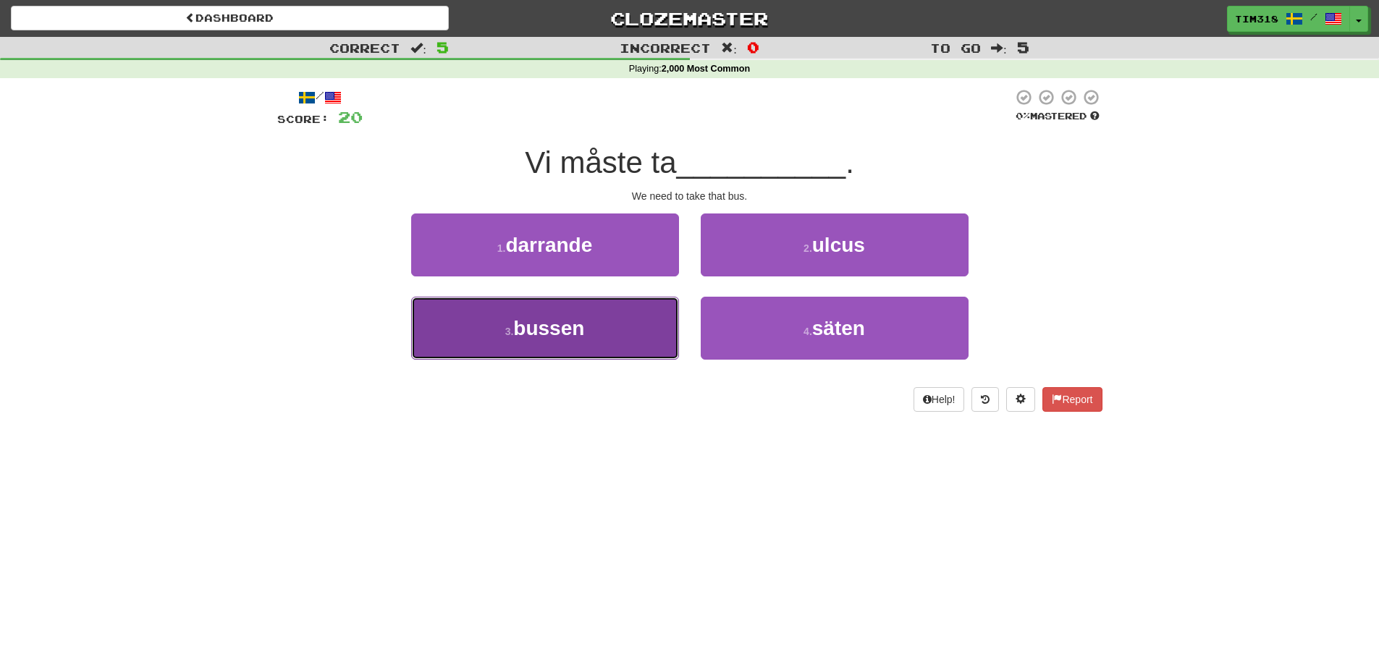
click at [640, 316] on button "3 . bussen" at bounding box center [545, 328] width 268 height 63
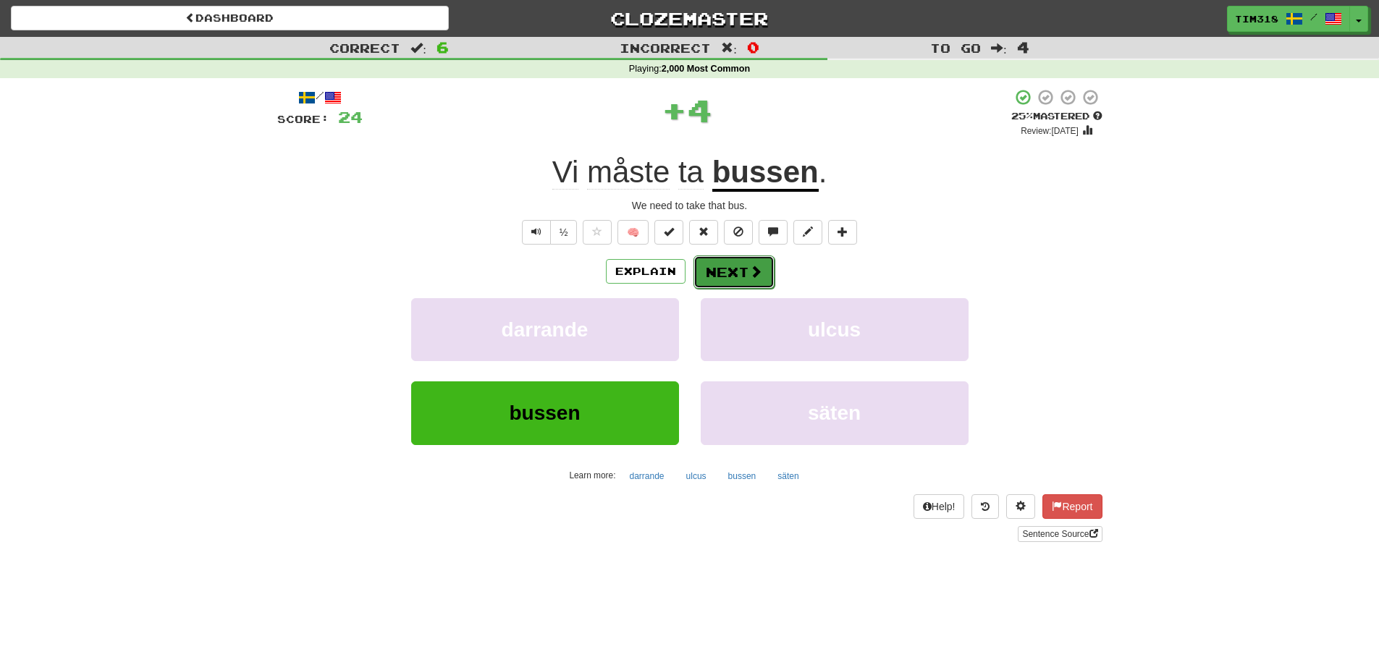
click at [738, 260] on button "Next" at bounding box center [733, 271] width 81 height 33
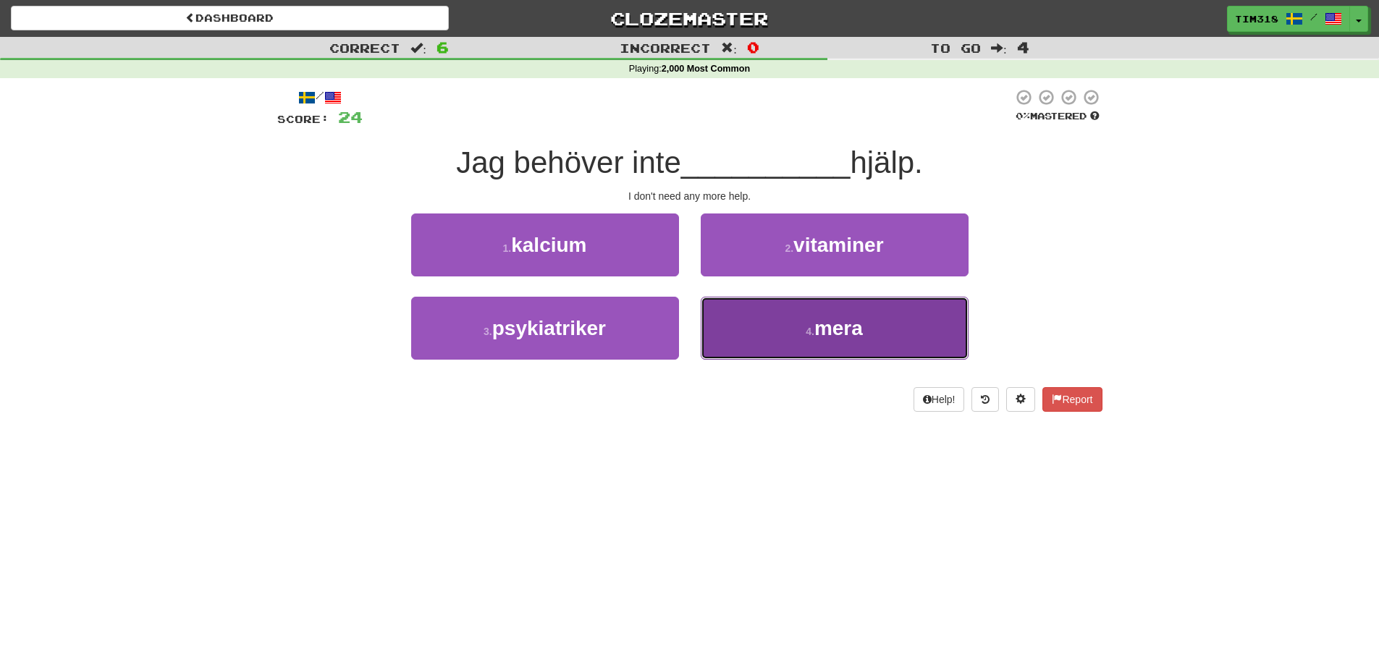
click at [838, 334] on span "mera" at bounding box center [838, 328] width 48 height 22
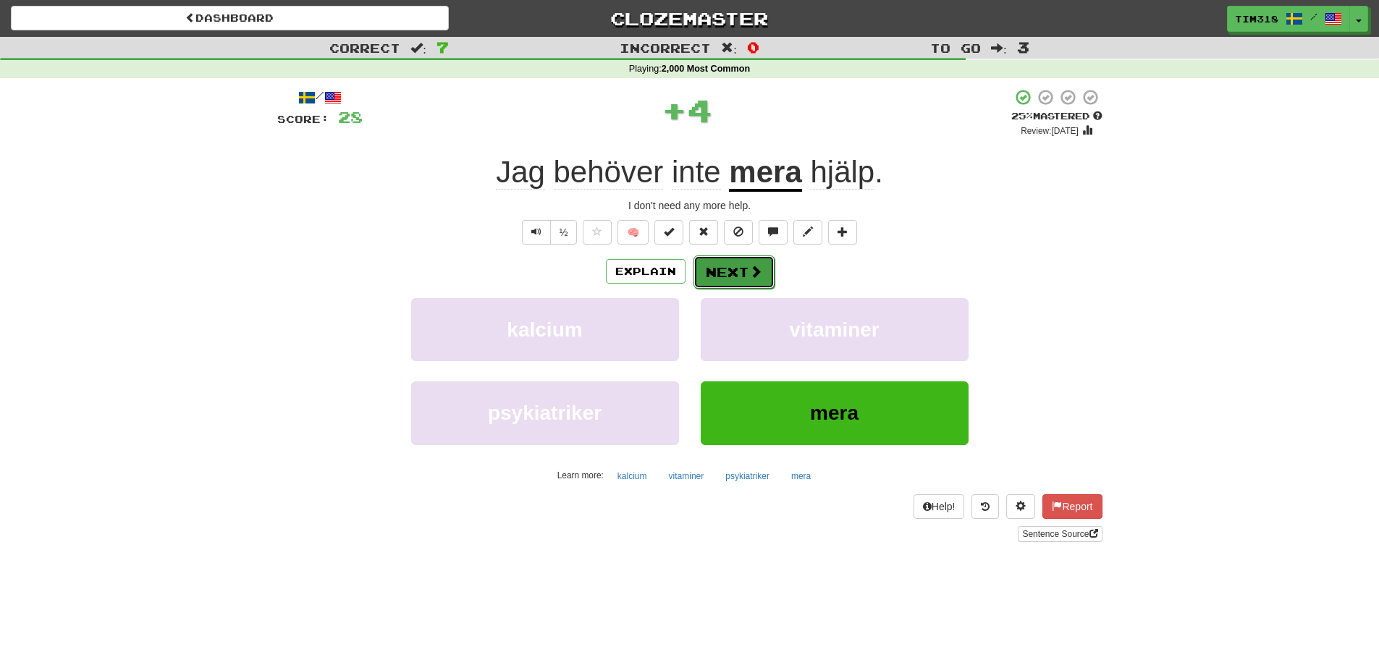
click at [749, 276] on span at bounding box center [755, 271] width 13 height 13
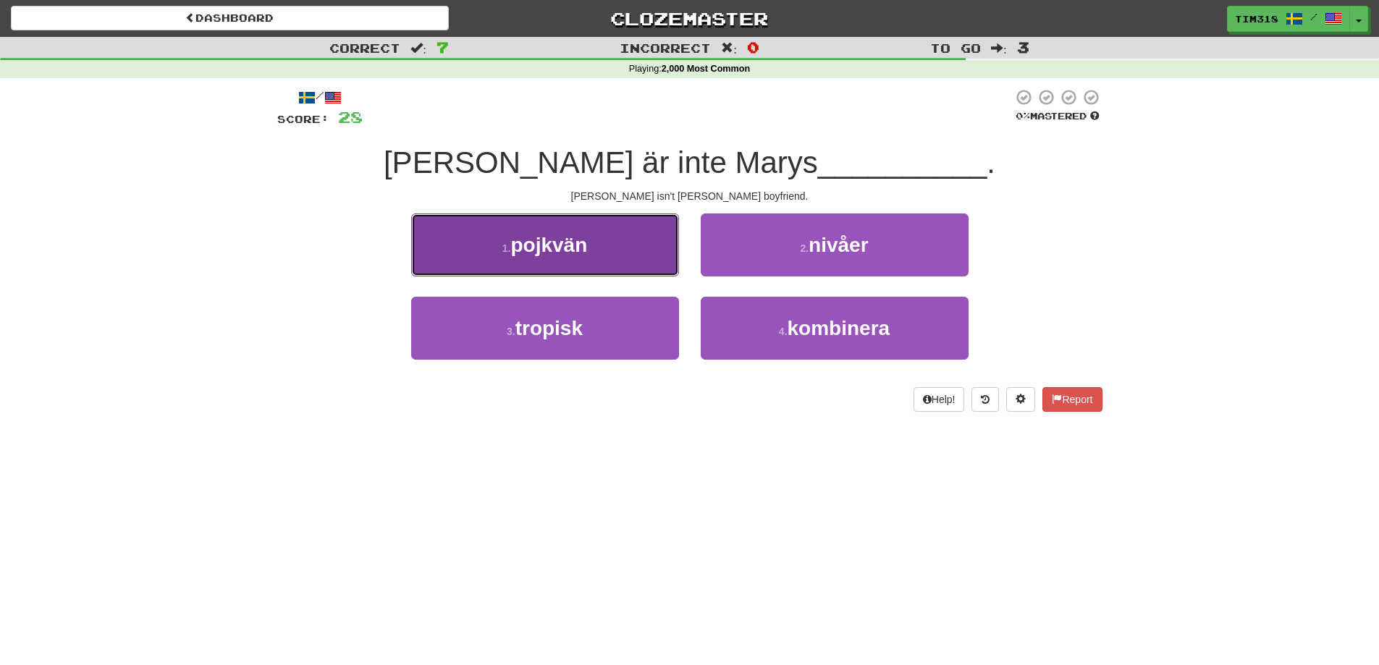
click at [591, 253] on button "1 . pojkvän" at bounding box center [545, 244] width 268 height 63
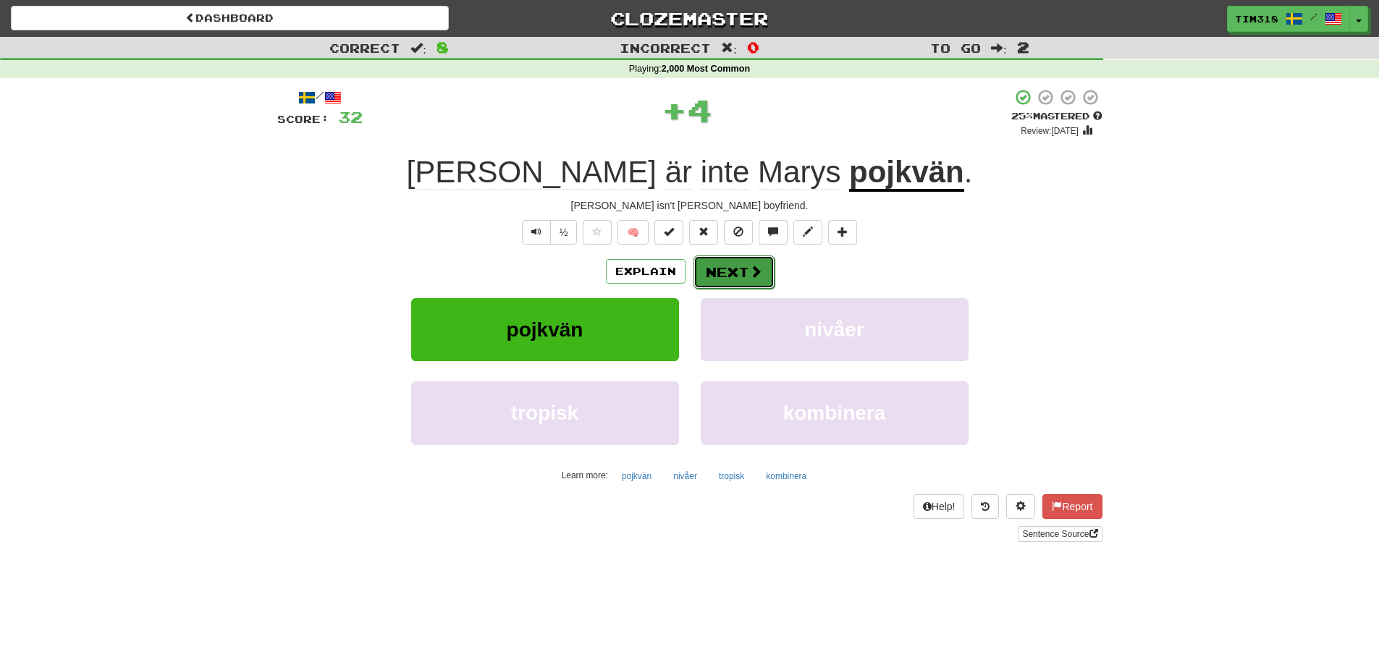
click at [749, 269] on span at bounding box center [755, 271] width 13 height 13
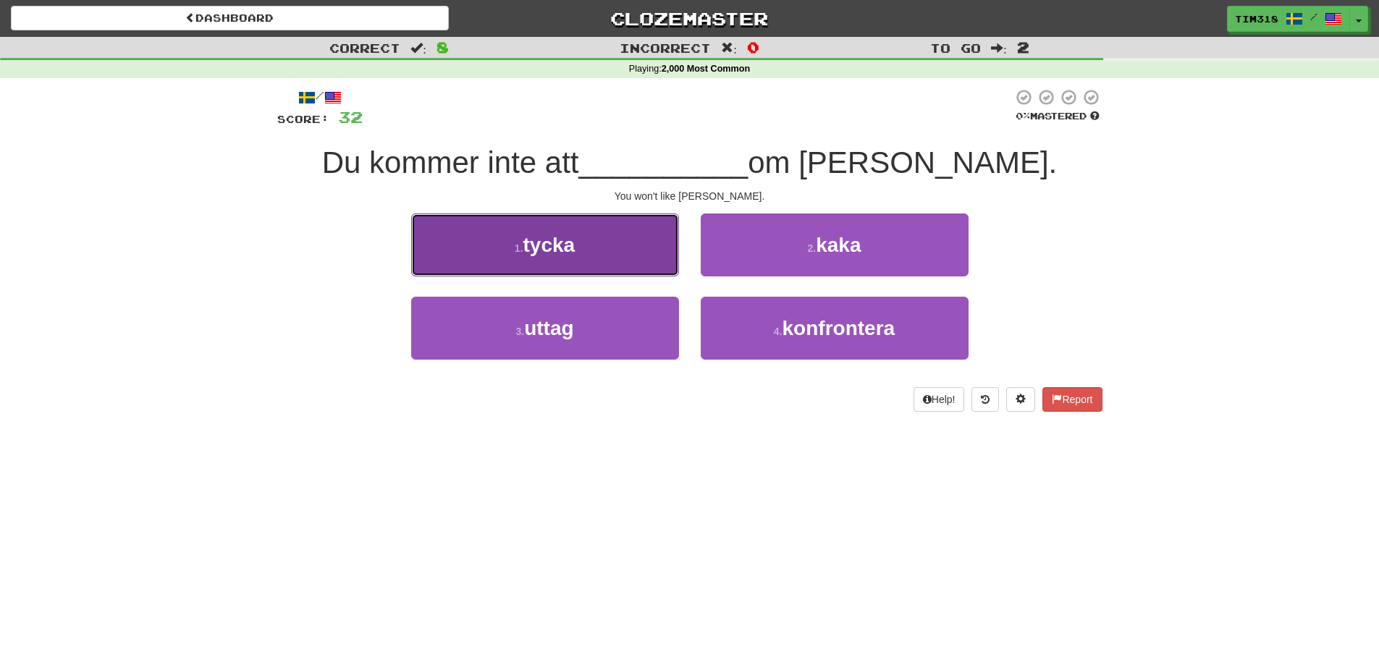
click at [606, 253] on button "1 . tycka" at bounding box center [545, 244] width 268 height 63
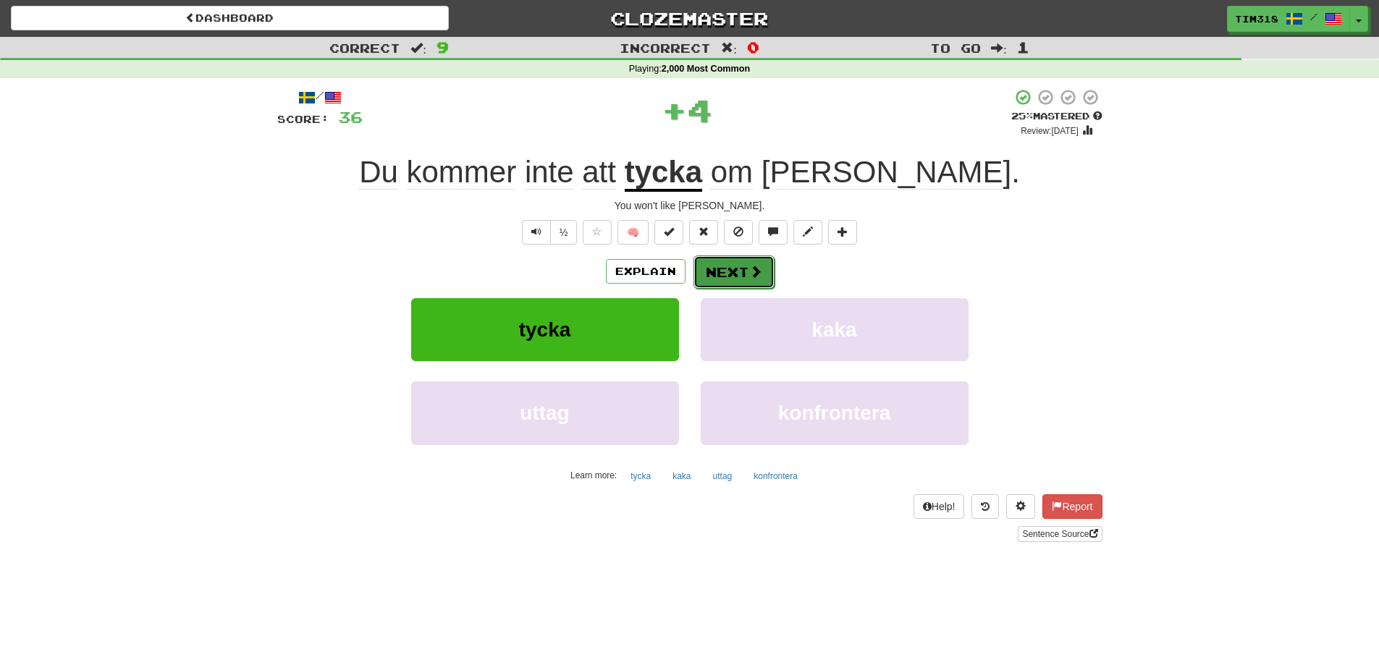
click at [719, 271] on button "Next" at bounding box center [733, 271] width 81 height 33
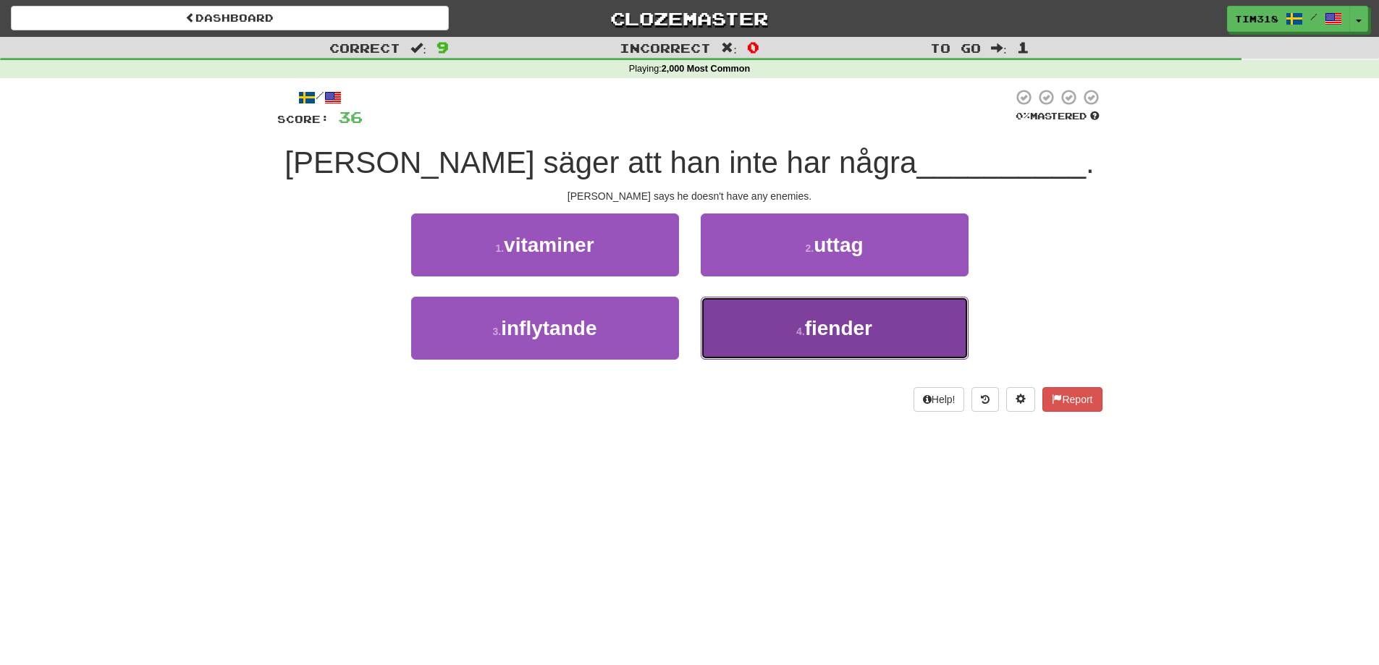
click at [826, 349] on button "4 . fiender" at bounding box center [835, 328] width 268 height 63
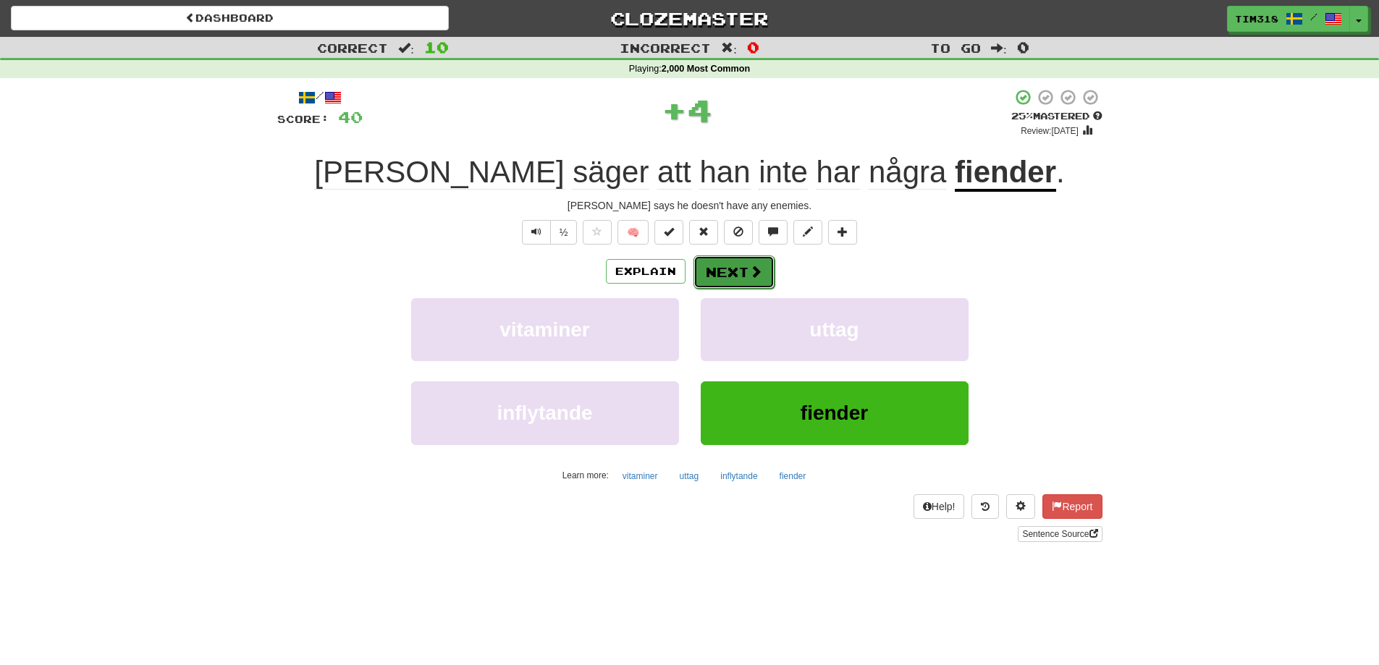
click at [722, 265] on button "Next" at bounding box center [733, 271] width 81 height 33
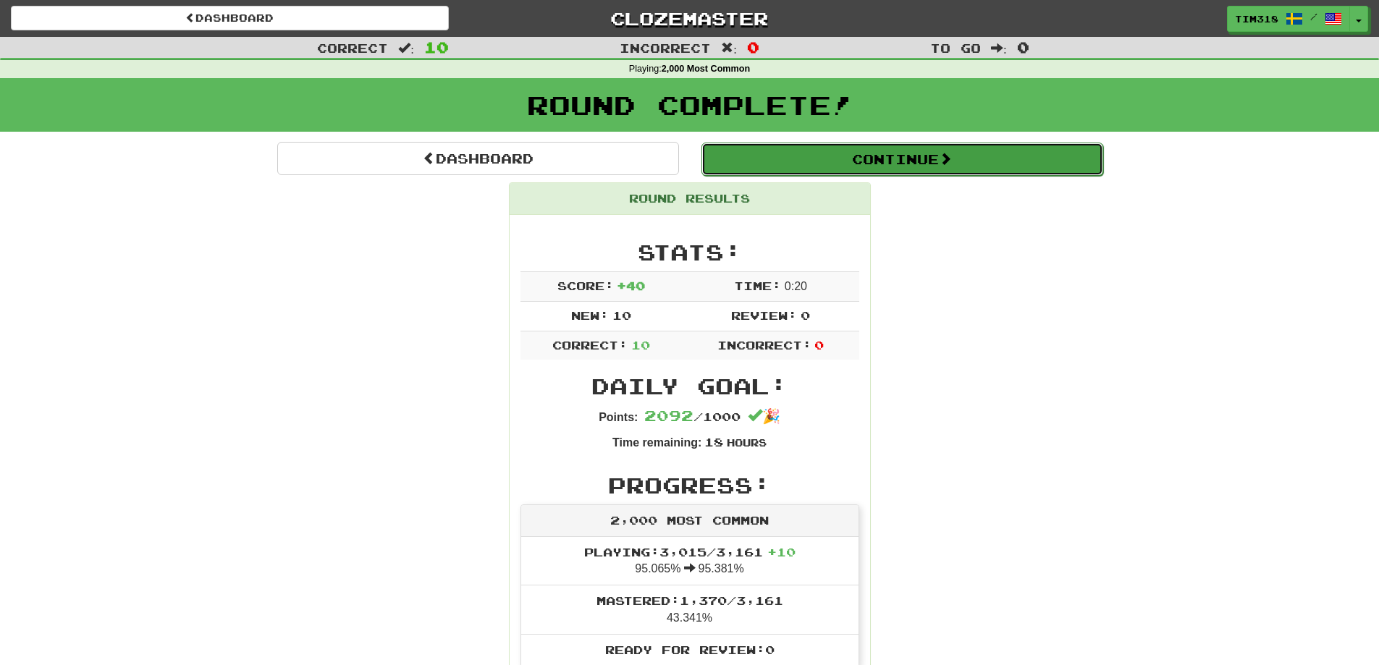
click at [883, 152] on button "Continue" at bounding box center [902, 159] width 402 height 33
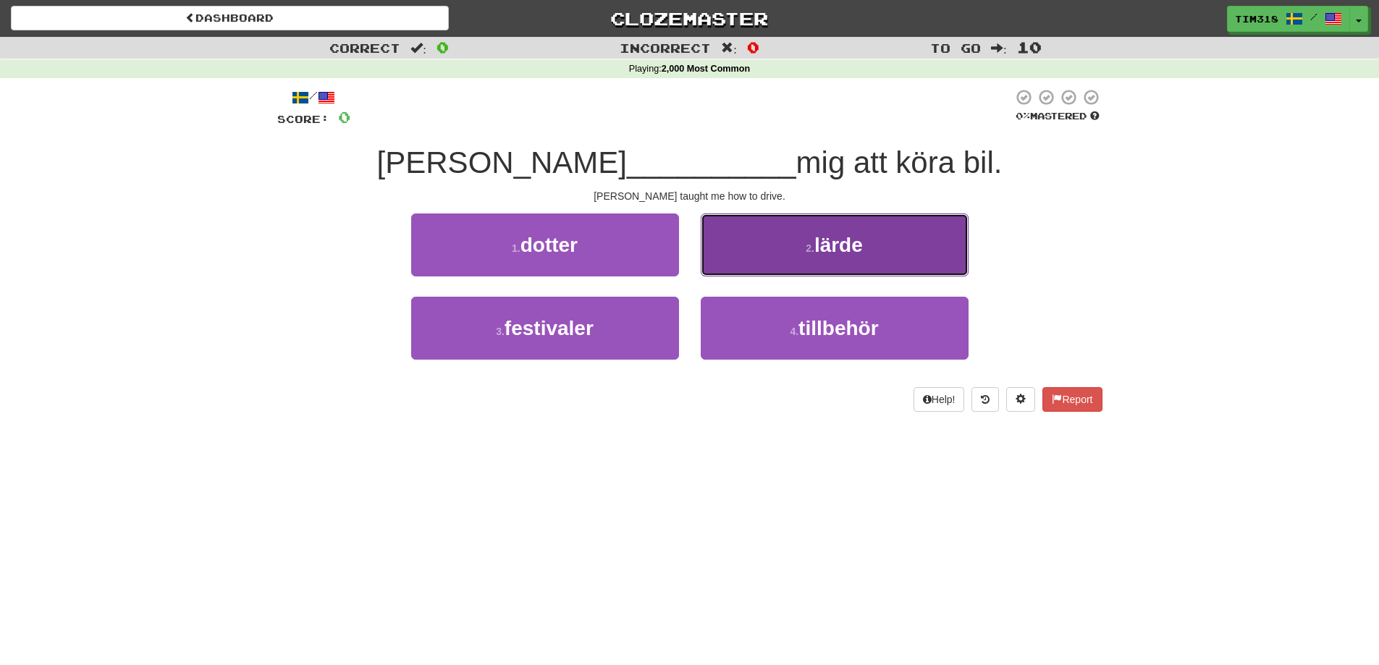
click at [763, 232] on button "2 . lärde" at bounding box center [835, 244] width 268 height 63
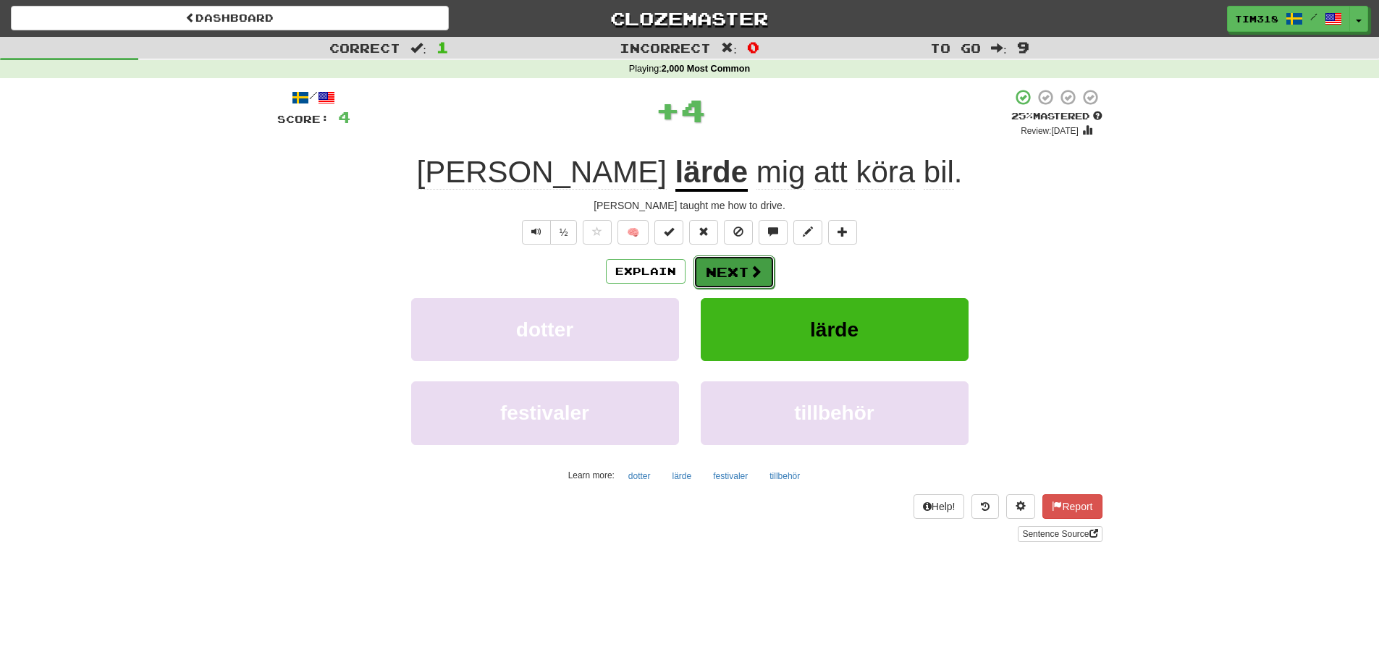
click at [734, 263] on button "Next" at bounding box center [733, 271] width 81 height 33
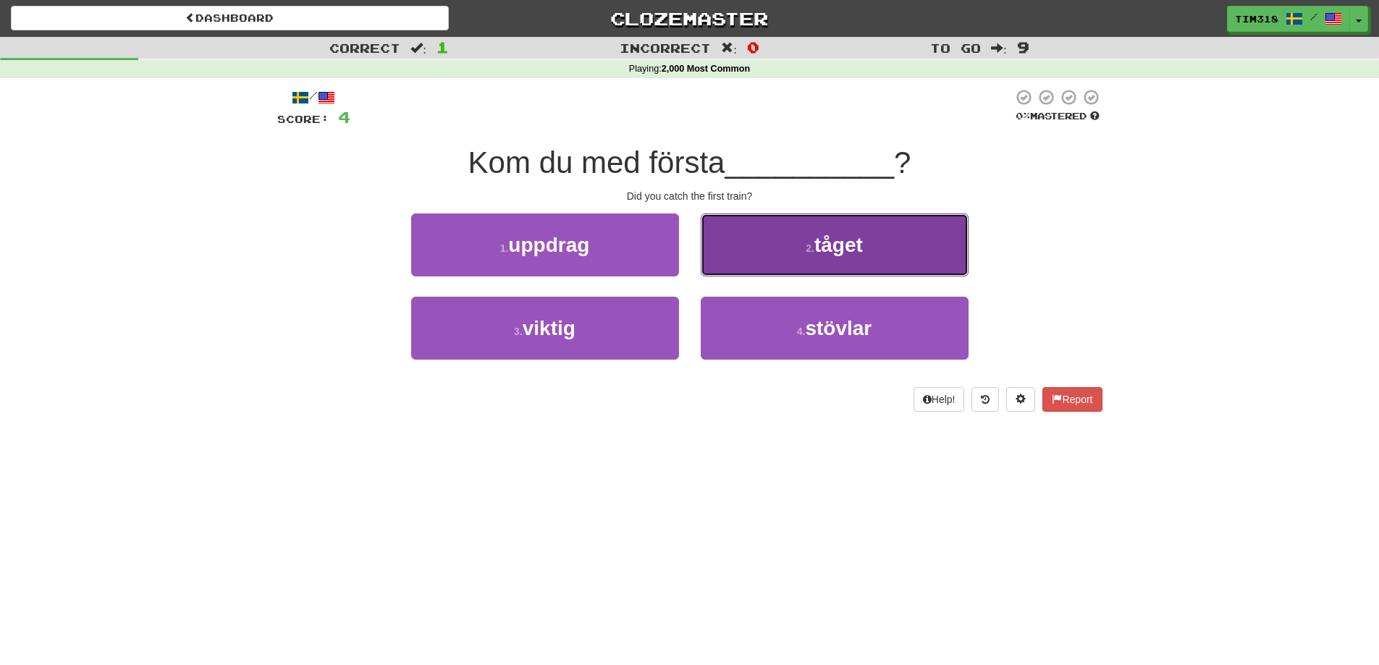
click at [757, 250] on button "2 . tåget" at bounding box center [835, 244] width 268 height 63
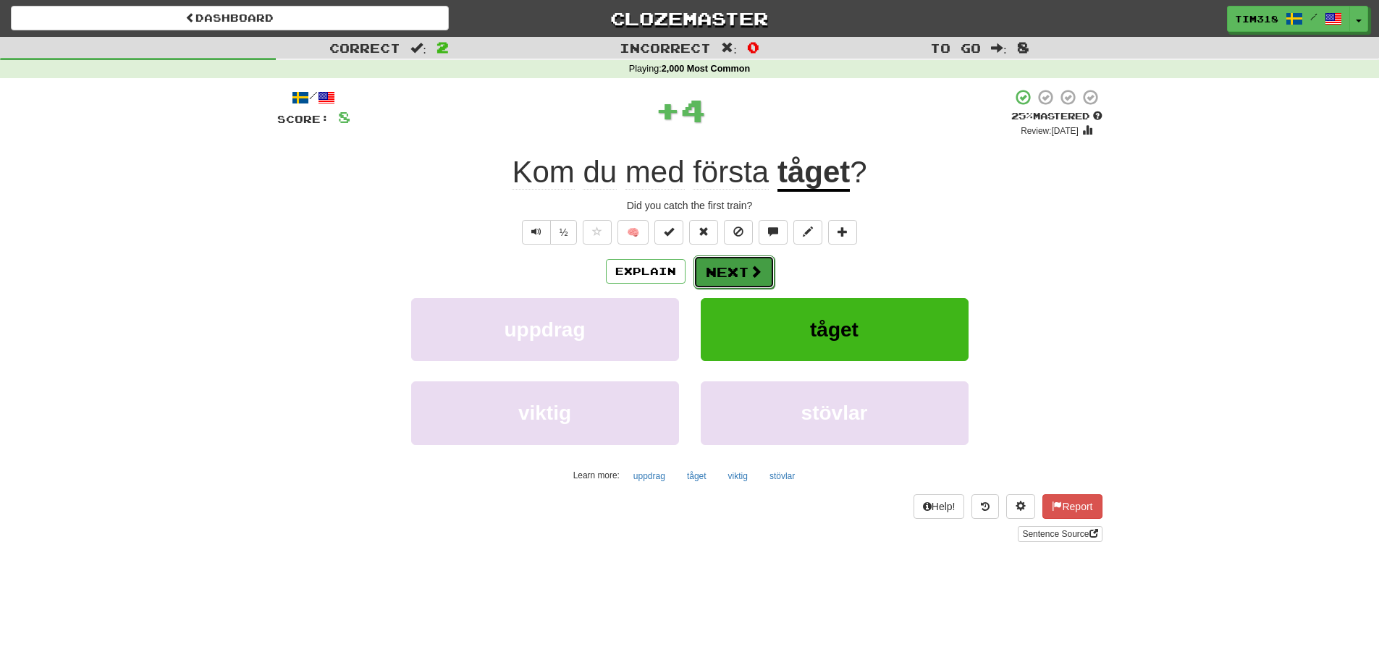
click at [736, 264] on button "Next" at bounding box center [733, 271] width 81 height 33
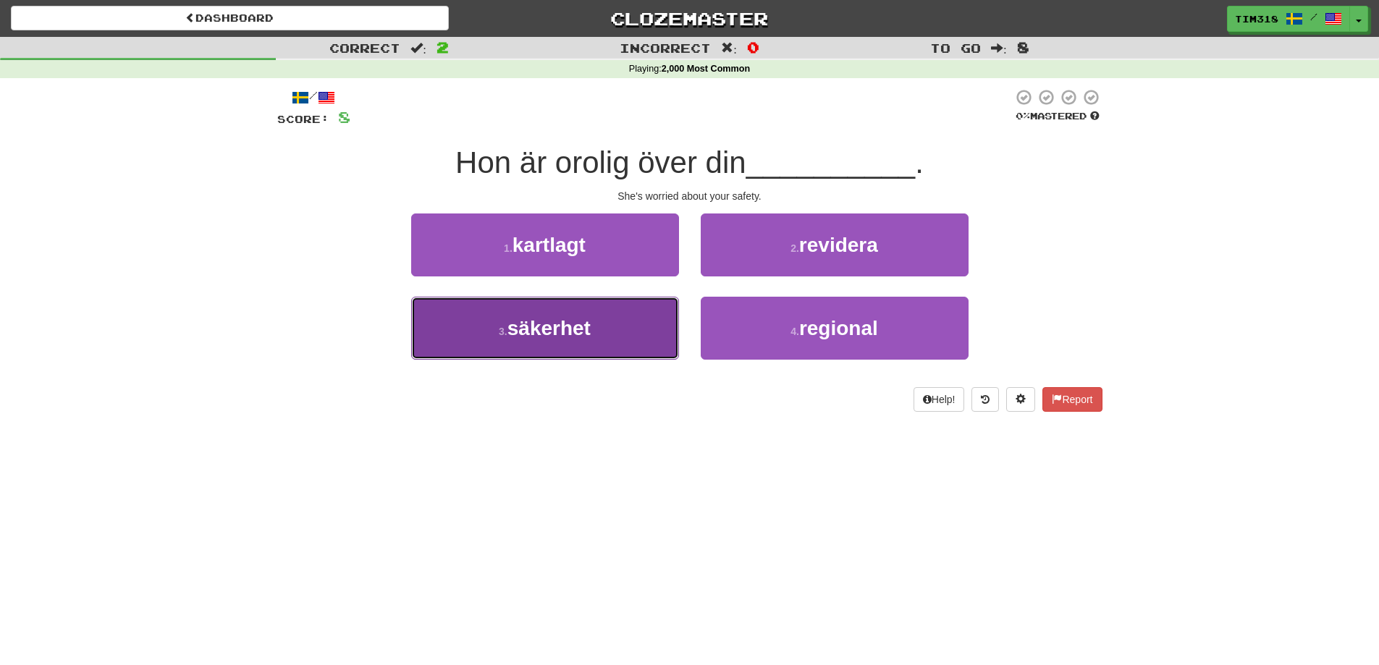
click at [568, 352] on button "3 . säkerhet" at bounding box center [545, 328] width 268 height 63
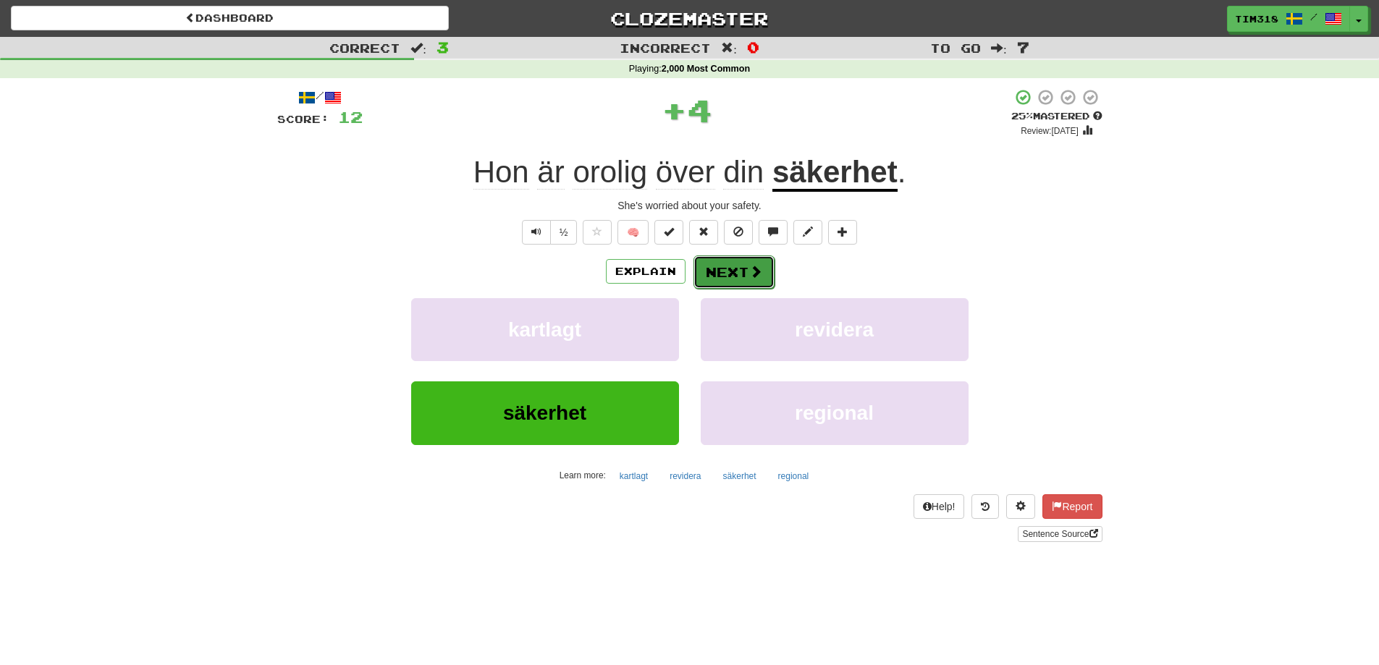
click at [735, 271] on button "Next" at bounding box center [733, 271] width 81 height 33
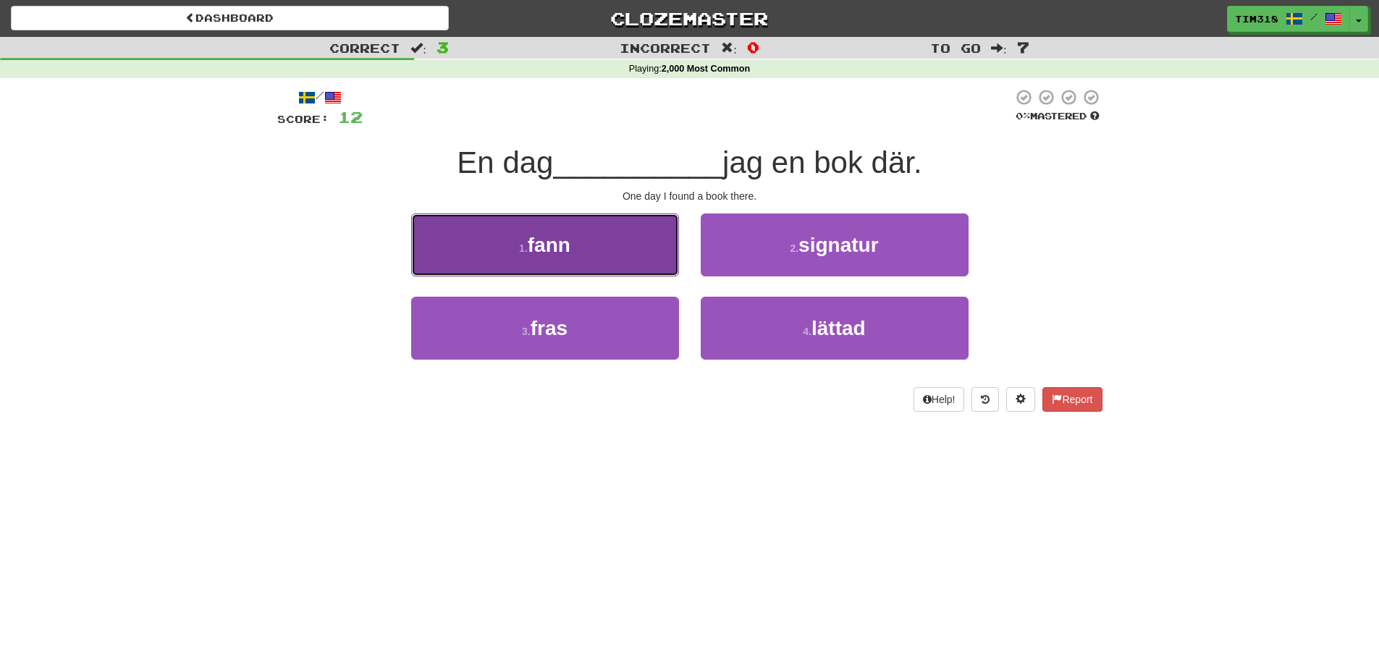
click at [627, 250] on button "1 . fann" at bounding box center [545, 244] width 268 height 63
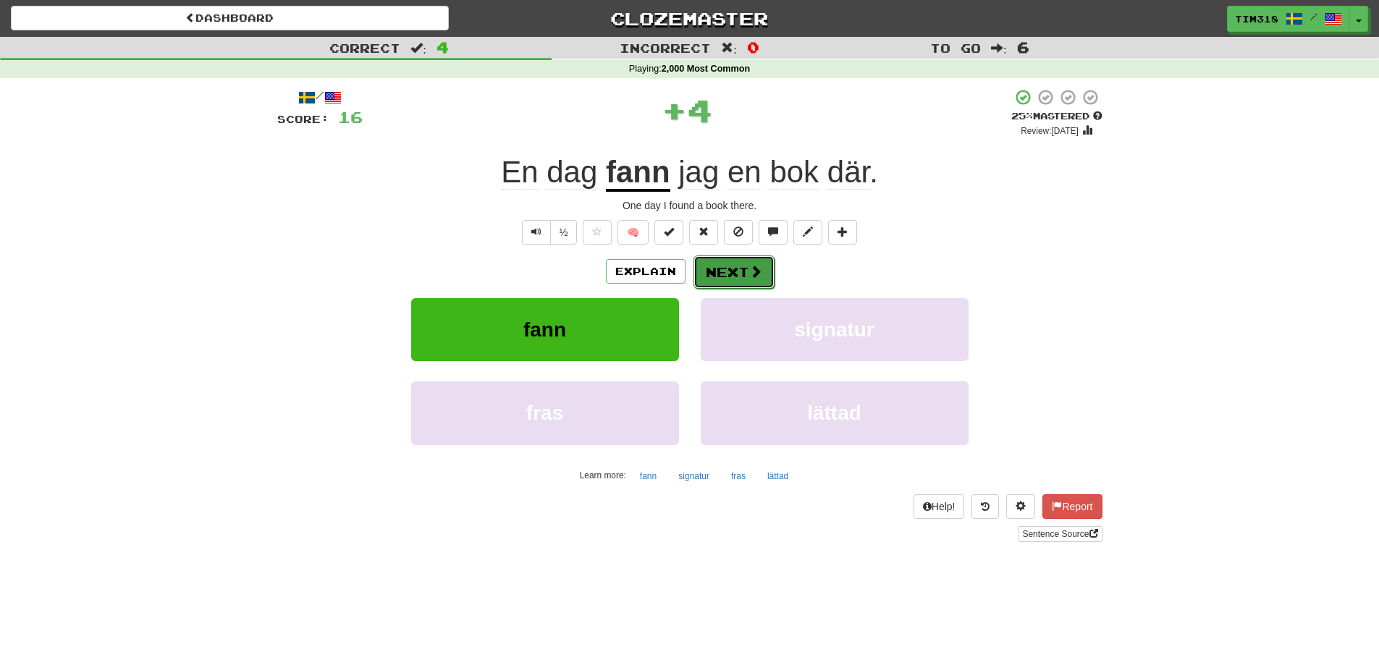
click at [733, 265] on button "Next" at bounding box center [733, 271] width 81 height 33
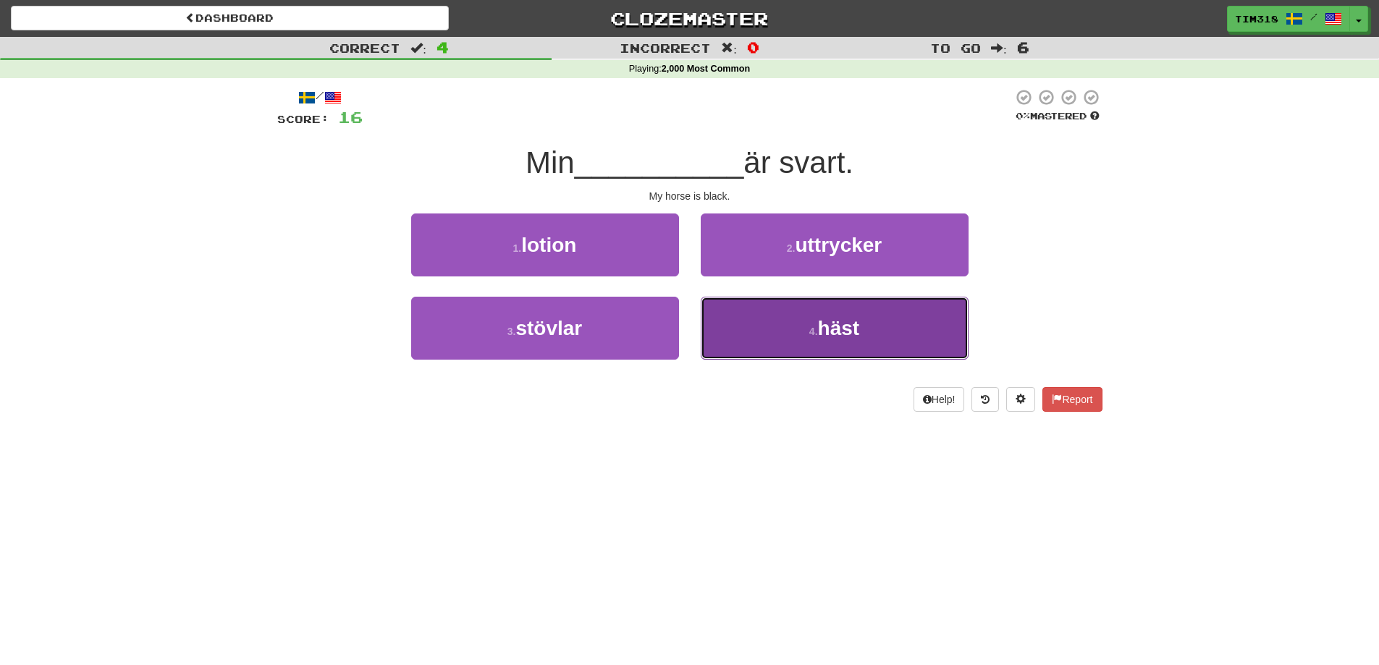
click at [839, 313] on button "4 . häst" at bounding box center [835, 328] width 268 height 63
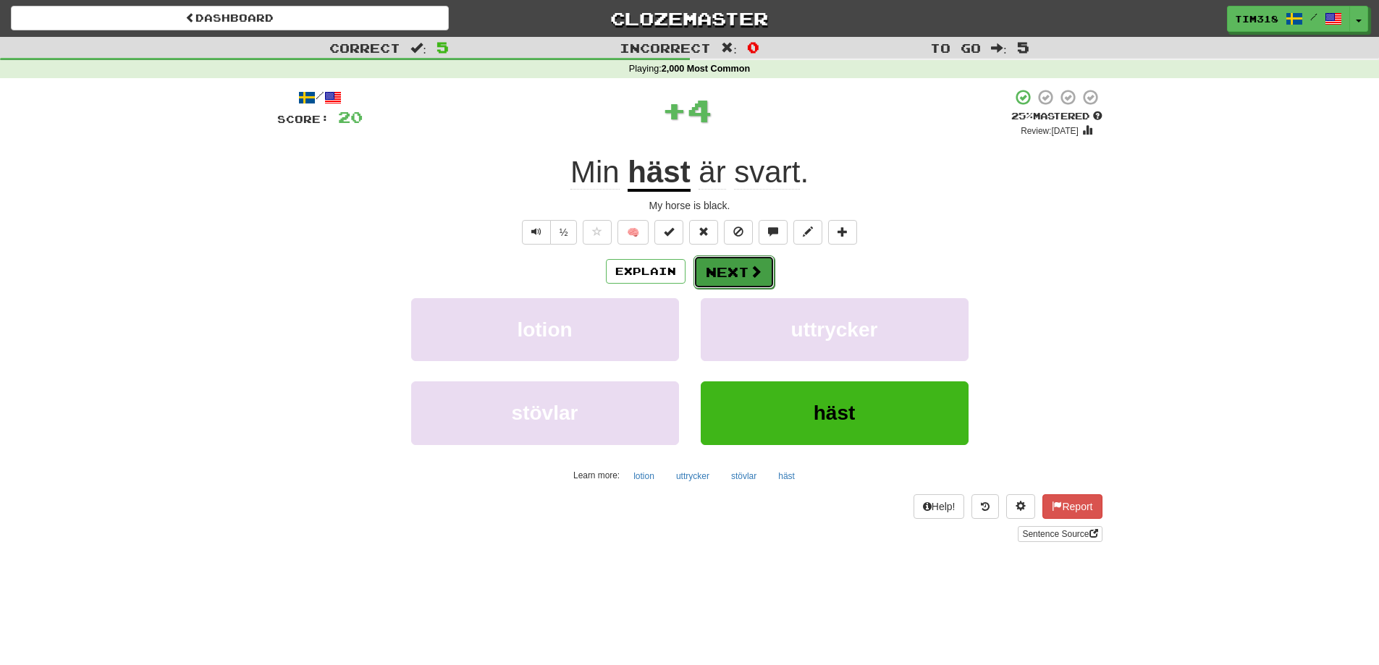
click at [756, 270] on span at bounding box center [755, 271] width 13 height 13
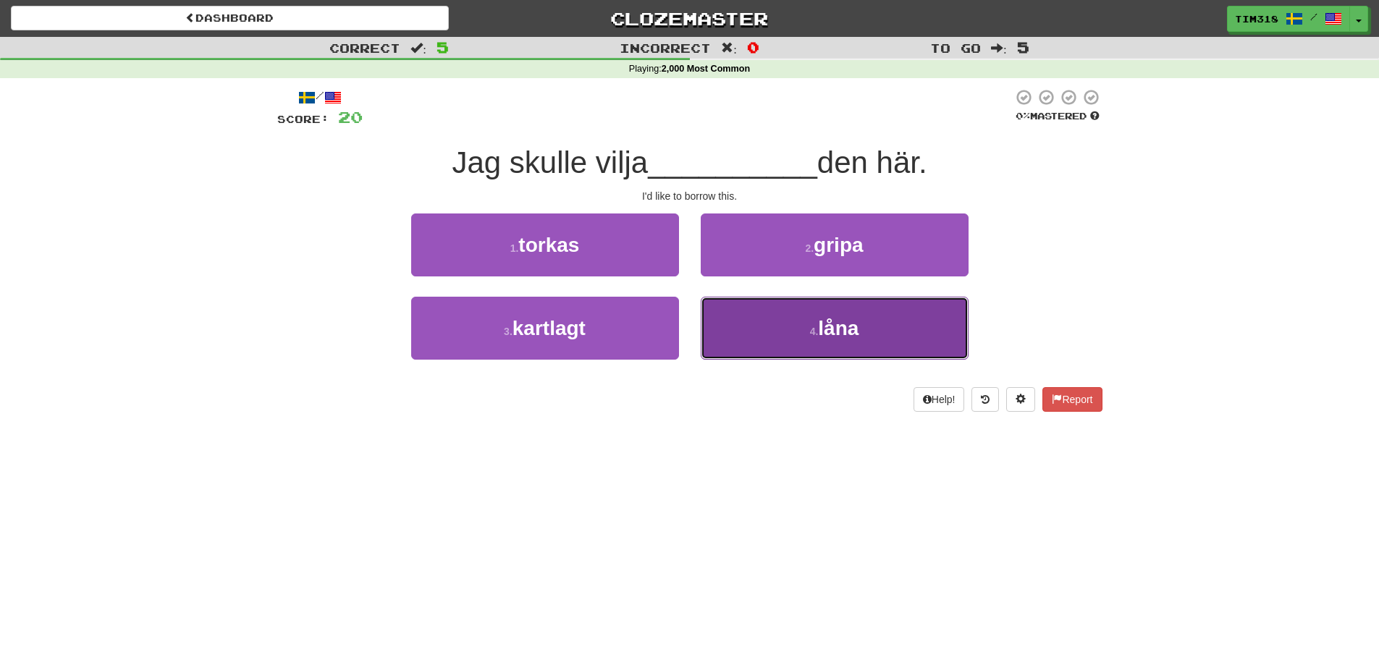
click at [787, 315] on button "4 . låna" at bounding box center [835, 328] width 268 height 63
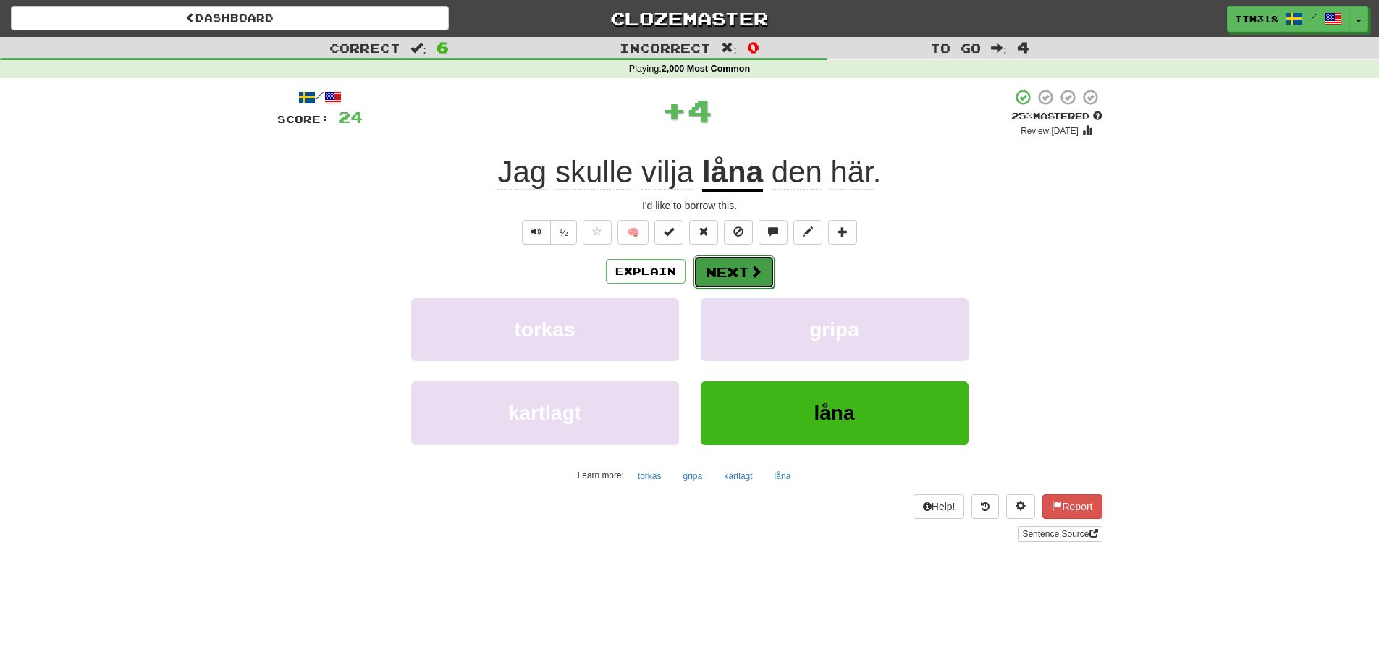
click at [732, 271] on button "Next" at bounding box center [733, 271] width 81 height 33
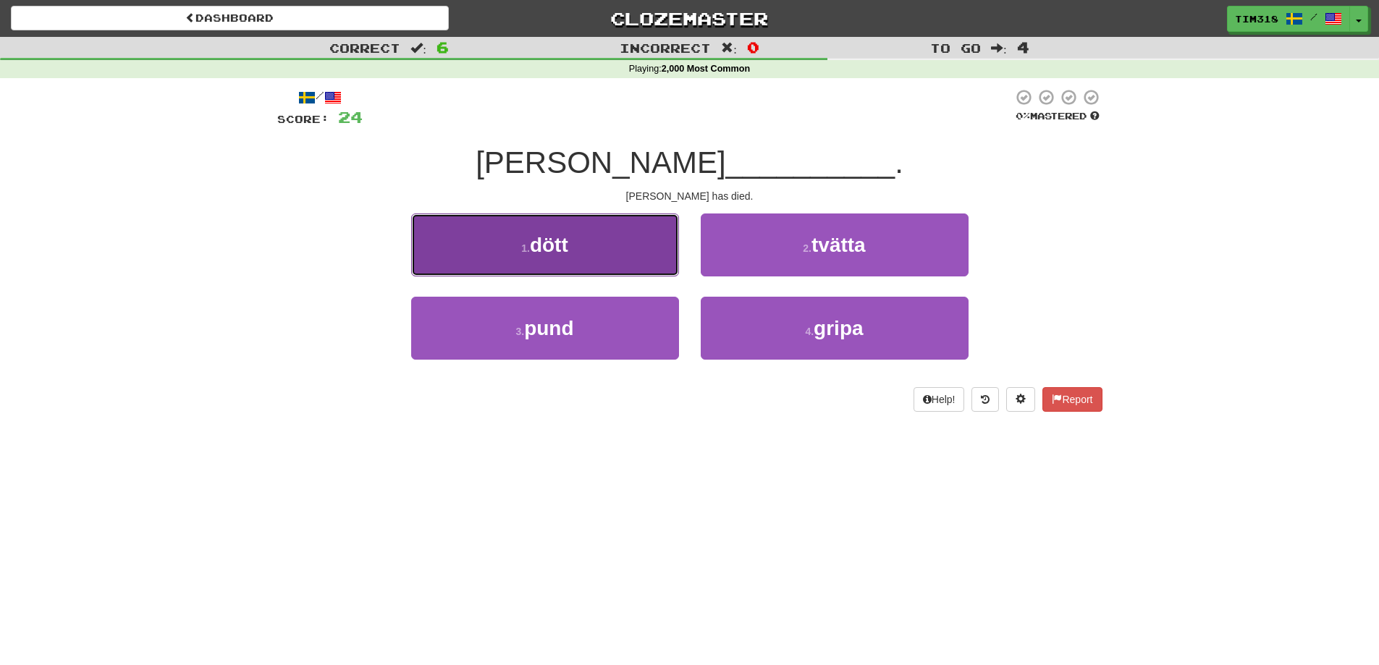
click at [524, 268] on button "1 . dött" at bounding box center [545, 244] width 268 height 63
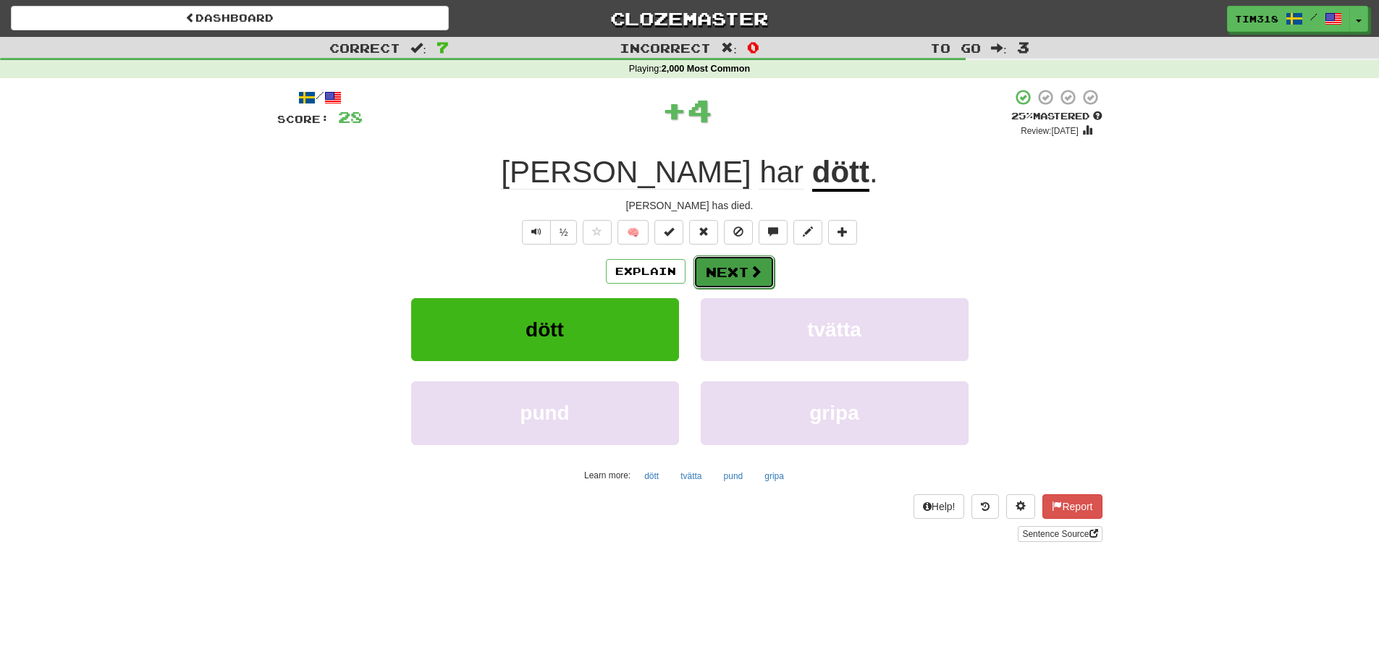
click at [754, 279] on button "Next" at bounding box center [733, 271] width 81 height 33
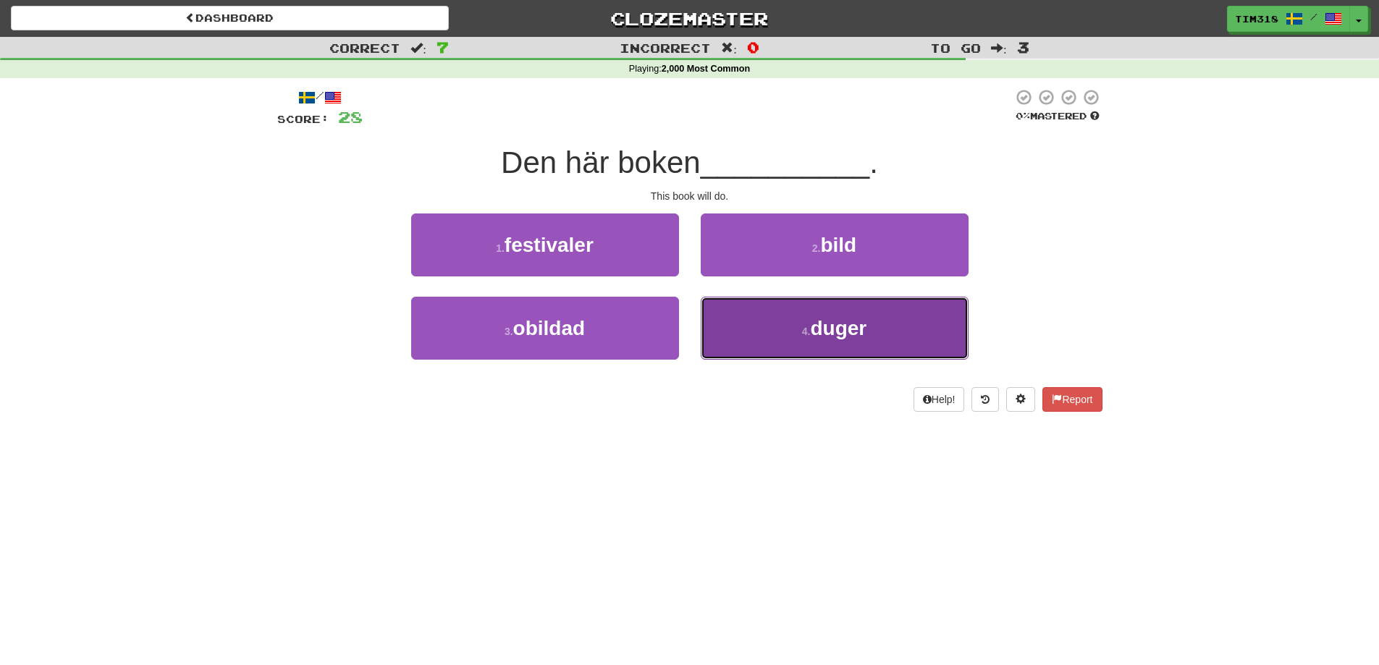
click at [780, 341] on button "4 . duger" at bounding box center [835, 328] width 268 height 63
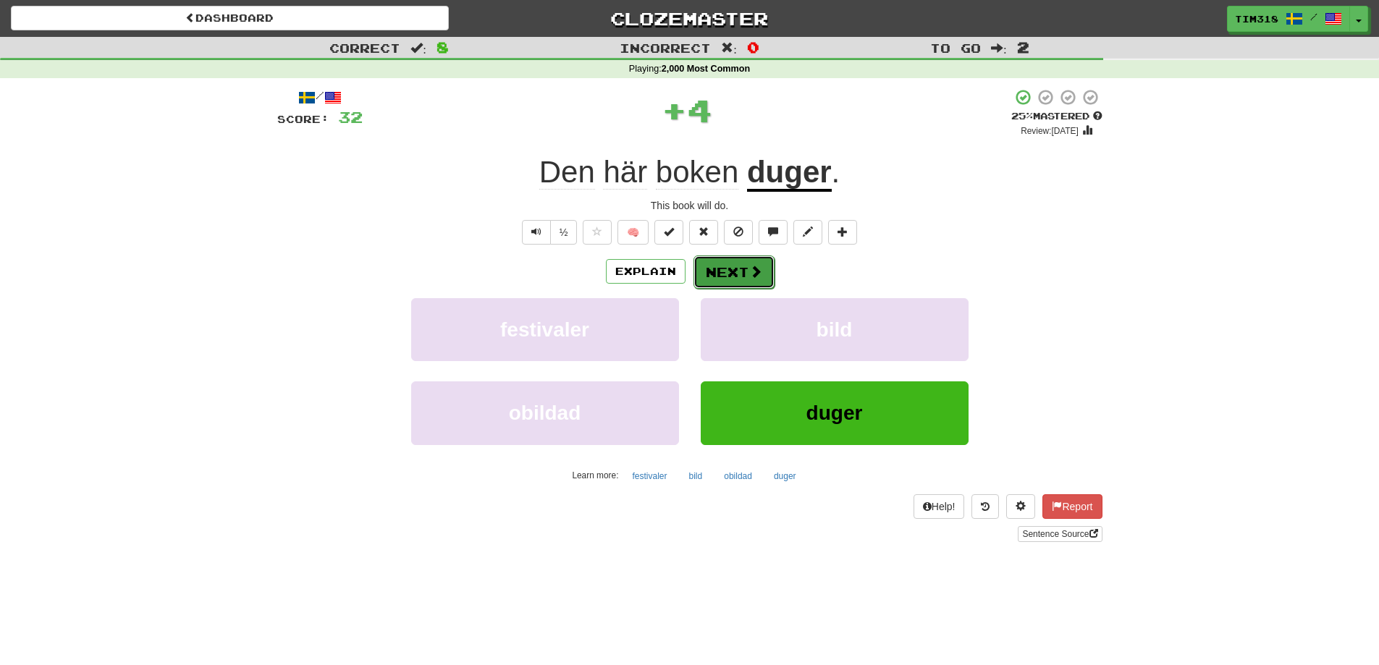
click at [739, 273] on button "Next" at bounding box center [733, 271] width 81 height 33
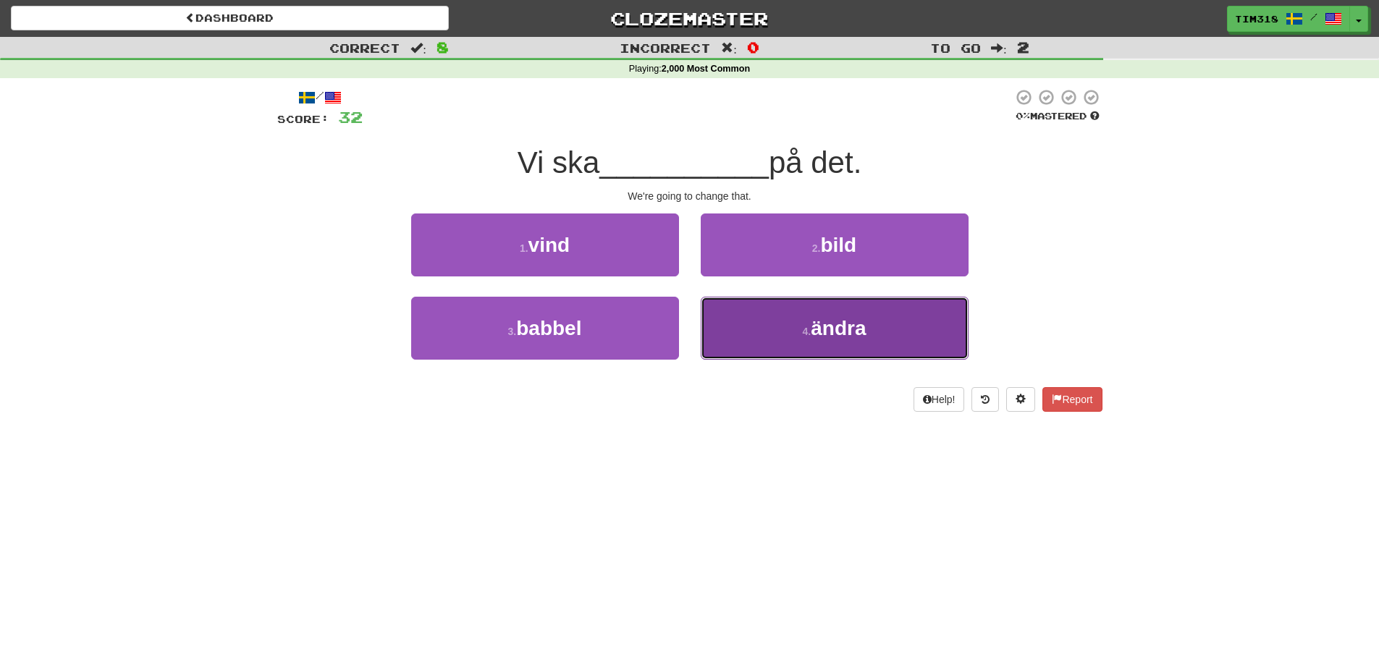
click at [819, 320] on span "ändra" at bounding box center [838, 328] width 55 height 22
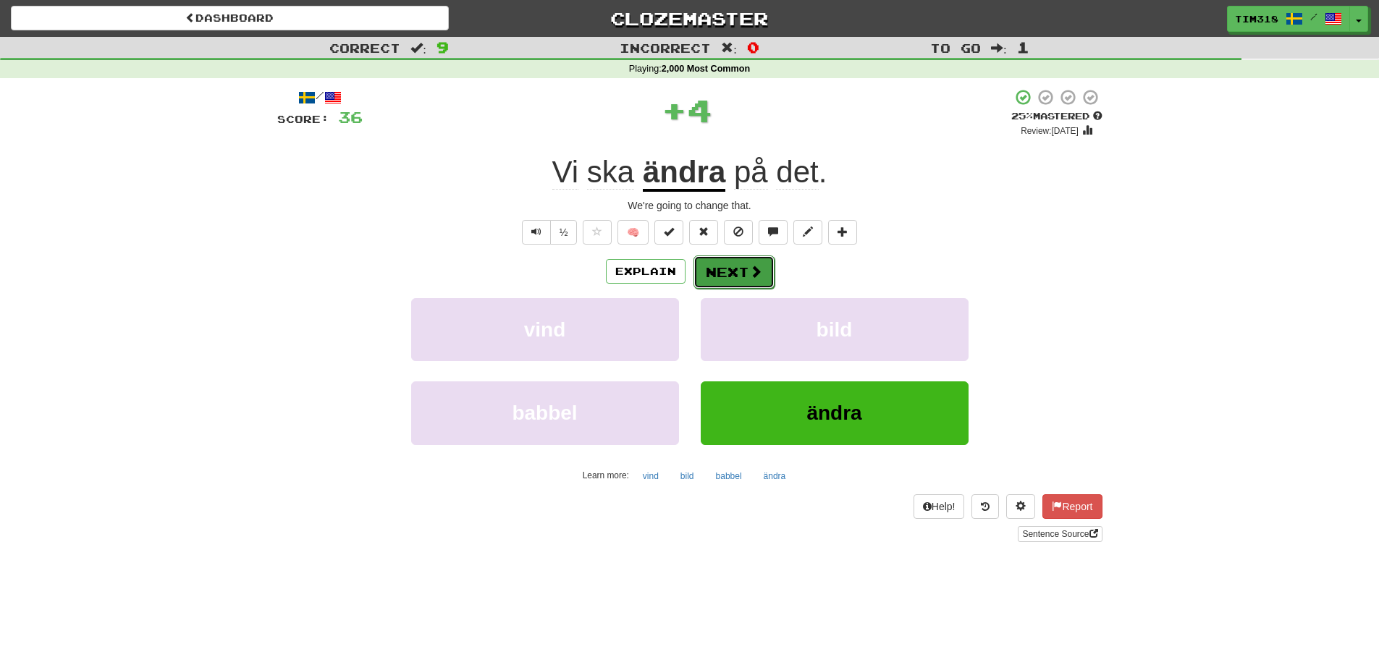
click at [751, 276] on span at bounding box center [755, 271] width 13 height 13
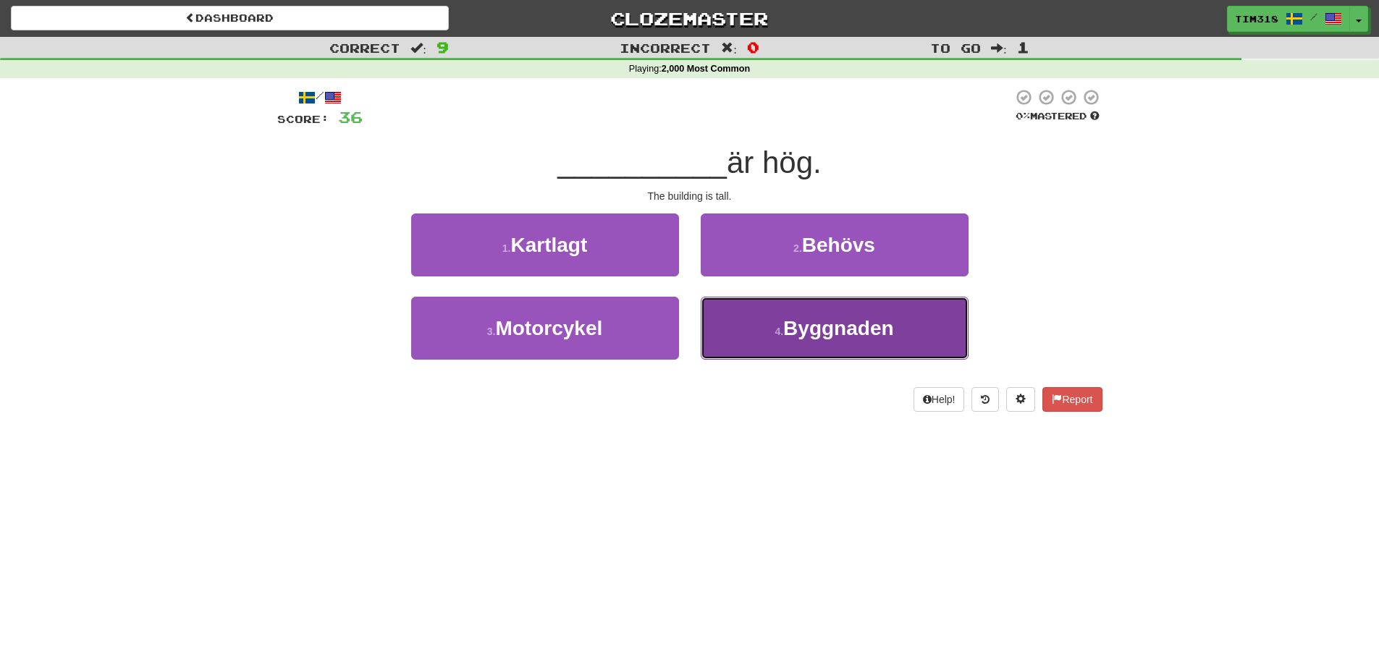
click at [833, 331] on span "Byggnaden" at bounding box center [838, 328] width 110 height 22
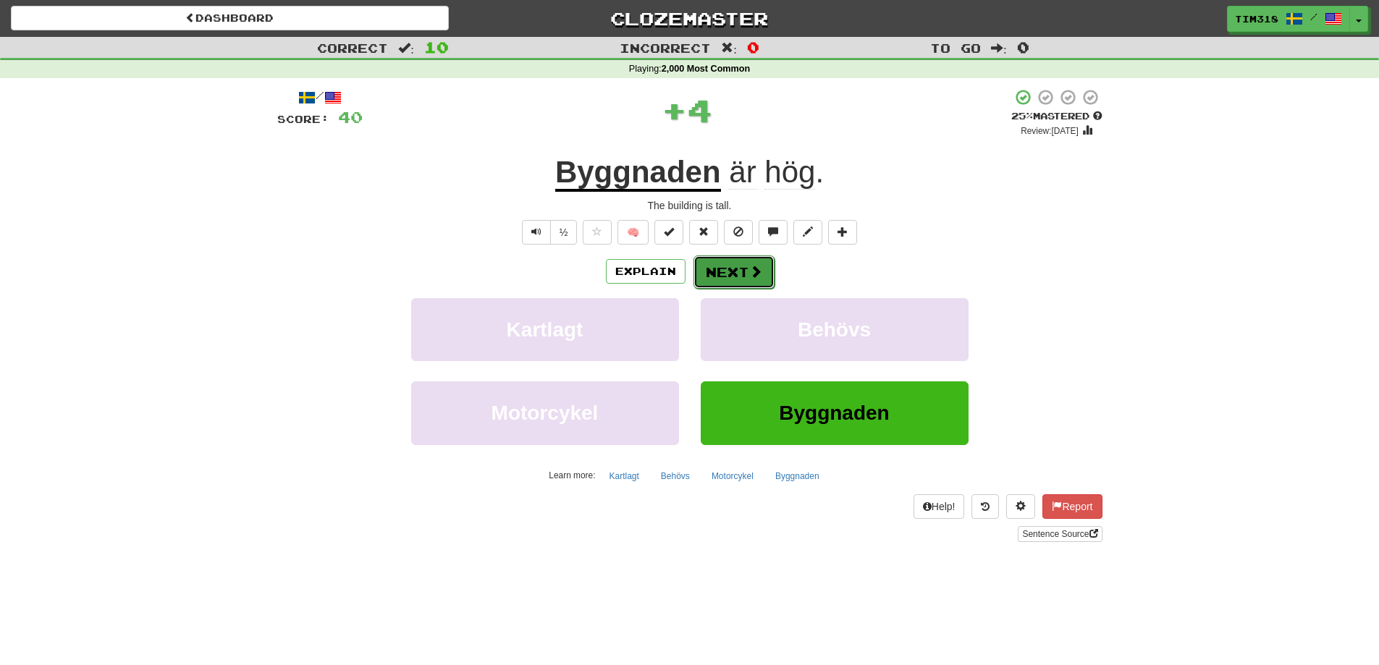
click at [722, 274] on button "Next" at bounding box center [733, 271] width 81 height 33
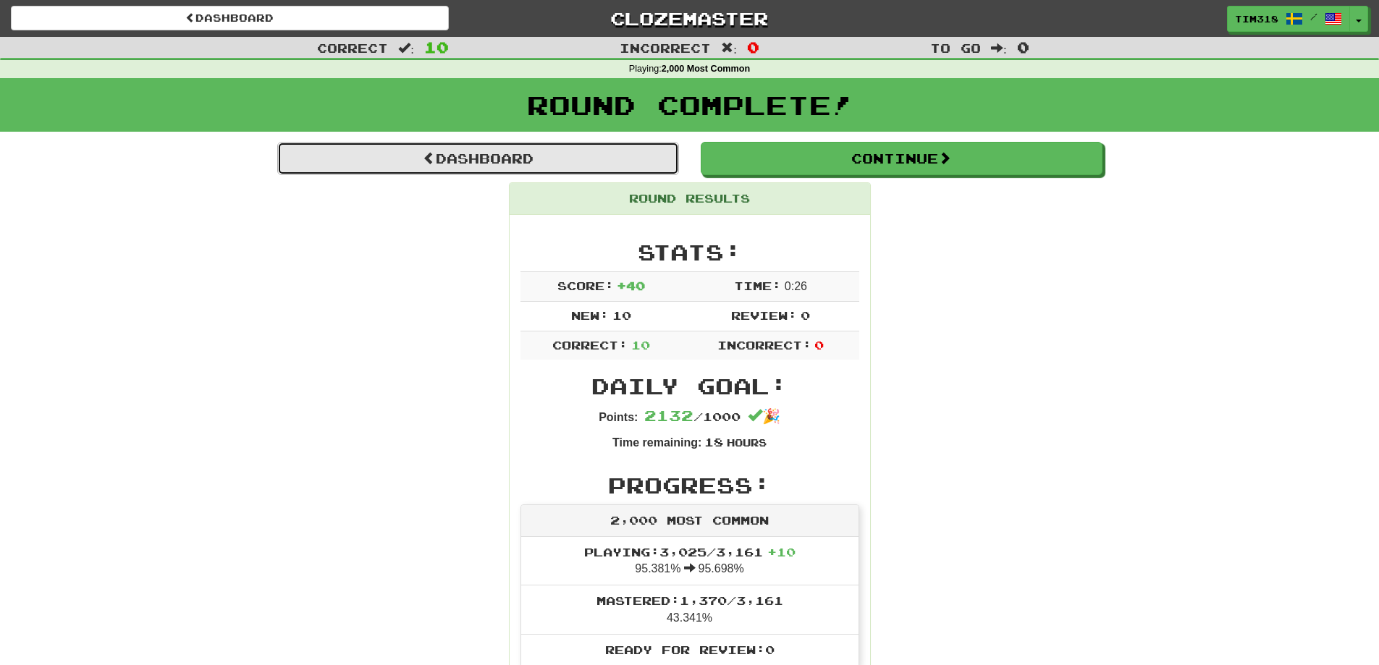
click at [587, 168] on link "Dashboard" at bounding box center [478, 158] width 402 height 33
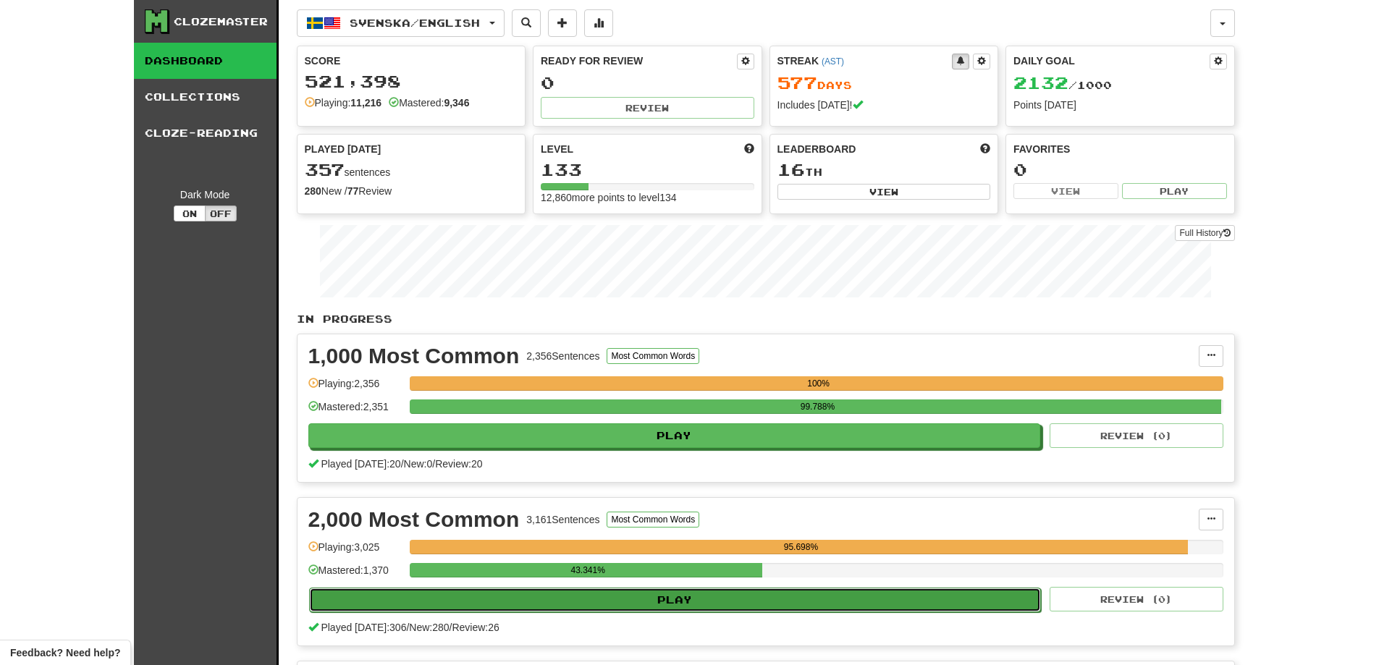
click at [745, 593] on button "Play" at bounding box center [675, 600] width 732 height 25
select select "**"
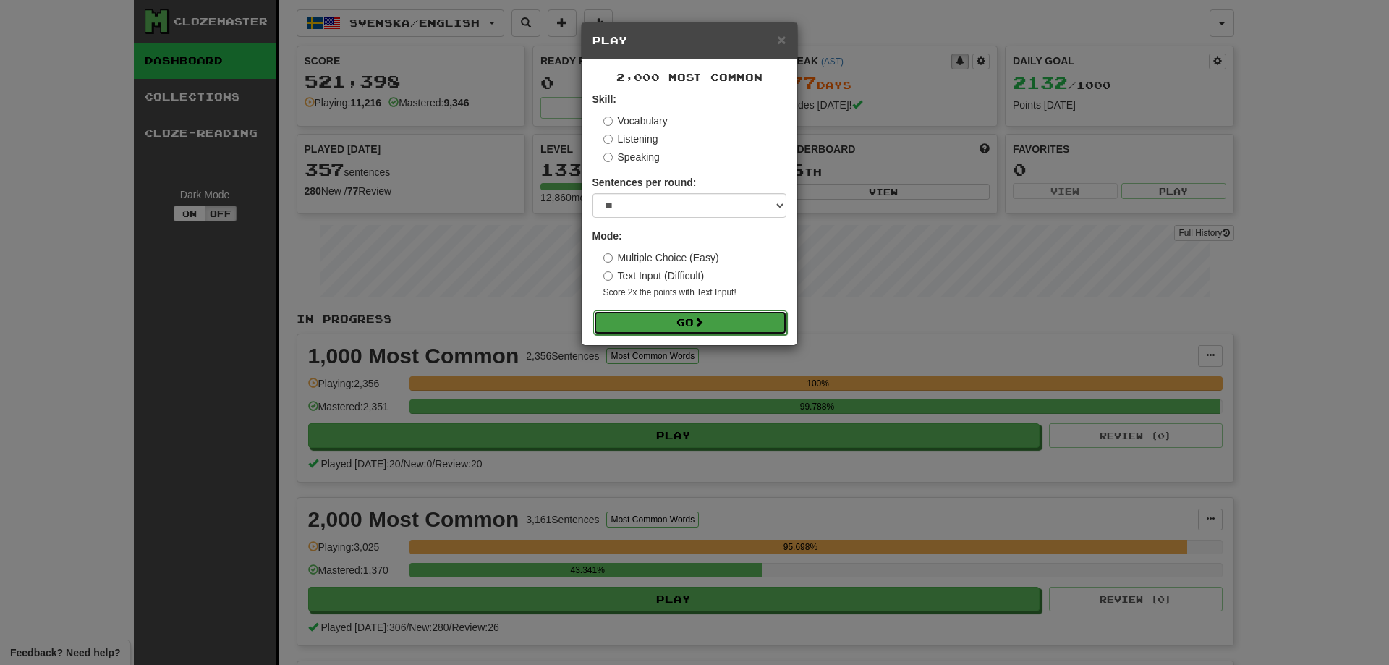
click at [733, 314] on button "Go" at bounding box center [690, 322] width 194 height 25
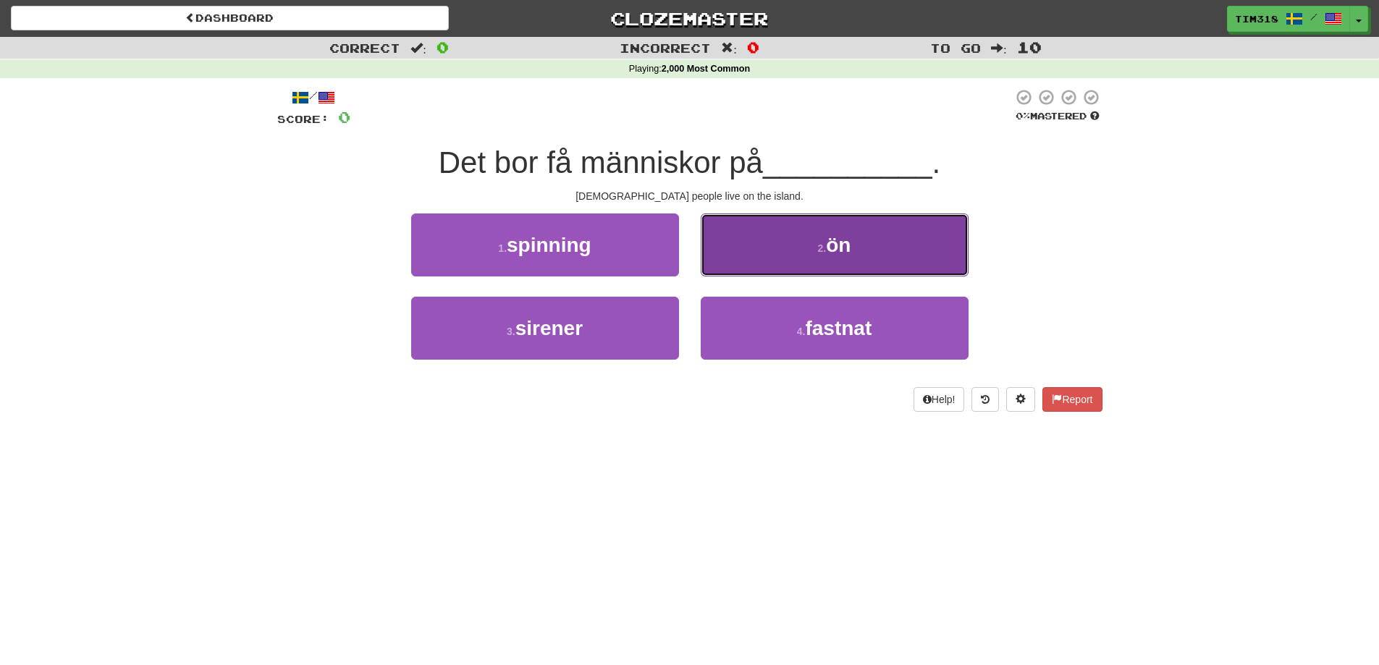
click at [806, 234] on button "2 . ön" at bounding box center [835, 244] width 268 height 63
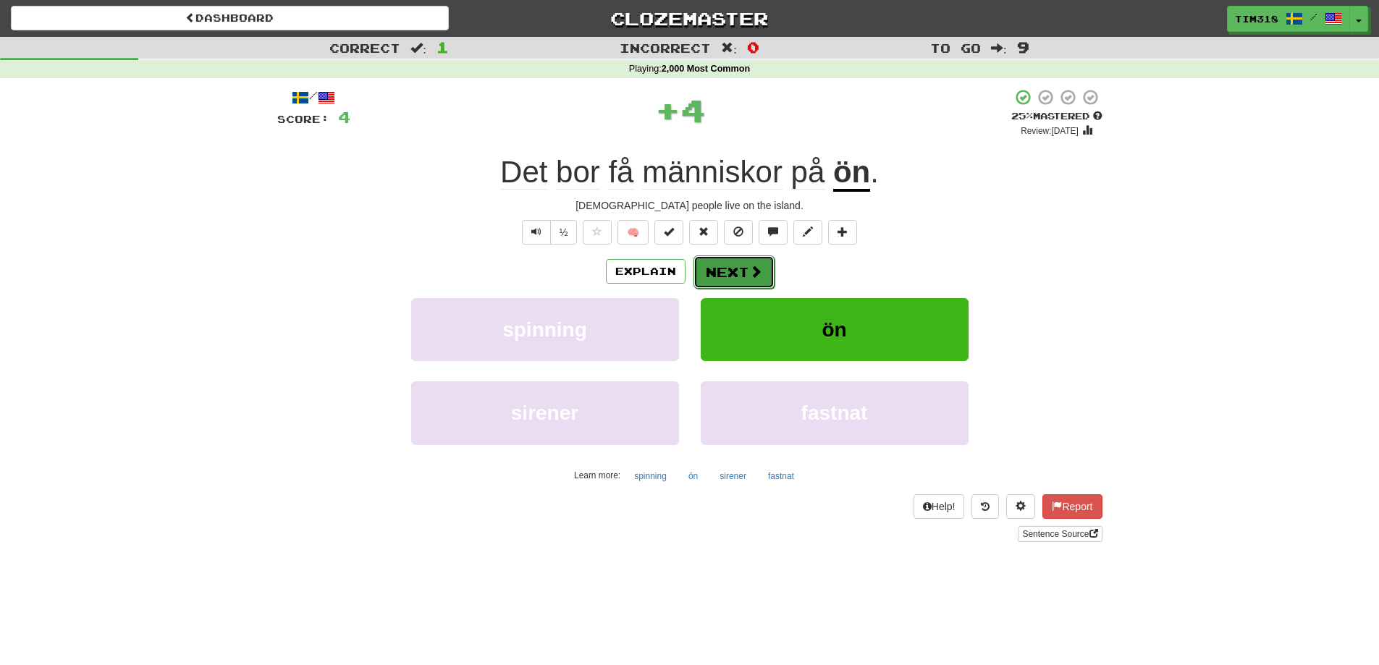
click at [744, 259] on button "Next" at bounding box center [733, 271] width 81 height 33
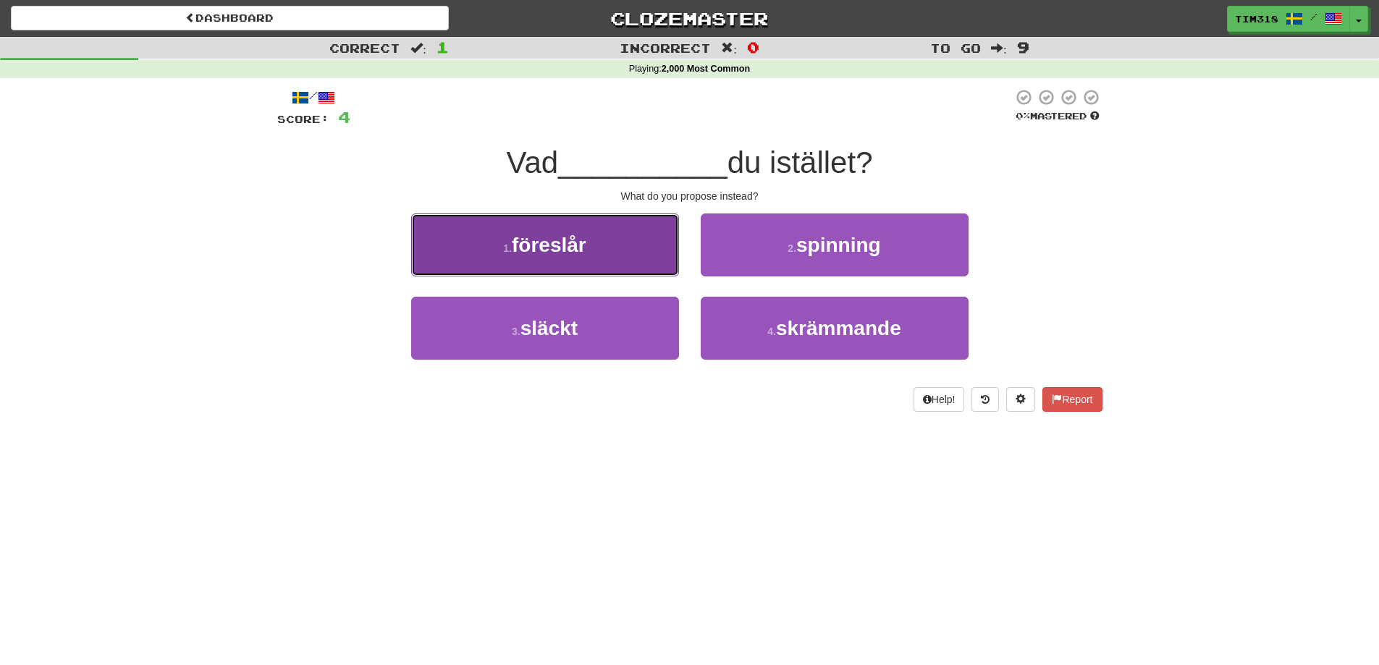
click at [583, 266] on button "1 . föreslår" at bounding box center [545, 244] width 268 height 63
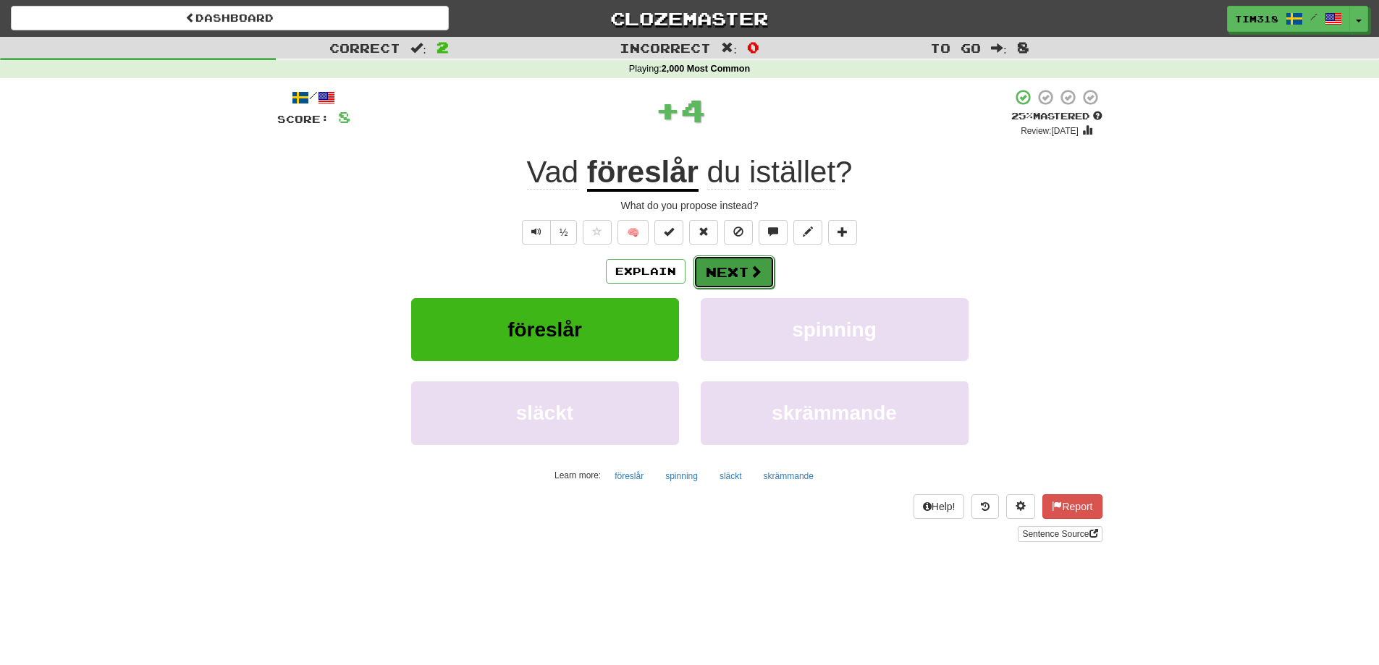
click at [741, 279] on button "Next" at bounding box center [733, 271] width 81 height 33
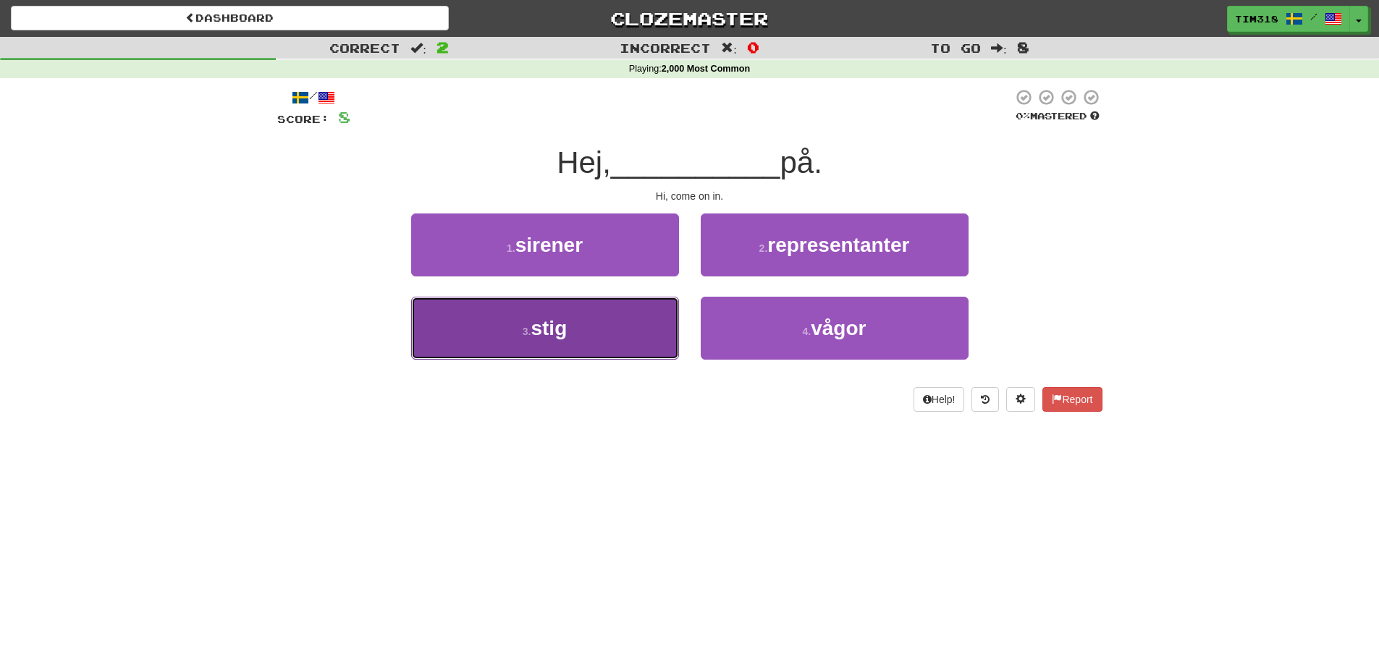
click at [624, 345] on button "3 . stig" at bounding box center [545, 328] width 268 height 63
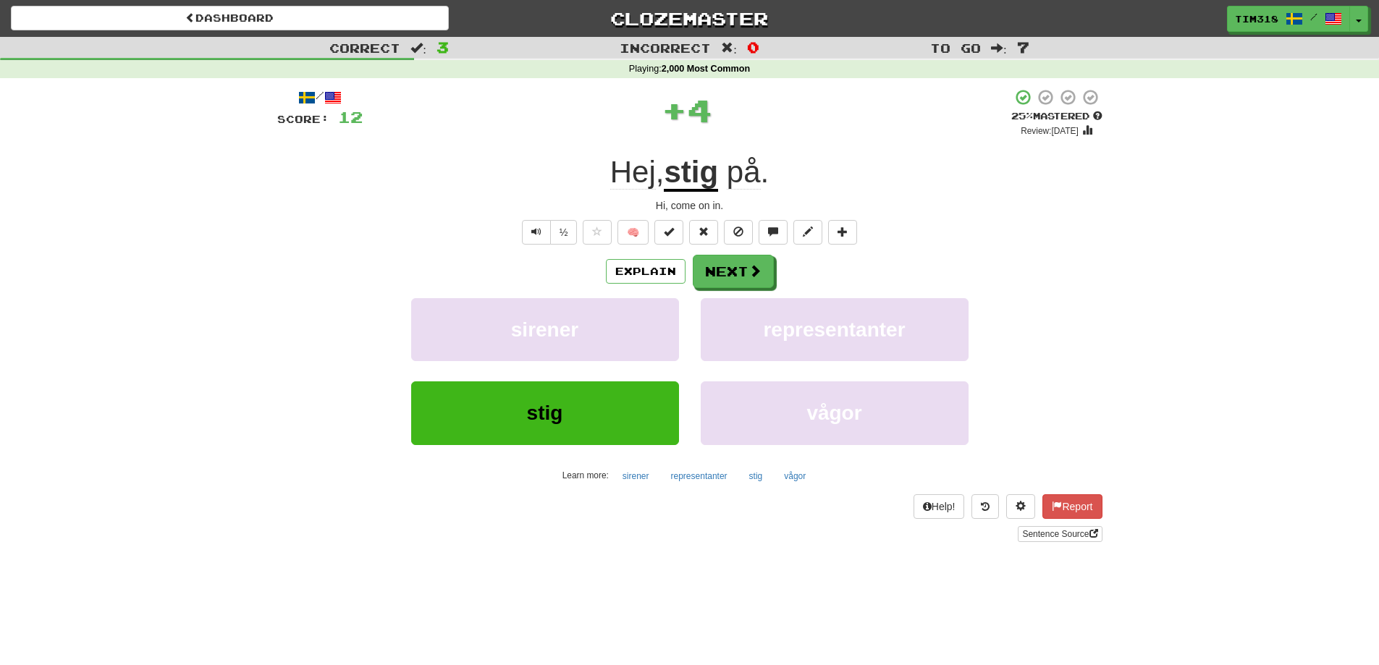
click at [706, 290] on div "Explain Next sirener representanter stig vågor Learn more: sirener representant…" at bounding box center [689, 371] width 825 height 232
click at [660, 282] on button "Explain" at bounding box center [646, 271] width 80 height 25
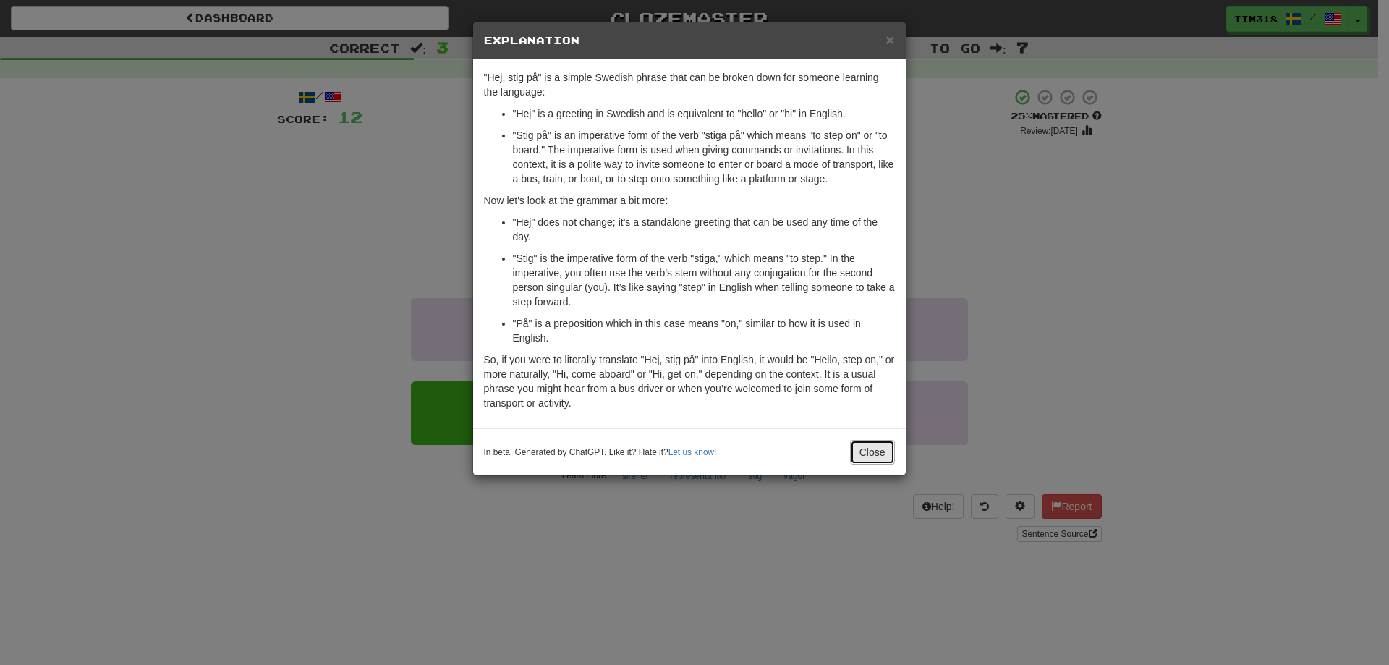
click at [871, 456] on button "Close" at bounding box center [872, 452] width 45 height 25
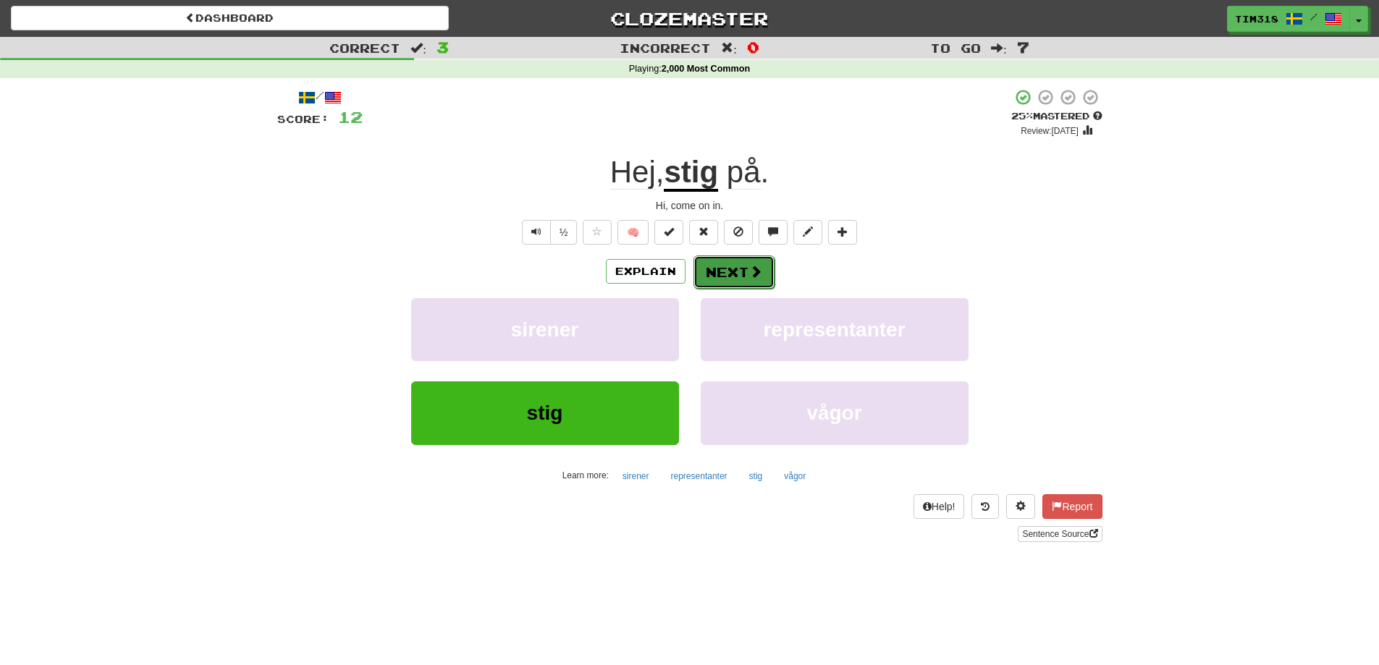
click at [734, 279] on button "Next" at bounding box center [733, 271] width 81 height 33
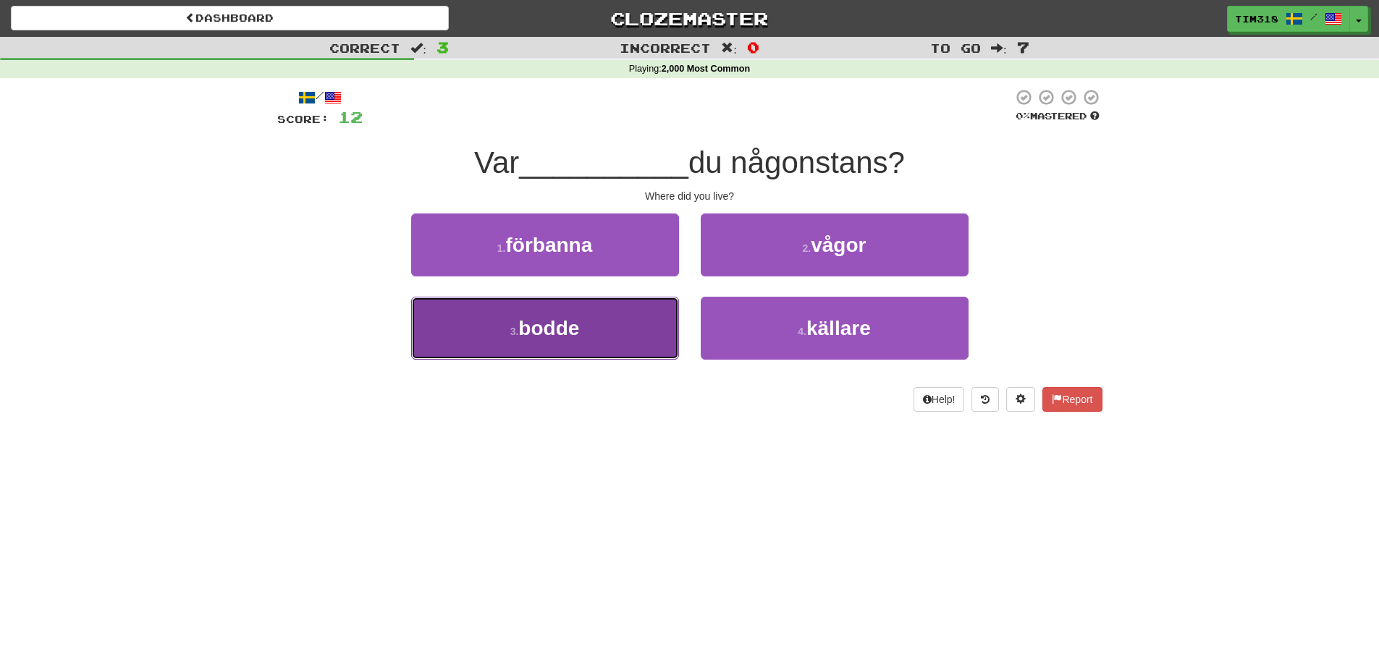
click at [523, 332] on span "bodde" at bounding box center [548, 328] width 61 height 22
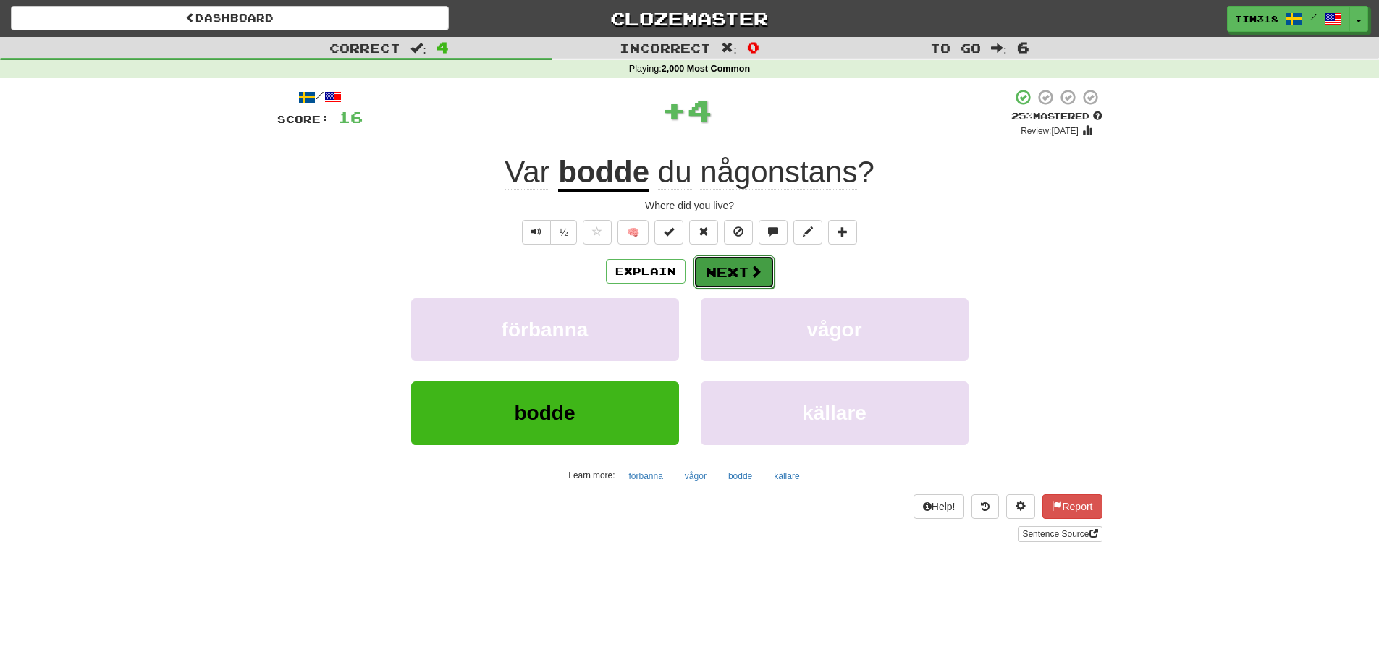
click at [756, 276] on span at bounding box center [755, 271] width 13 height 13
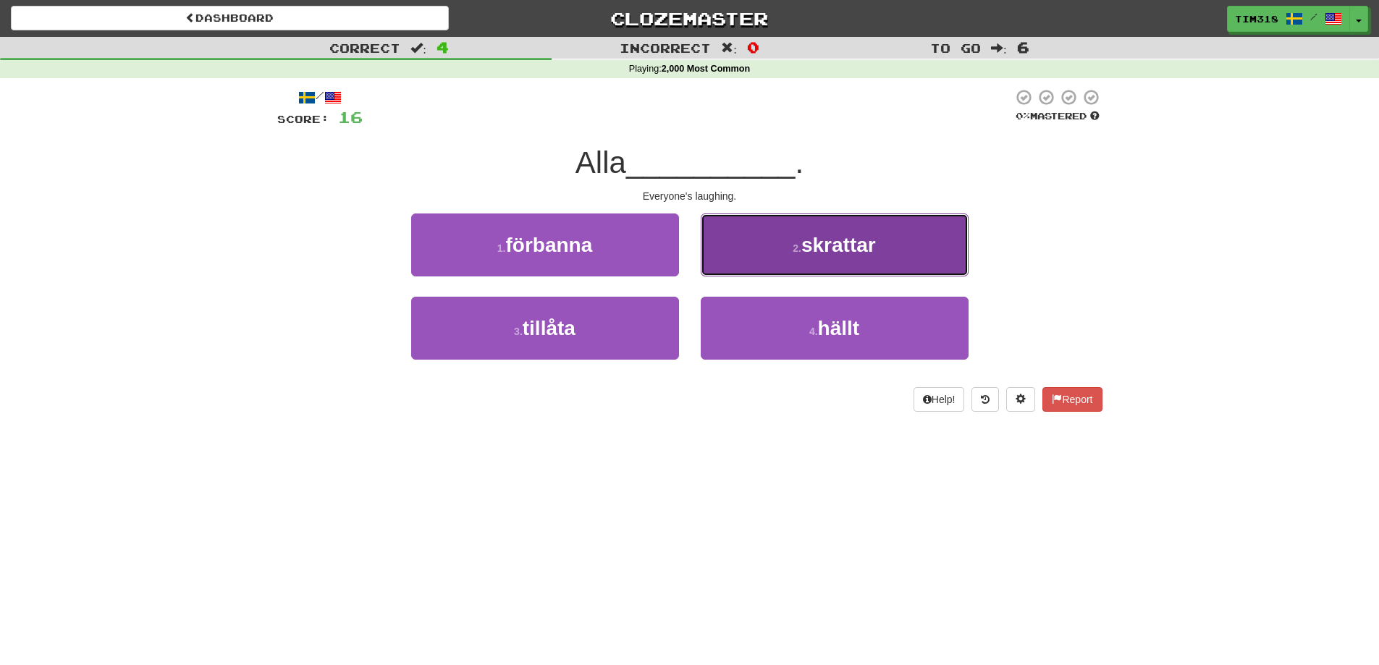
click at [795, 247] on small "2 ." at bounding box center [796, 248] width 9 height 12
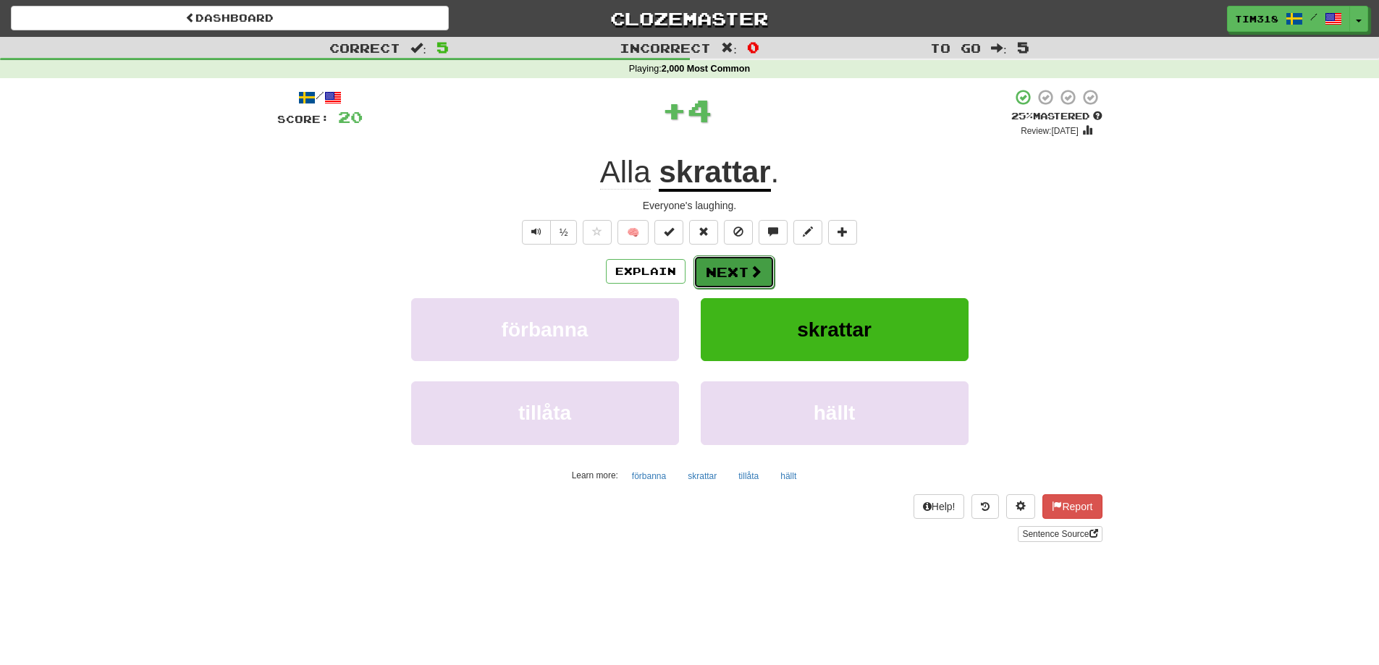
click at [722, 273] on button "Next" at bounding box center [733, 271] width 81 height 33
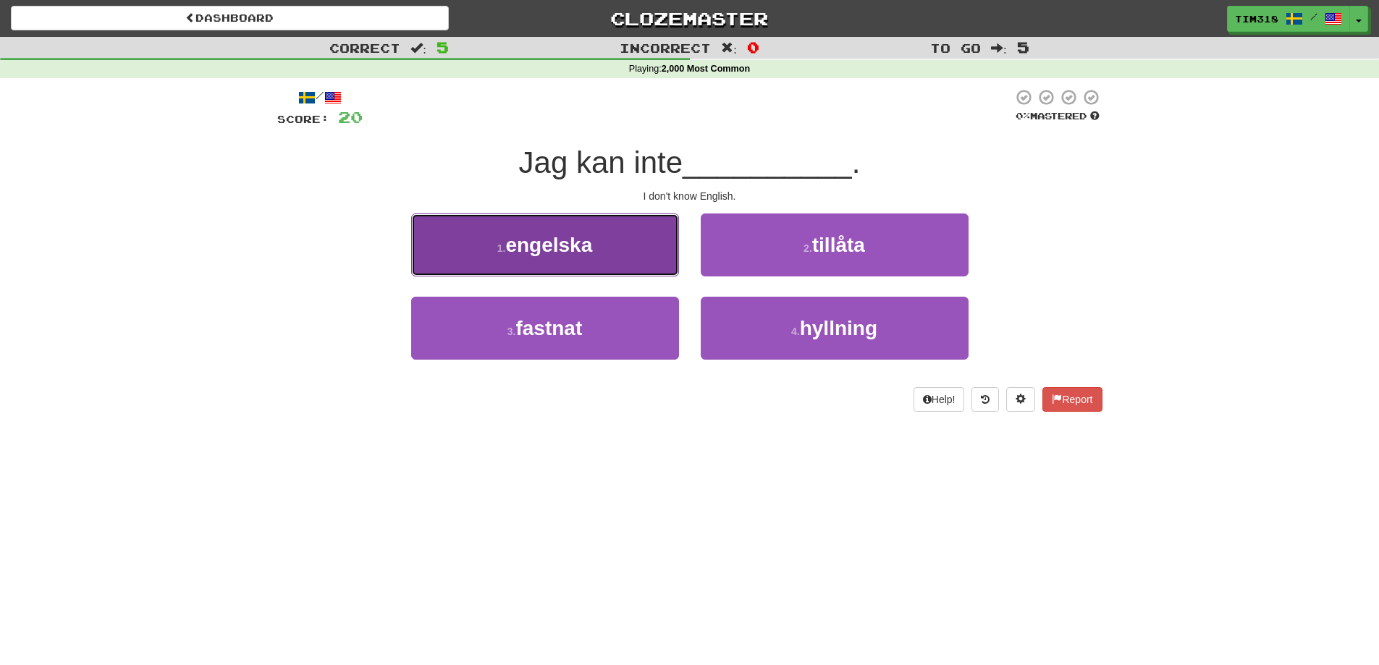
click at [607, 250] on button "1 . engelska" at bounding box center [545, 244] width 268 height 63
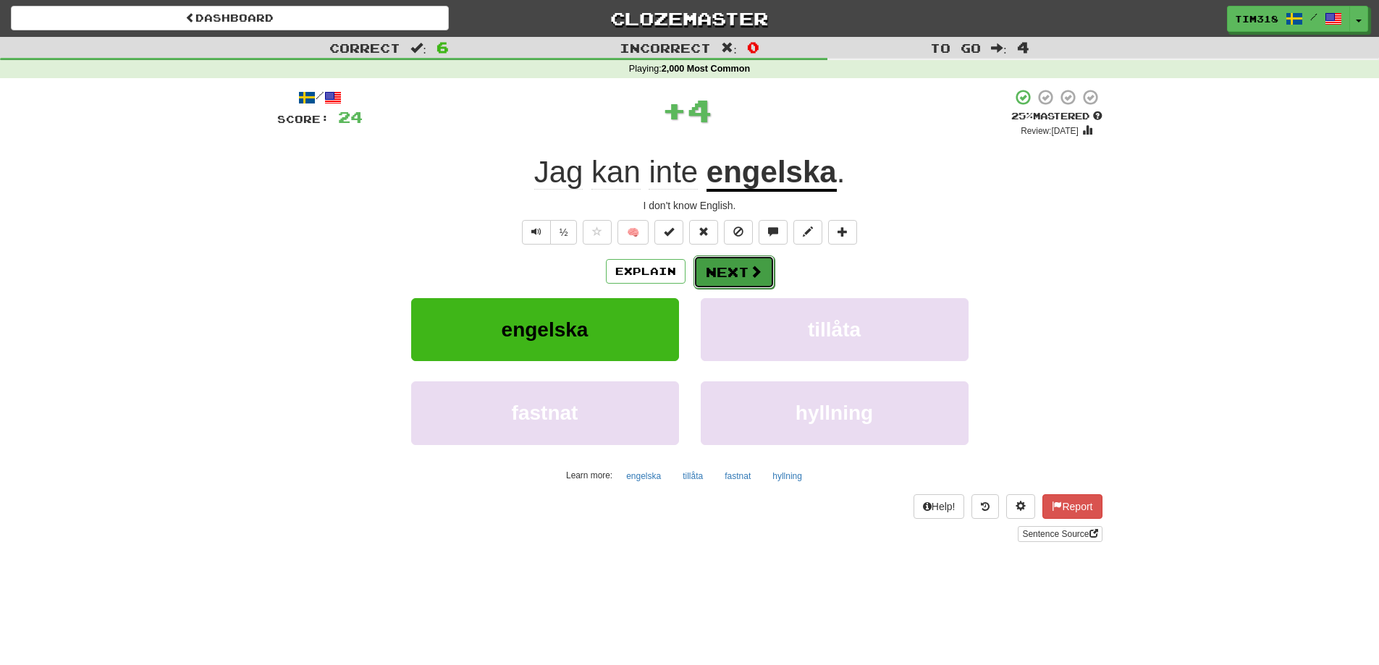
click at [737, 265] on button "Next" at bounding box center [733, 271] width 81 height 33
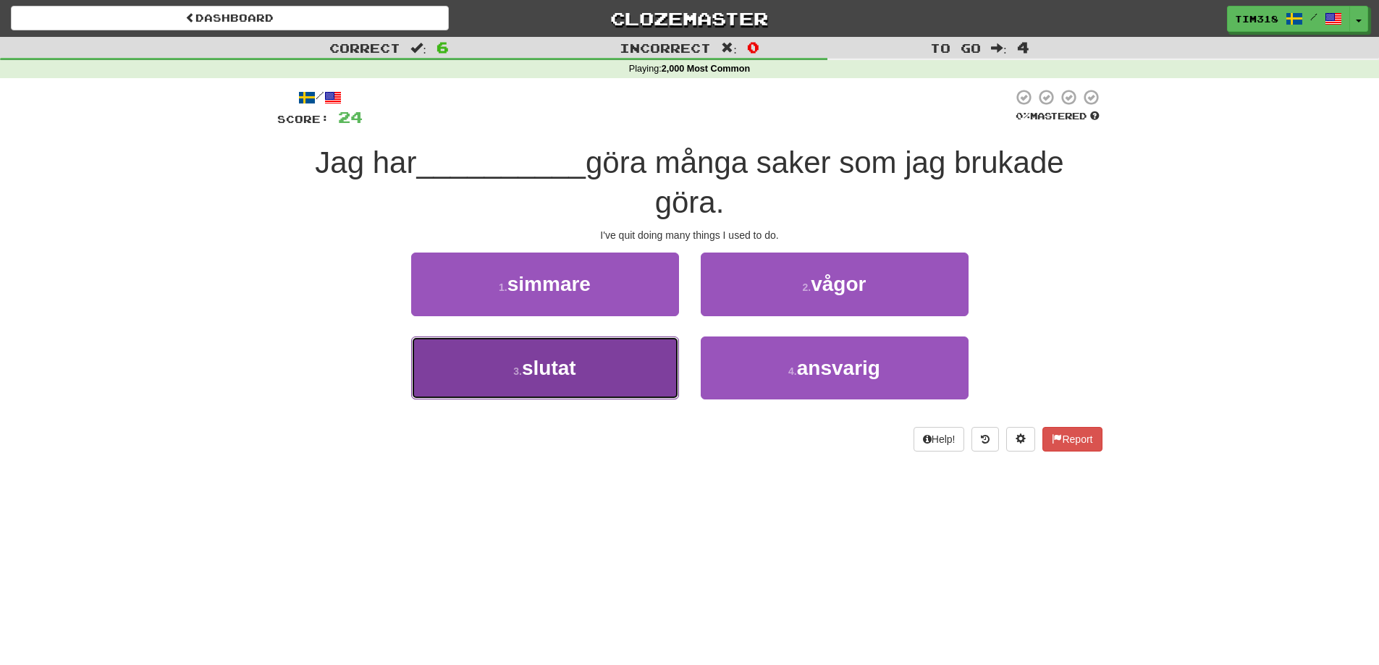
click at [604, 376] on button "3 . slutat" at bounding box center [545, 368] width 268 height 63
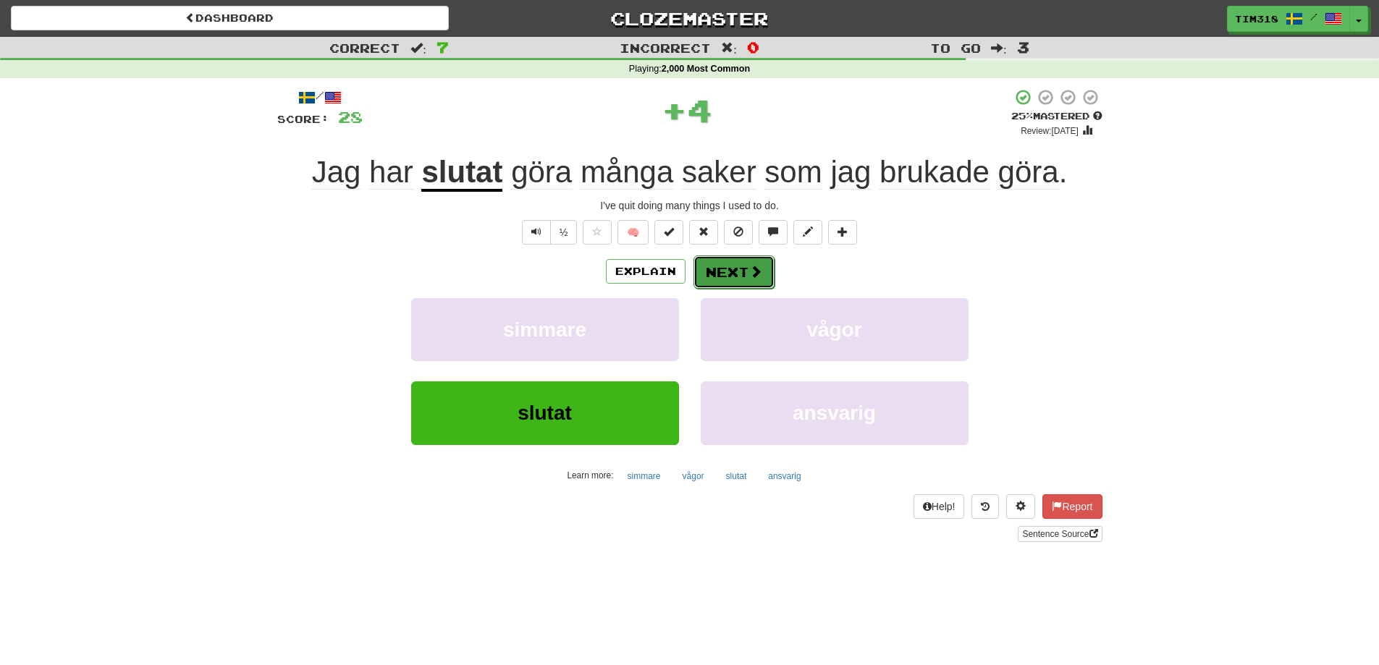
click at [725, 284] on button "Next" at bounding box center [733, 271] width 81 height 33
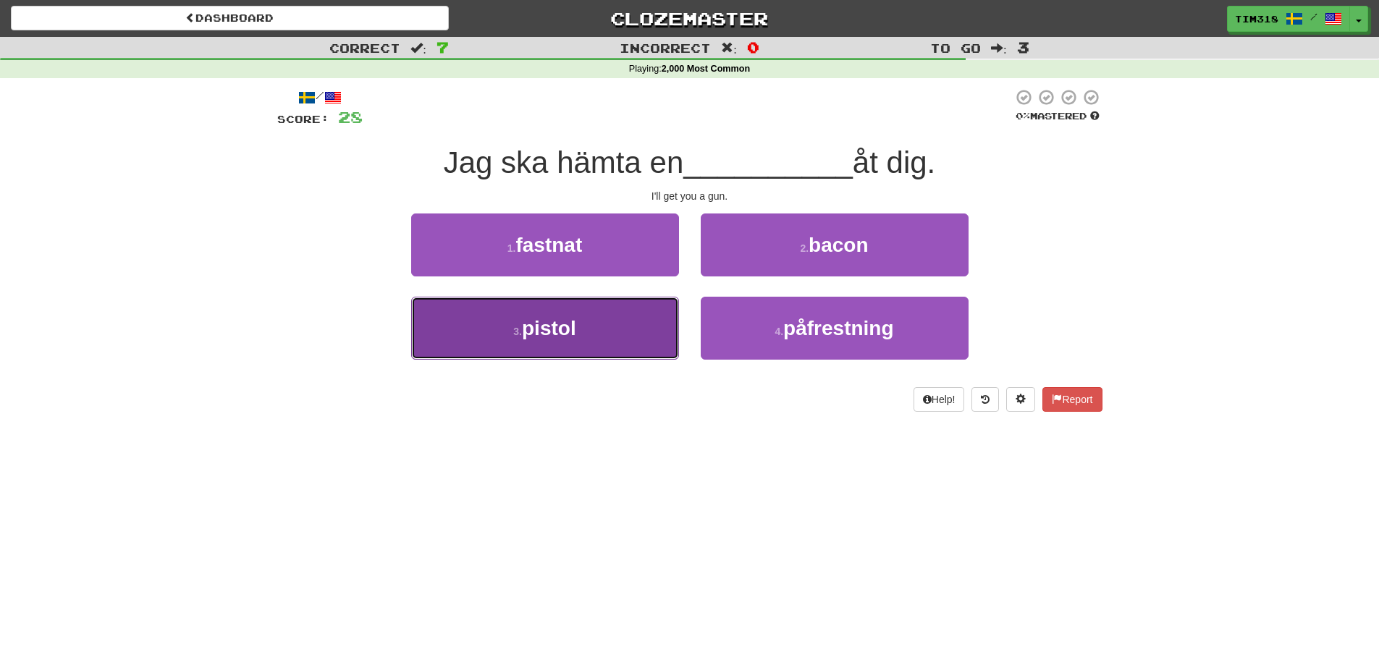
click at [643, 325] on button "3 . pistol" at bounding box center [545, 328] width 268 height 63
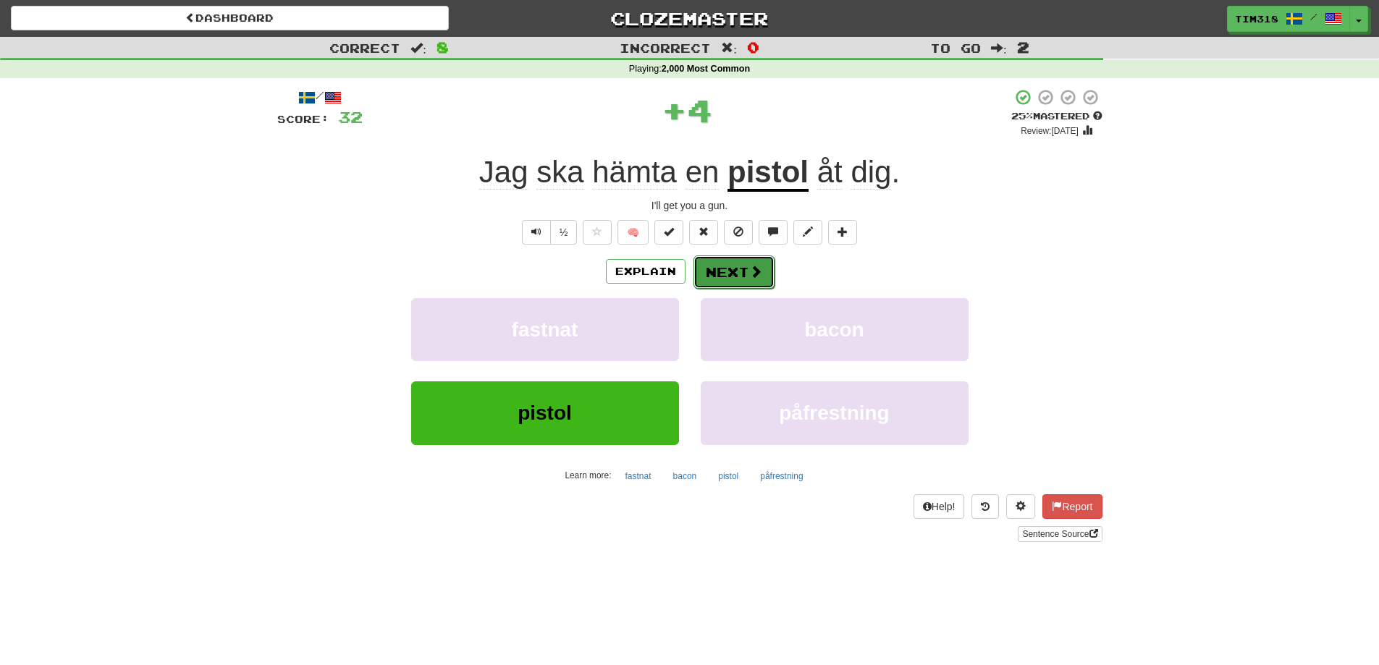
click at [720, 276] on button "Next" at bounding box center [733, 271] width 81 height 33
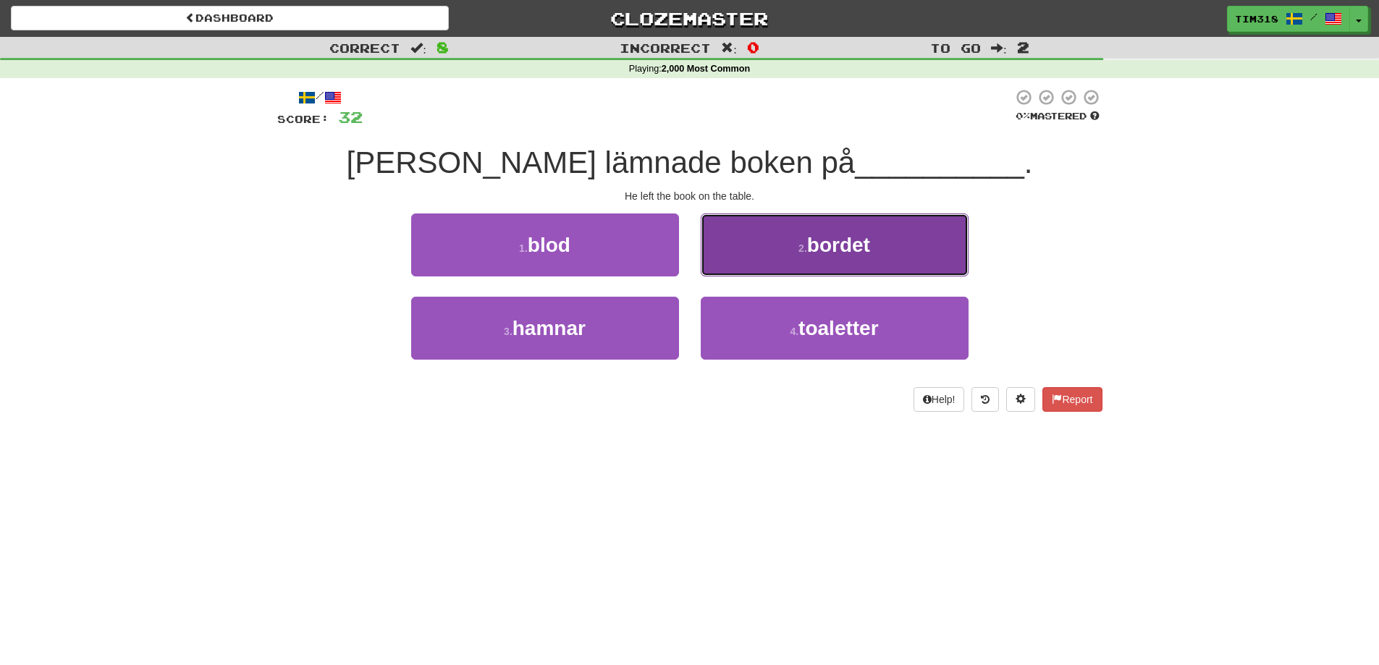
click at [830, 256] on button "2 . bordet" at bounding box center [835, 244] width 268 height 63
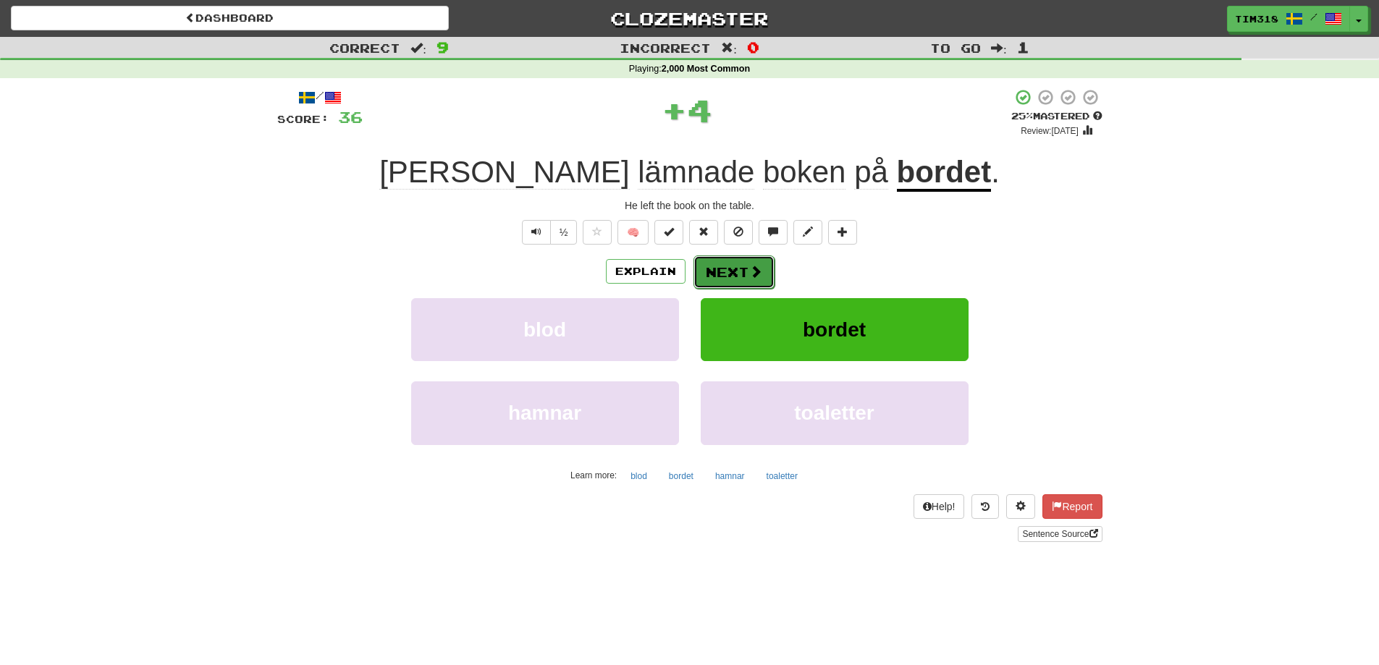
click at [745, 268] on button "Next" at bounding box center [733, 271] width 81 height 33
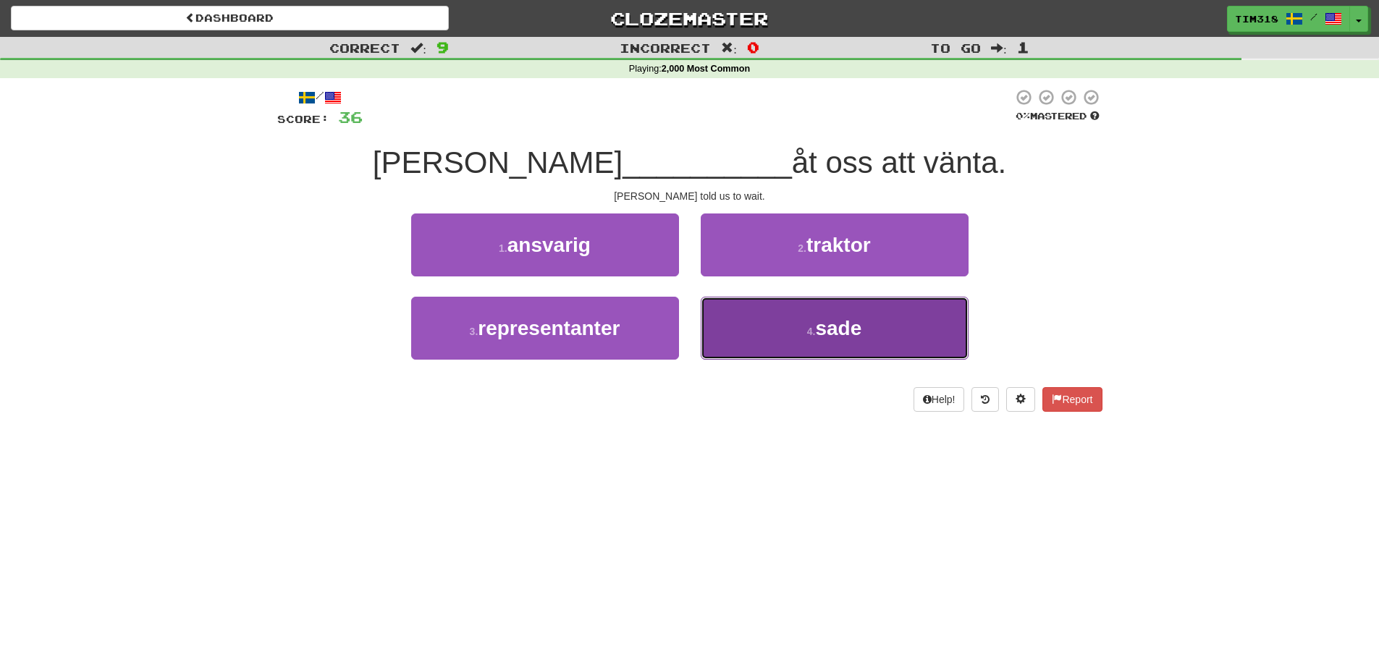
click at [768, 344] on button "4 . sade" at bounding box center [835, 328] width 268 height 63
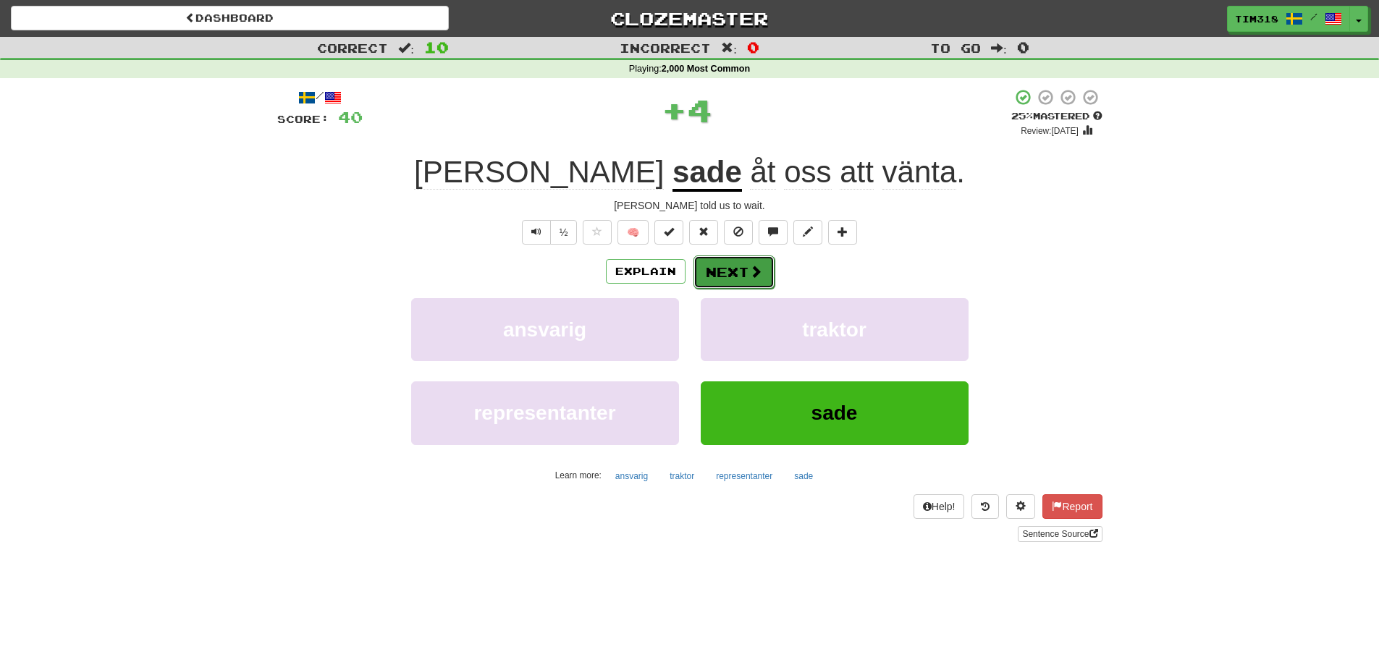
click at [737, 271] on button "Next" at bounding box center [733, 271] width 81 height 33
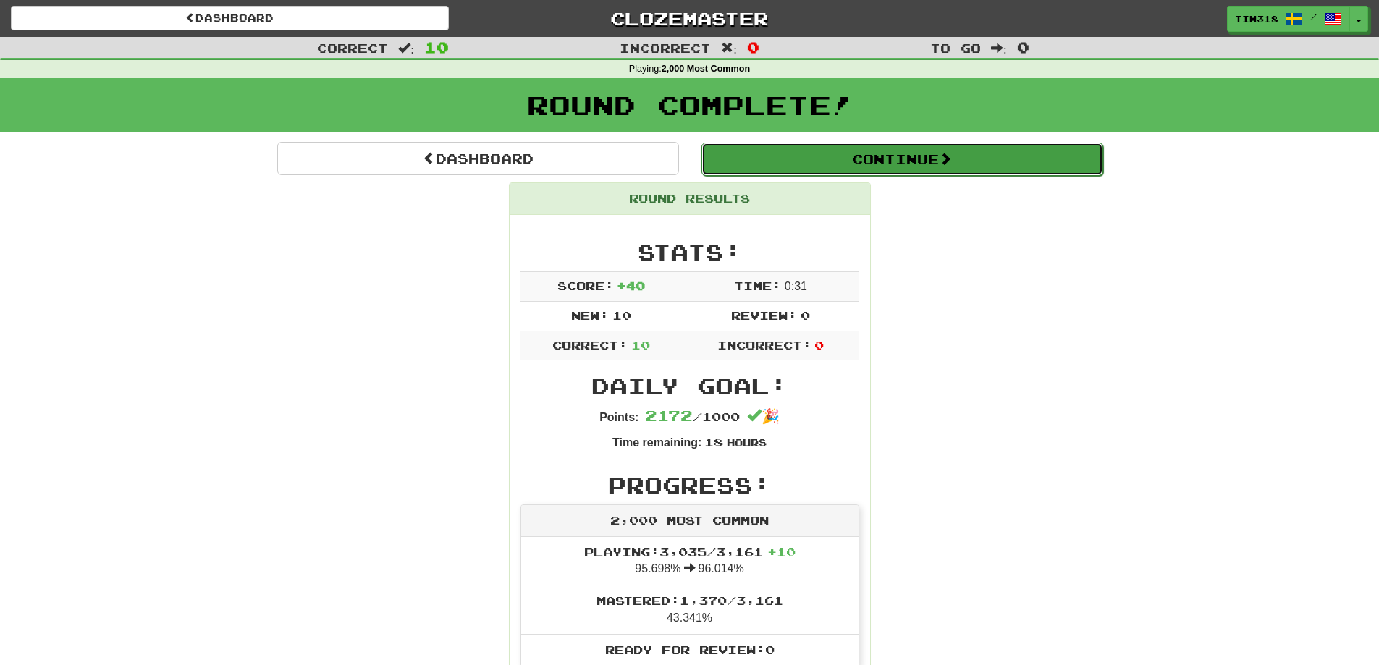
click at [863, 162] on button "Continue" at bounding box center [902, 159] width 402 height 33
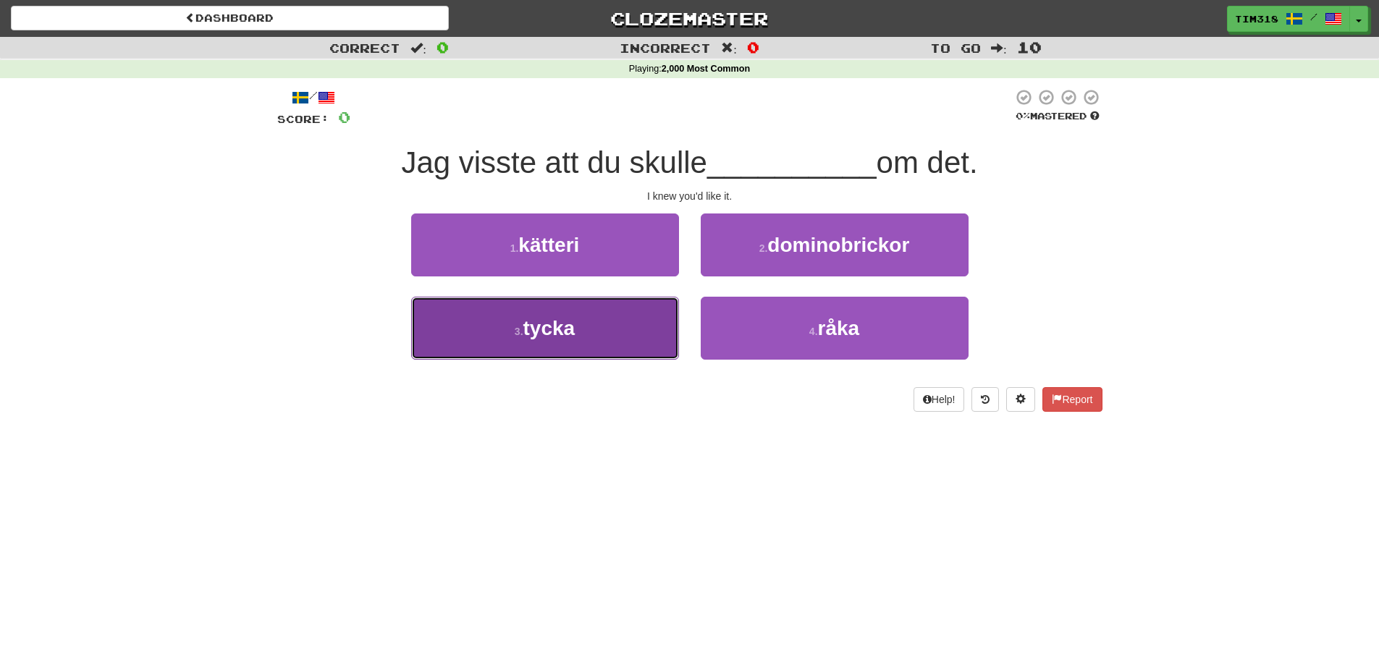
click at [548, 336] on span "tycka" at bounding box center [549, 328] width 52 height 22
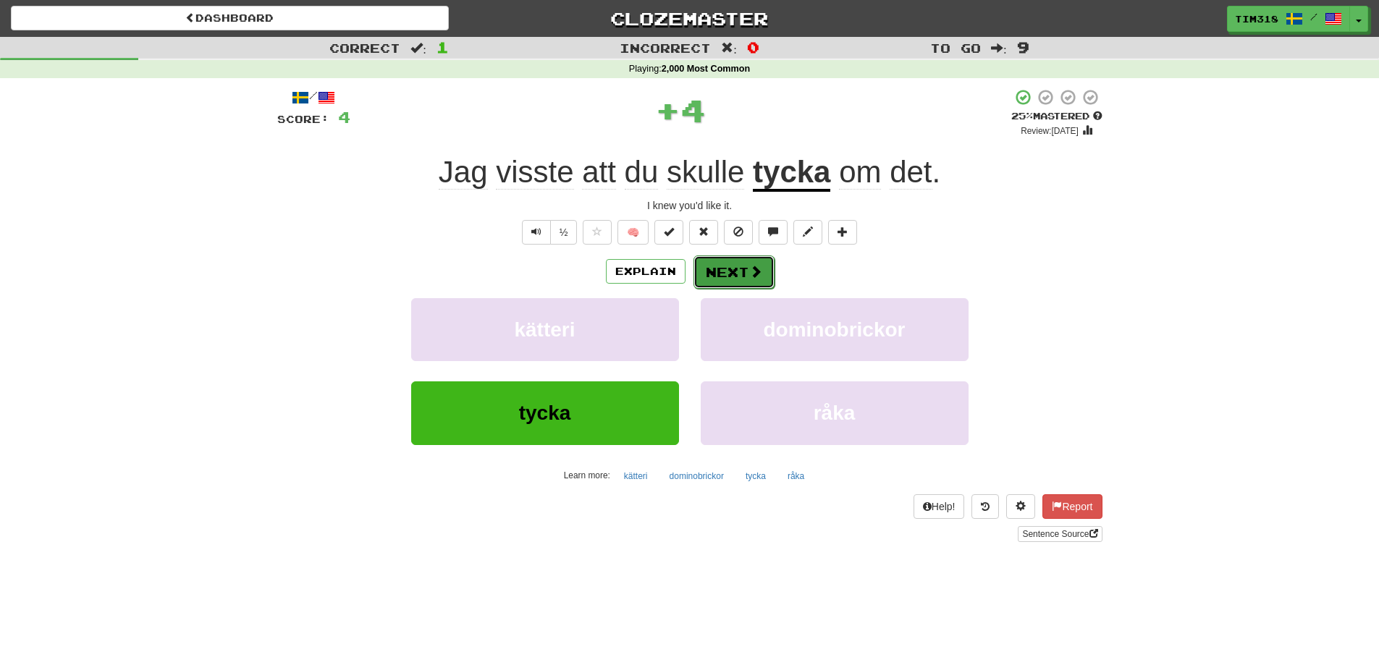
click at [743, 279] on button "Next" at bounding box center [733, 271] width 81 height 33
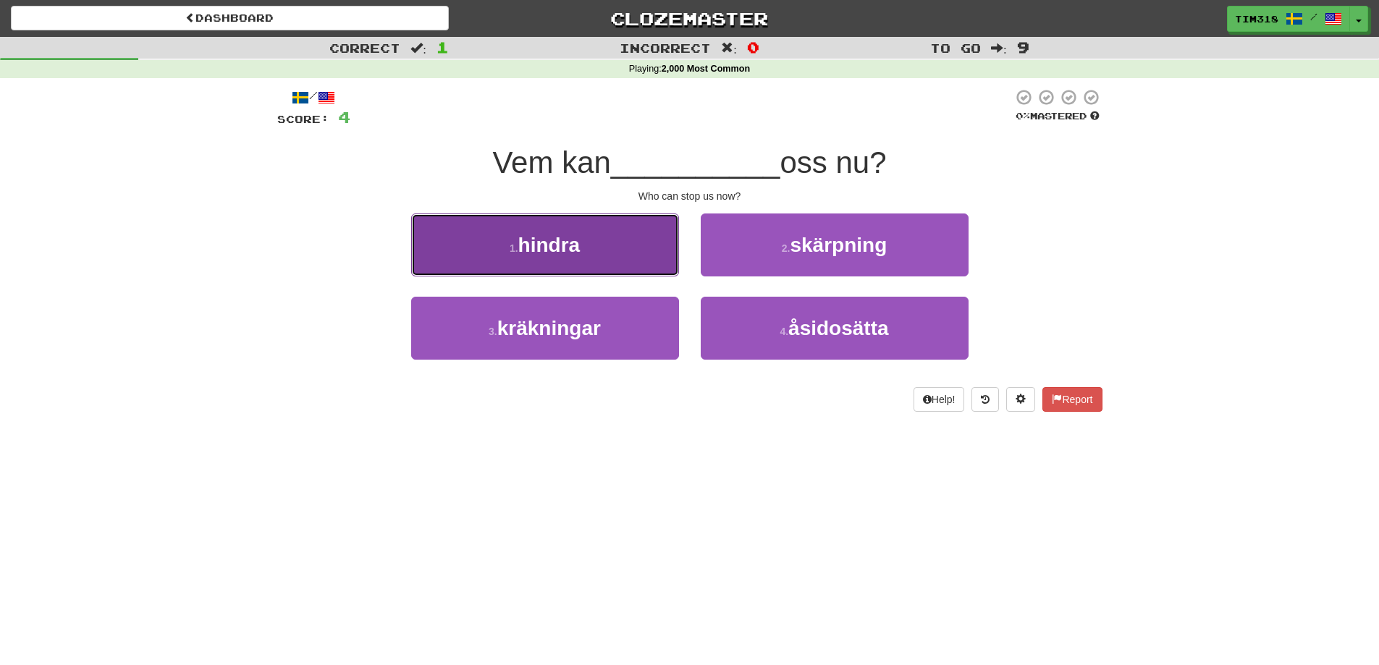
click at [596, 252] on button "1 . hindra" at bounding box center [545, 244] width 268 height 63
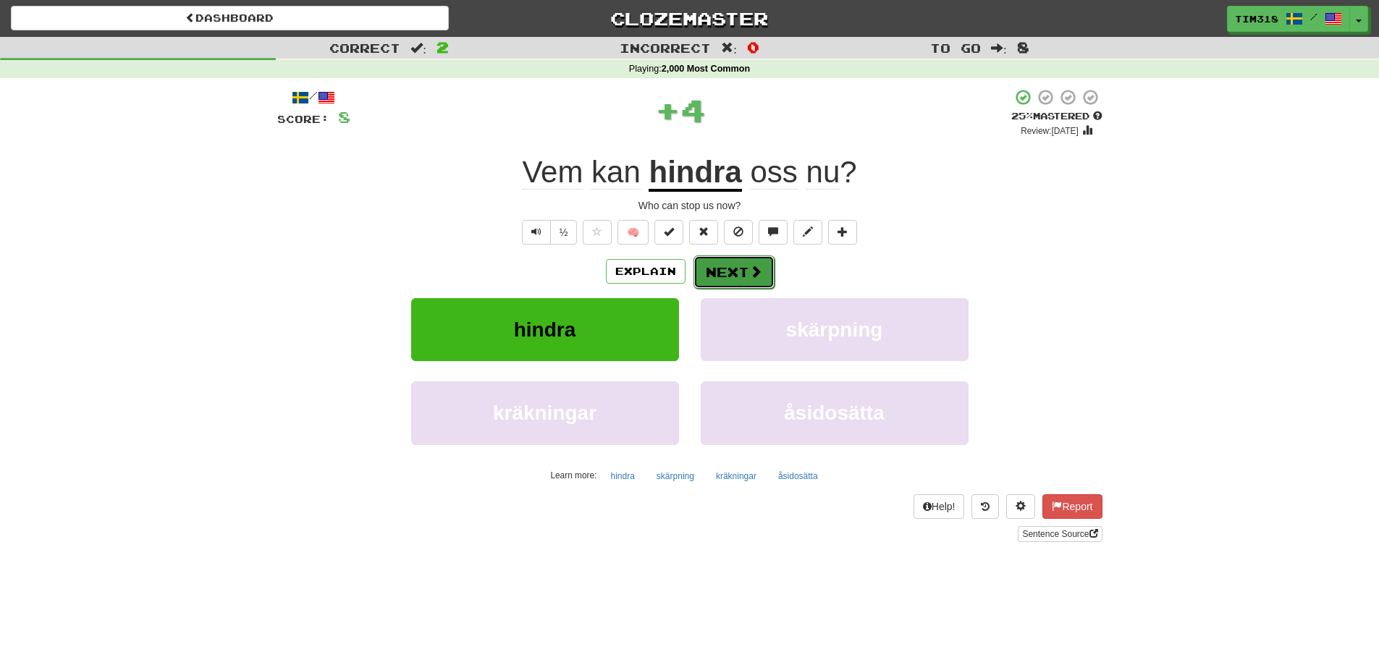
click at [740, 274] on button "Next" at bounding box center [733, 271] width 81 height 33
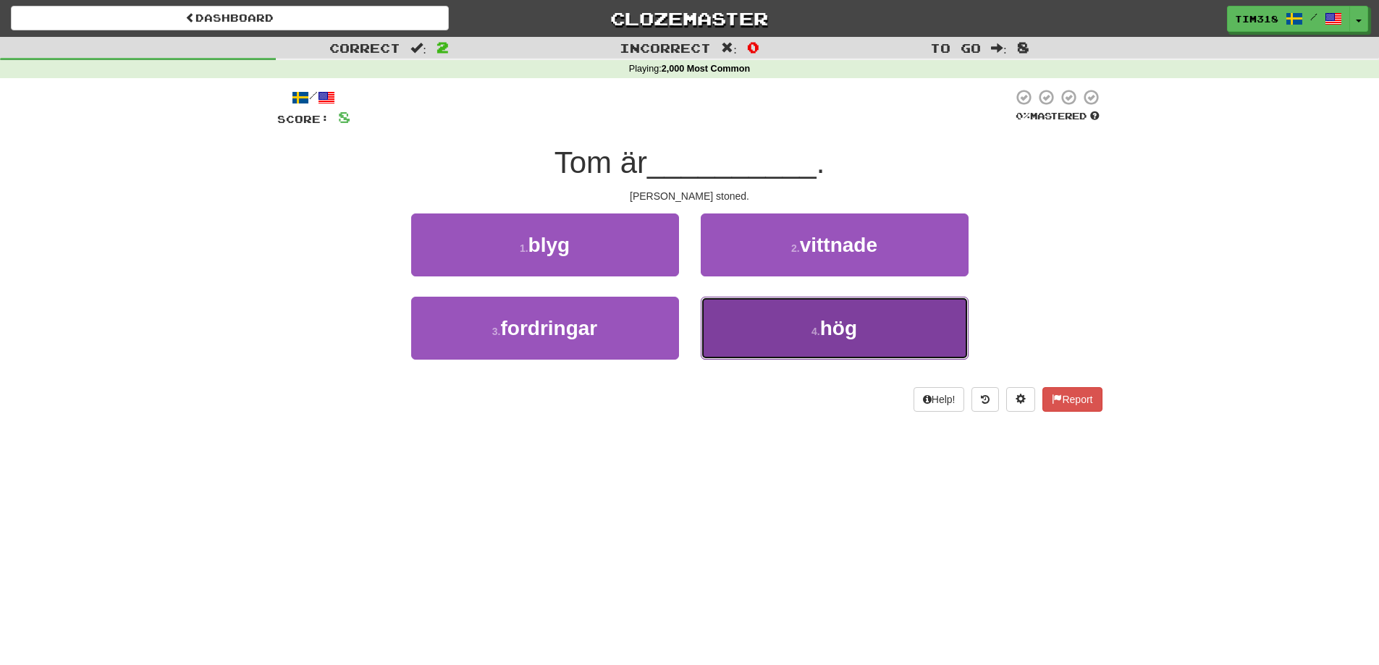
click at [756, 306] on button "4 . hög" at bounding box center [835, 328] width 268 height 63
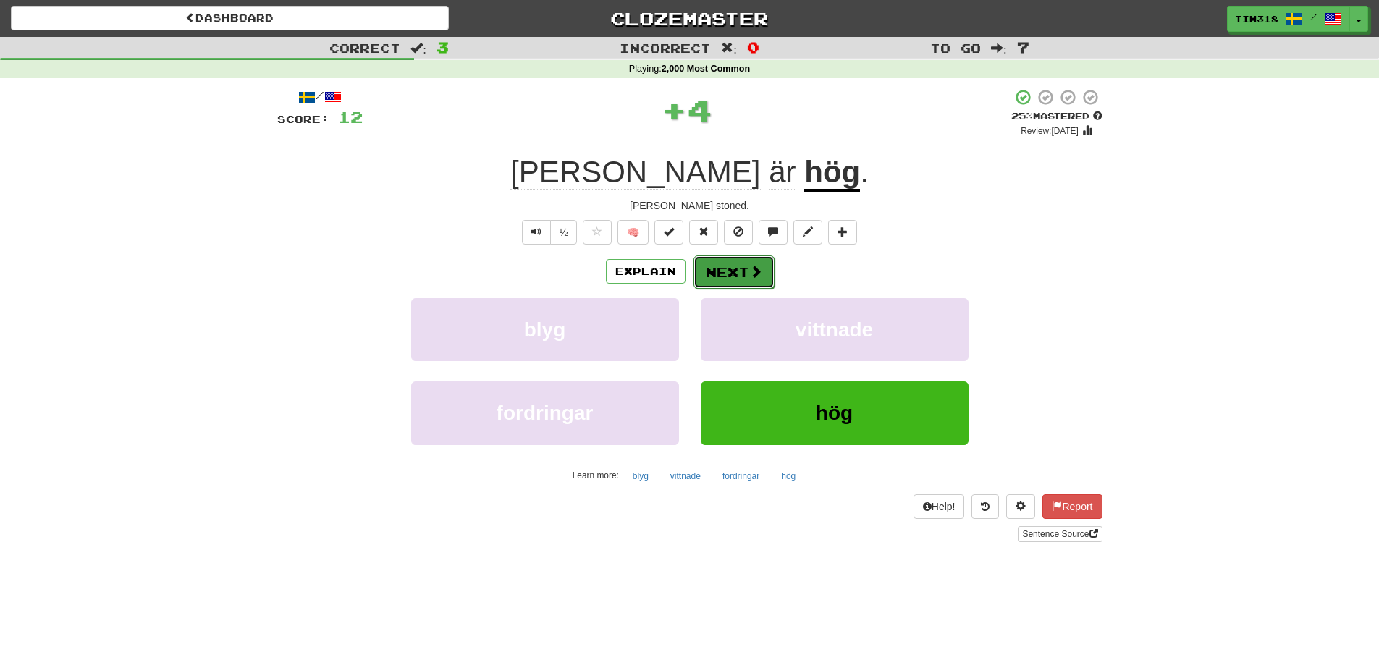
click at [723, 271] on button "Next" at bounding box center [733, 271] width 81 height 33
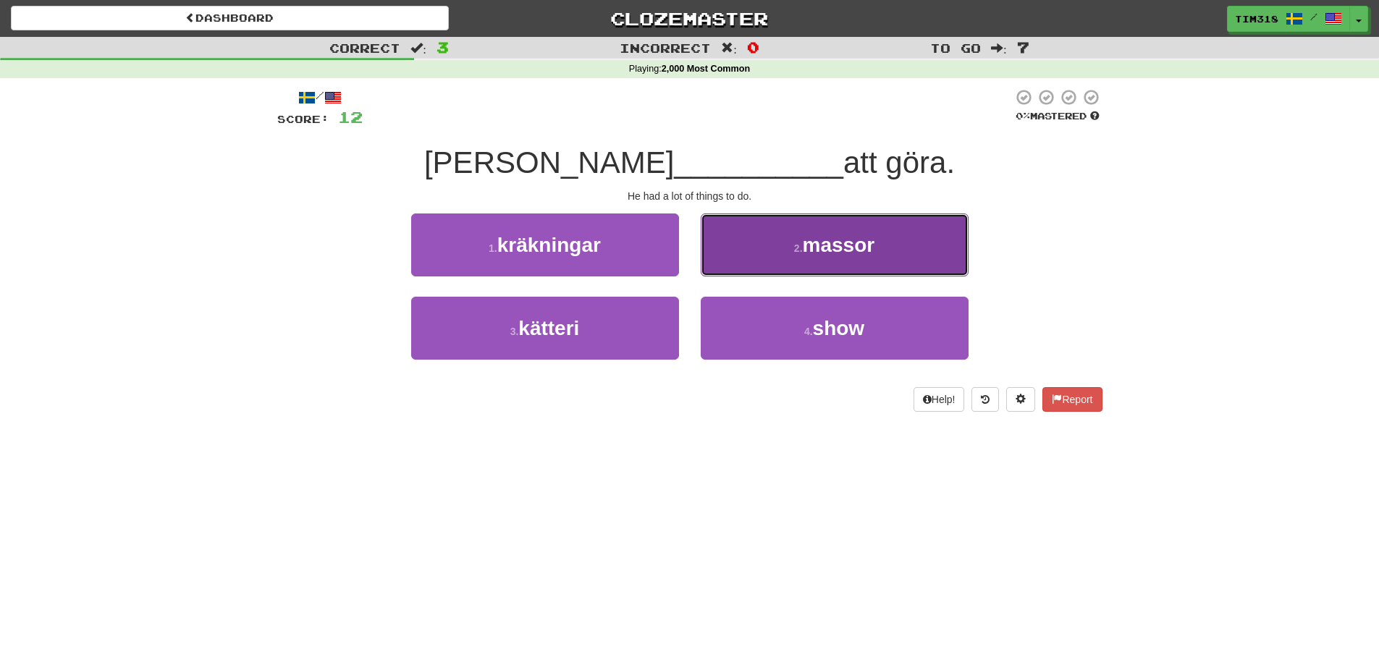
click at [806, 250] on span "massor" at bounding box center [839, 245] width 72 height 22
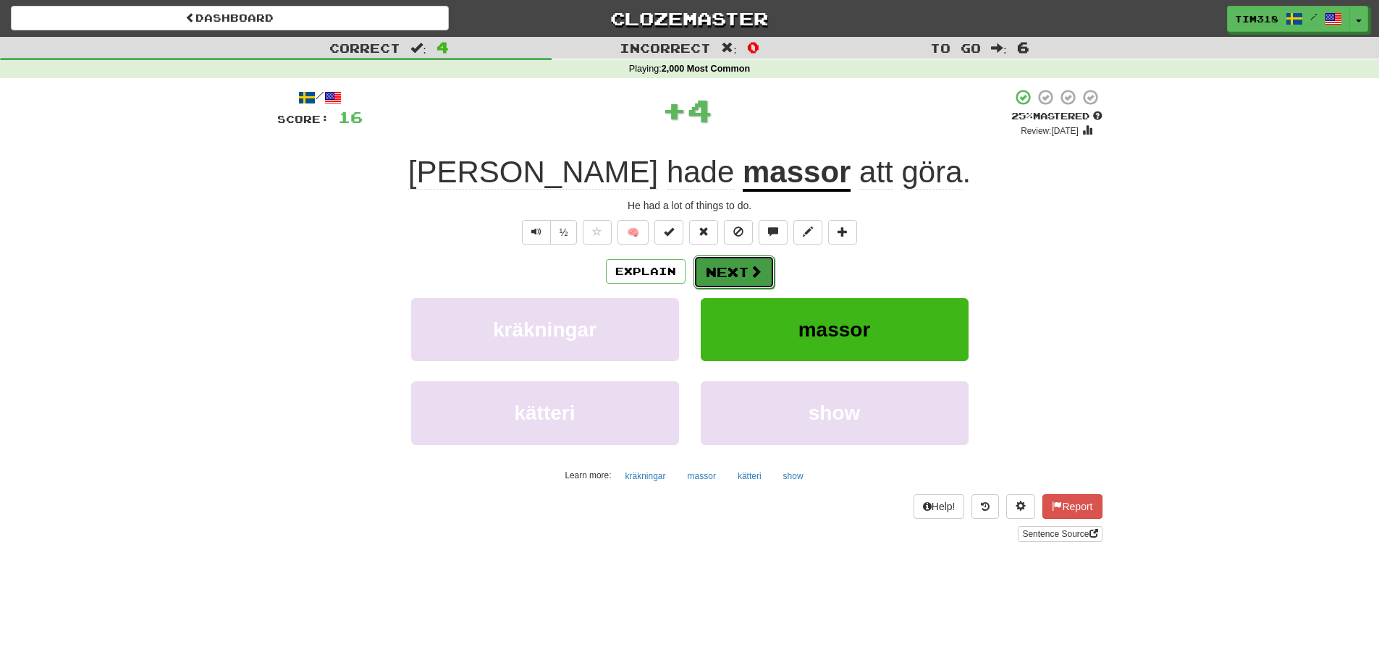
click at [753, 267] on span at bounding box center [755, 271] width 13 height 13
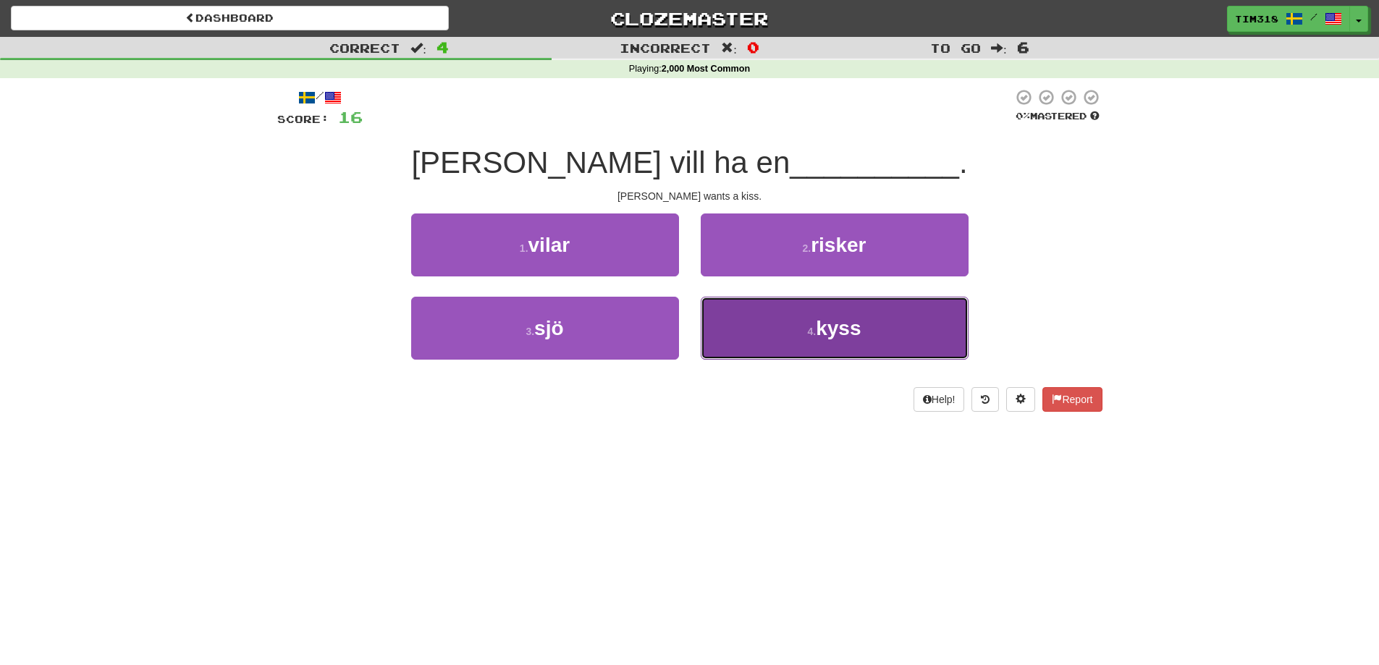
click at [779, 339] on button "4 . kyss" at bounding box center [835, 328] width 268 height 63
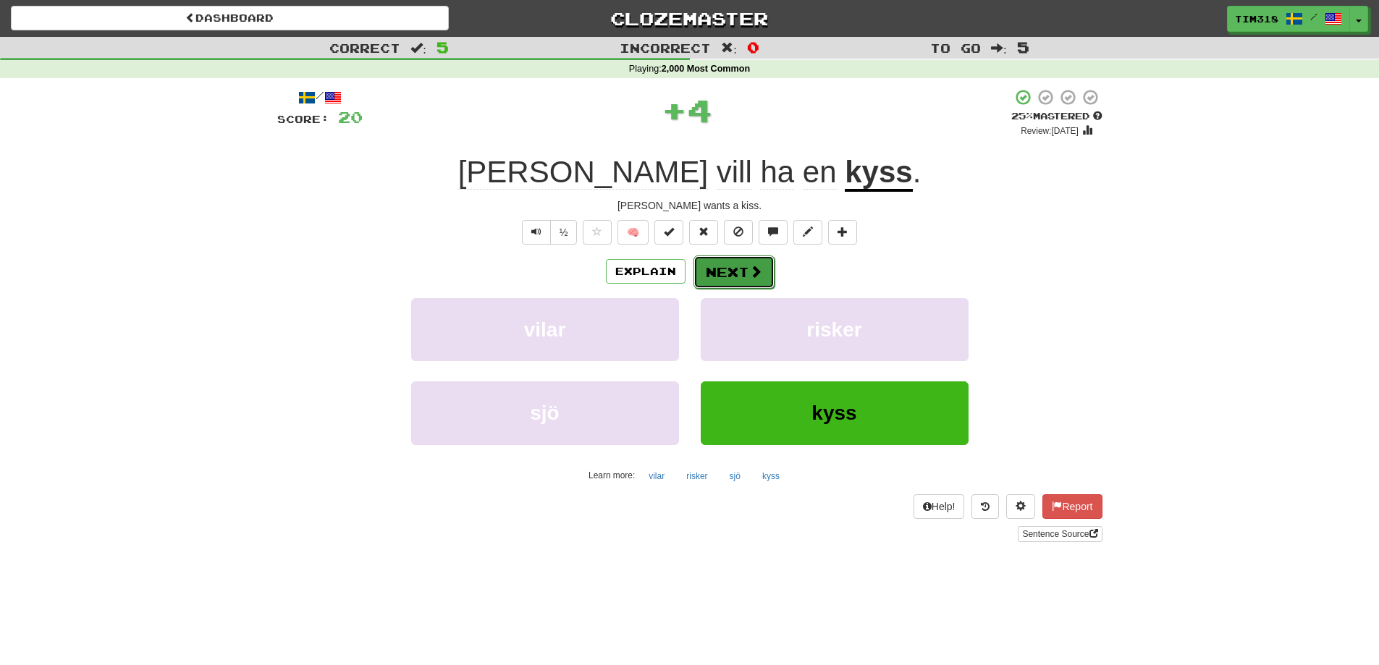
click at [737, 272] on button "Next" at bounding box center [733, 271] width 81 height 33
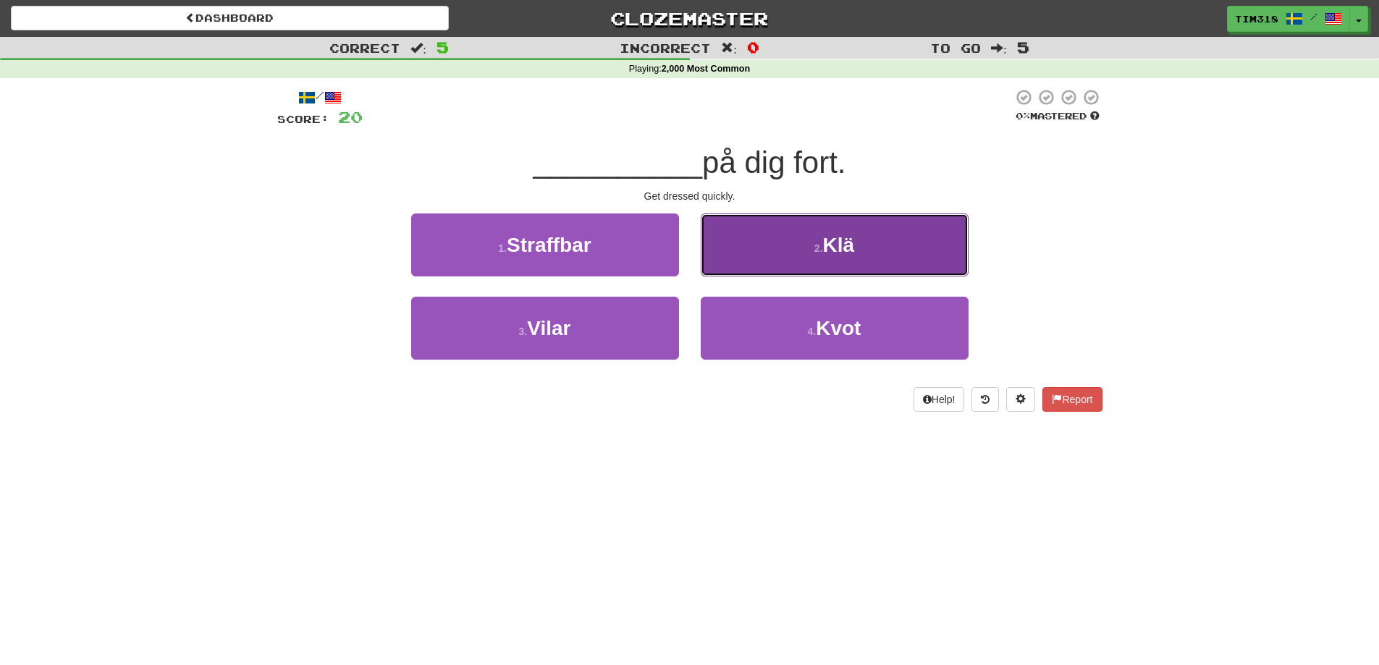
click at [807, 249] on button "2 . Klä" at bounding box center [835, 244] width 268 height 63
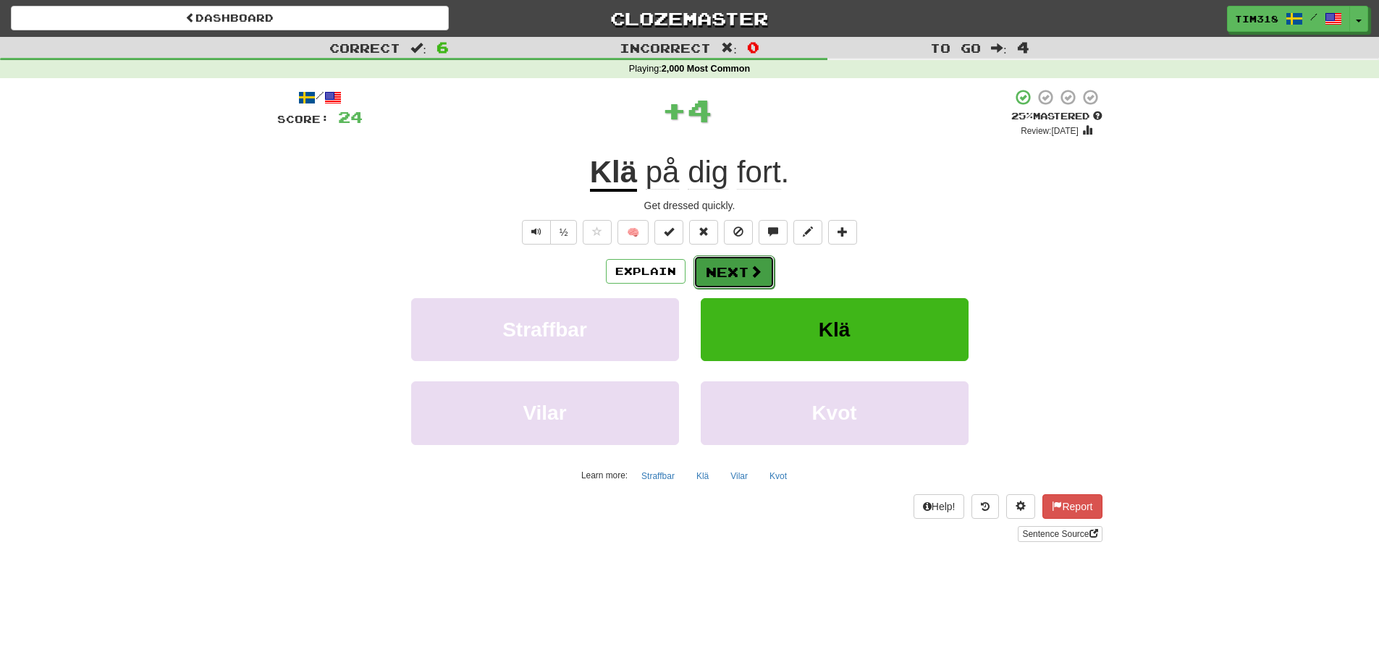
click at [741, 267] on button "Next" at bounding box center [733, 271] width 81 height 33
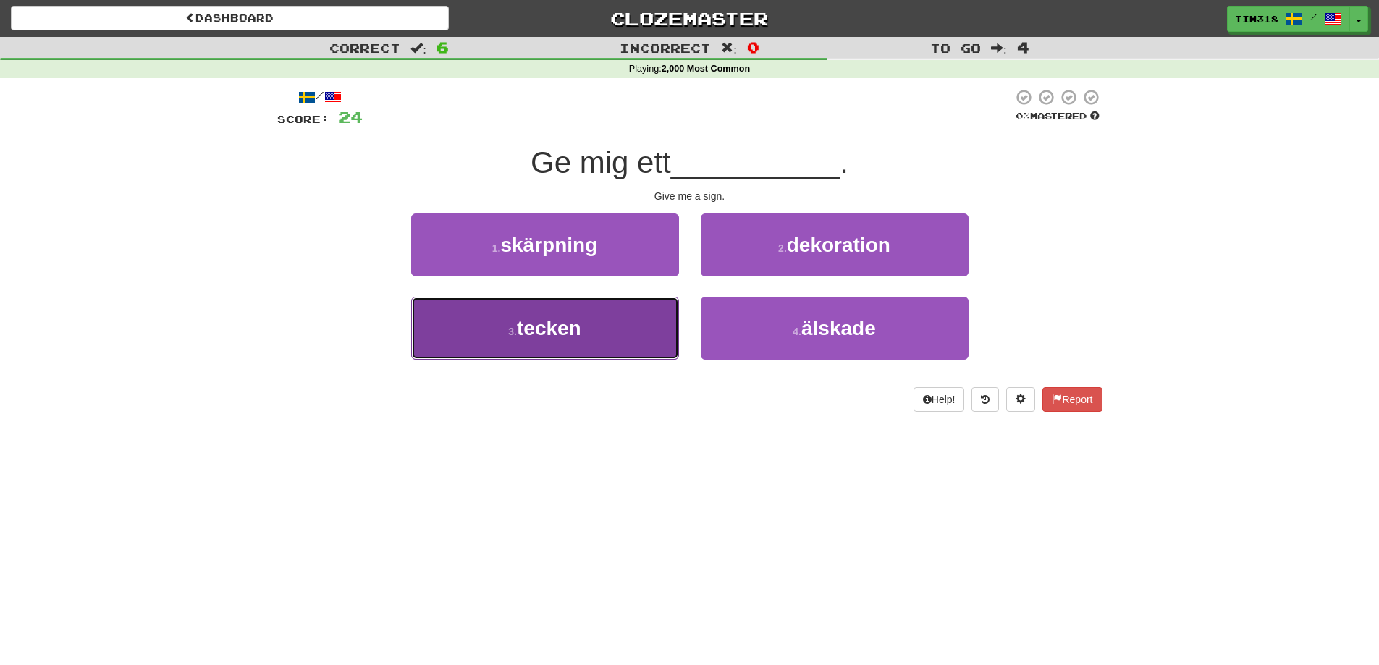
click at [598, 326] on button "3 . tecken" at bounding box center [545, 328] width 268 height 63
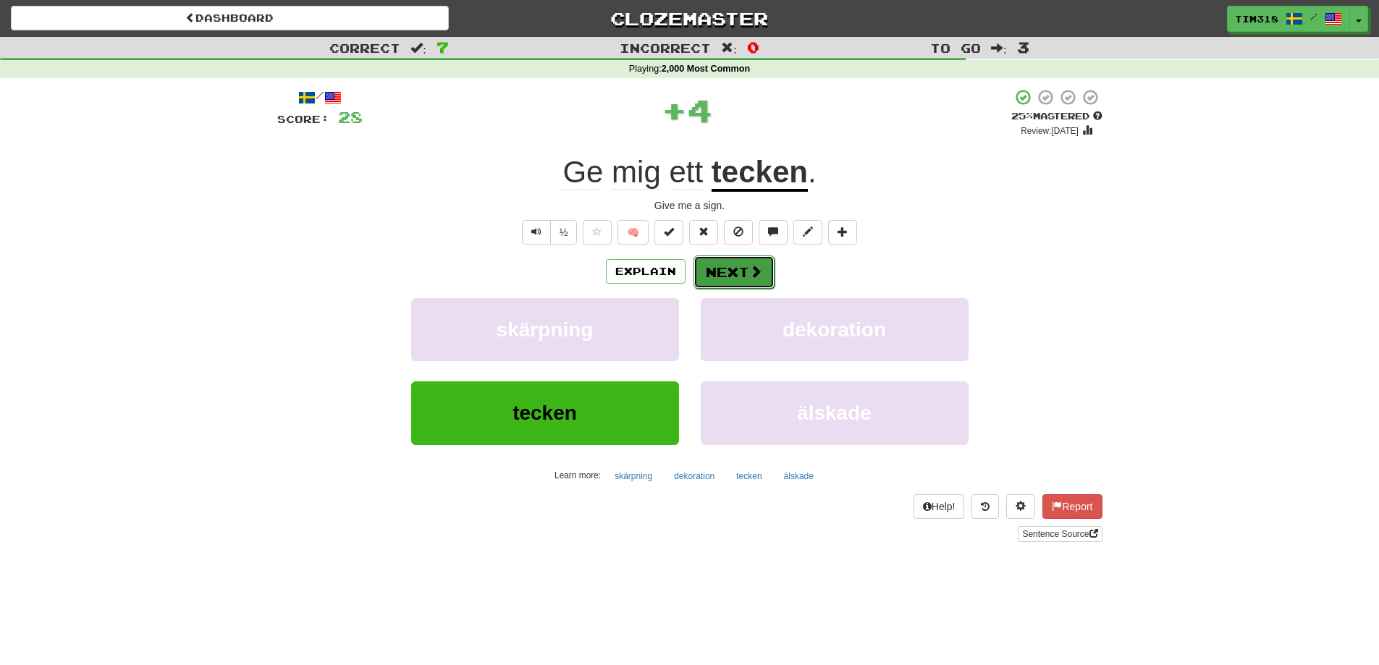
click at [716, 270] on button "Next" at bounding box center [733, 271] width 81 height 33
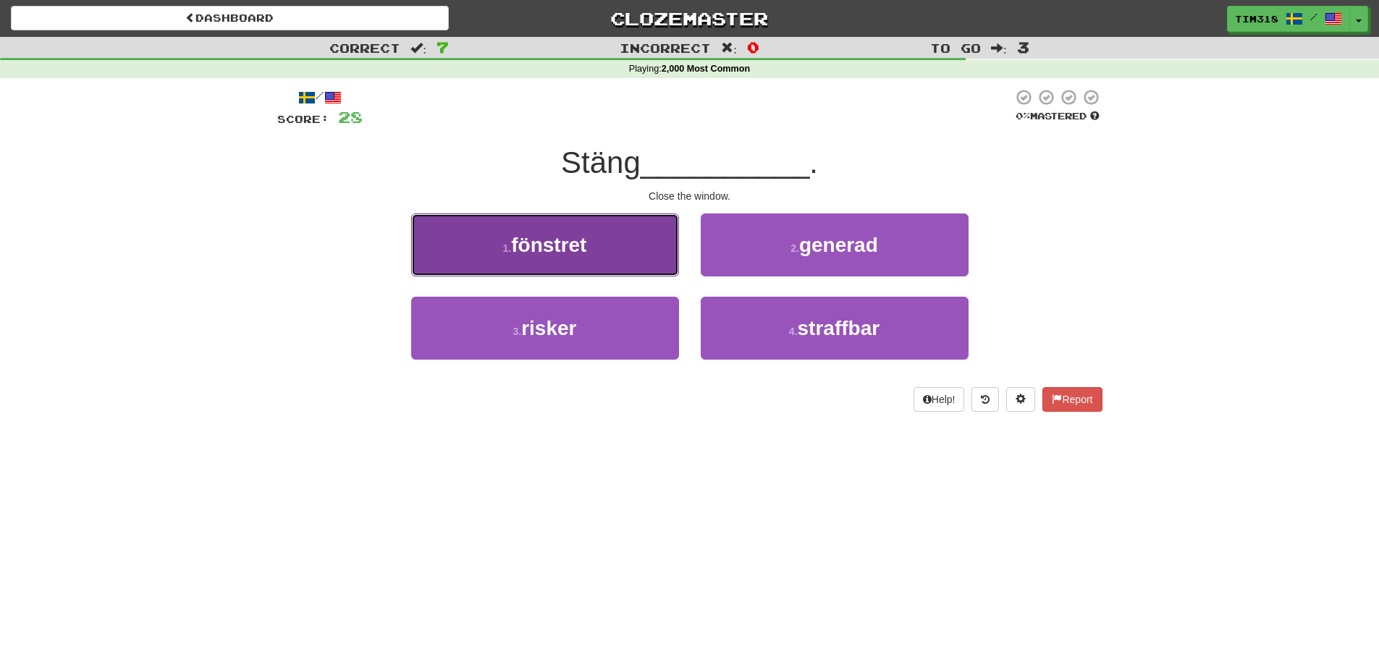
click at [631, 252] on button "1 . fönstret" at bounding box center [545, 244] width 268 height 63
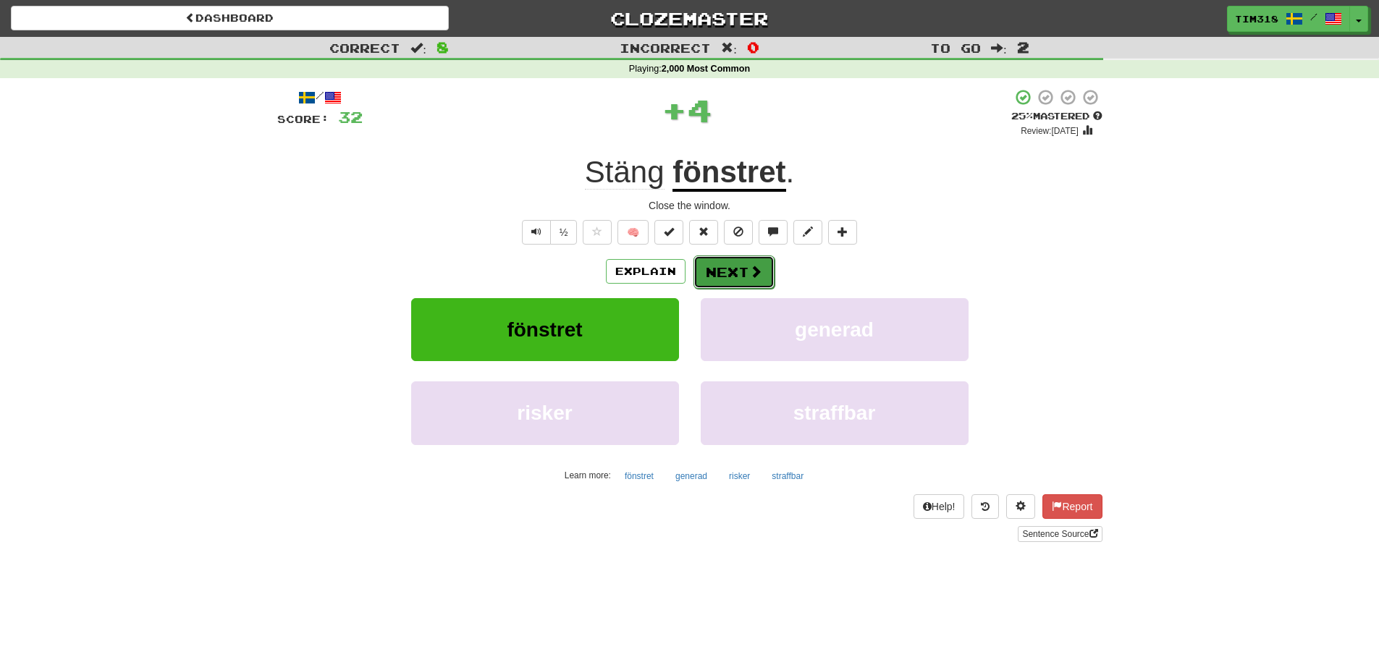
click at [763, 272] on button "Next" at bounding box center [733, 271] width 81 height 33
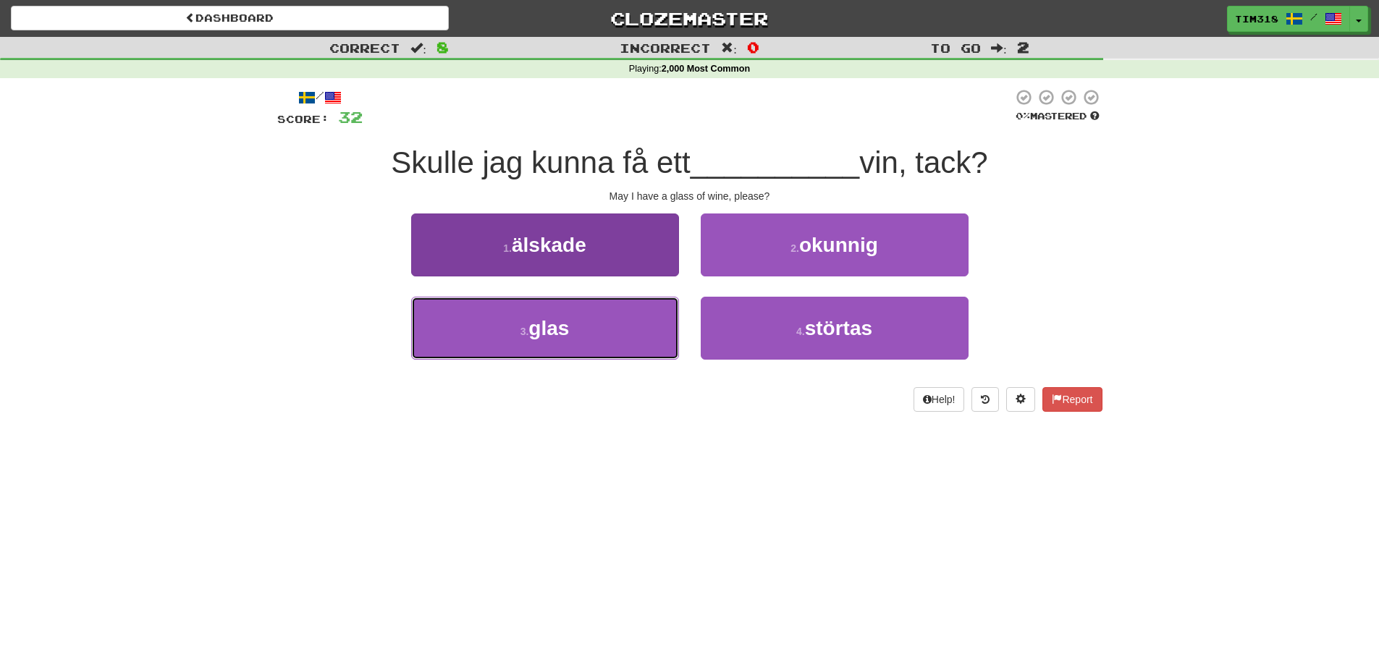
drag, startPoint x: 625, startPoint y: 340, endPoint x: 648, endPoint y: 313, distance: 36.0
click at [627, 337] on button "3 . glas" at bounding box center [545, 328] width 268 height 63
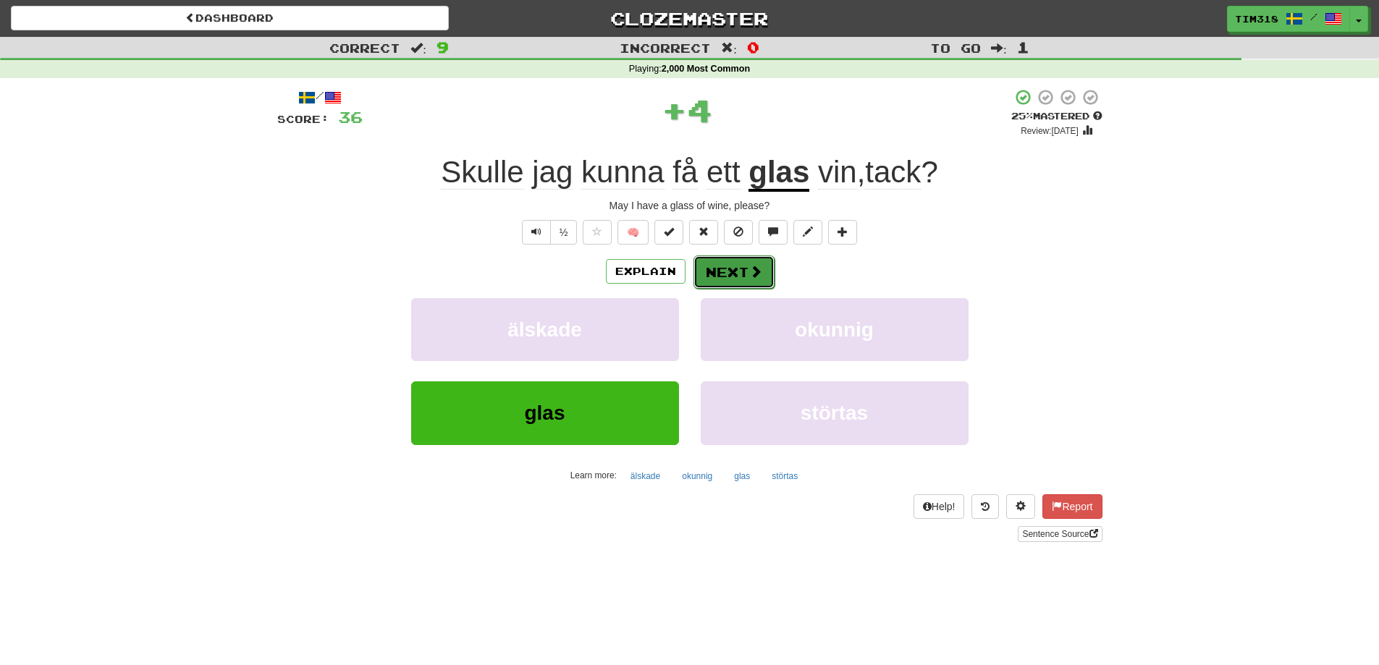
click at [713, 271] on button "Next" at bounding box center [733, 271] width 81 height 33
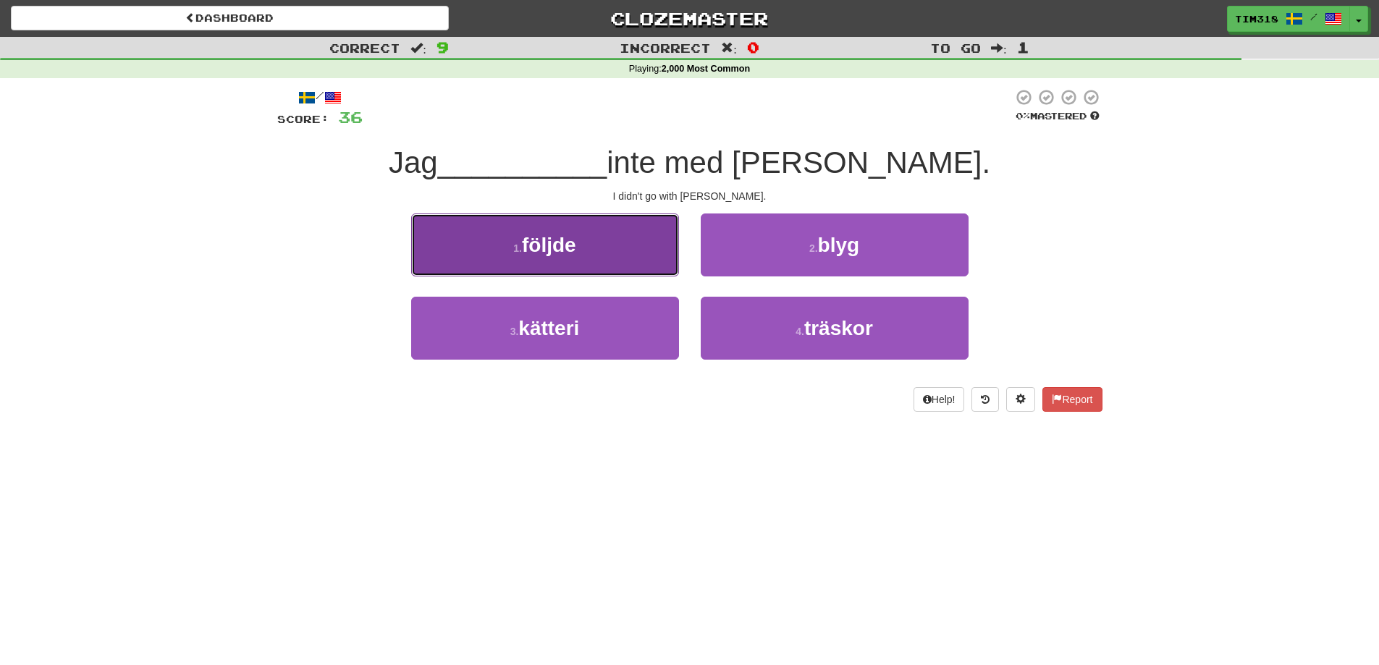
click at [611, 254] on button "1 . följde" at bounding box center [545, 244] width 268 height 63
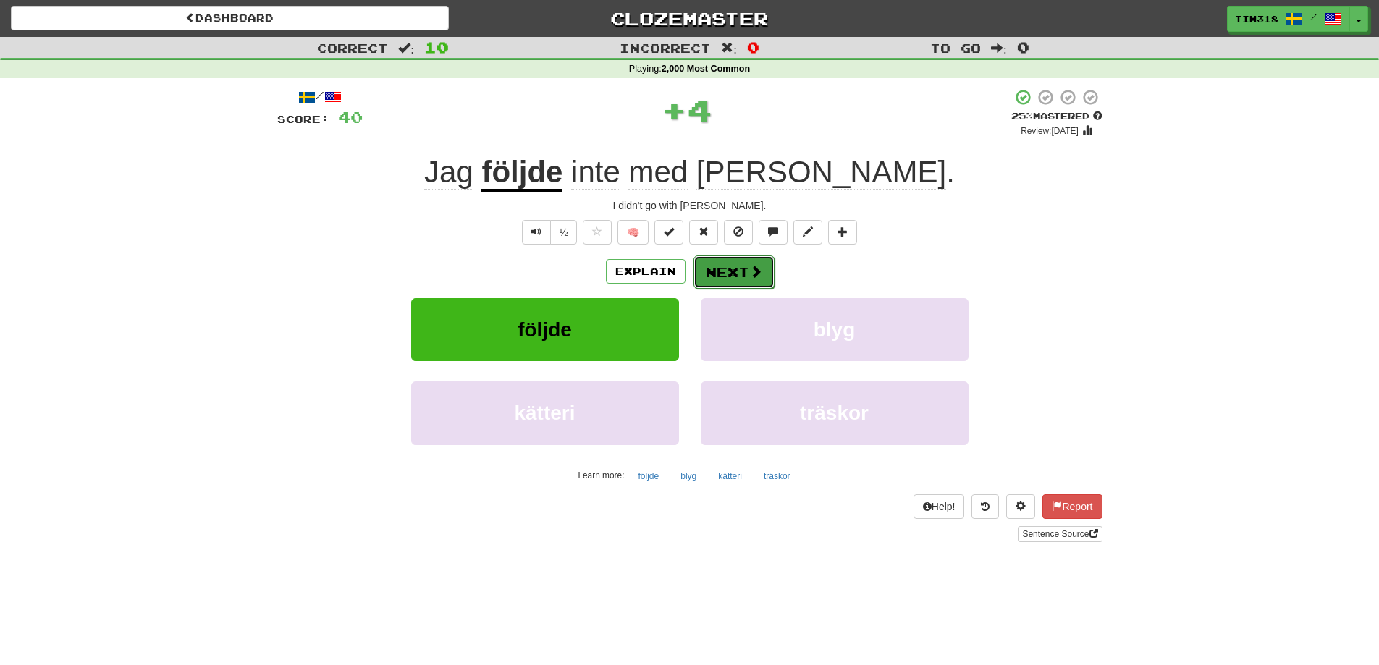
click at [737, 271] on button "Next" at bounding box center [733, 271] width 81 height 33
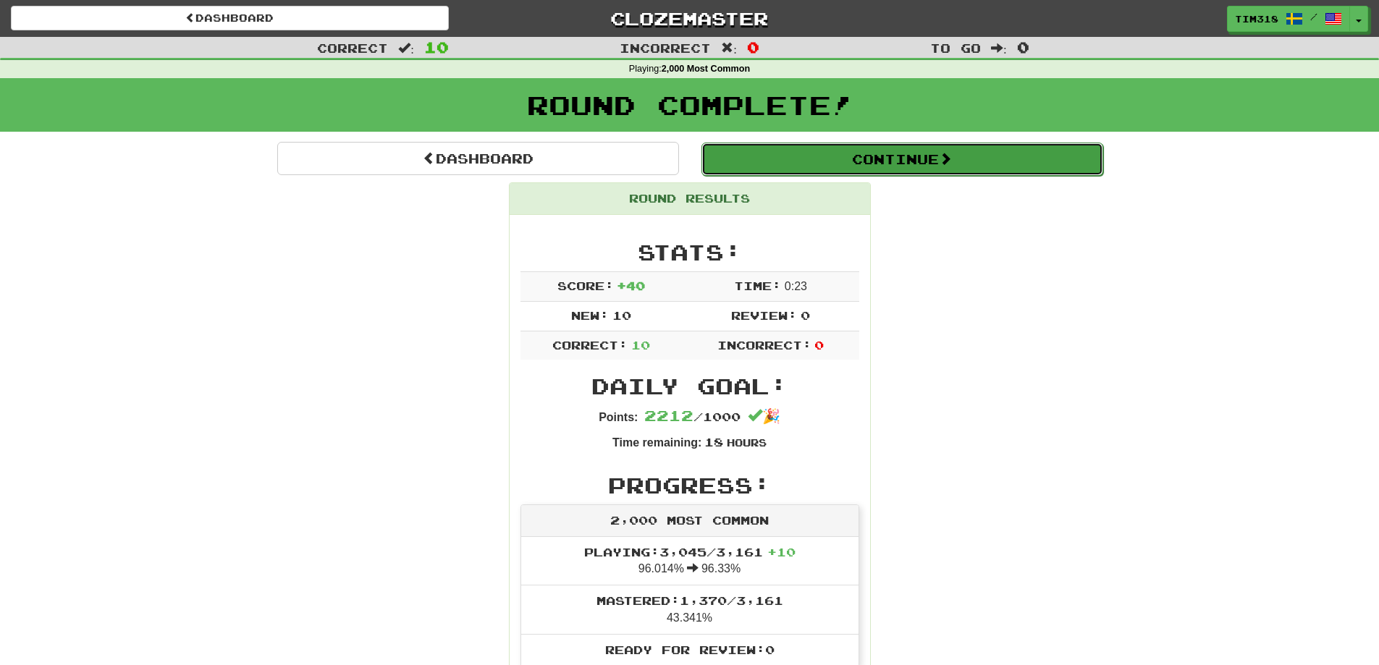
click at [884, 164] on button "Continue" at bounding box center [902, 159] width 402 height 33
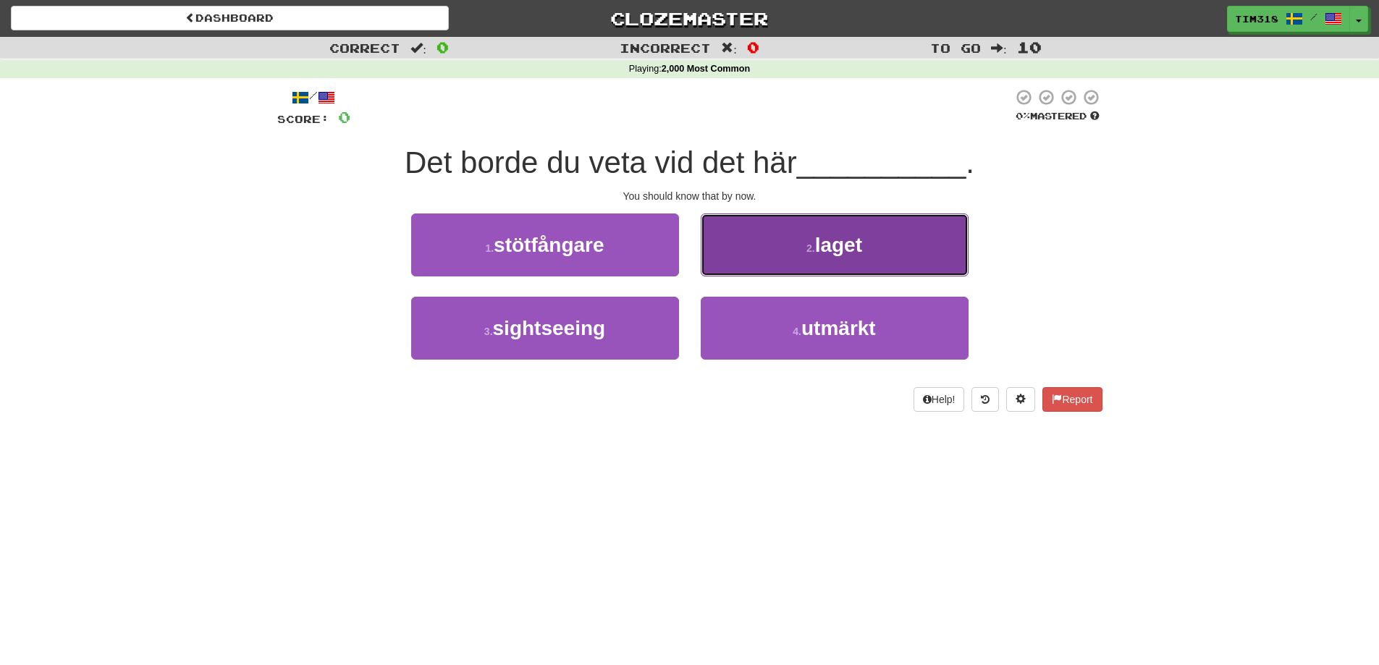
click at [807, 231] on button "2 . laget" at bounding box center [835, 244] width 268 height 63
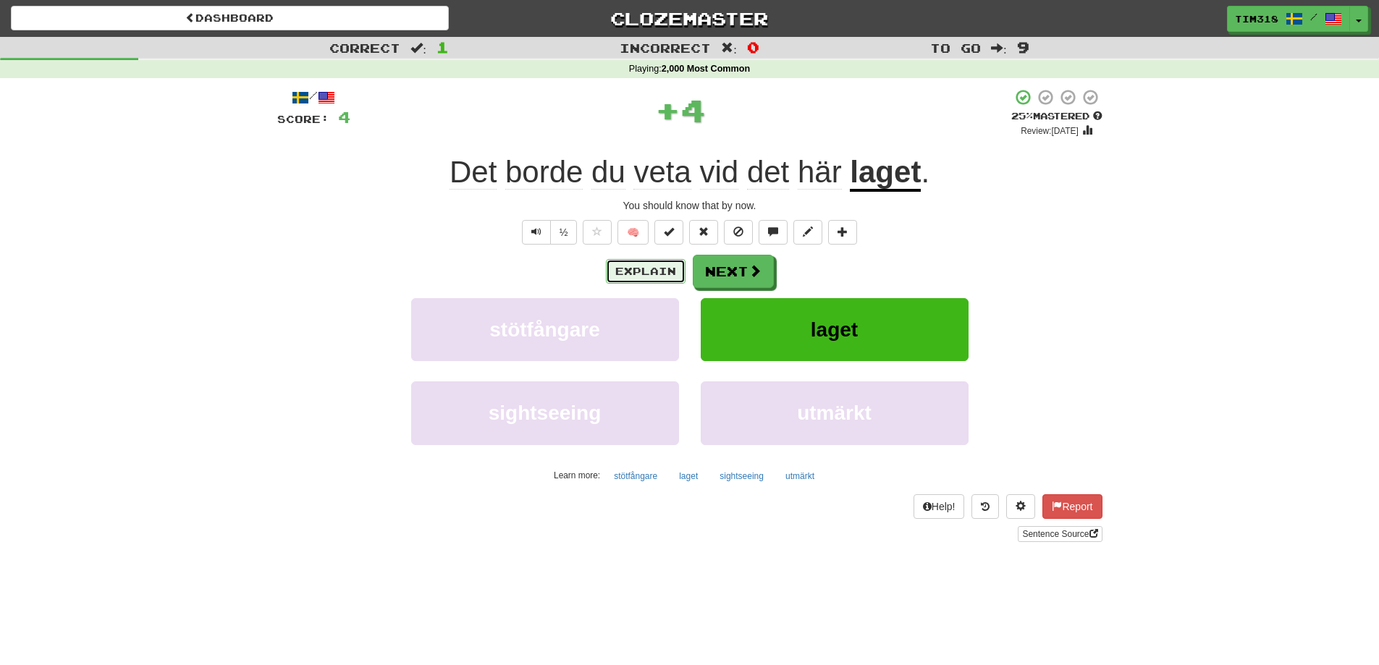
click at [639, 265] on button "Explain" at bounding box center [646, 271] width 80 height 25
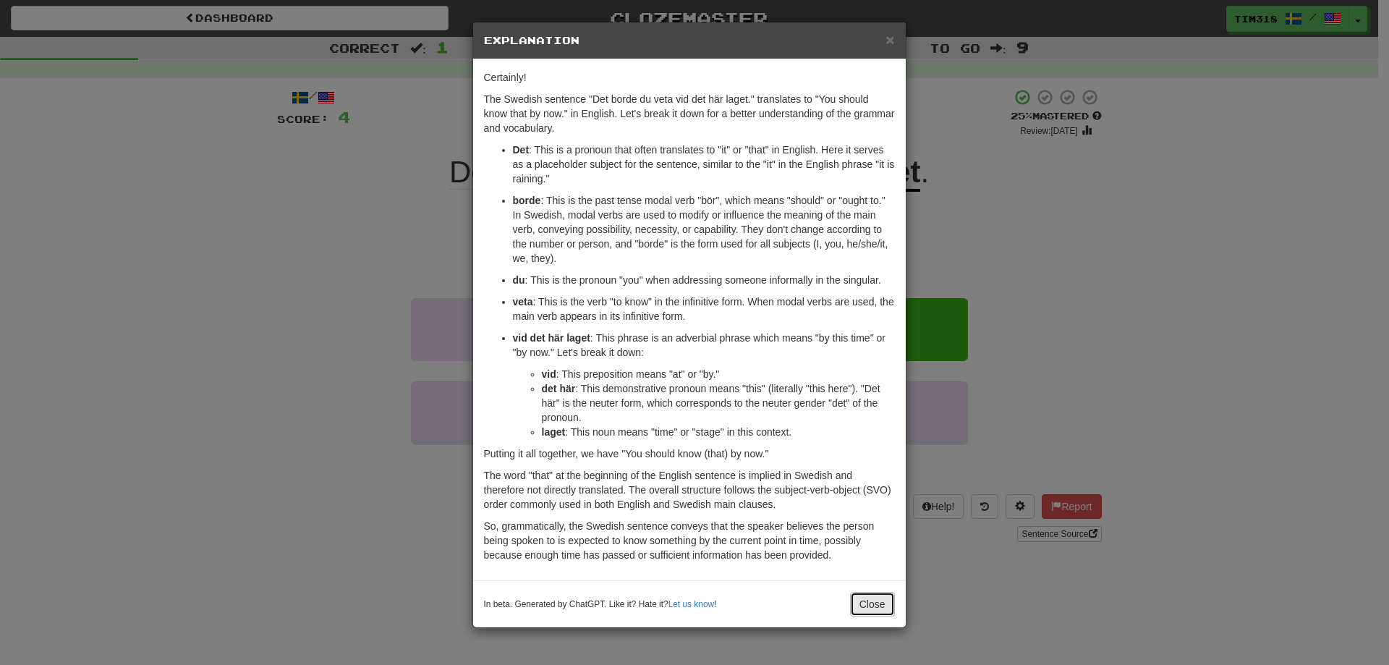
click at [863, 601] on button "Close" at bounding box center [872, 604] width 45 height 25
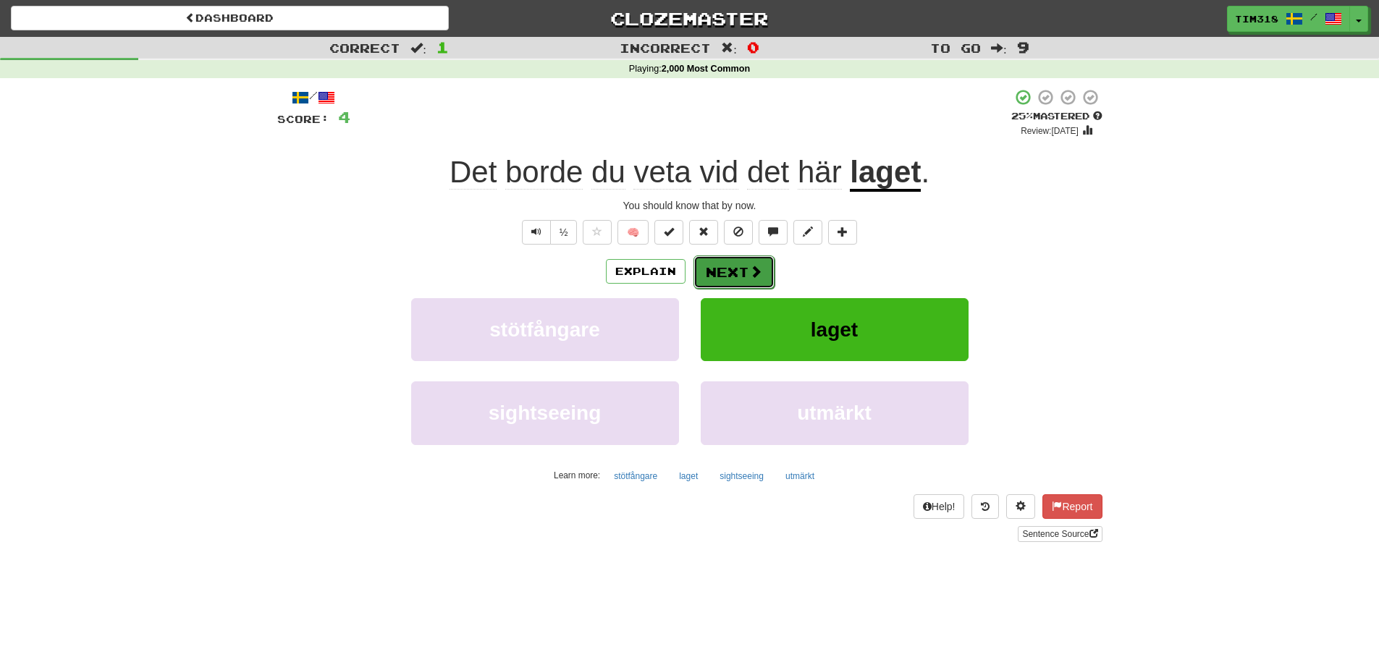
click at [746, 270] on button "Next" at bounding box center [733, 271] width 81 height 33
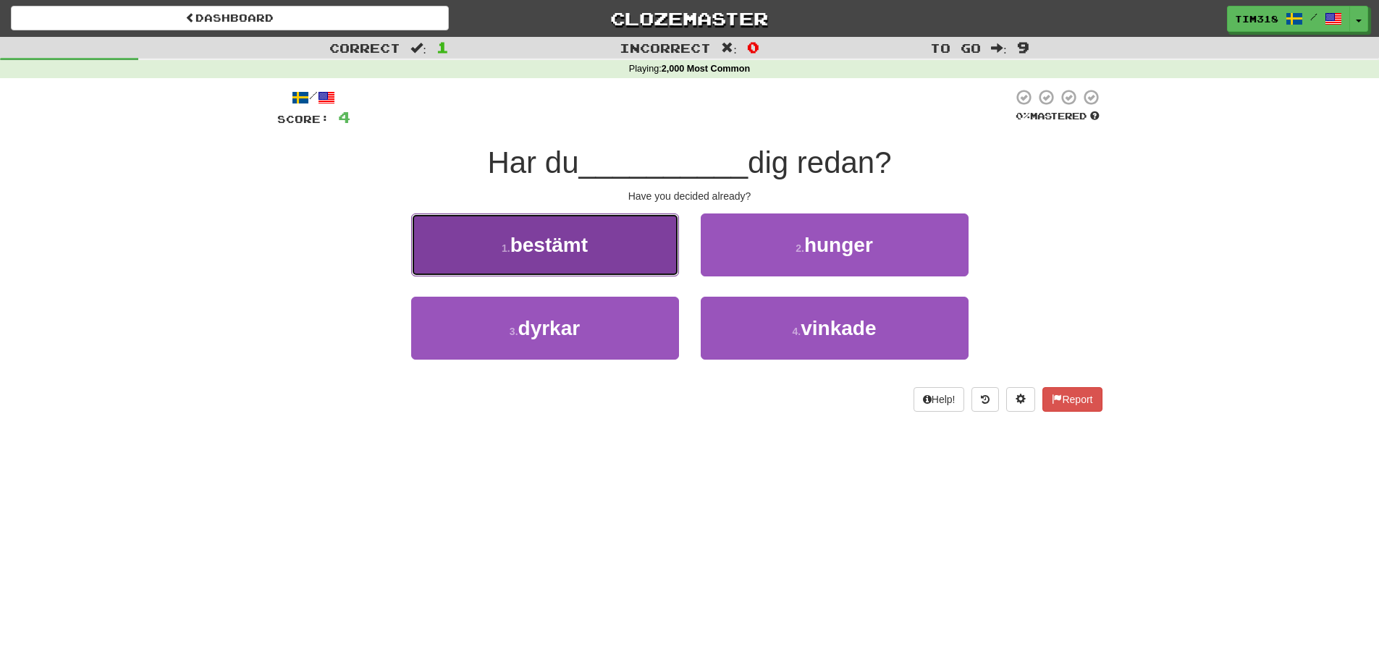
click at [643, 247] on button "1 . bestämt" at bounding box center [545, 244] width 268 height 63
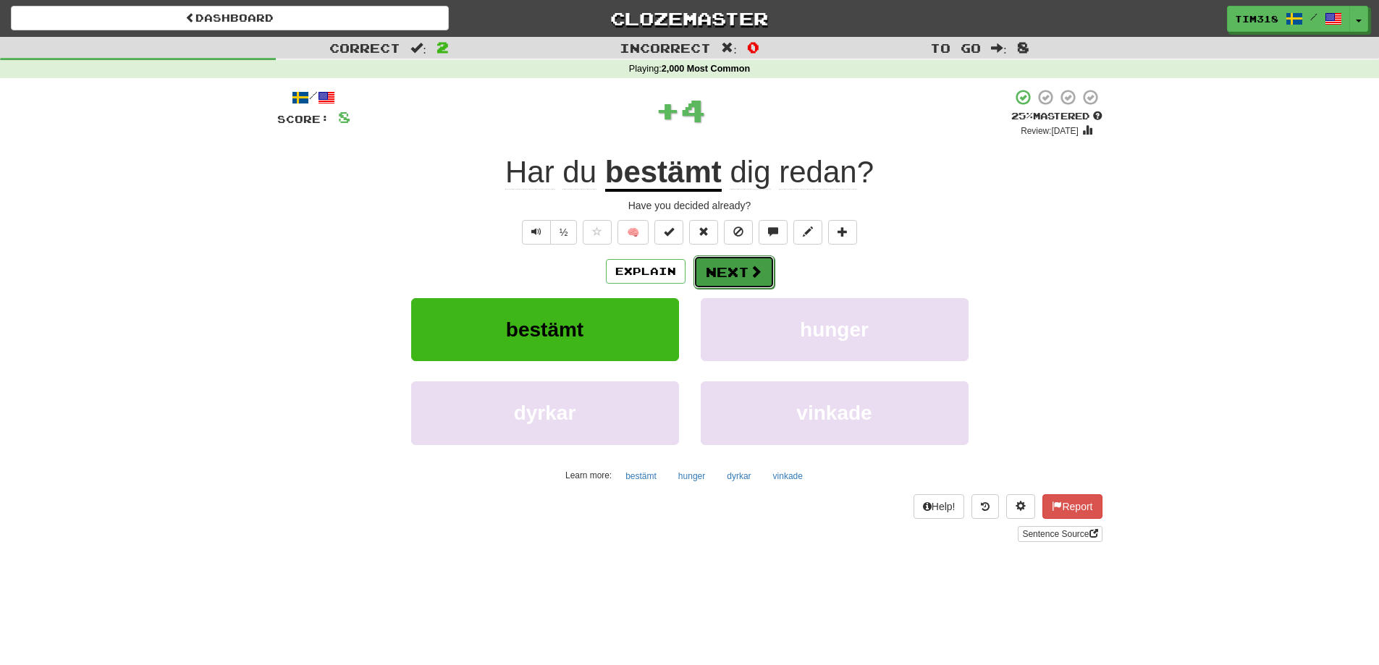
click at [733, 269] on button "Next" at bounding box center [733, 271] width 81 height 33
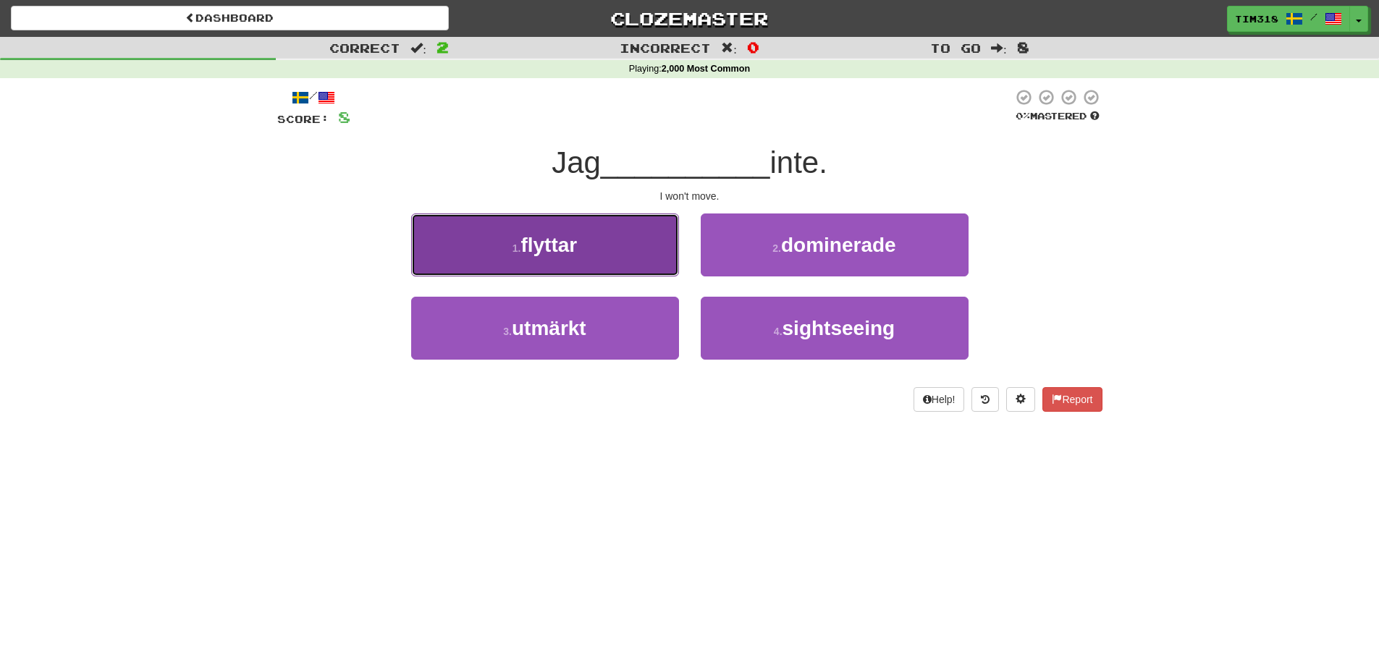
click at [593, 262] on button "1 . flyttar" at bounding box center [545, 244] width 268 height 63
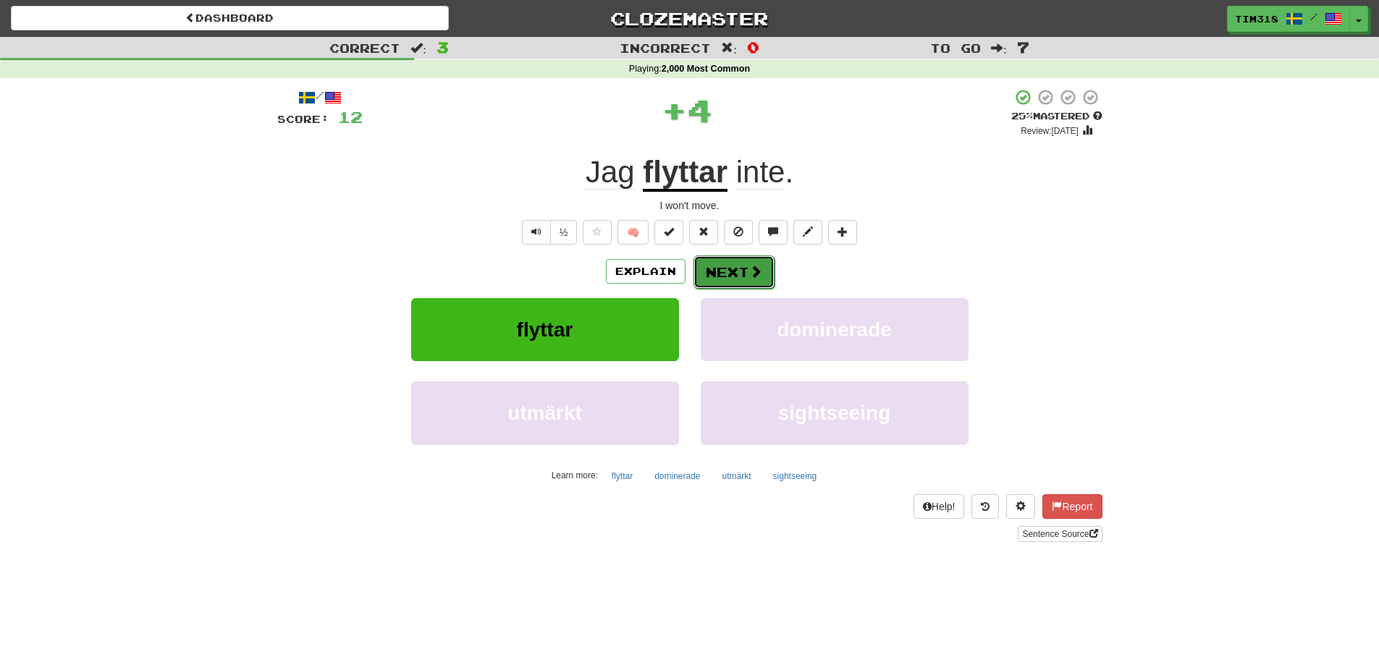
click at [723, 267] on button "Next" at bounding box center [733, 271] width 81 height 33
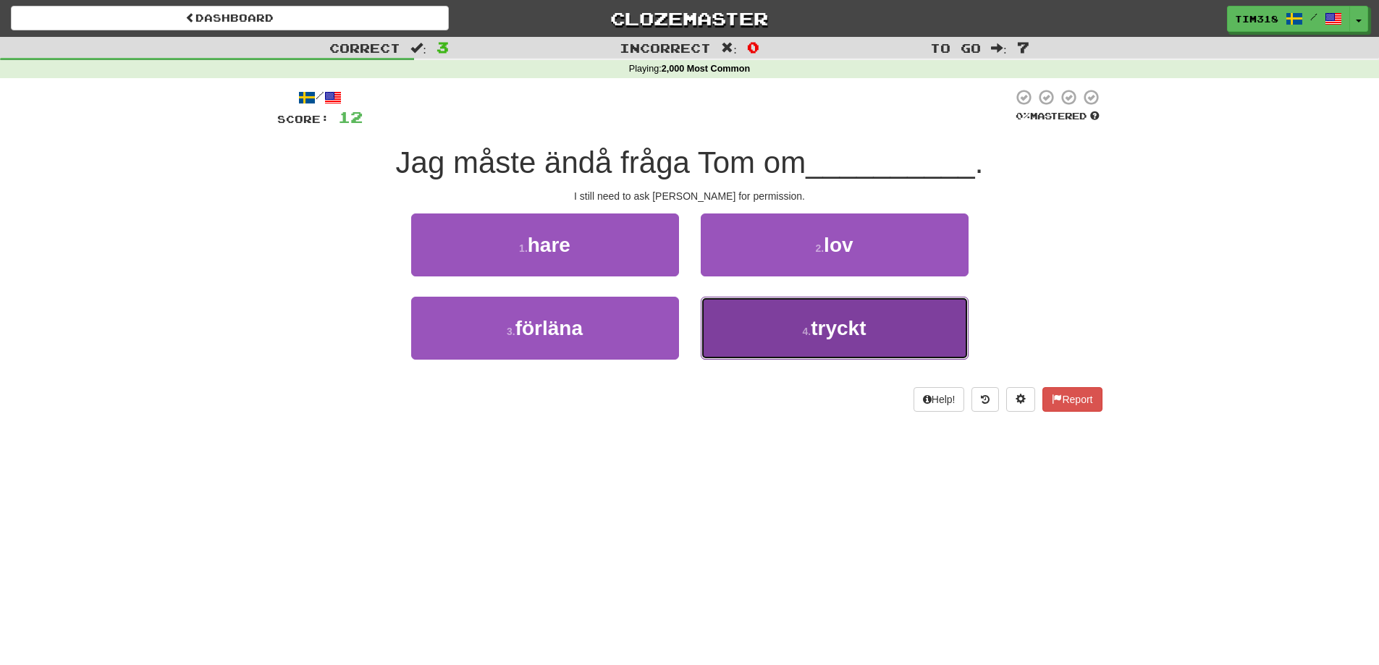
click at [808, 347] on button "4 . tryckt" at bounding box center [835, 328] width 268 height 63
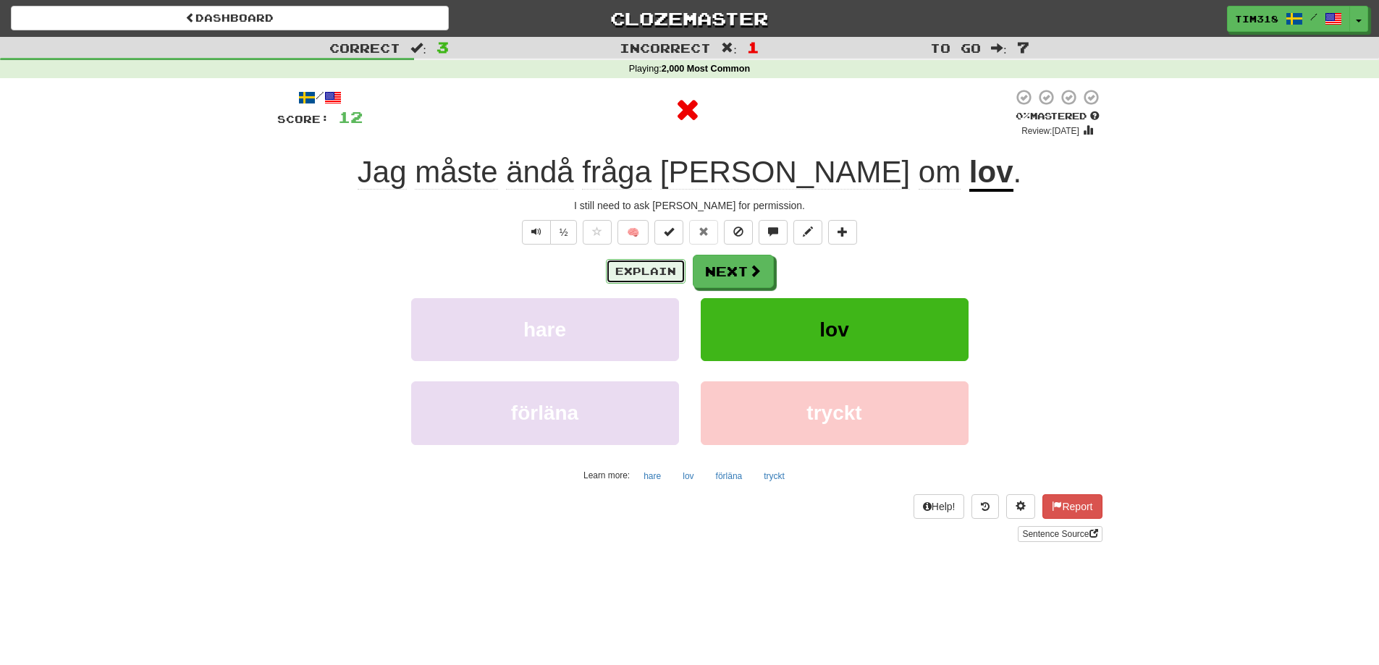
click at [629, 270] on button "Explain" at bounding box center [646, 271] width 80 height 25
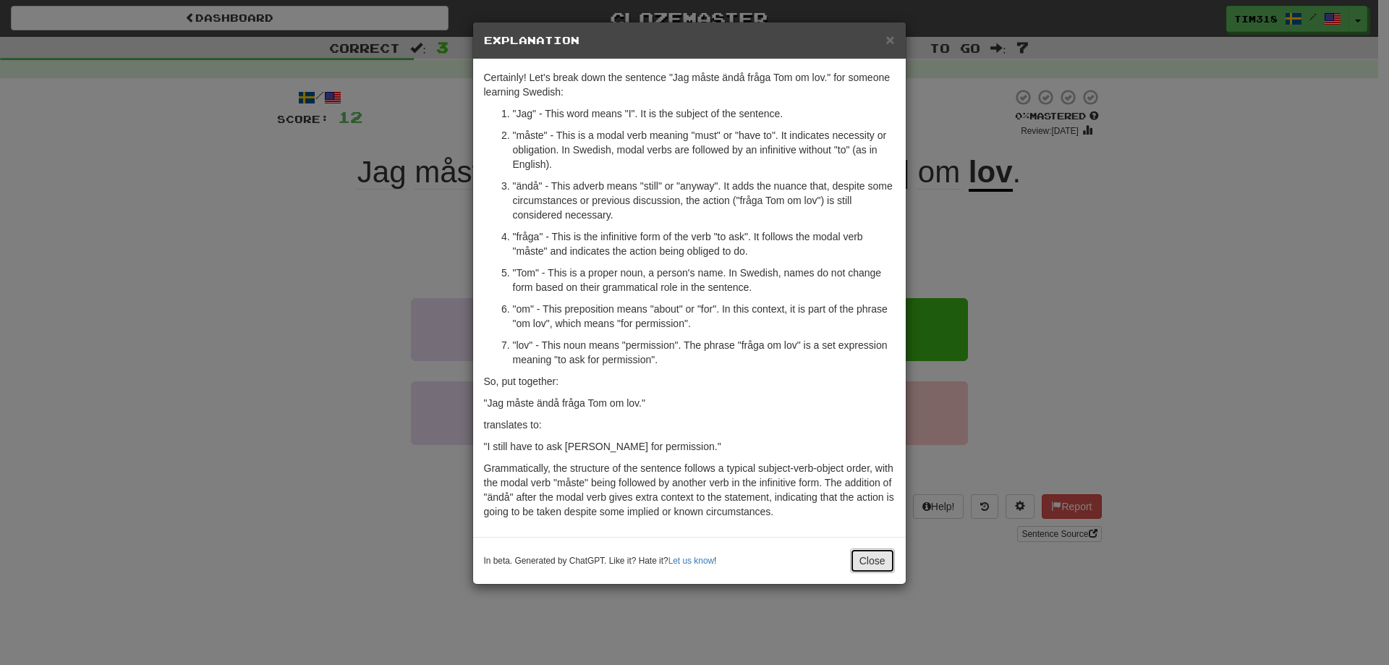
click at [892, 566] on button "Close" at bounding box center [872, 561] width 45 height 25
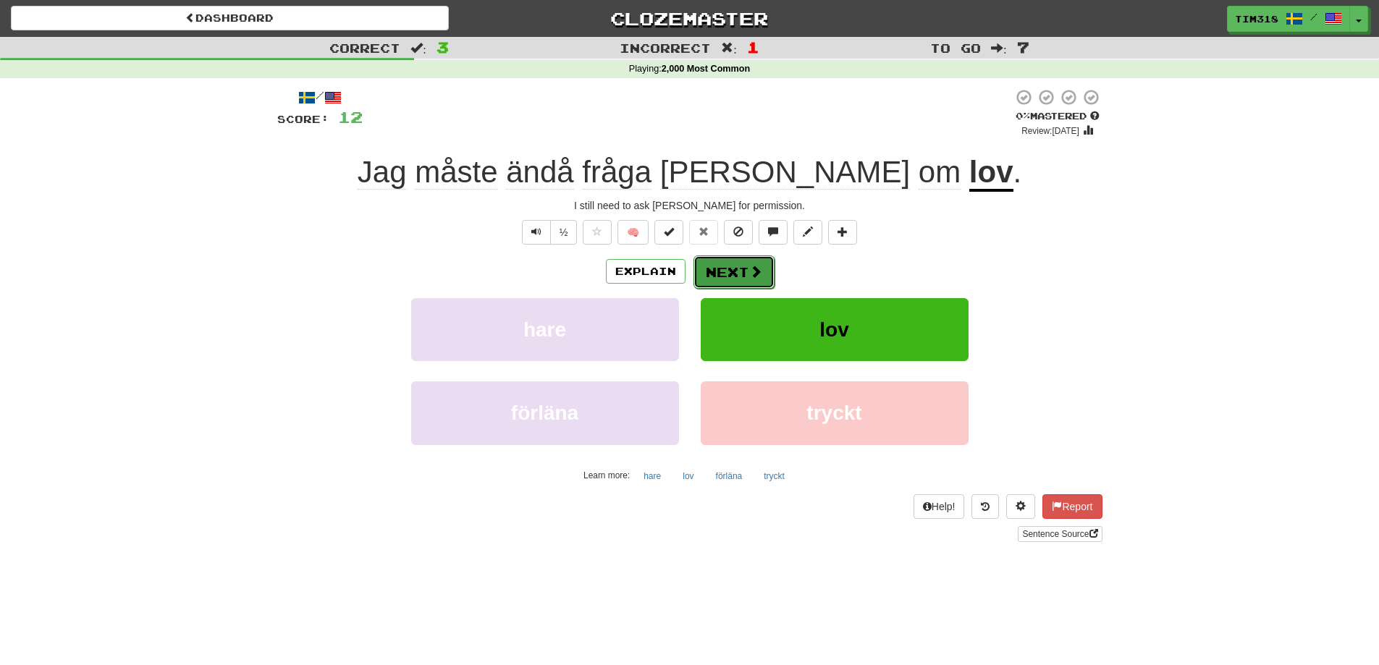
click at [711, 280] on button "Next" at bounding box center [733, 271] width 81 height 33
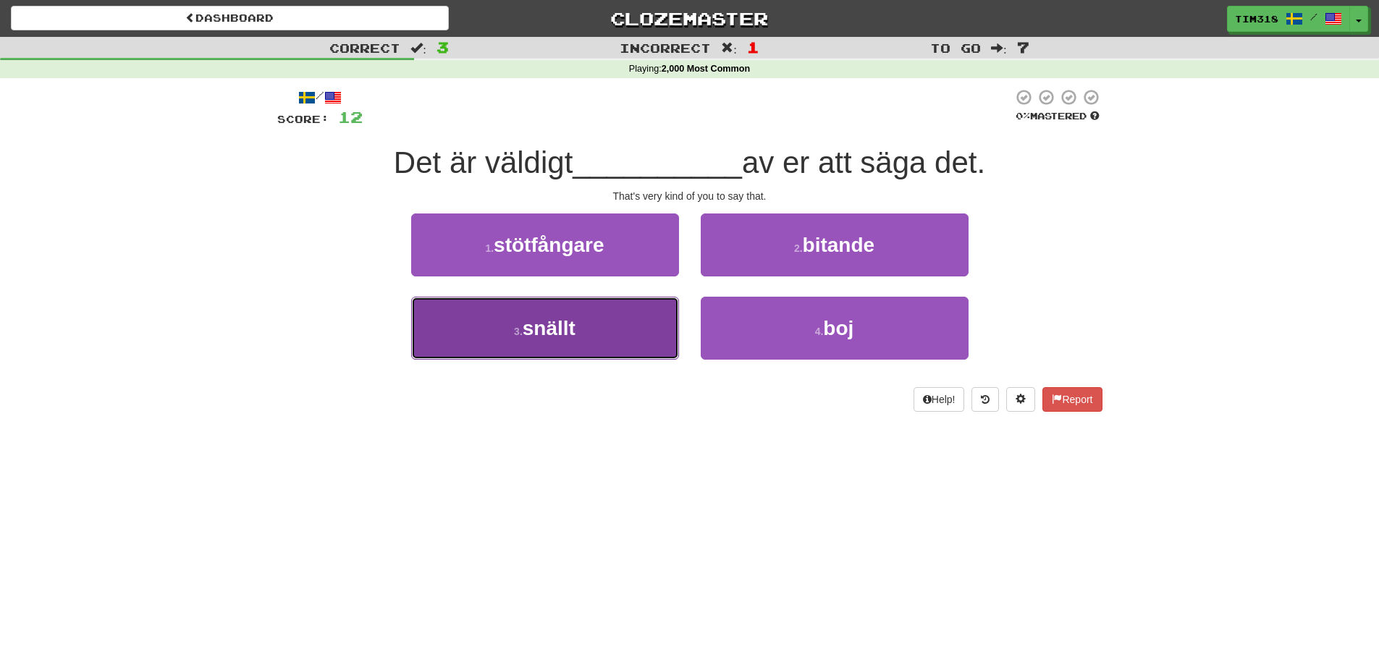
click at [615, 323] on button "3 . snällt" at bounding box center [545, 328] width 268 height 63
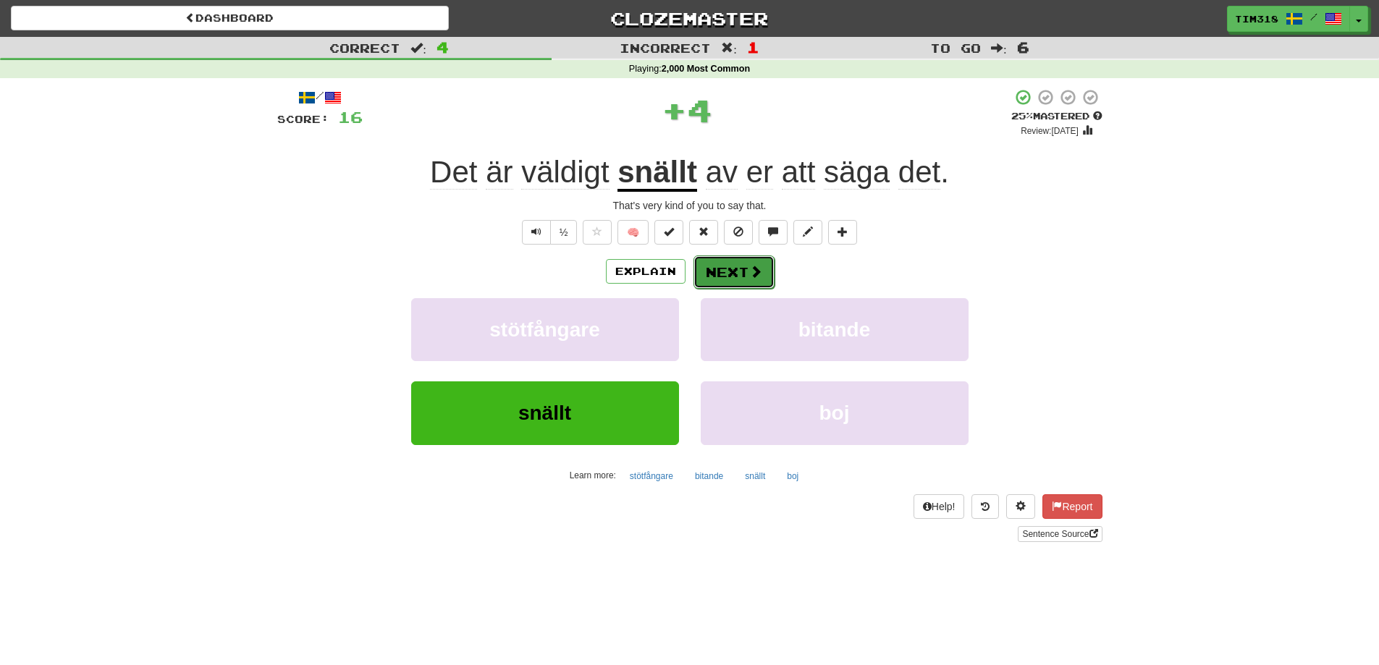
click at [741, 272] on button "Next" at bounding box center [733, 271] width 81 height 33
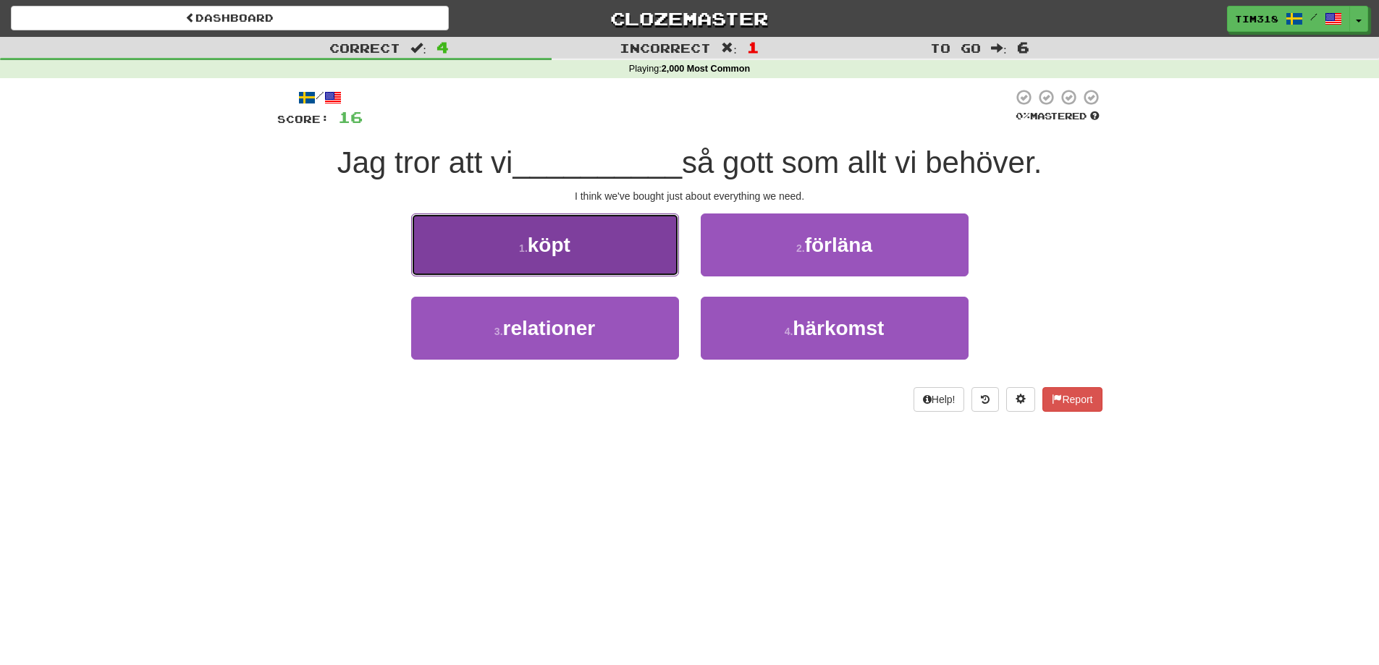
click at [602, 260] on button "1 . köpt" at bounding box center [545, 244] width 268 height 63
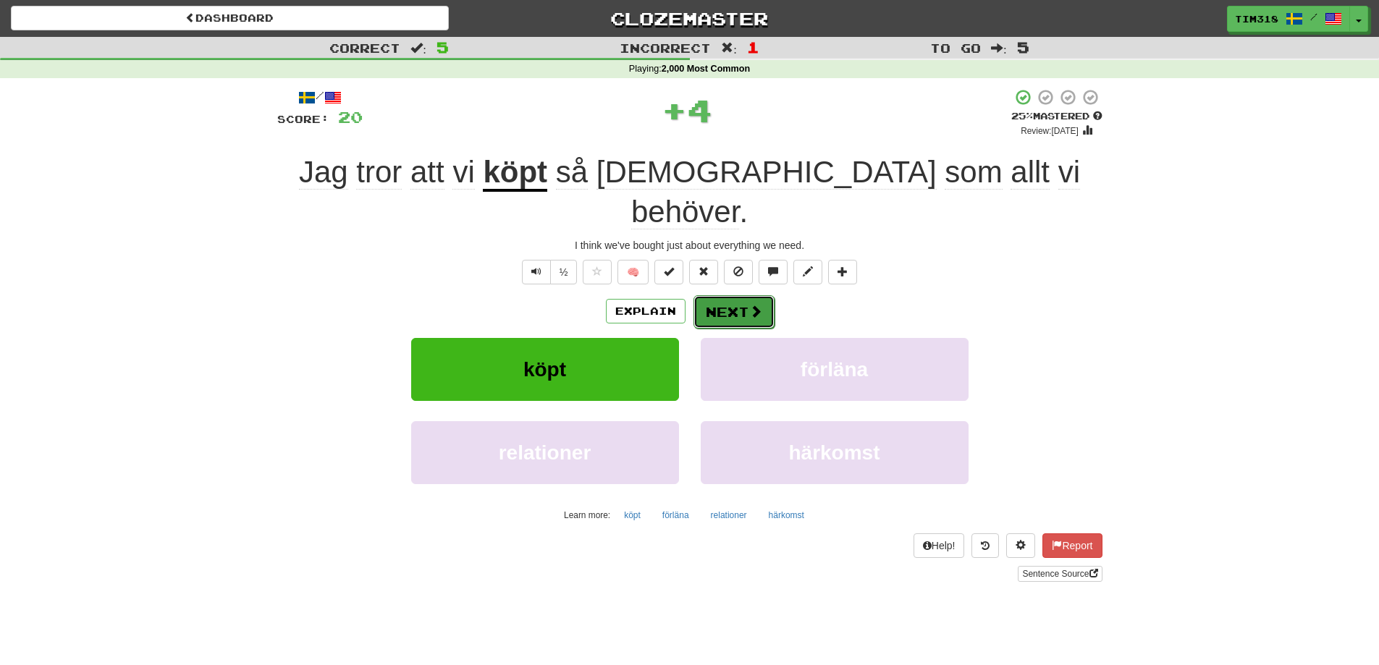
click at [732, 295] on button "Next" at bounding box center [733, 311] width 81 height 33
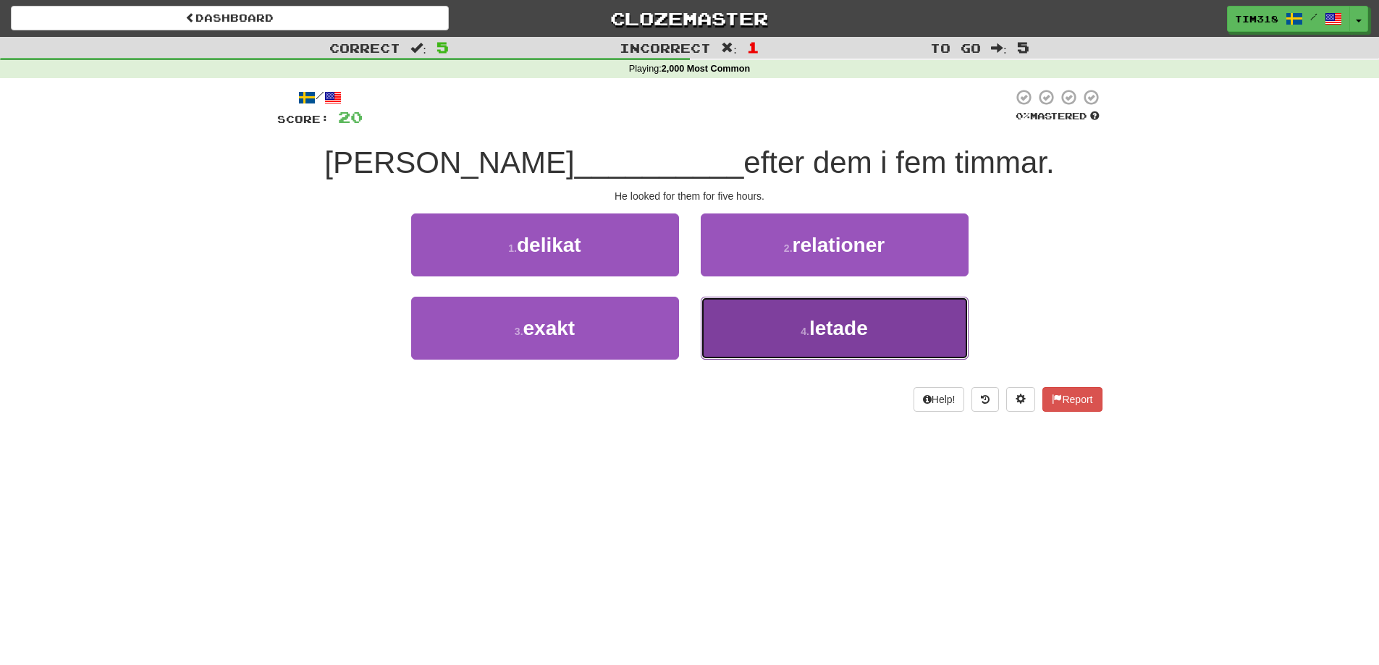
click at [761, 338] on button "4 . letade" at bounding box center [835, 328] width 268 height 63
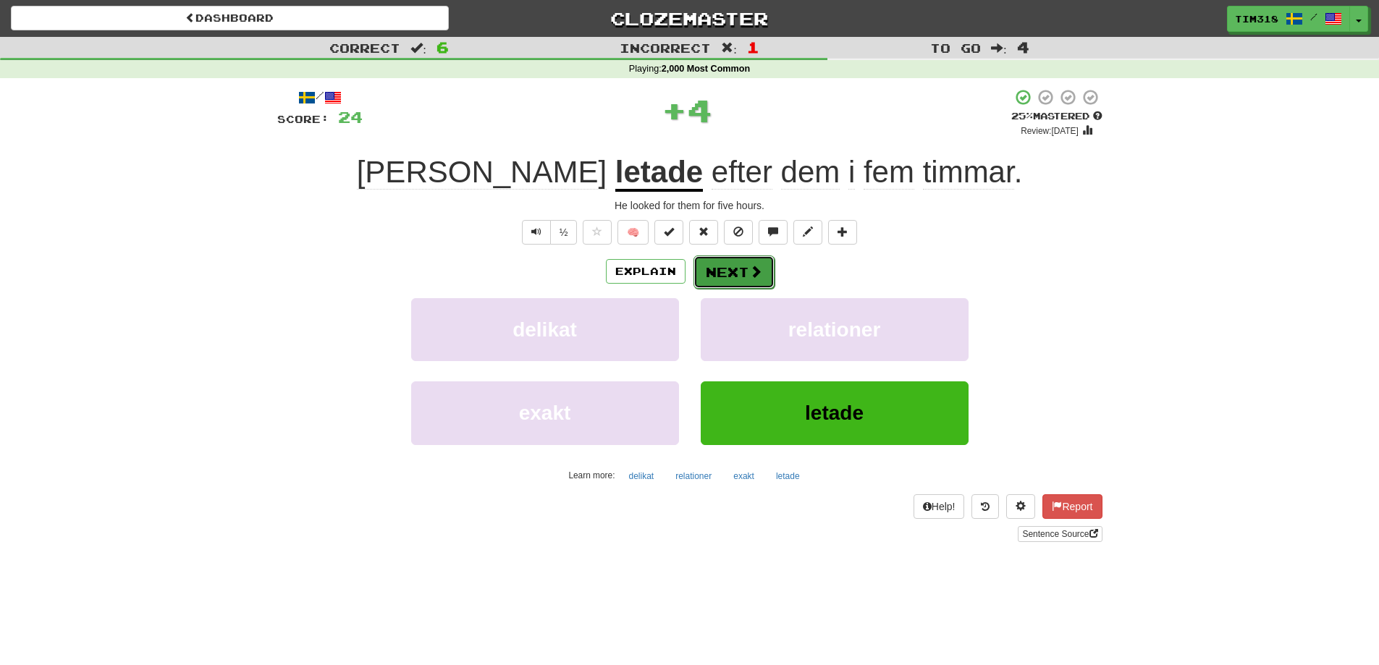
click at [724, 276] on button "Next" at bounding box center [733, 271] width 81 height 33
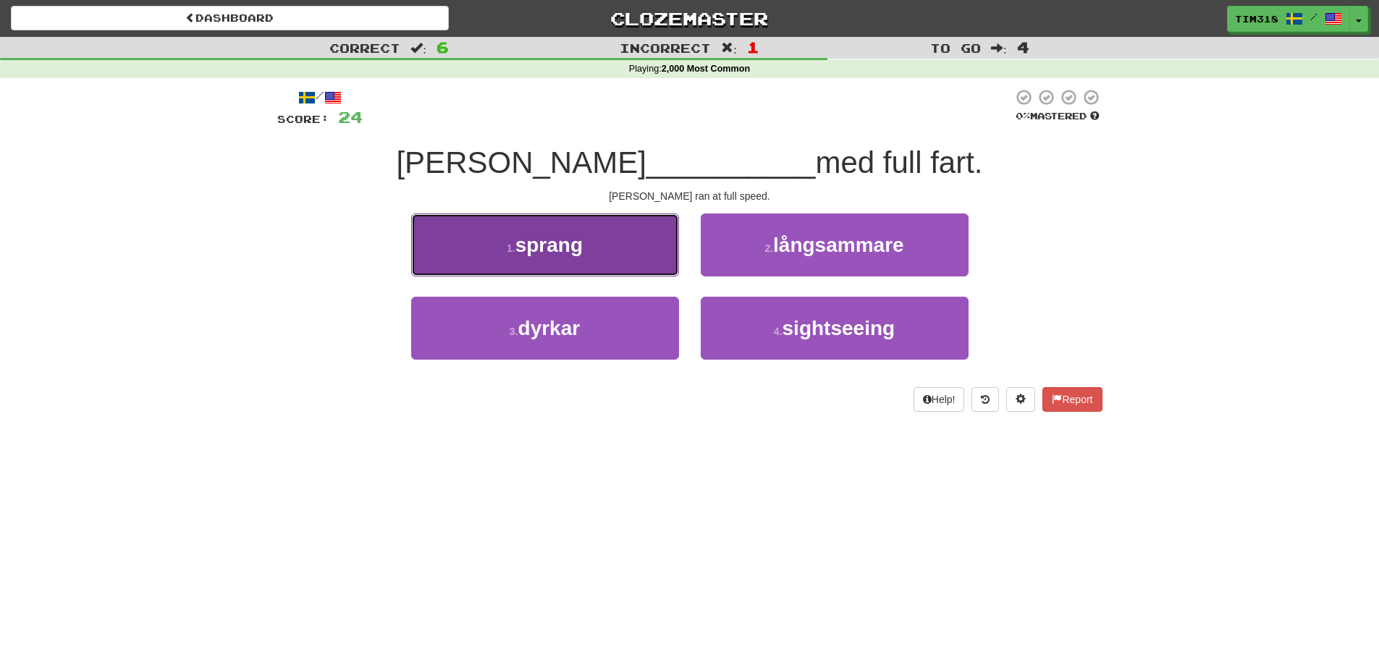
click at [609, 262] on button "1 . sprang" at bounding box center [545, 244] width 268 height 63
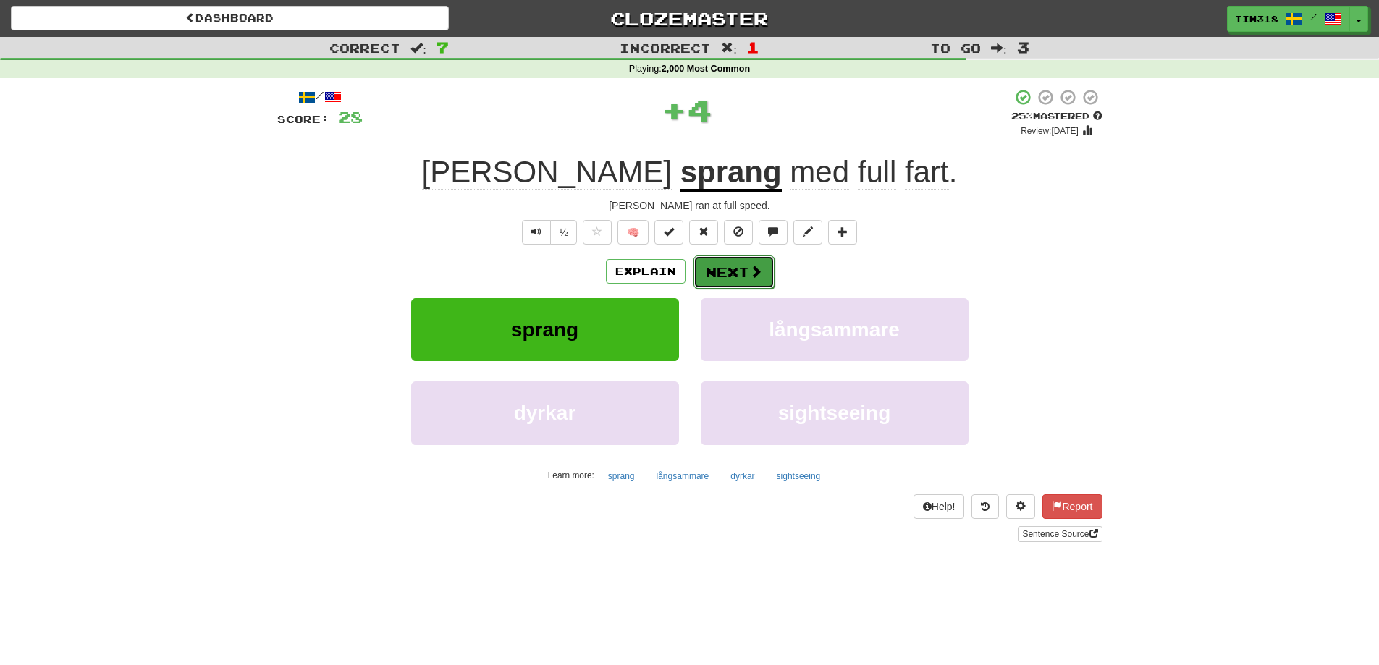
click at [743, 273] on button "Next" at bounding box center [733, 271] width 81 height 33
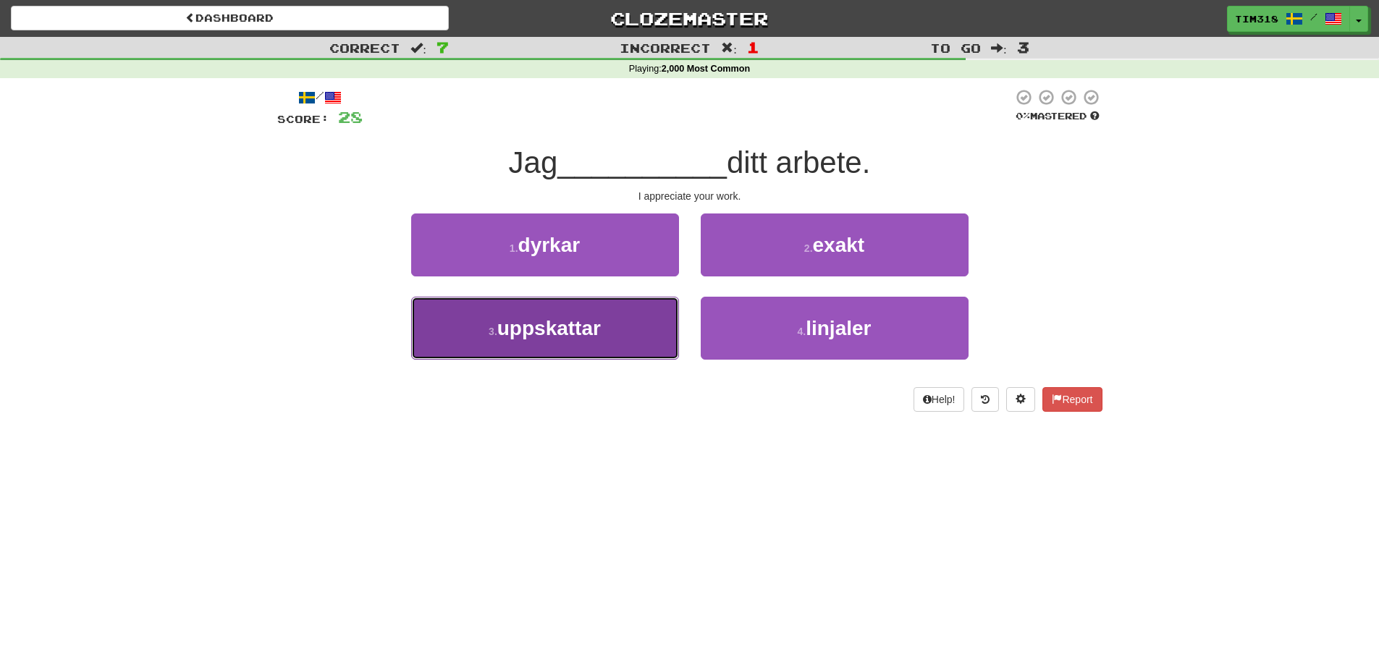
click at [600, 325] on span "uppskattar" at bounding box center [548, 328] width 103 height 22
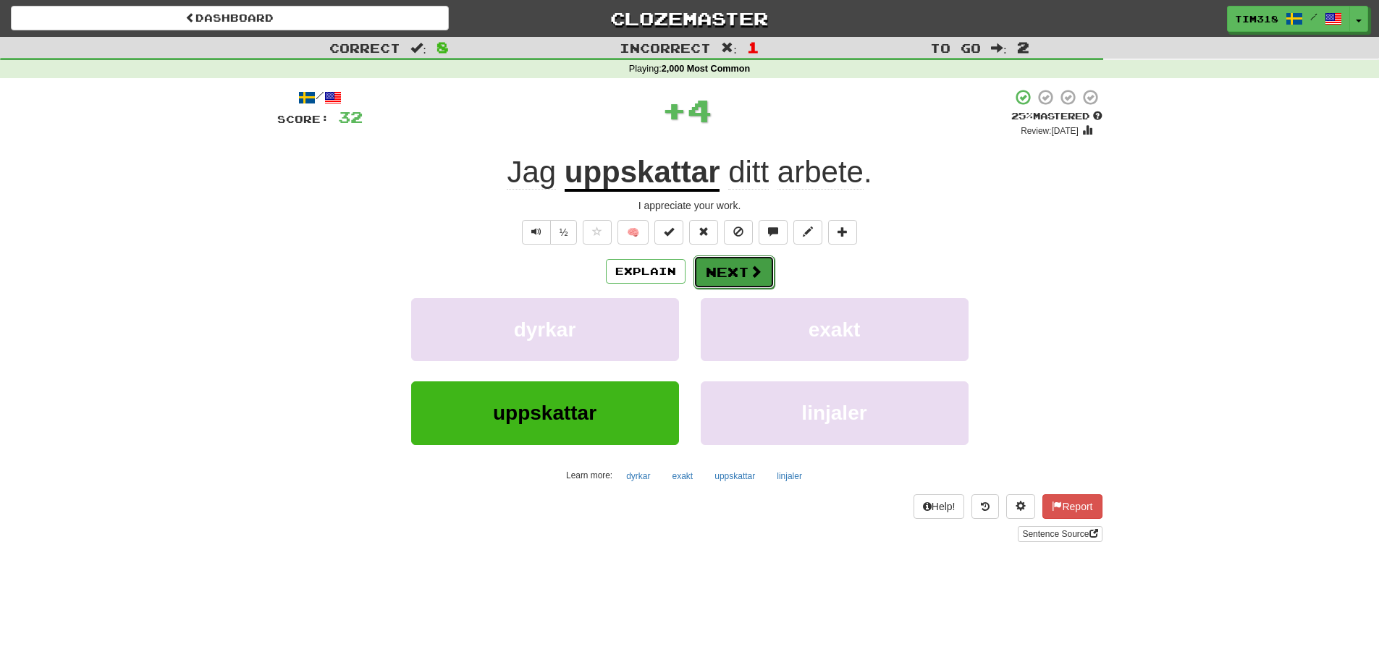
click at [751, 284] on button "Next" at bounding box center [733, 271] width 81 height 33
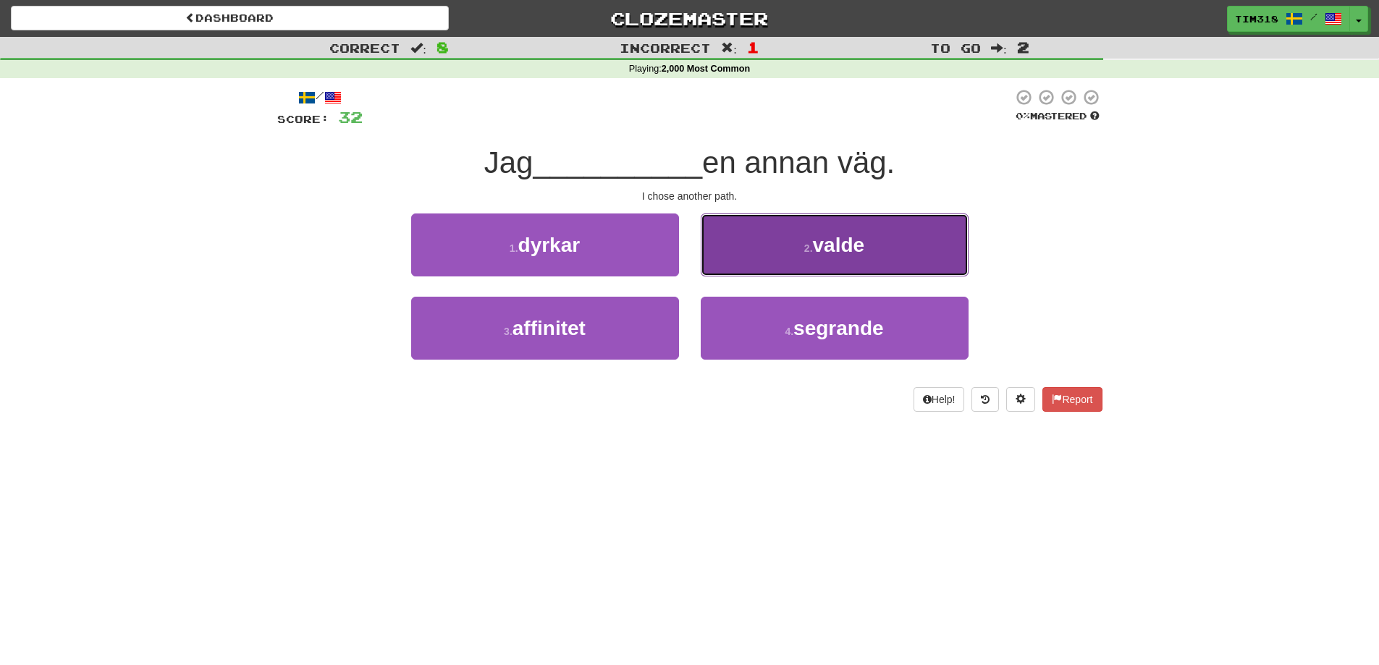
click at [787, 247] on button "2 . valde" at bounding box center [835, 244] width 268 height 63
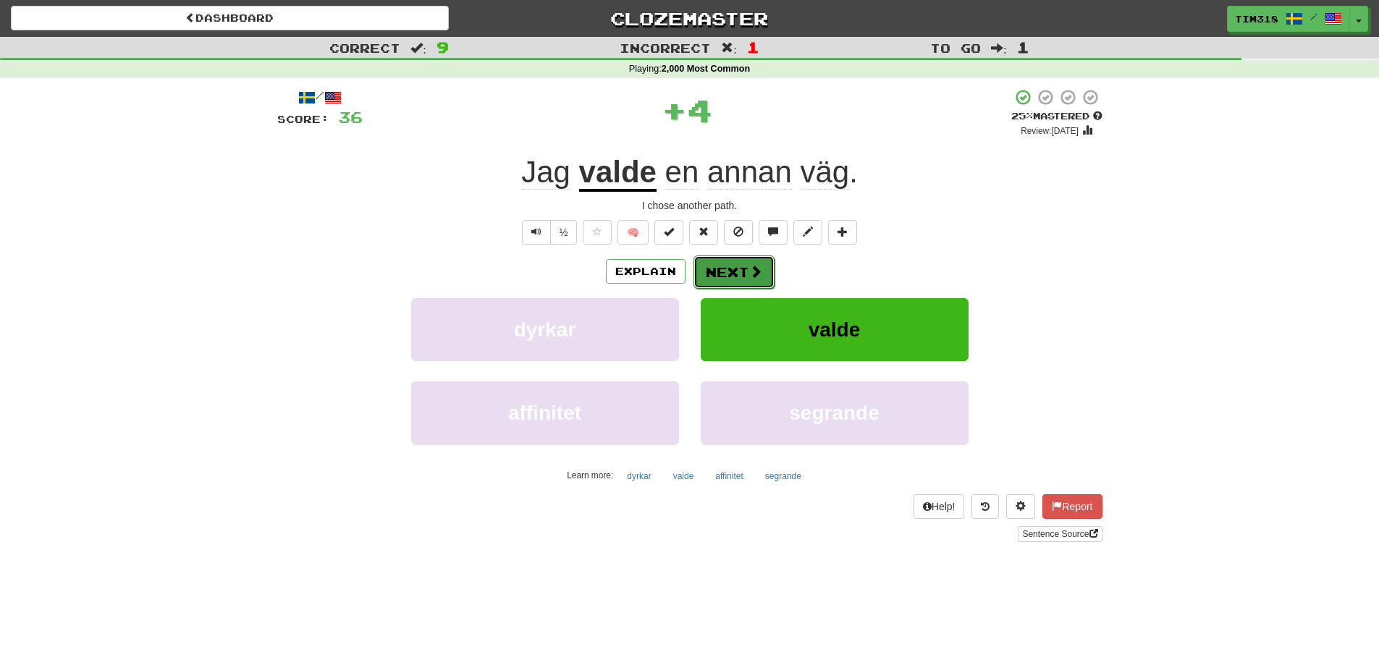
click at [735, 279] on button "Next" at bounding box center [733, 271] width 81 height 33
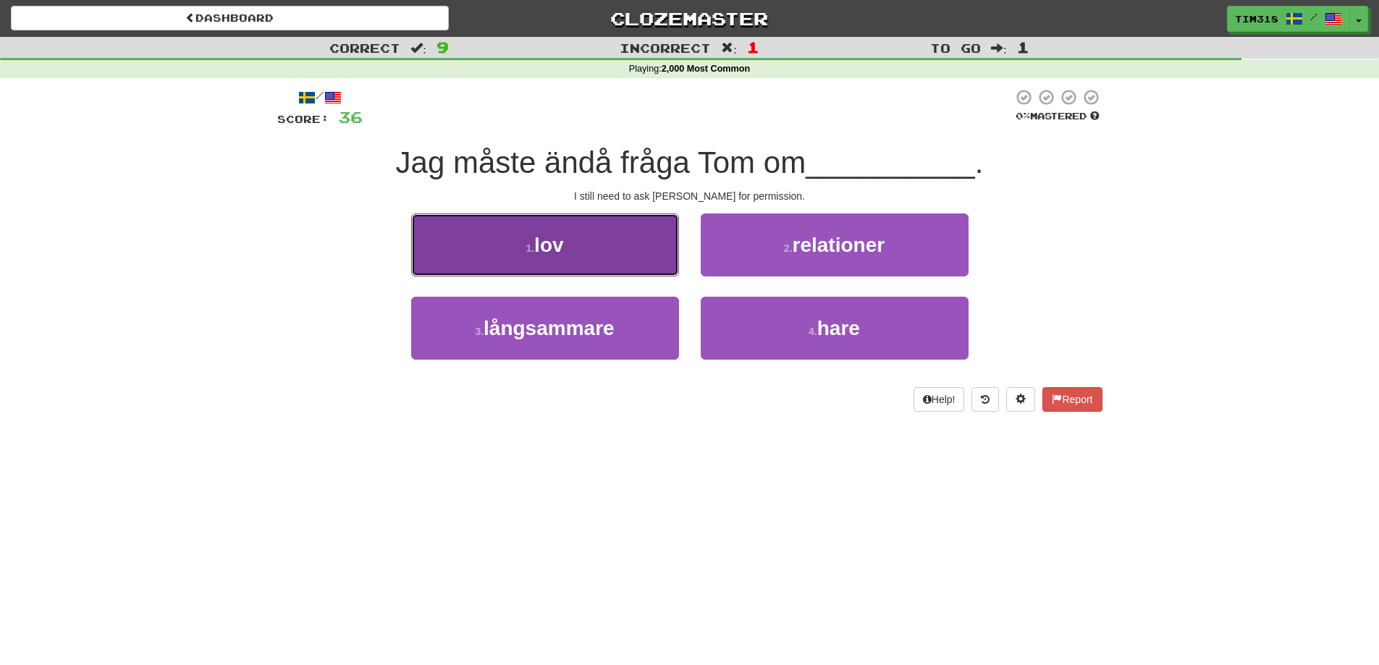
click at [592, 252] on button "1 . lov" at bounding box center [545, 244] width 268 height 63
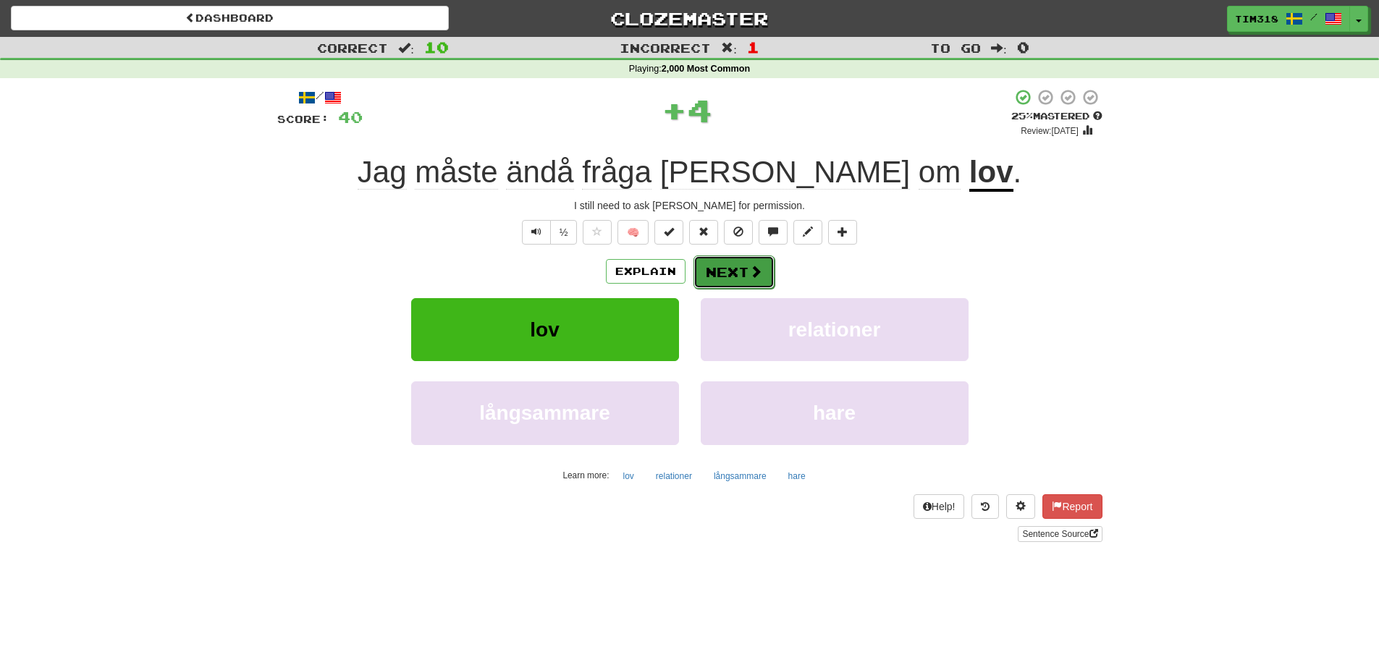
click at [749, 273] on span at bounding box center [755, 271] width 13 height 13
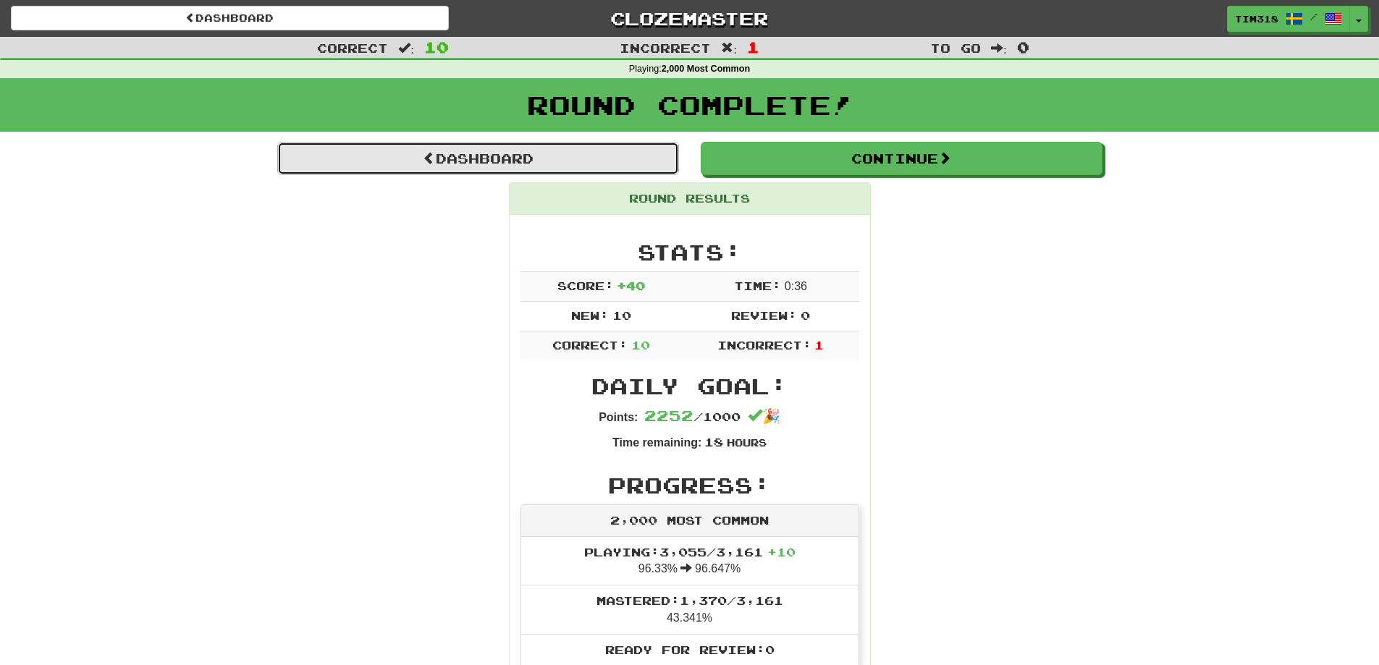
click at [628, 171] on link "Dashboard" at bounding box center [478, 158] width 402 height 33
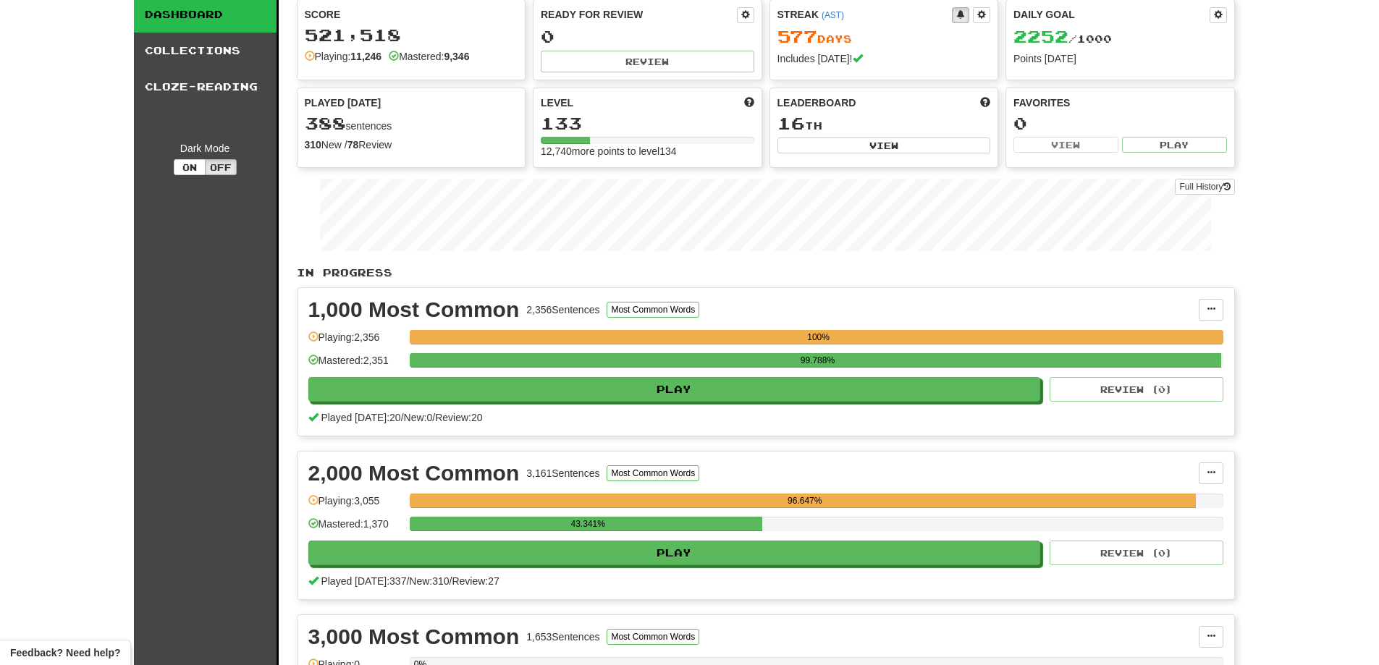
scroll to position [72, 0]
